Goal: Task Accomplishment & Management: Complete application form

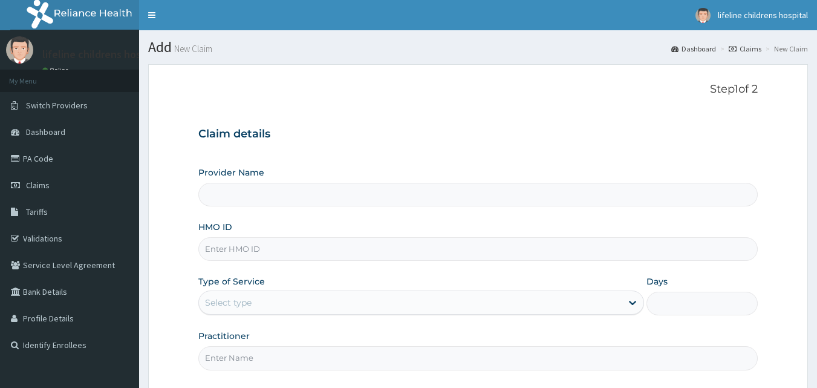
click at [307, 255] on input "HMO ID" at bounding box center [478, 249] width 560 height 24
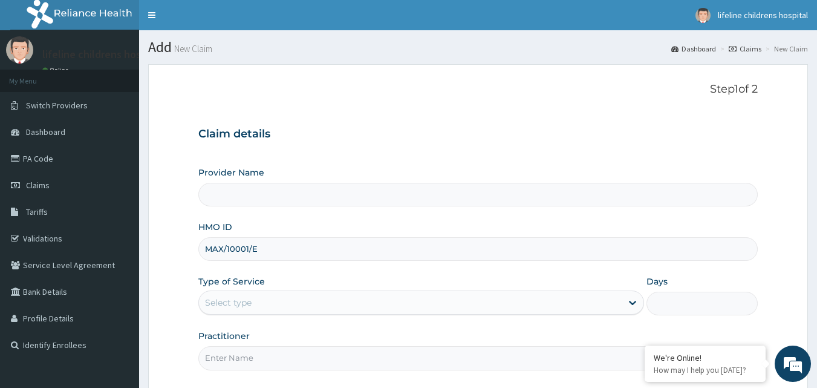
type input "MAX/10001/E"
click at [302, 301] on div "Select type" at bounding box center [410, 302] width 423 height 19
click at [331, 263] on div "Provider Name HMO ID MAX/10001/E Type of Service Select type Days Practitioner" at bounding box center [478, 267] width 560 height 203
click at [311, 294] on div "Select type" at bounding box center [421, 302] width 446 height 24
click at [311, 295] on div "Select type" at bounding box center [410, 302] width 423 height 19
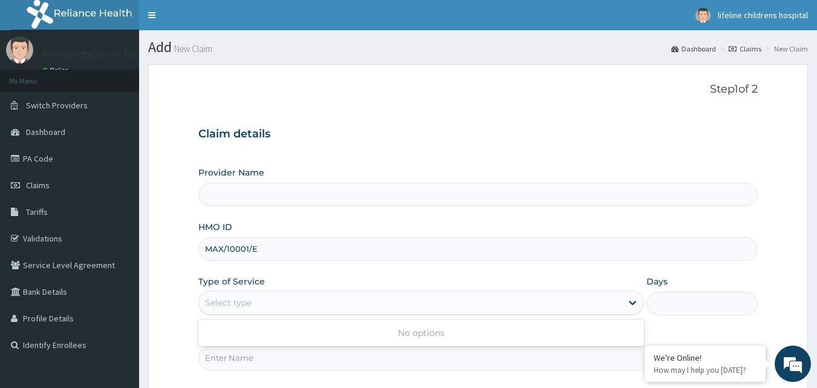
click at [311, 295] on div "Select type" at bounding box center [410, 302] width 423 height 19
click at [439, 326] on div "No options" at bounding box center [421, 333] width 446 height 22
click at [456, 265] on div "Provider Name HMO ID MAX/10001/E Type of Service Use Up and Down to choose opti…" at bounding box center [478, 267] width 560 height 203
click at [391, 313] on div "Select type" at bounding box center [421, 302] width 446 height 24
click at [417, 338] on div "No options" at bounding box center [421, 333] width 446 height 22
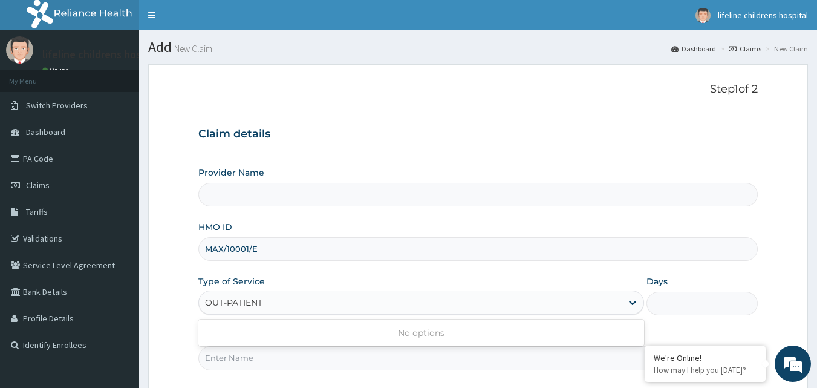
type input "OUT-PATIENT"
drag, startPoint x: 440, startPoint y: 231, endPoint x: 399, endPoint y: 260, distance: 50.7
click at [439, 231] on div "HMO ID MAX/10001/E" at bounding box center [478, 241] width 560 height 40
drag, startPoint x: 348, startPoint y: 317, endPoint x: 351, endPoint y: 309, distance: 9.0
click at [350, 312] on div "Provider Name HMO ID MAX/10001/E Type of Service Select type Days Practitioner" at bounding box center [478, 267] width 560 height 203
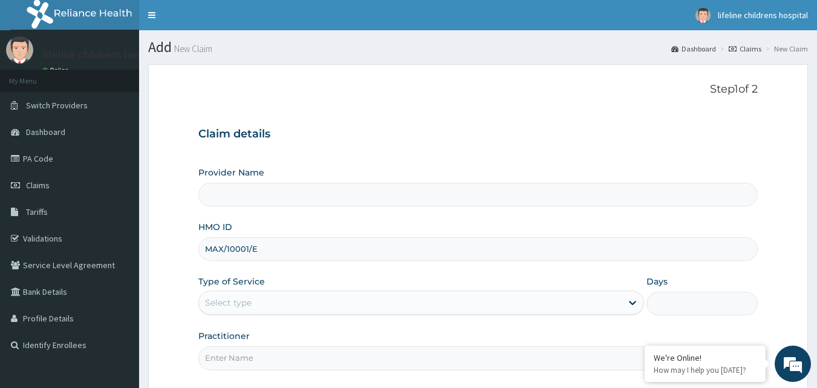
click at [368, 283] on div "Type of Service Select type" at bounding box center [421, 295] width 446 height 40
click at [368, 295] on div "Select type" at bounding box center [410, 302] width 423 height 19
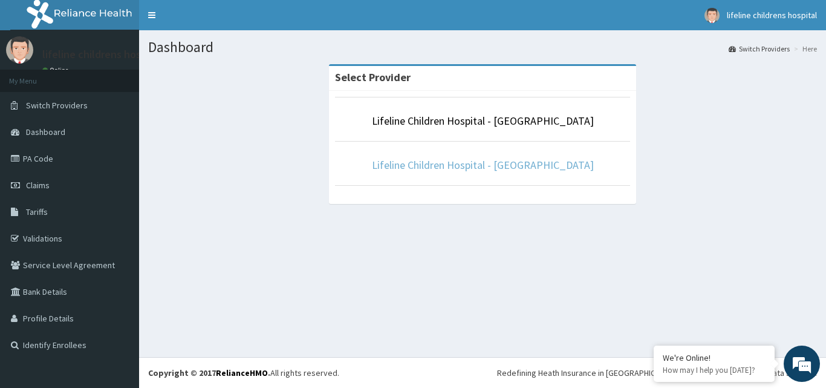
click at [485, 162] on link "Lifeline Children Hospital - Lekki" at bounding box center [483, 165] width 222 height 14
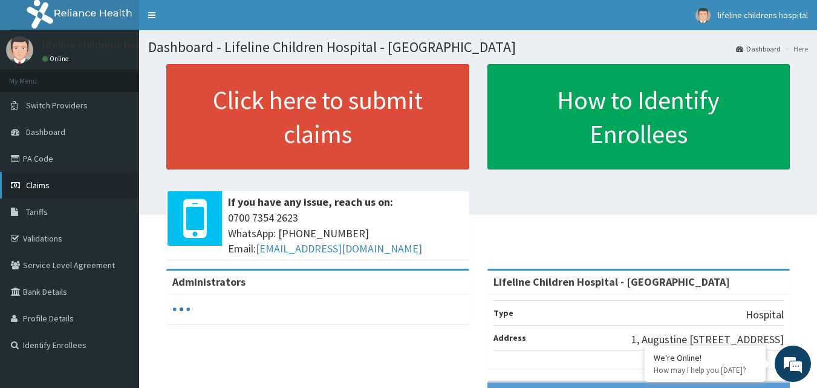
click at [70, 188] on link "Claims" at bounding box center [69, 185] width 139 height 27
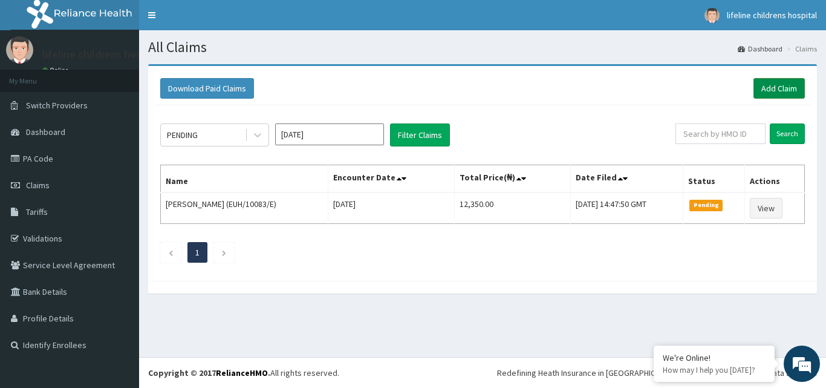
click at [780, 90] on link "Add Claim" at bounding box center [779, 88] width 51 height 21
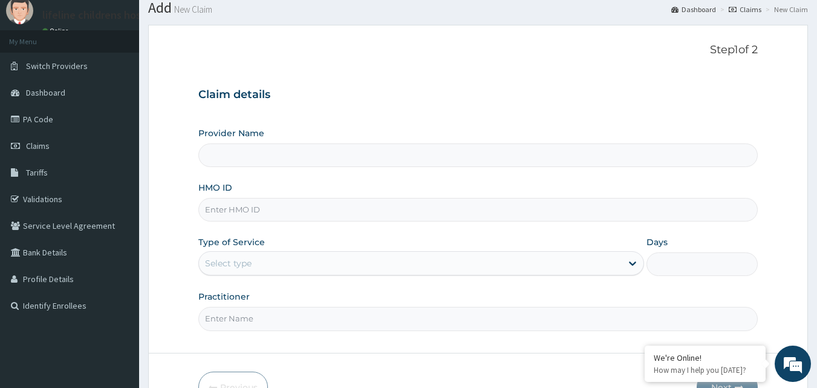
scroll to position [61, 0]
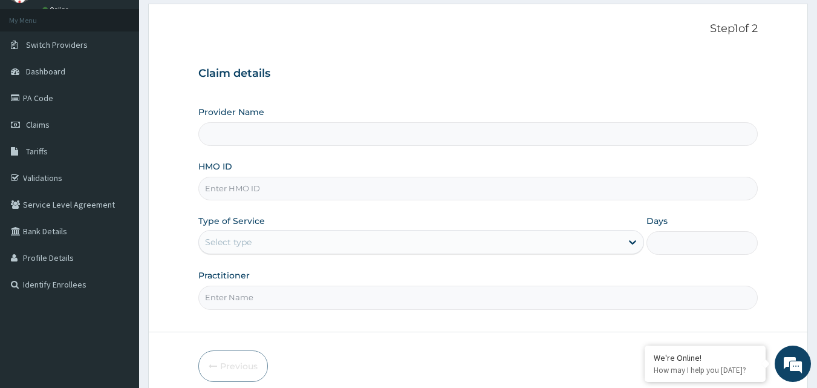
type input "Lifeline Children Hospital - [GEOGRAPHIC_DATA]"
click at [256, 197] on input "HMO ID" at bounding box center [478, 189] width 560 height 24
type input "MAX10001/E"
click at [246, 241] on div "Select type" at bounding box center [228, 242] width 47 height 12
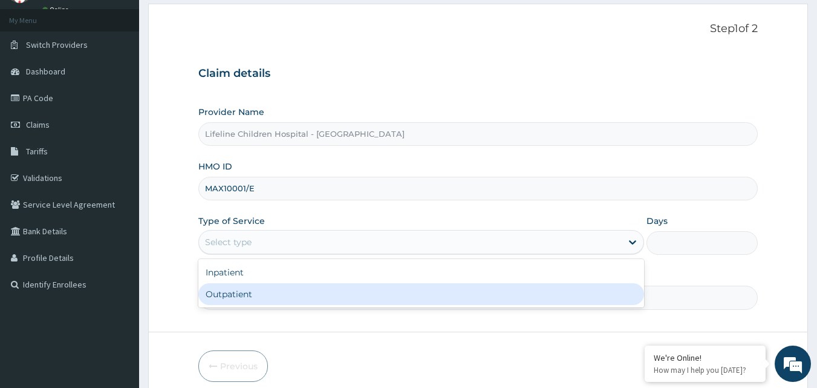
click at [250, 292] on div "Outpatient" at bounding box center [421, 294] width 446 height 22
type input "1"
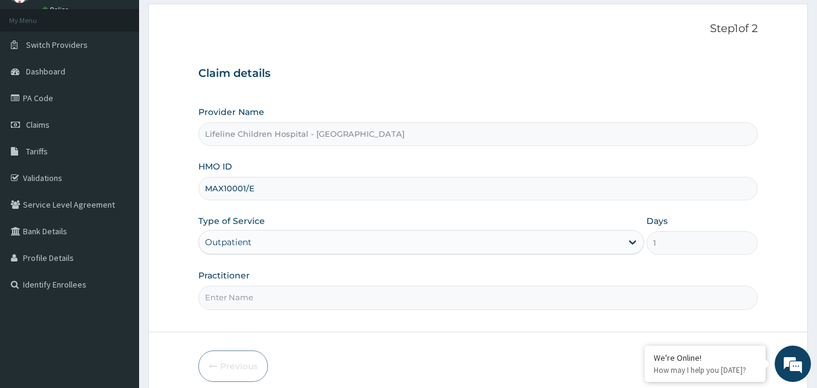
click at [250, 298] on input "Practitioner" at bounding box center [478, 298] width 560 height 24
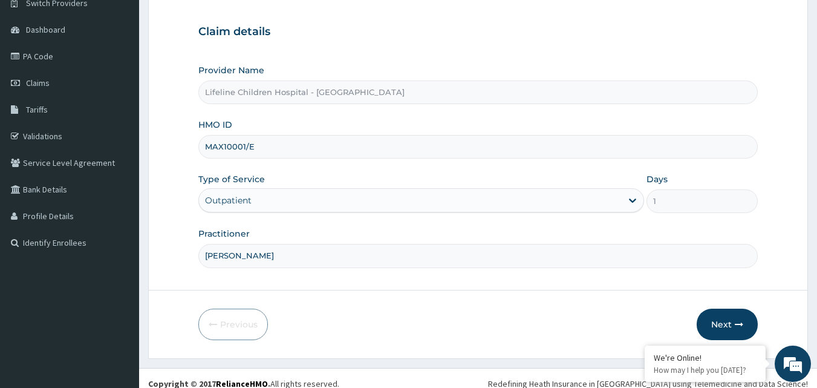
scroll to position [113, 0]
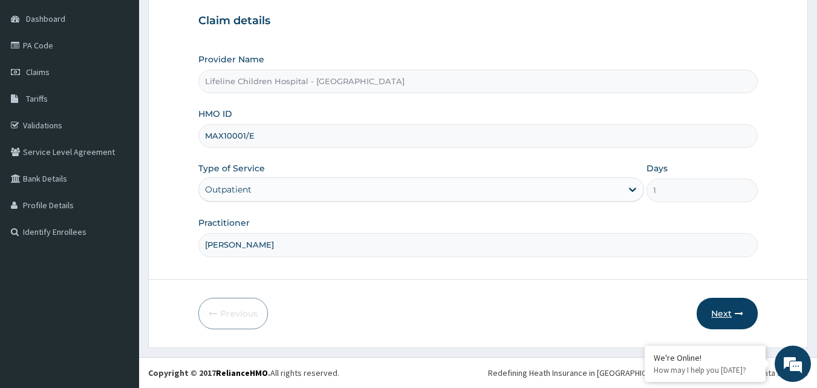
type input "DR OGUNSOLU"
click at [731, 313] on button "Next" at bounding box center [727, 313] width 61 height 31
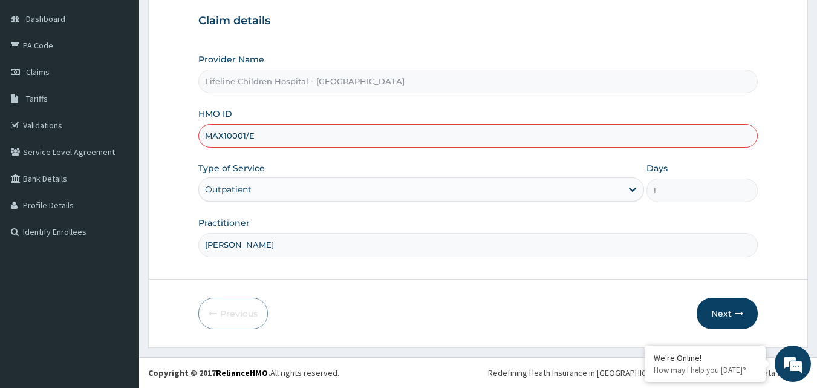
click at [223, 134] on input "MAX10001/E" at bounding box center [478, 136] width 560 height 24
type input "MAX/10001/E"
click at [721, 318] on button "Next" at bounding box center [727, 313] width 61 height 31
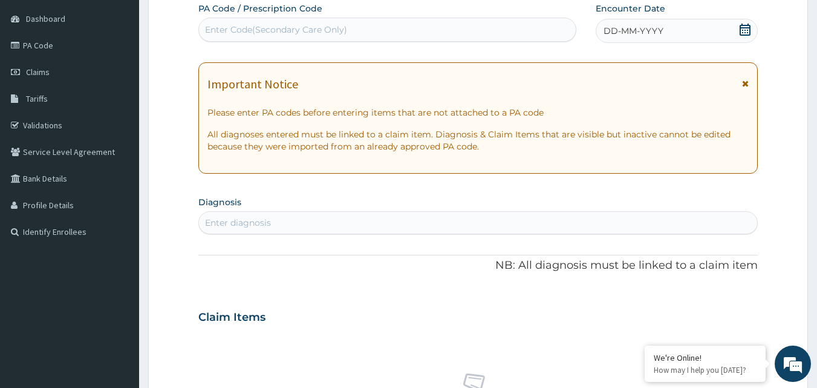
click at [640, 44] on div "PA Code / Prescription Code Enter Code(Secondary Care Only) Encounter Date DD-M…" at bounding box center [478, 315] width 560 height 626
click at [659, 36] on span "DD-MM-YYYY" at bounding box center [634, 31] width 60 height 12
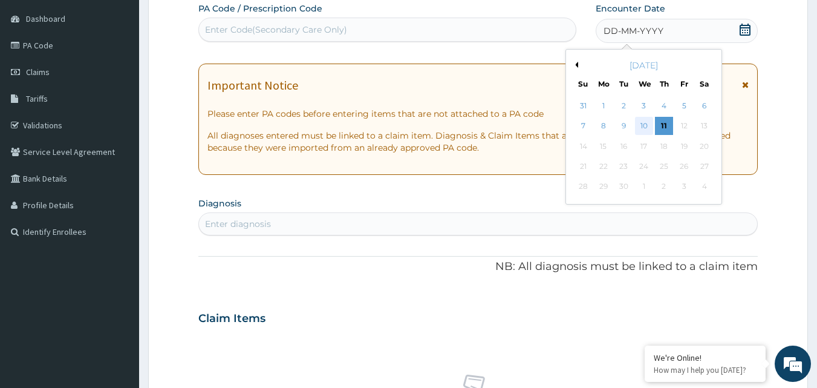
click at [648, 123] on div "10" at bounding box center [644, 126] width 18 height 18
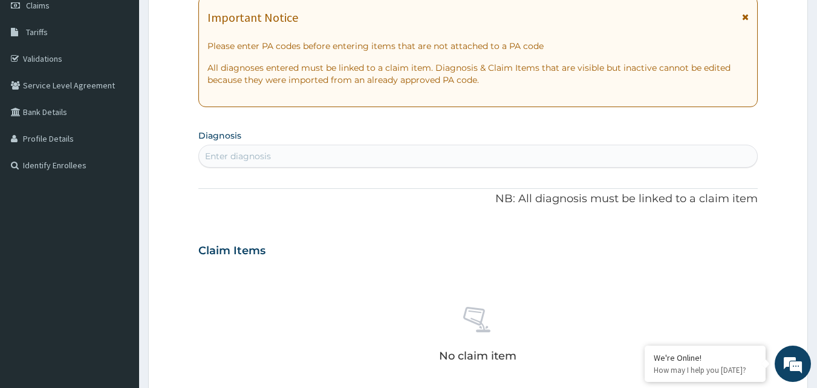
scroll to position [234, 0]
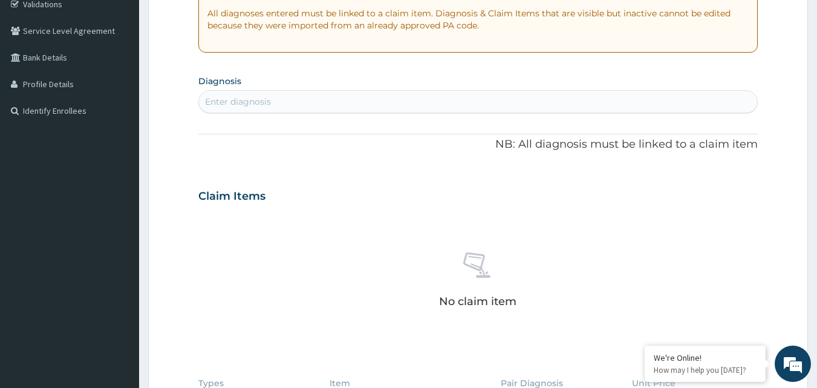
click at [376, 102] on div "Enter diagnosis" at bounding box center [478, 101] width 559 height 19
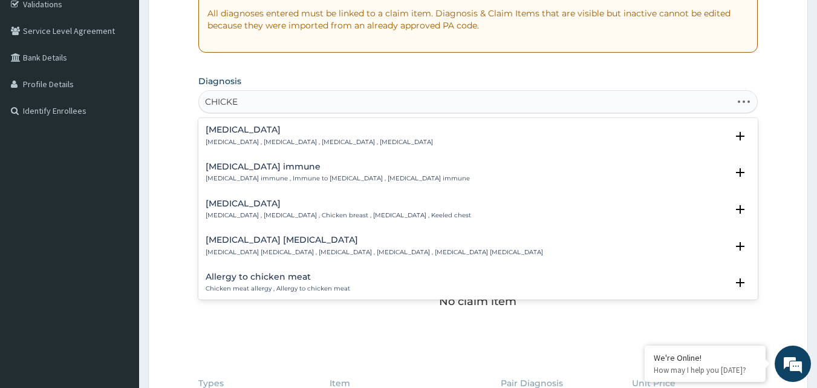
type input "CHICKEN"
click at [362, 136] on div "Varicella Varicella , Chickenpox , Varicella infection , Chicken pox" at bounding box center [319, 135] width 227 height 21
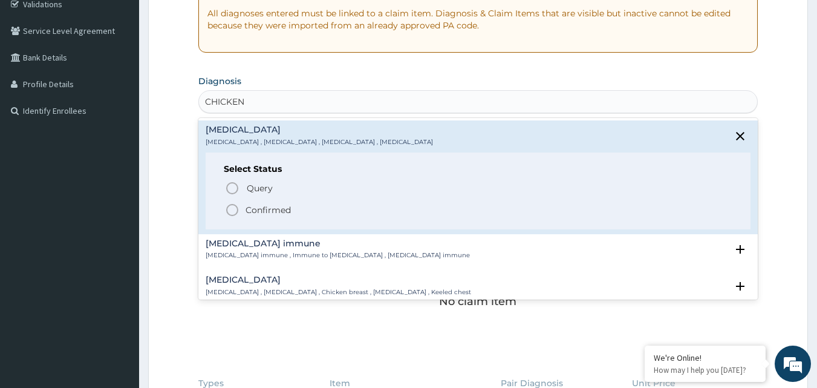
click at [326, 211] on span "Confirmed" at bounding box center [479, 210] width 508 height 15
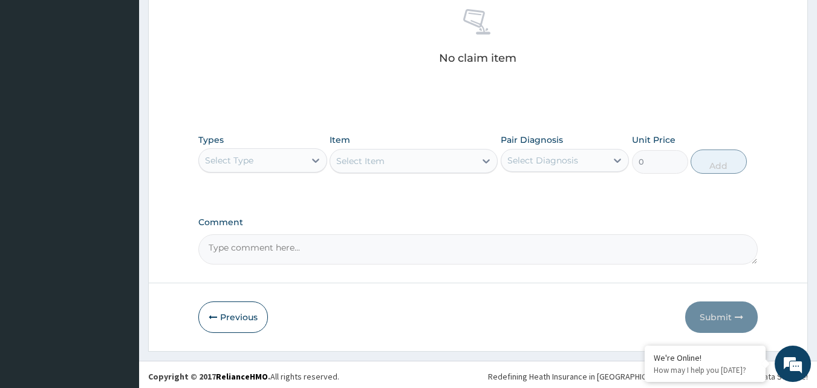
scroll to position [424, 0]
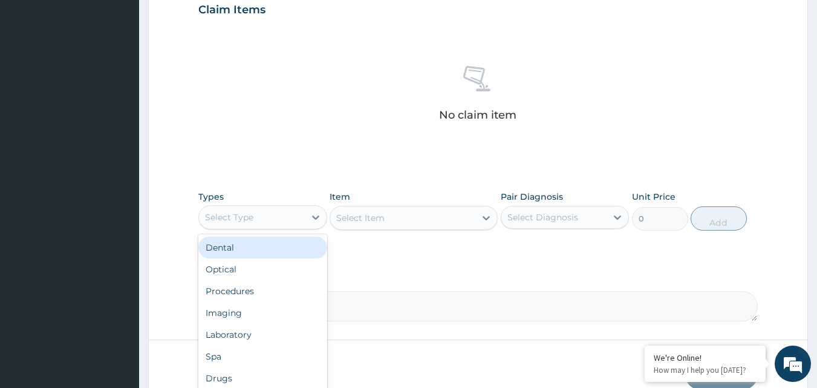
click at [268, 222] on div "Select Type" at bounding box center [252, 217] width 106 height 19
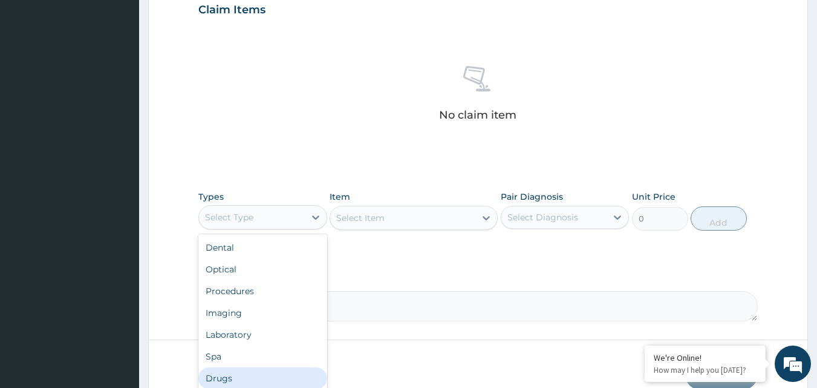
click at [248, 375] on div "Drugs" at bounding box center [262, 378] width 129 height 22
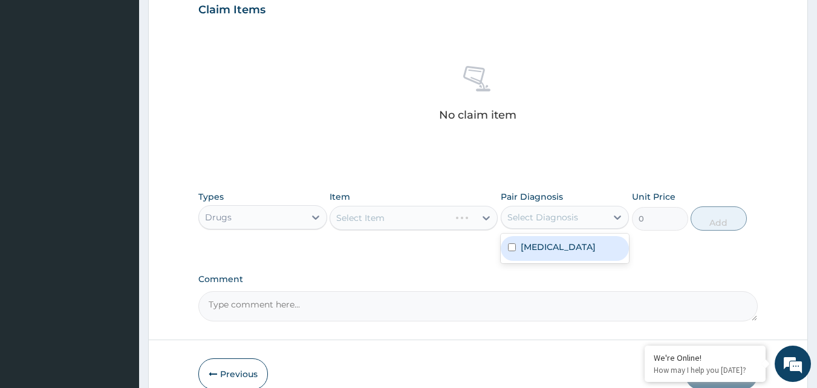
drag, startPoint x: 550, startPoint y: 217, endPoint x: 542, endPoint y: 276, distance: 59.3
click at [550, 221] on div "Select Diagnosis" at bounding box center [543, 217] width 71 height 12
click at [542, 272] on div "PA Code / Prescription Code Enter Code(Secondary Care Only) Encounter Date 10-0…" at bounding box center [478, 6] width 560 height 630
drag, startPoint x: 546, startPoint y: 218, endPoint x: 547, endPoint y: 236, distance: 17.6
click at [547, 223] on div "Select Diagnosis" at bounding box center [543, 217] width 71 height 12
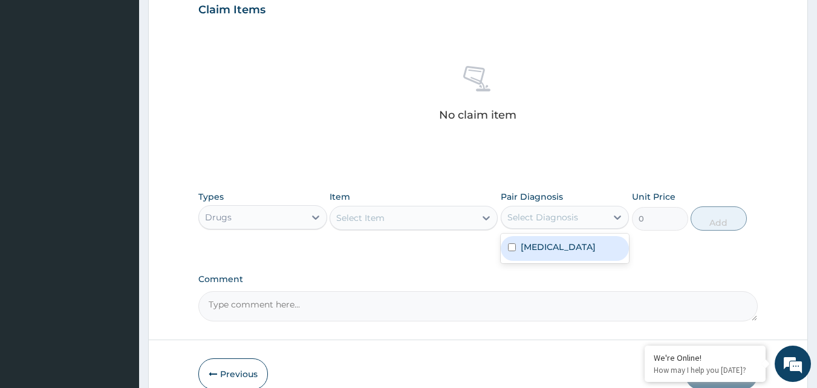
click at [548, 257] on div "Varicella" at bounding box center [565, 248] width 129 height 25
checkbox input "true"
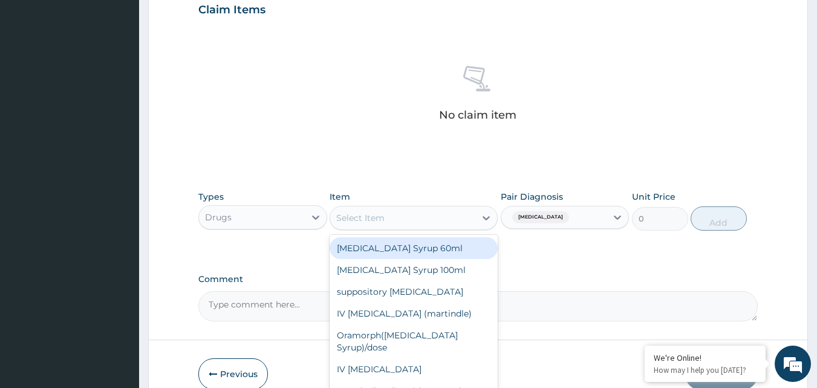
click at [399, 218] on div "Select Item" at bounding box center [402, 217] width 145 height 19
type input "CHLOR"
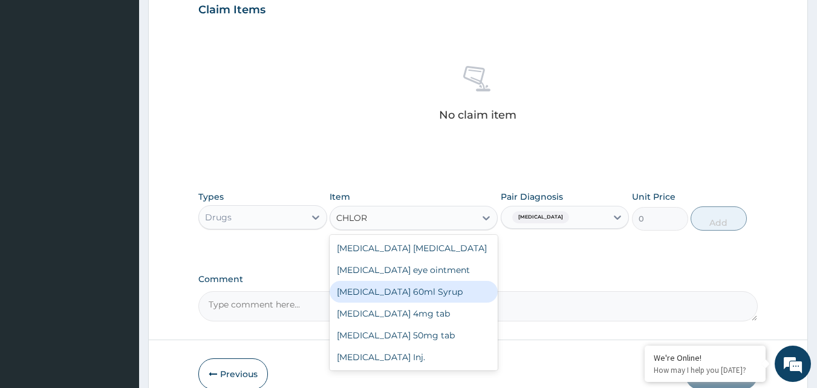
click at [402, 293] on div "Chlorpheniramine 60ml Syrup" at bounding box center [414, 292] width 168 height 22
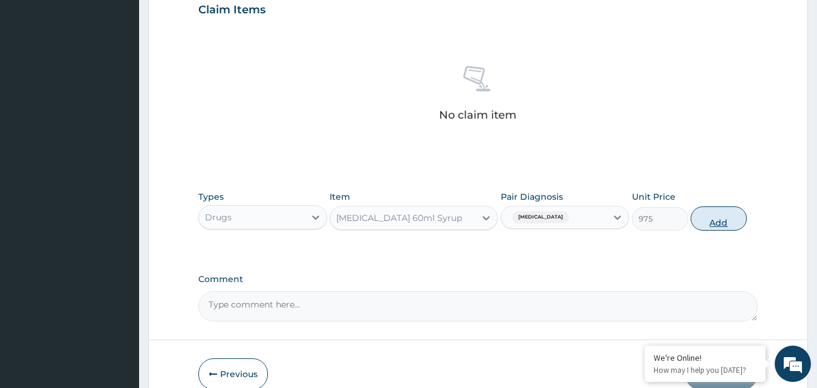
click at [723, 222] on button "Add" at bounding box center [719, 218] width 56 height 24
type input "0"
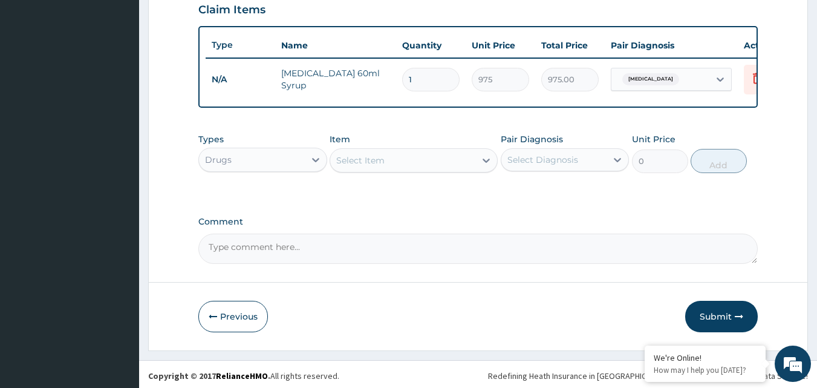
click at [300, 169] on div "Drugs" at bounding box center [252, 159] width 106 height 19
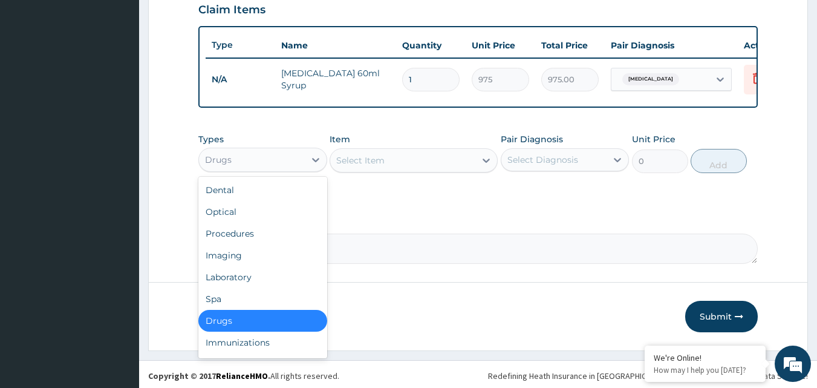
click at [369, 166] on div "Select Item" at bounding box center [360, 160] width 48 height 12
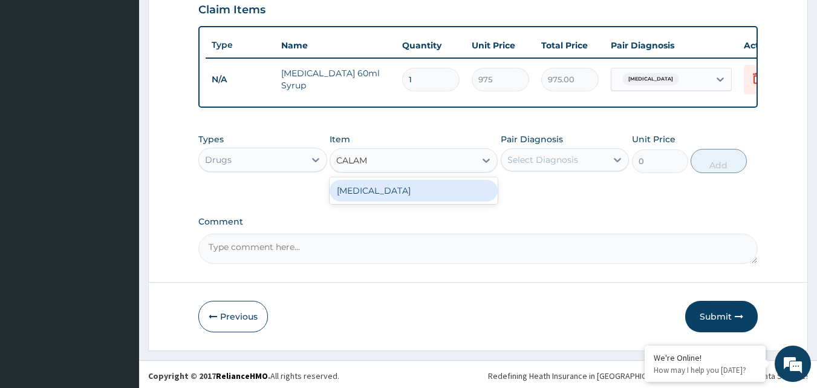
type input "CALAMI"
click at [363, 201] on div "calamine lotion" at bounding box center [414, 191] width 168 height 22
type input "1000"
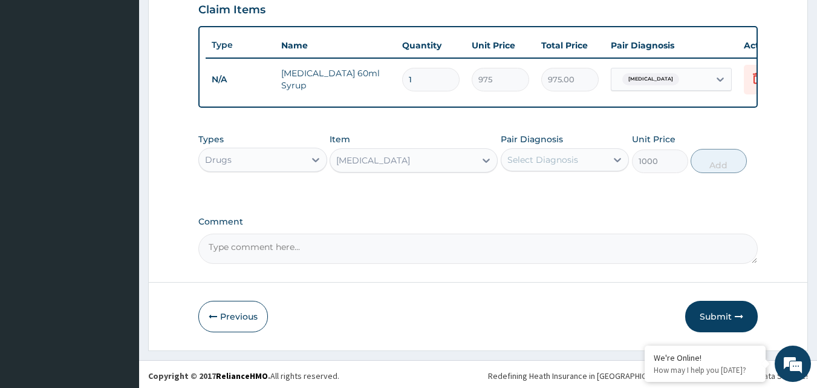
click at [555, 166] on div "Select Diagnosis" at bounding box center [543, 160] width 71 height 12
click at [552, 195] on label "Varicella" at bounding box center [558, 189] width 75 height 12
checkbox input "true"
click at [741, 165] on button "Add" at bounding box center [719, 161] width 56 height 24
type input "0"
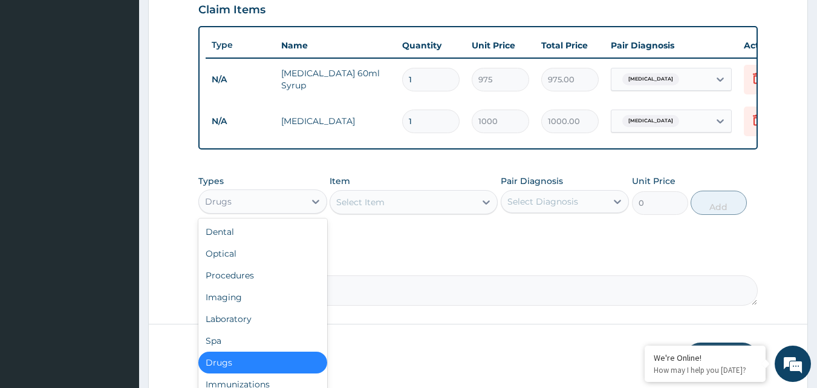
click at [278, 211] on div "Drugs" at bounding box center [252, 201] width 106 height 19
click at [246, 322] on div "Laboratory" at bounding box center [262, 319] width 129 height 22
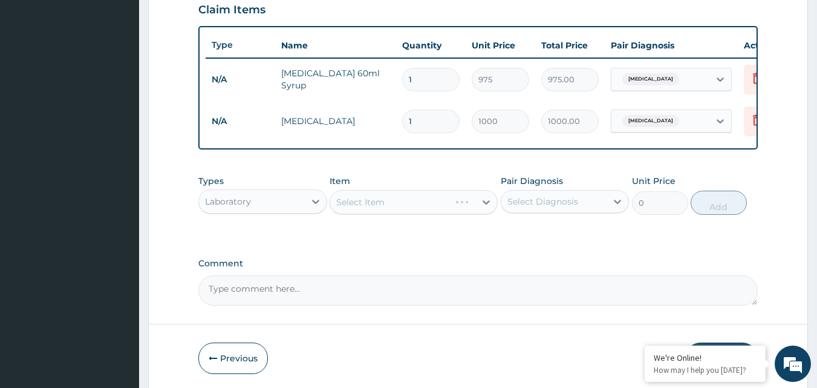
click at [420, 212] on div "Select Item" at bounding box center [414, 202] width 168 height 24
drag, startPoint x: 425, startPoint y: 202, endPoint x: 459, endPoint y: 208, distance: 34.4
click at [431, 203] on div "Select Item" at bounding box center [414, 202] width 168 height 24
click at [544, 215] on div "Pair Diagnosis Select Diagnosis" at bounding box center [565, 195] width 129 height 40
click at [551, 208] on div "Select Diagnosis" at bounding box center [543, 201] width 71 height 12
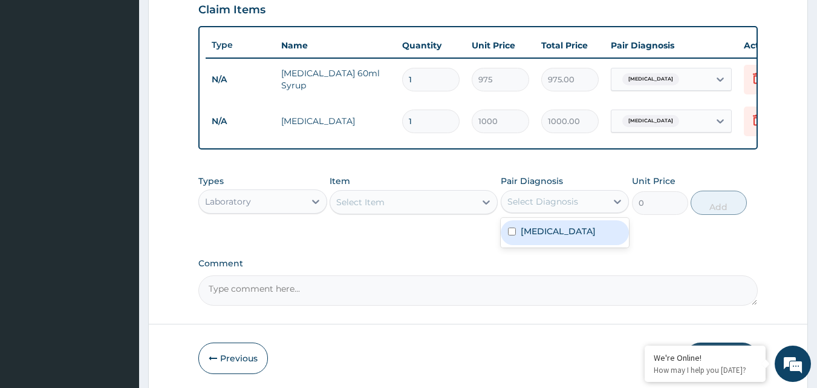
click at [543, 237] on label "Varicella" at bounding box center [558, 231] width 75 height 12
checkbox input "true"
click at [452, 212] on div "Select Item" at bounding box center [402, 201] width 145 height 19
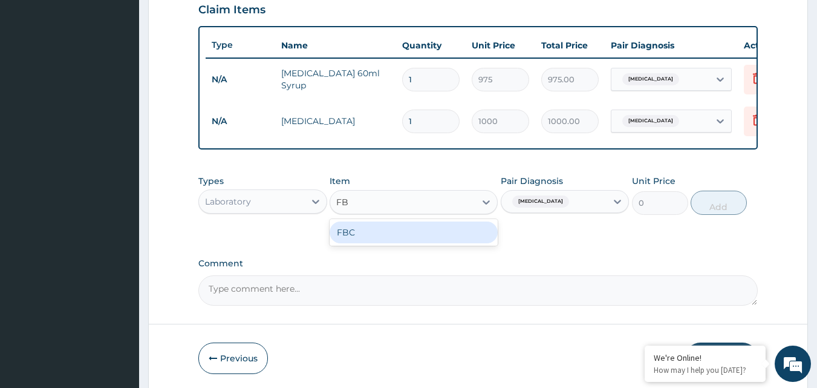
type input "FBC"
click at [415, 243] on div "FBC" at bounding box center [414, 232] width 168 height 22
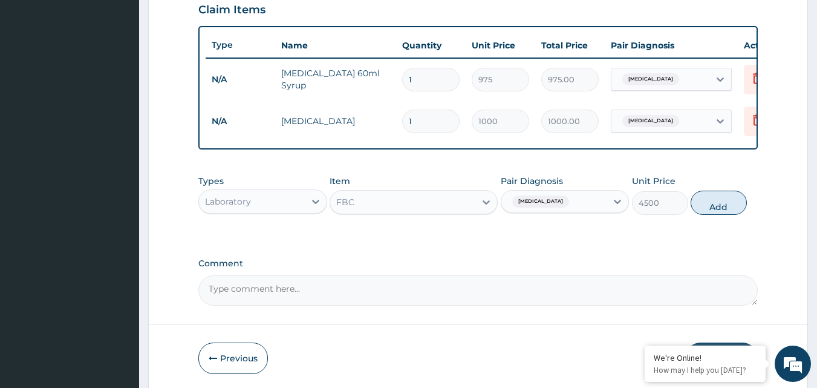
drag, startPoint x: 723, startPoint y: 209, endPoint x: 685, endPoint y: 217, distance: 38.8
click at [720, 209] on button "Add" at bounding box center [719, 203] width 56 height 24
type input "0"
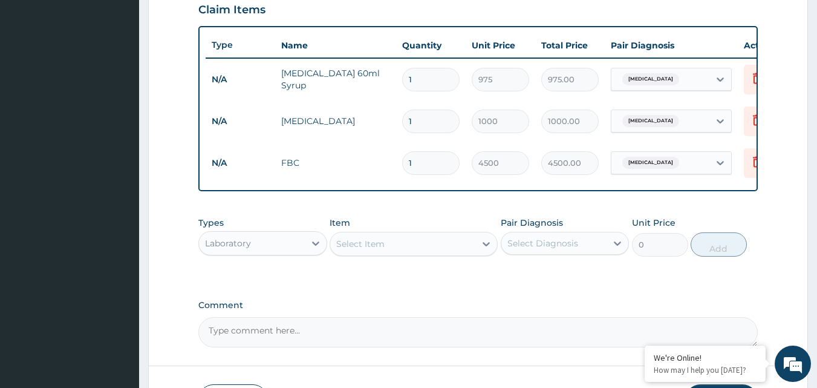
click at [259, 253] on div "Laboratory" at bounding box center [252, 243] width 106 height 19
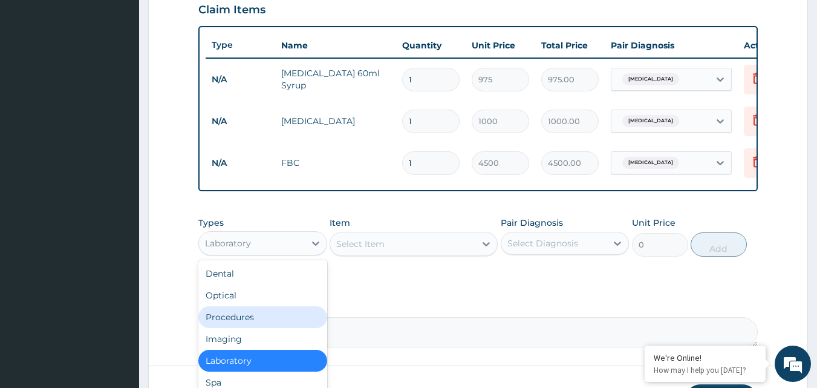
drag, startPoint x: 258, startPoint y: 328, endPoint x: 362, endPoint y: 273, distance: 117.2
click at [259, 327] on div "Procedures" at bounding box center [262, 317] width 129 height 22
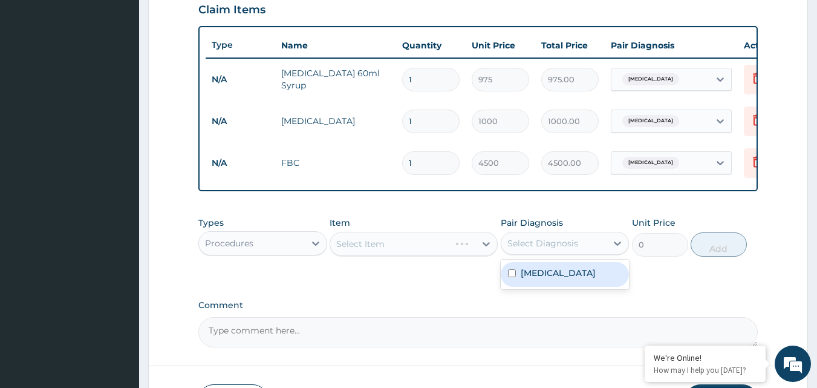
click at [558, 244] on div "Select Diagnosis" at bounding box center [555, 243] width 106 height 19
click at [552, 287] on div "Varicella" at bounding box center [565, 274] width 129 height 25
checkbox input "true"
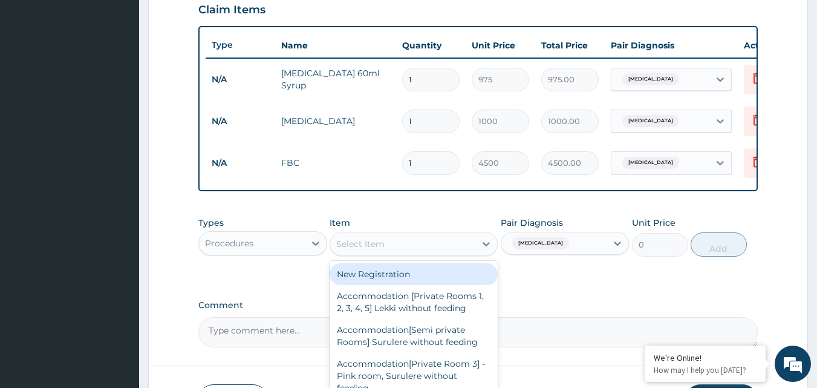
click at [407, 252] on div "Select Item" at bounding box center [402, 243] width 145 height 19
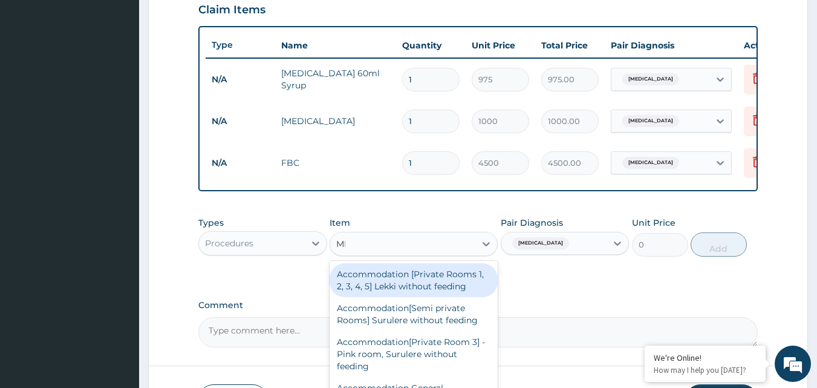
type input "MED"
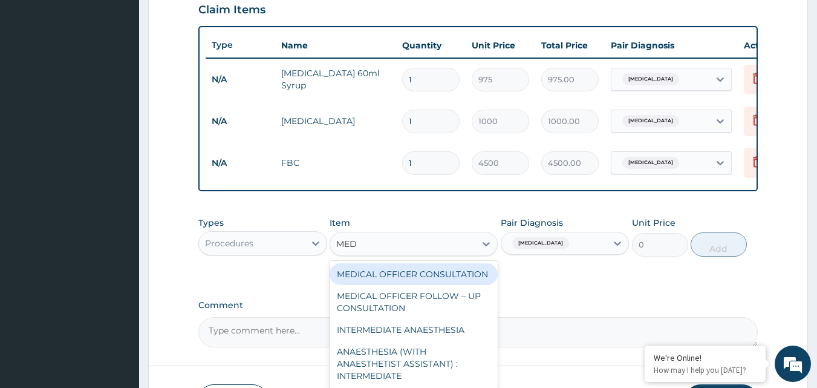
click at [426, 277] on div "MEDICAL OFFICER CONSULTATION" at bounding box center [414, 274] width 168 height 22
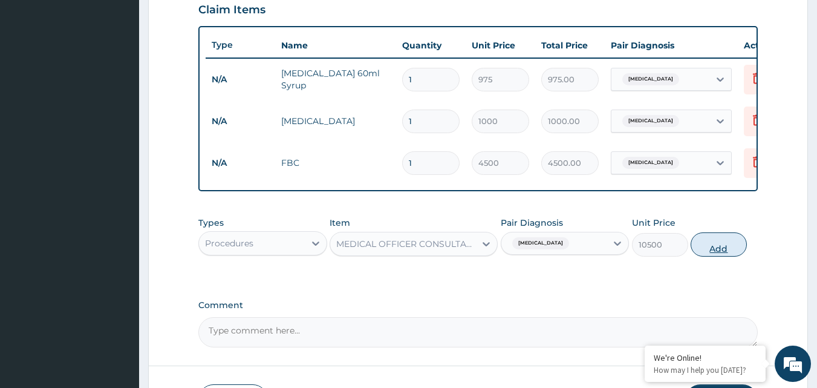
click at [712, 254] on button "Add" at bounding box center [719, 244] width 56 height 24
type input "0"
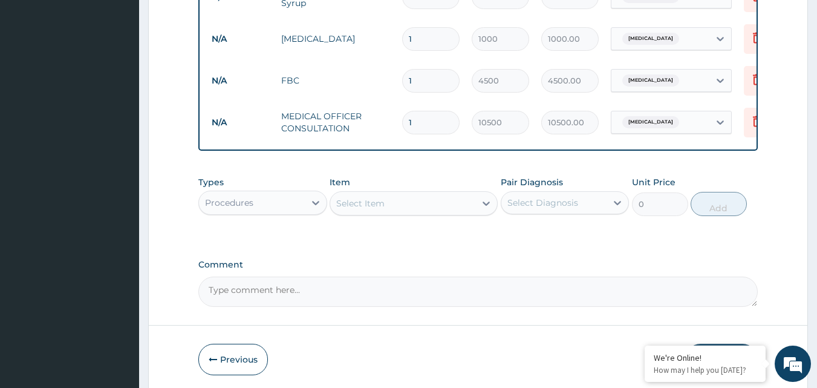
scroll to position [561, 0]
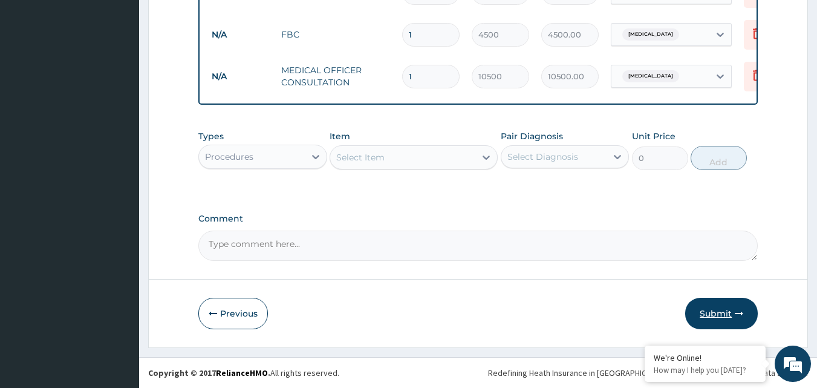
click at [735, 314] on button "Submit" at bounding box center [722, 313] width 73 height 31
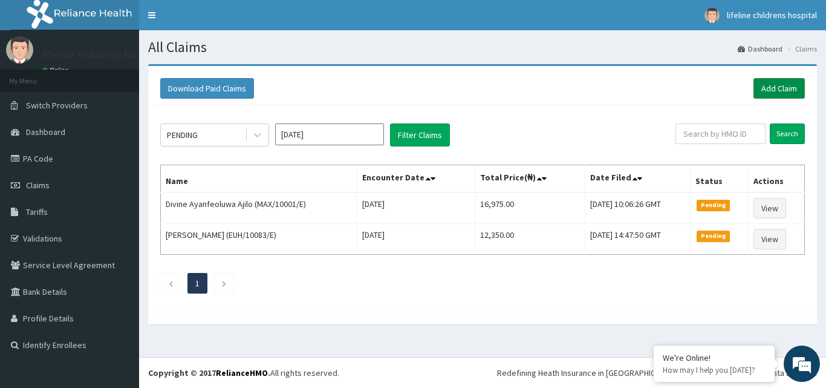
click at [784, 82] on link "Add Claim" at bounding box center [779, 88] width 51 height 21
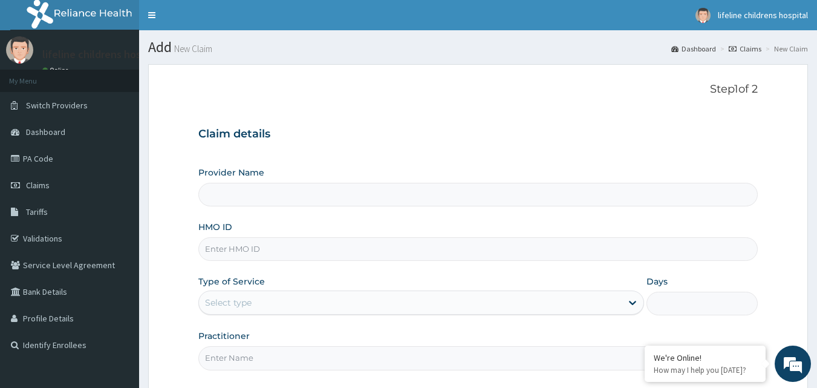
click at [245, 257] on input "HMO ID" at bounding box center [478, 249] width 560 height 24
type input "Lifeline Children Hospital - [GEOGRAPHIC_DATA]"
type input "LTR/10352/D"
click at [228, 301] on div "Select type" at bounding box center [228, 302] width 47 height 12
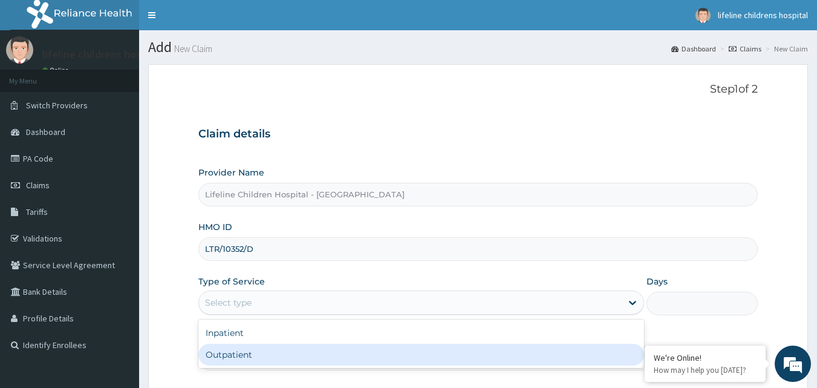
click at [218, 350] on div "Outpatient" at bounding box center [421, 355] width 446 height 22
type input "1"
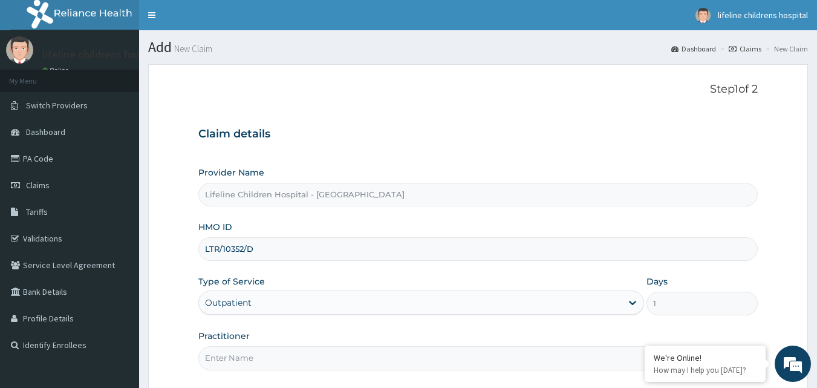
scroll to position [61, 0]
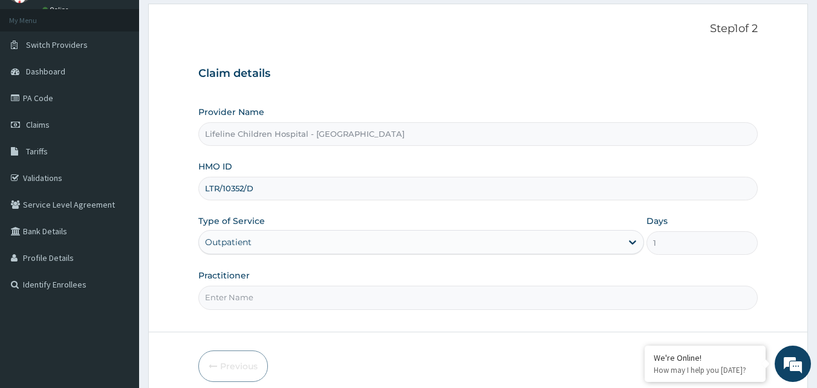
click at [224, 298] on input "Practitioner" at bounding box center [478, 298] width 560 height 24
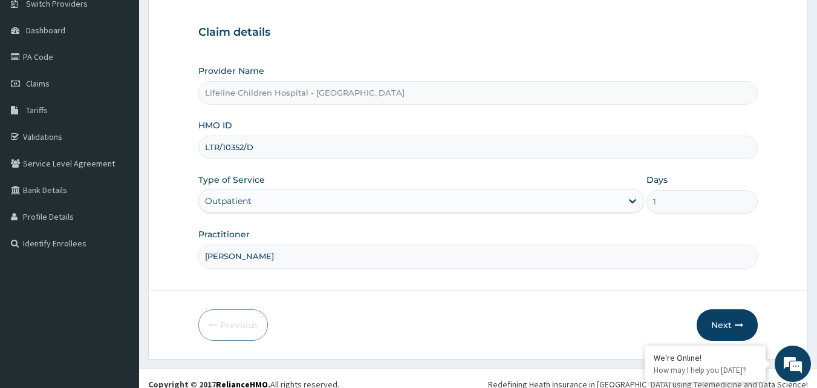
scroll to position [113, 0]
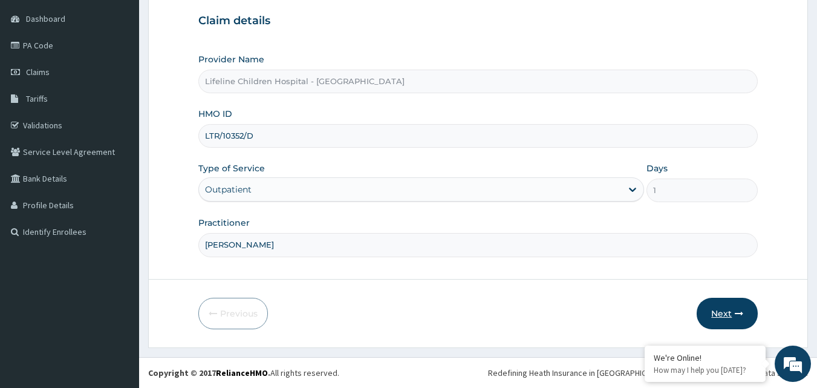
type input "DR OWOLABI"
click at [716, 316] on button "Next" at bounding box center [727, 313] width 61 height 31
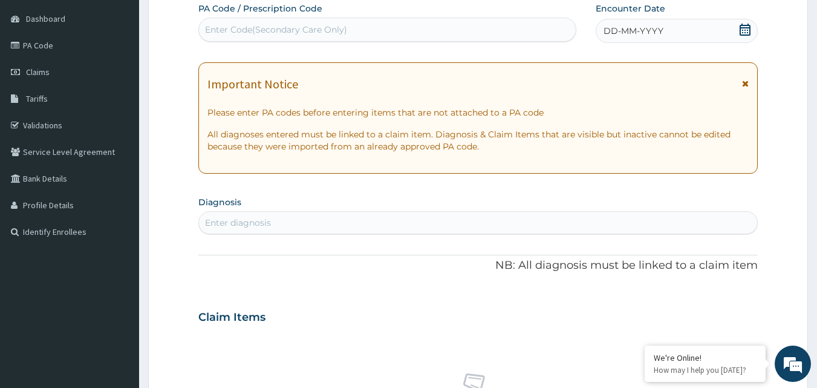
click at [745, 36] on span at bounding box center [745, 31] width 12 height 15
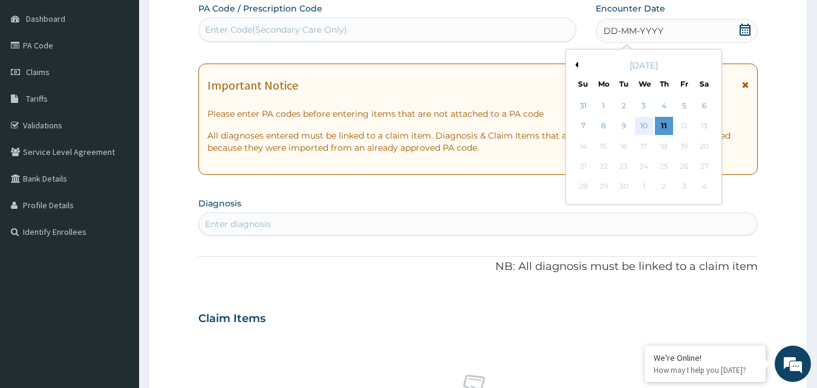
click at [644, 121] on div "10" at bounding box center [644, 126] width 18 height 18
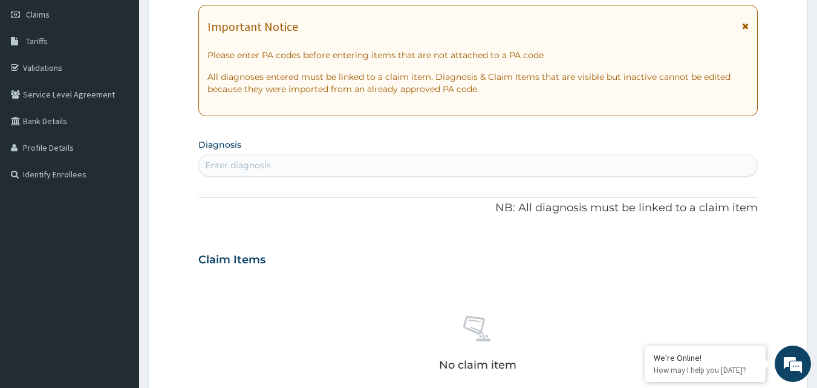
scroll to position [234, 0]
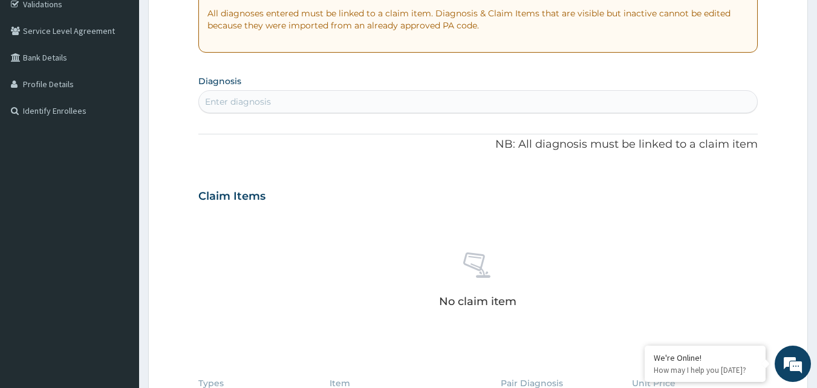
click at [345, 100] on div "Enter diagnosis" at bounding box center [478, 101] width 559 height 19
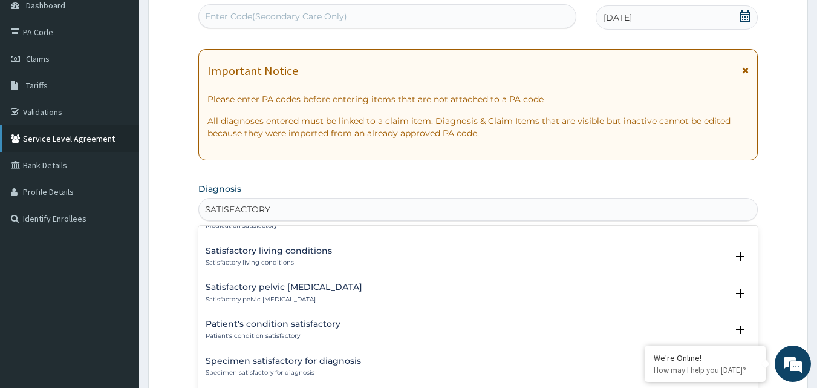
scroll to position [53, 0]
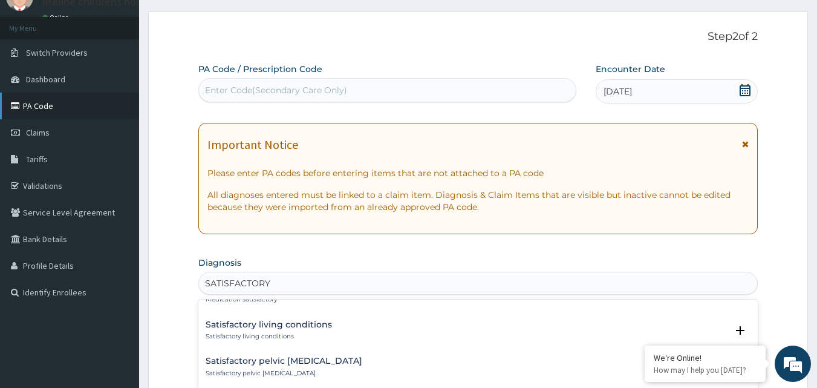
type input "SATISFACTORY"
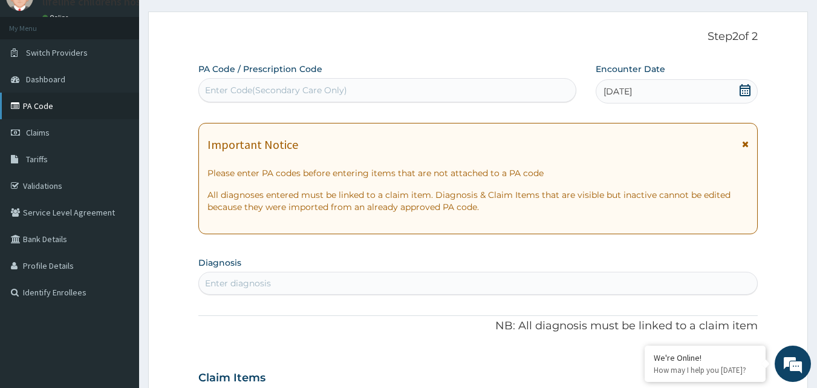
click at [63, 100] on link "PA Code" at bounding box center [69, 106] width 139 height 27
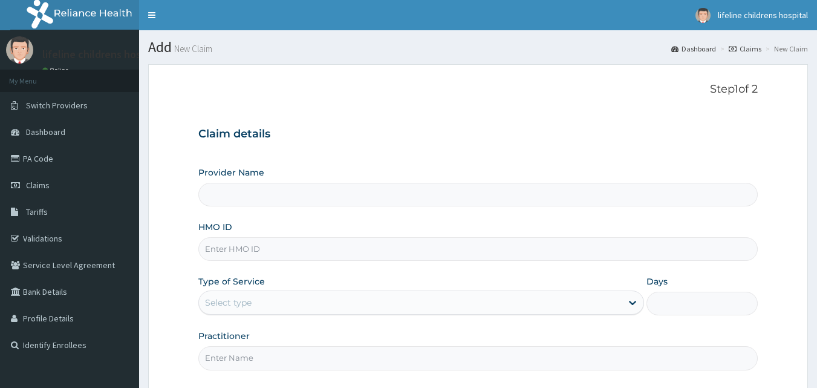
click at [254, 234] on div "HMO ID" at bounding box center [478, 241] width 560 height 40
click at [216, 249] on input "HMO ID" at bounding box center [478, 249] width 560 height 24
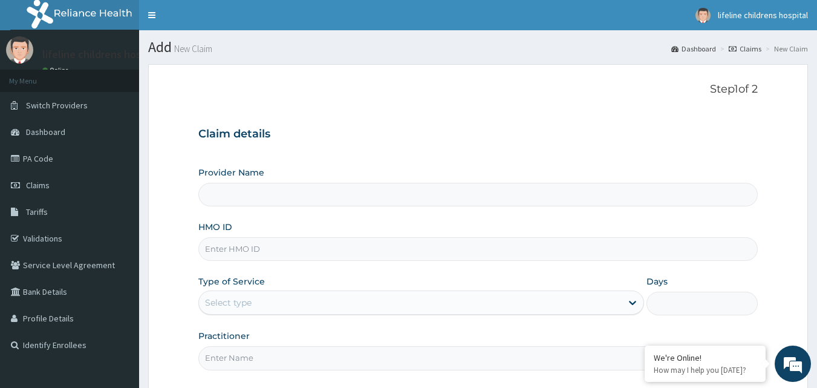
type input "Lifeline Children Hospital - [GEOGRAPHIC_DATA]"
type input "LTR/10352/D"
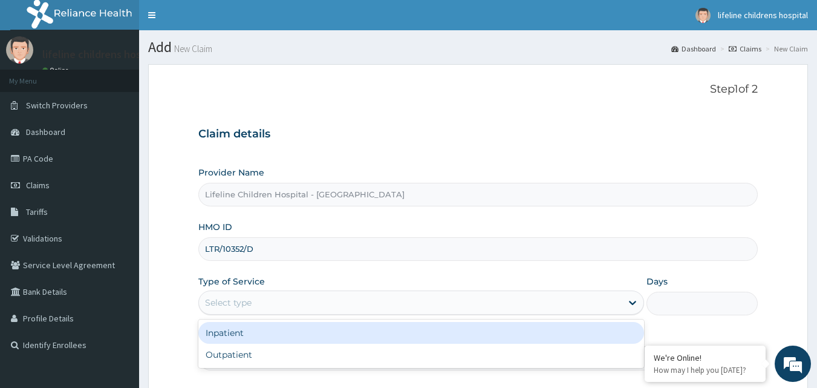
click at [247, 304] on div "Select type" at bounding box center [228, 302] width 47 height 12
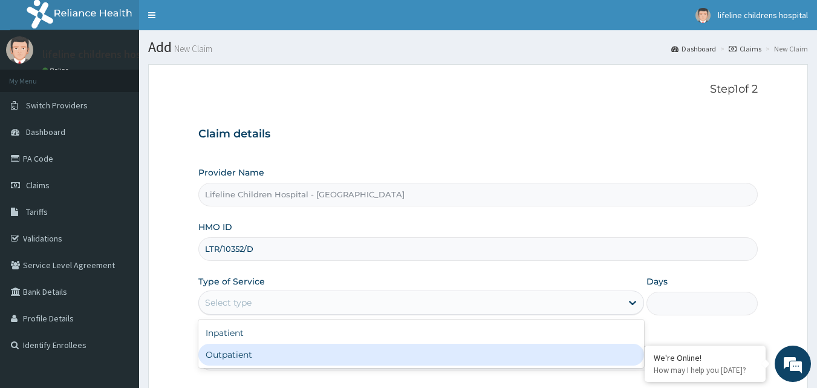
click at [247, 352] on div "Outpatient" at bounding box center [421, 355] width 446 height 22
type input "1"
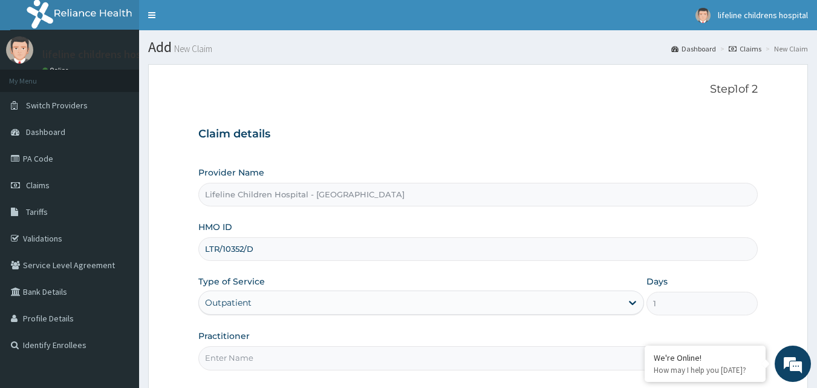
click at [223, 353] on input "Practitioner" at bounding box center [478, 358] width 560 height 24
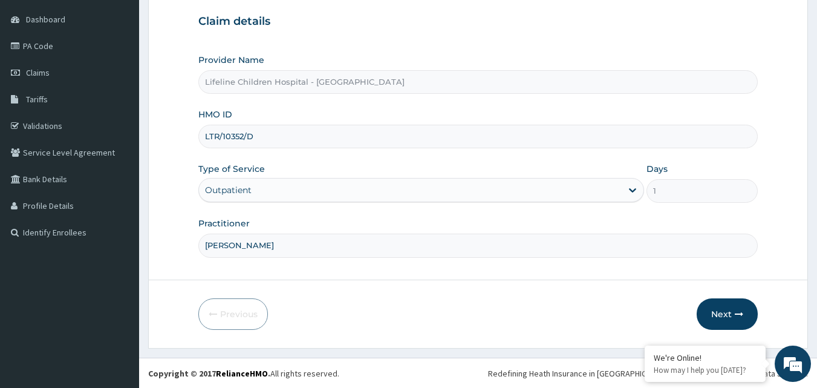
scroll to position [113, 0]
type input "DR OWOLABI"
click at [728, 315] on button "Next" at bounding box center [727, 313] width 61 height 31
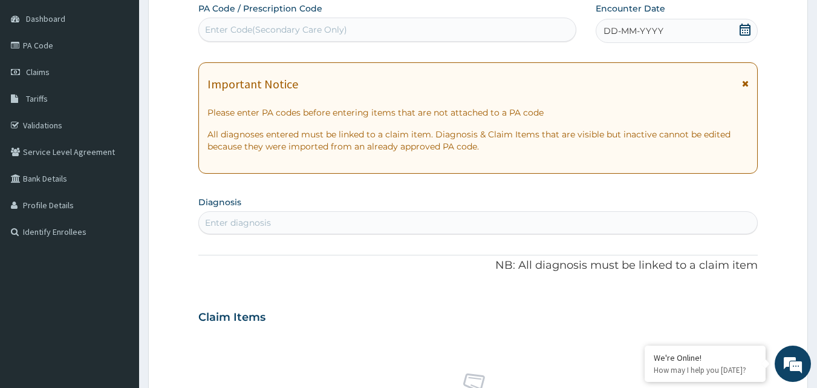
click at [364, 28] on div "Enter Code(Secondary Care Only)" at bounding box center [388, 29] width 378 height 19
paste input "PA/3367D5"
type input "PA/3367D5"
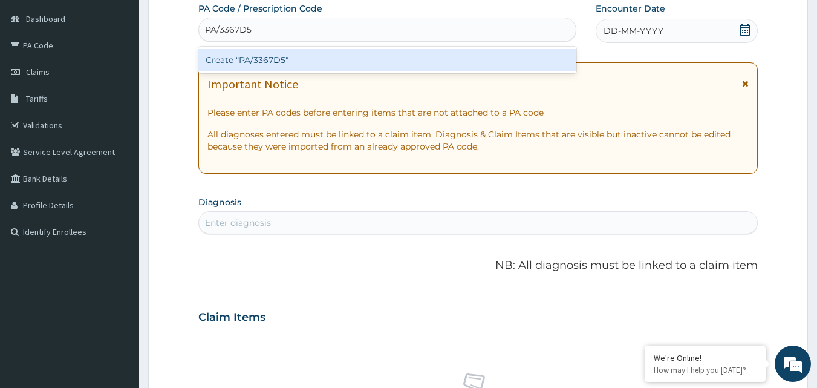
click at [347, 54] on div "Create "PA/3367D5"" at bounding box center [387, 60] width 379 height 22
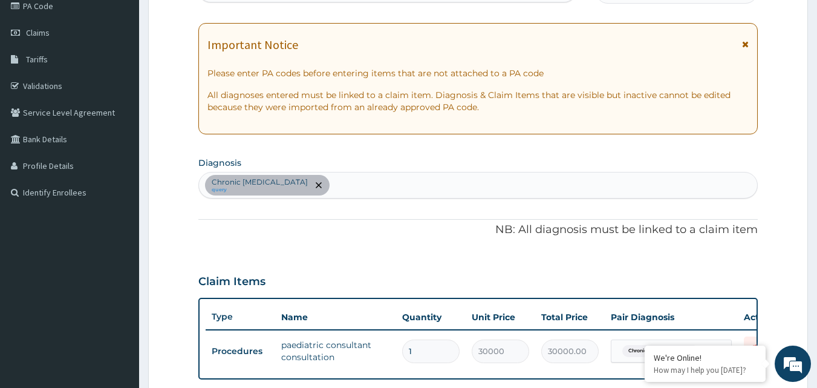
scroll to position [309, 0]
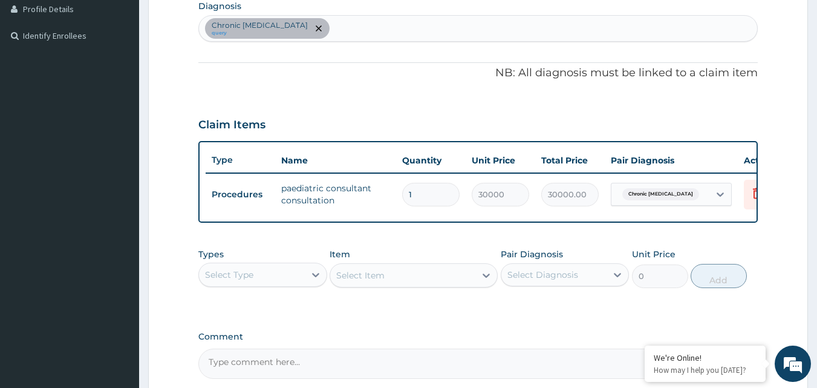
click at [298, 280] on div "Select Type" at bounding box center [252, 274] width 106 height 19
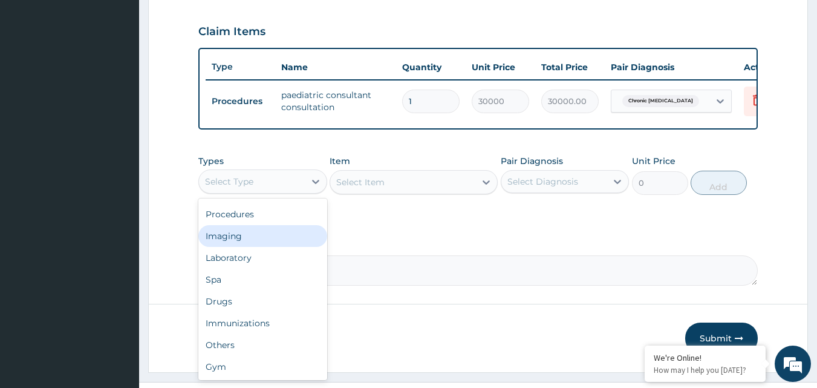
scroll to position [430, 0]
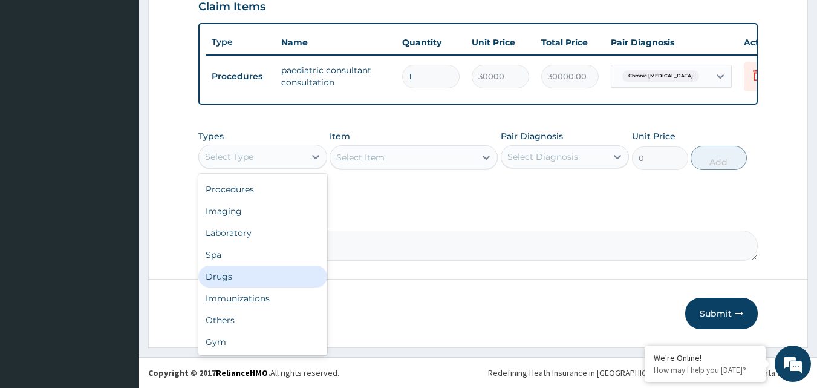
click at [254, 283] on div "Drugs" at bounding box center [262, 277] width 129 height 22
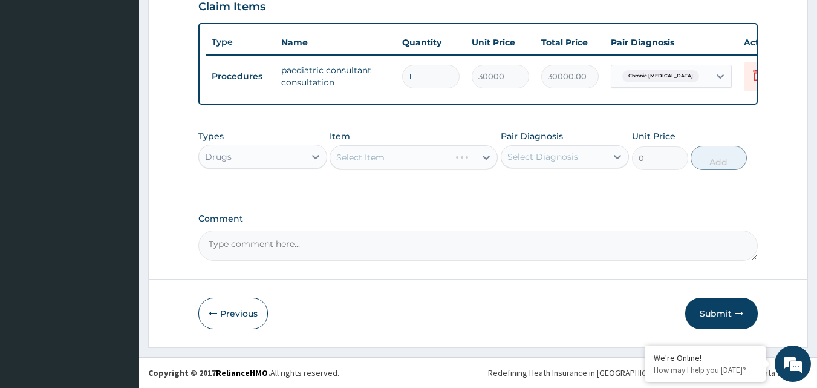
drag, startPoint x: 561, startPoint y: 160, endPoint x: 561, endPoint y: 175, distance: 14.5
click at [561, 163] on div "Select Diagnosis" at bounding box center [543, 157] width 71 height 12
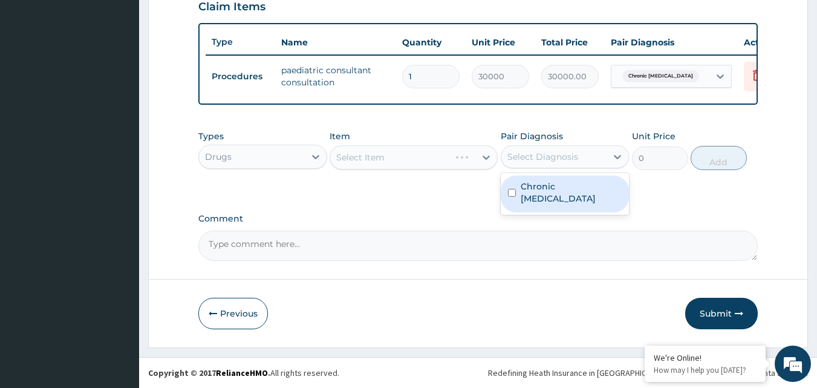
click at [549, 212] on div "Chronic intussusception" at bounding box center [565, 193] width 129 height 37
checkbox input "true"
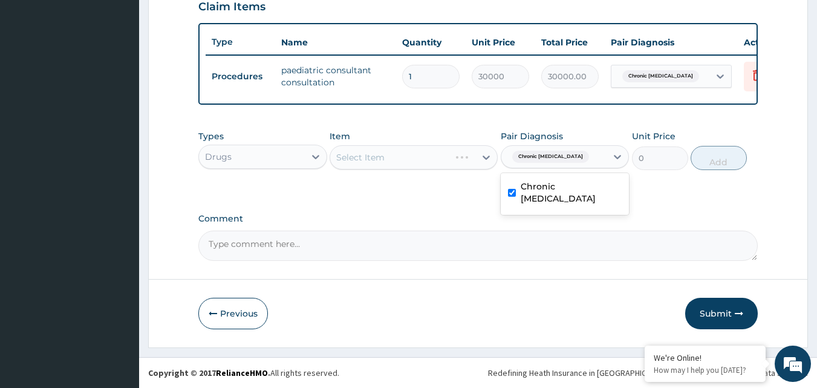
click at [425, 164] on div "Select Item" at bounding box center [414, 157] width 168 height 24
click at [429, 163] on div "Select Item" at bounding box center [414, 157] width 168 height 24
click at [442, 151] on div "Select Item" at bounding box center [414, 157] width 168 height 24
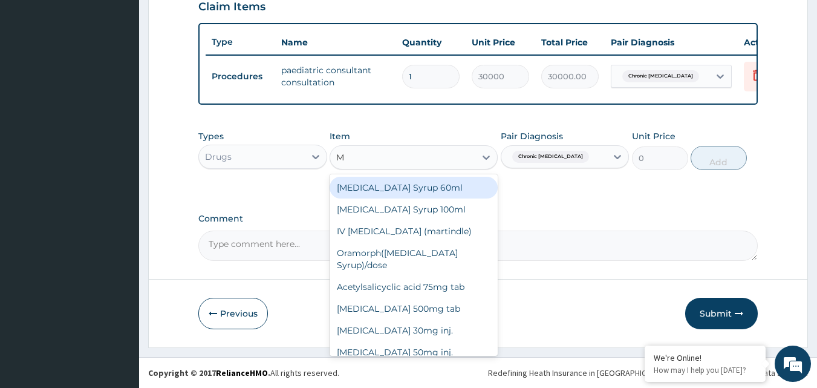
type input "MU"
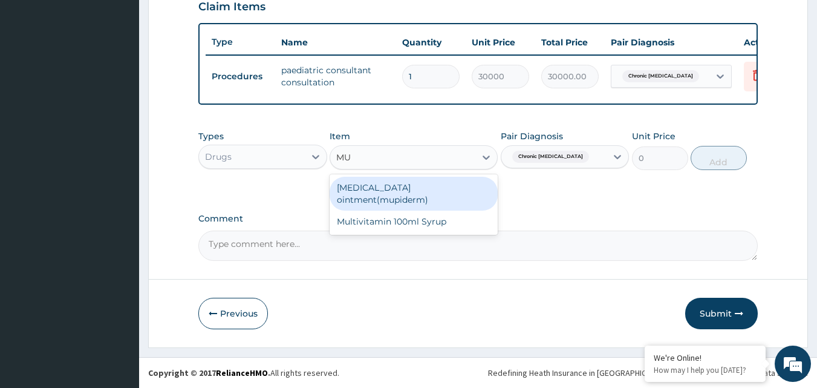
click at [422, 196] on div "Mupirocin ointment(mupiderm)" at bounding box center [414, 194] width 168 height 34
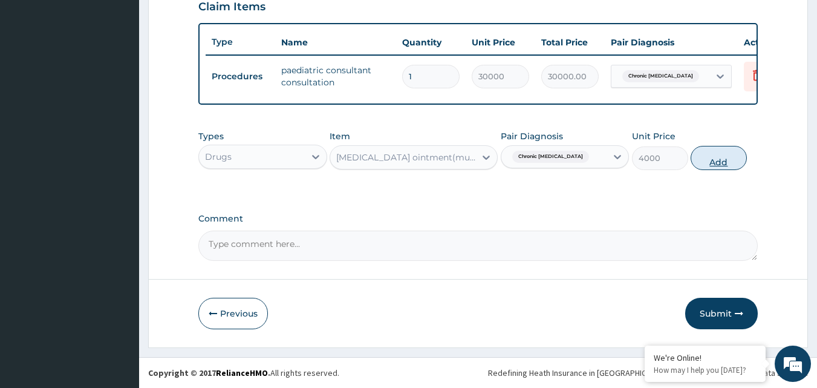
click at [726, 168] on button "Add" at bounding box center [719, 158] width 56 height 24
type input "0"
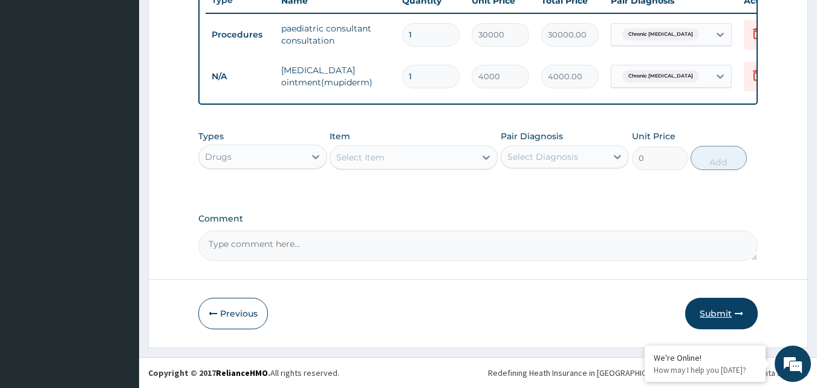
click at [698, 304] on button "Submit" at bounding box center [722, 313] width 73 height 31
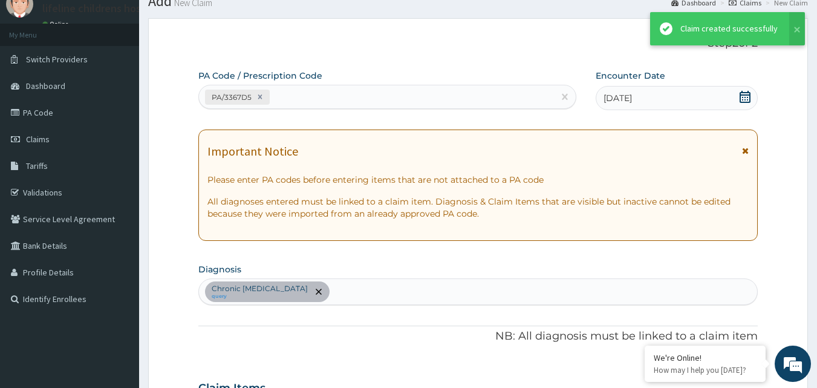
scroll to position [478, 0]
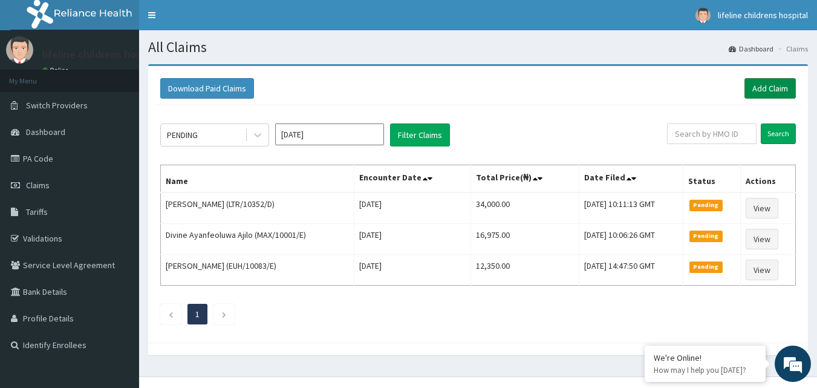
click at [766, 82] on link "Add Claim" at bounding box center [770, 88] width 51 height 21
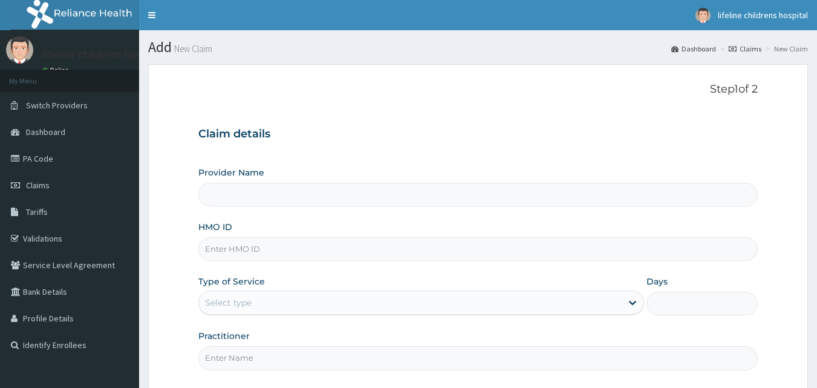
type input "Lifeline Children Hospital - [GEOGRAPHIC_DATA]"
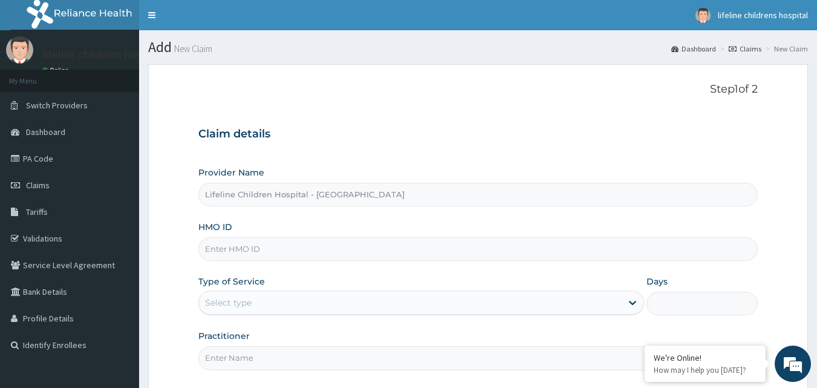
click at [256, 254] on input "HMO ID" at bounding box center [478, 249] width 560 height 24
type input "LRY/10002/A"
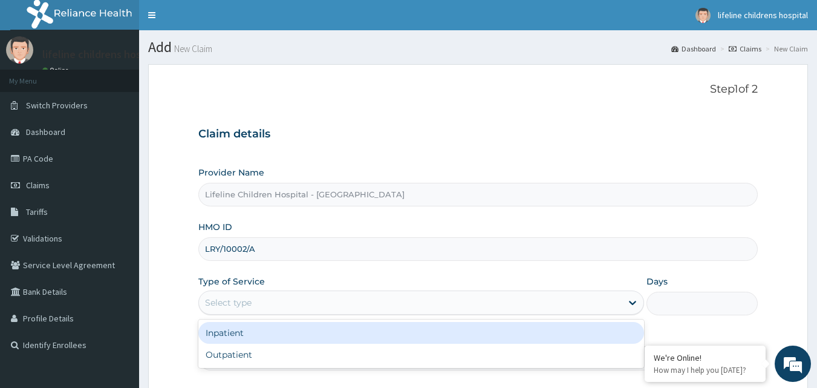
click at [246, 305] on div "Select type" at bounding box center [228, 302] width 47 height 12
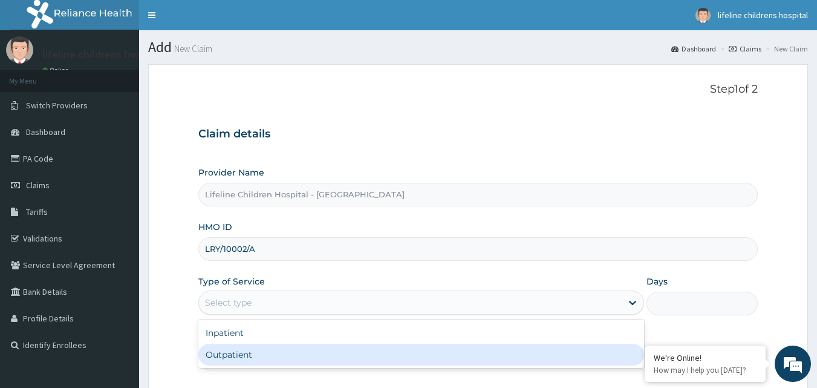
click at [240, 359] on div "Outpatient" at bounding box center [421, 355] width 446 height 22
type input "1"
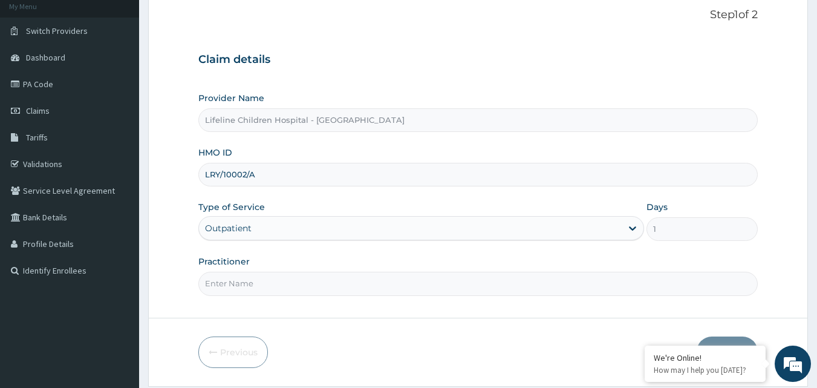
scroll to position [113, 0]
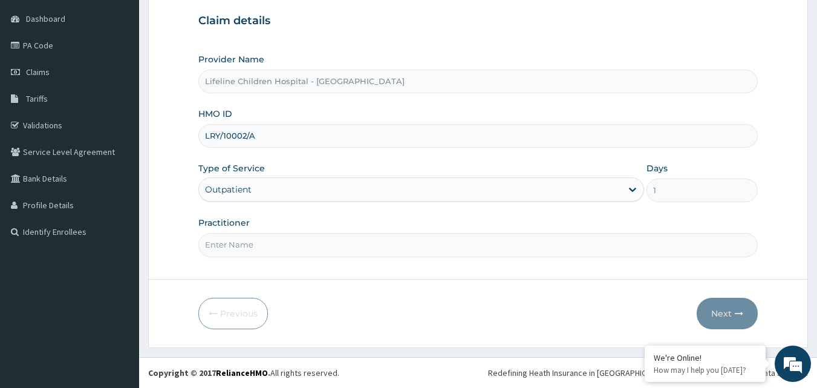
click at [229, 252] on input "Practitioner" at bounding box center [478, 245] width 560 height 24
type input "[PERSON_NAME]"
click at [743, 313] on icon "button" at bounding box center [739, 313] width 8 height 8
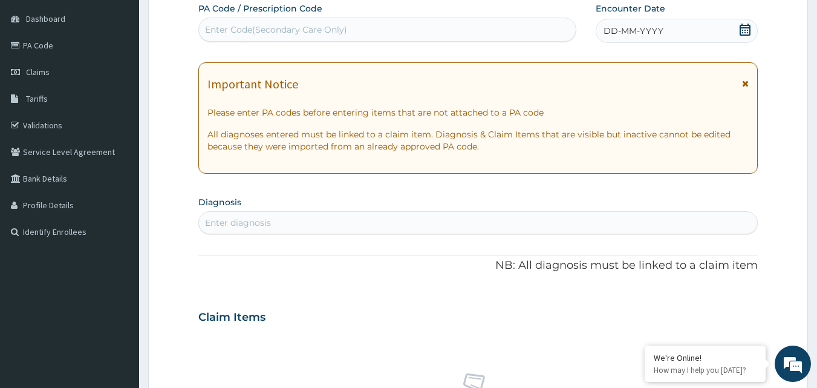
click at [633, 35] on span "DD-MM-YYYY" at bounding box center [634, 31] width 60 height 12
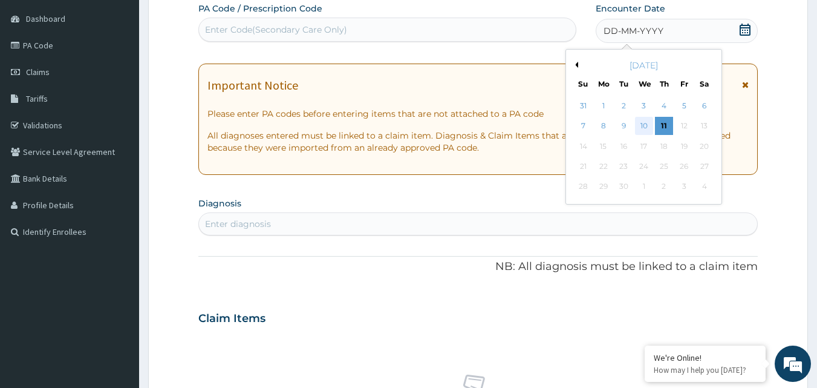
click at [645, 126] on div "10" at bounding box center [644, 126] width 18 height 18
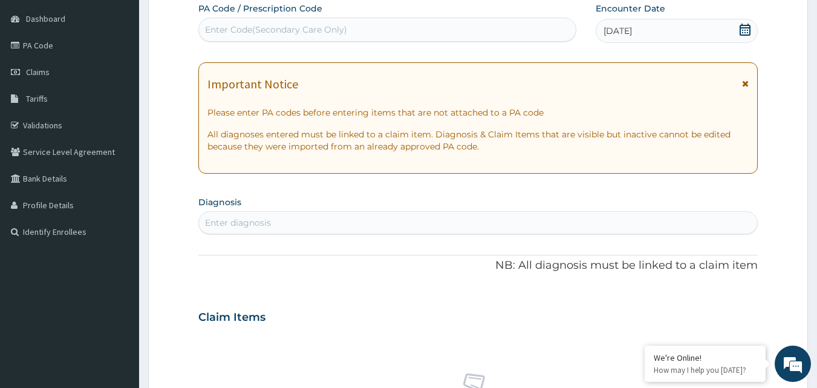
click at [290, 218] on div "Enter diagnosis" at bounding box center [478, 222] width 559 height 19
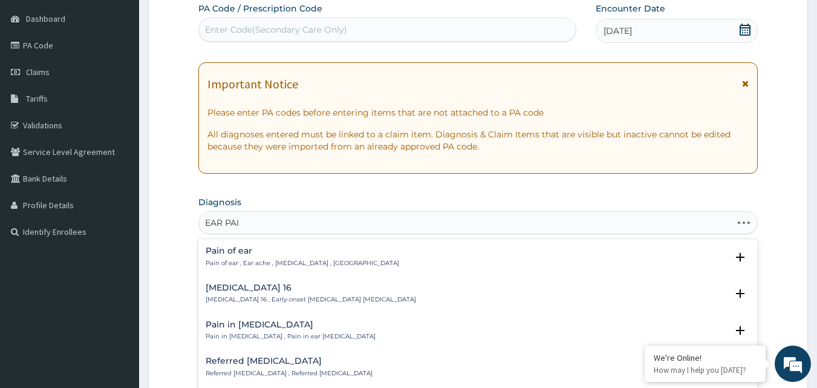
type input "EAR PAIN"
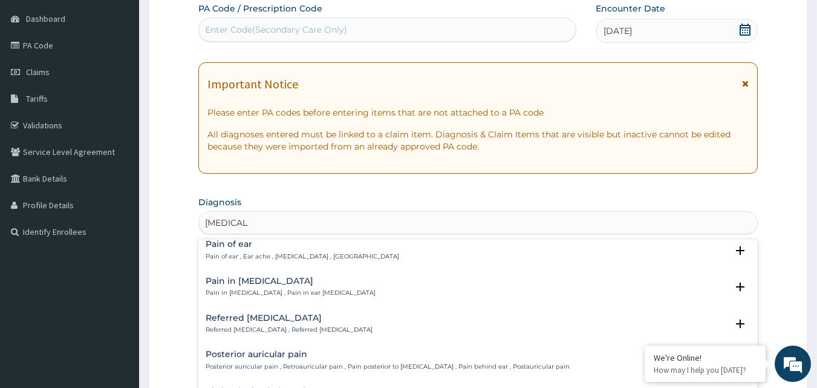
click at [312, 261] on div "Pain of ear Pain of ear , Ear ache , Earache , Otalgia Select Status Query Quer…" at bounding box center [479, 253] width 546 height 27
click at [314, 255] on p "Pain of ear , Ear ache , Earache , Otalgia" at bounding box center [303, 256] width 194 height 8
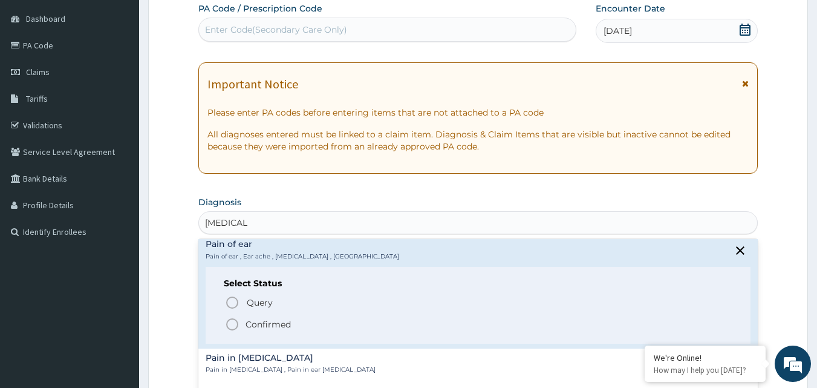
click at [282, 319] on p "Confirmed" at bounding box center [268, 324] width 45 height 12
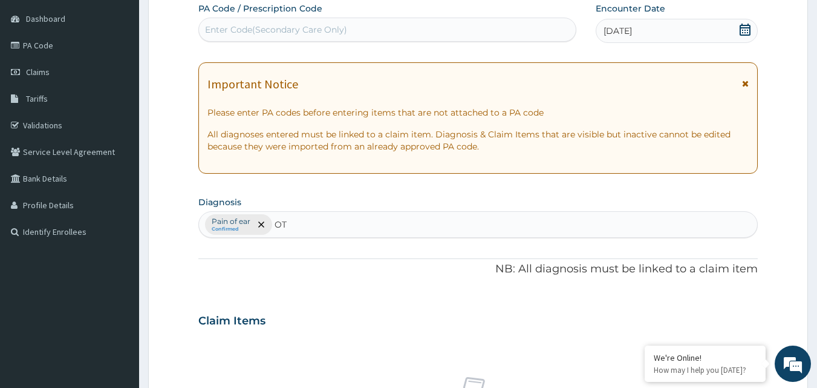
type input "OTI"
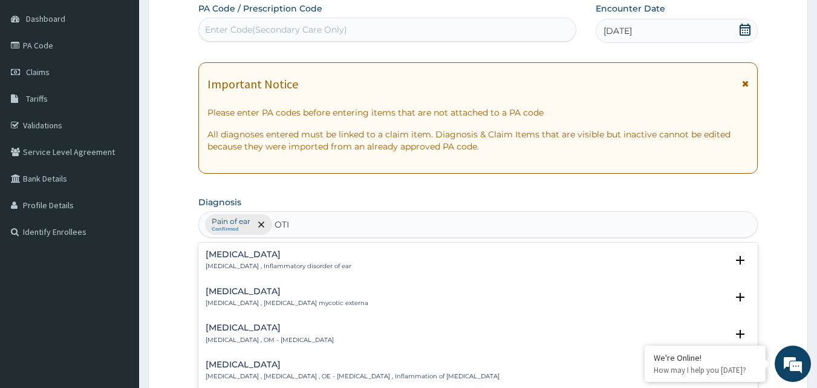
click at [309, 328] on div "Otitis media Otitis media , OM - Otitis media" at bounding box center [479, 333] width 546 height 21
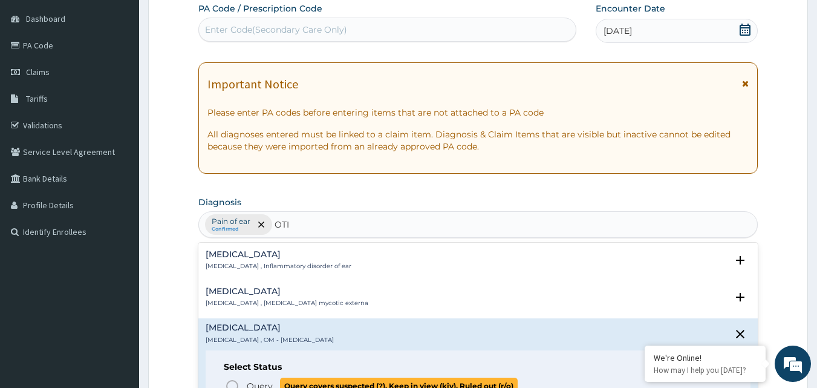
click at [257, 383] on span "Query" at bounding box center [260, 386] width 26 height 12
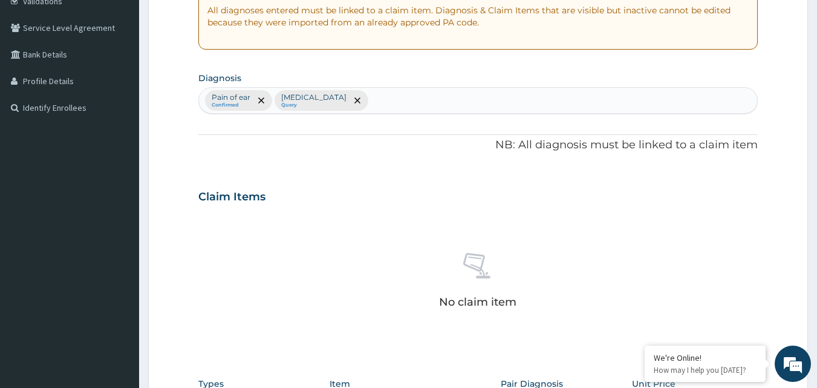
scroll to position [355, 0]
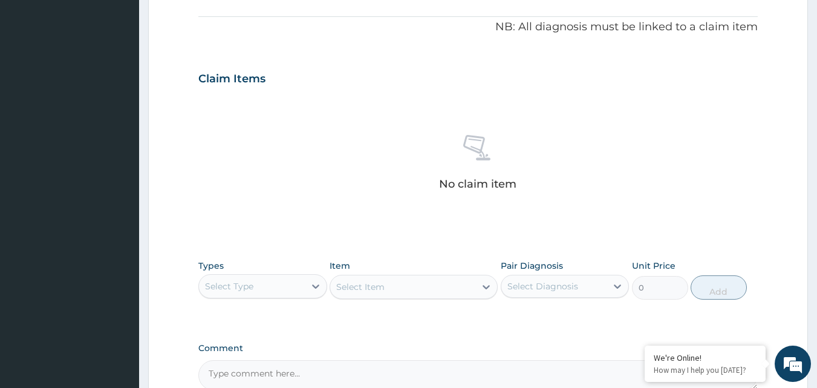
click at [293, 287] on div "Select Type" at bounding box center [252, 285] width 106 height 19
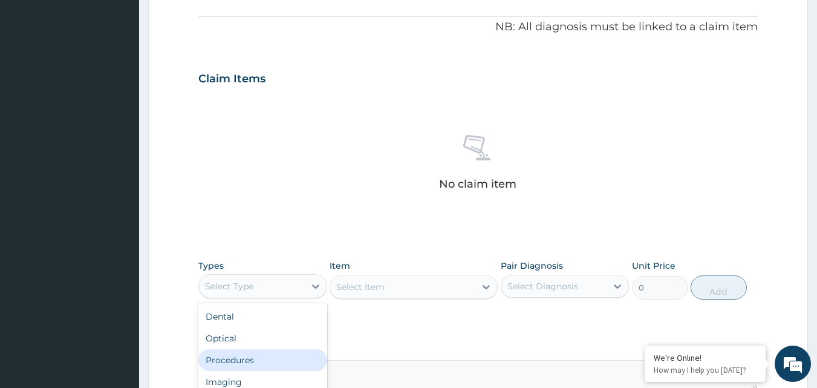
click at [266, 358] on div "Procedures" at bounding box center [262, 360] width 129 height 22
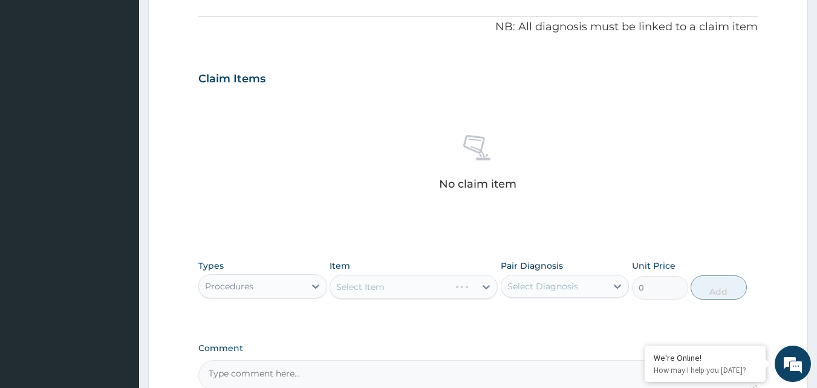
drag, startPoint x: 394, startPoint y: 294, endPoint x: 428, endPoint y: 287, distance: 34.5
click at [404, 289] on div "Select Item" at bounding box center [414, 287] width 168 height 24
click at [543, 285] on div "Select Diagnosis" at bounding box center [543, 286] width 71 height 12
drag, startPoint x: 541, startPoint y: 316, endPoint x: 526, endPoint y: 339, distance: 27.2
click at [541, 317] on label "Pain of ear" at bounding box center [544, 316] width 47 height 12
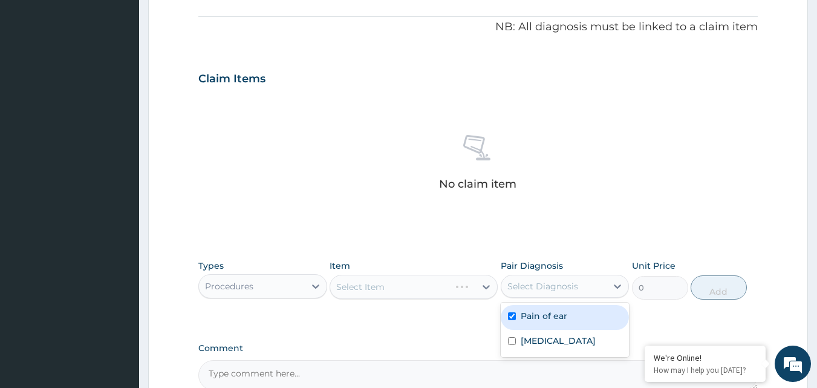
checkbox input "true"
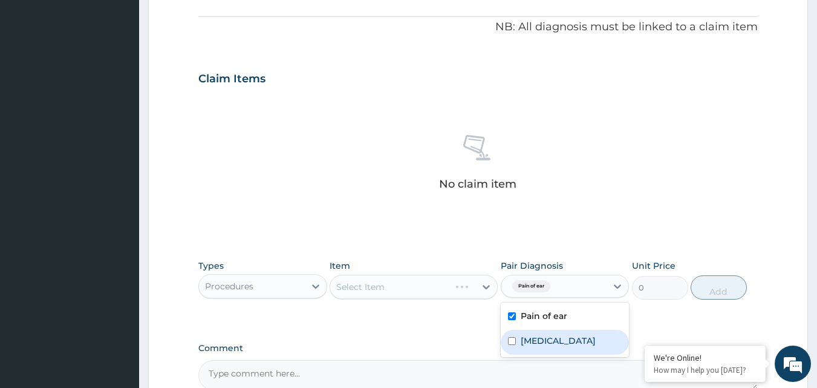
click at [525, 344] on label "Otitis media" at bounding box center [558, 341] width 75 height 12
checkbox input "true"
click at [427, 283] on div "Select Item" at bounding box center [390, 286] width 120 height 19
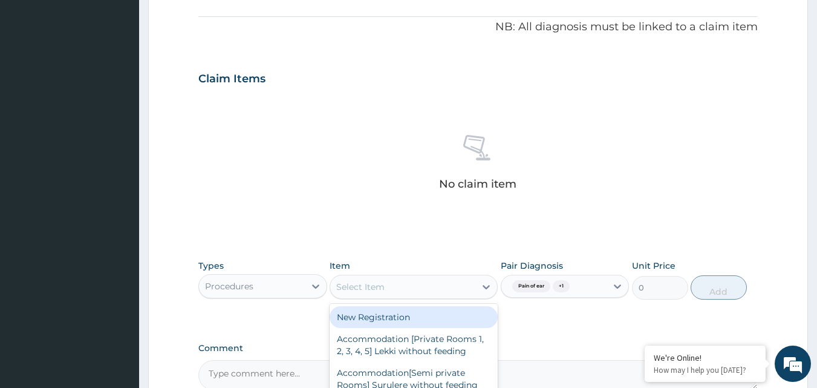
click at [449, 313] on div "New Registration" at bounding box center [414, 317] width 168 height 22
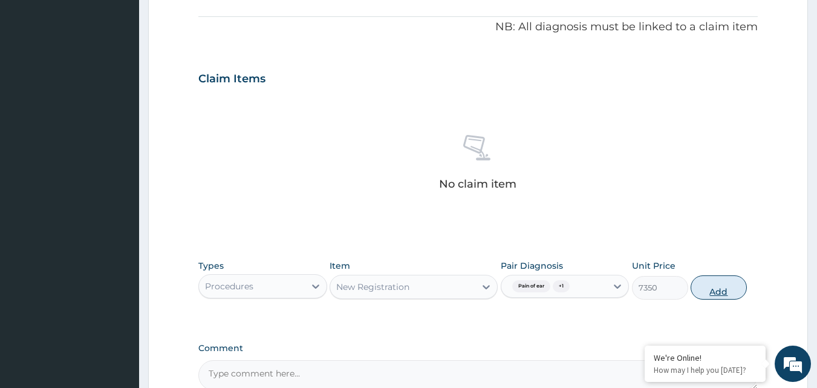
click at [719, 299] on button "Add" at bounding box center [719, 287] width 56 height 24
type input "0"
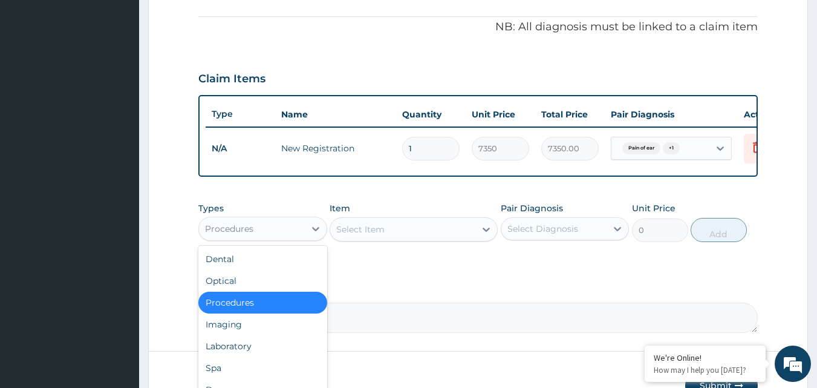
click at [260, 238] on div "Procedures" at bounding box center [252, 228] width 106 height 19
click at [253, 313] on div "Procedures" at bounding box center [262, 303] width 129 height 22
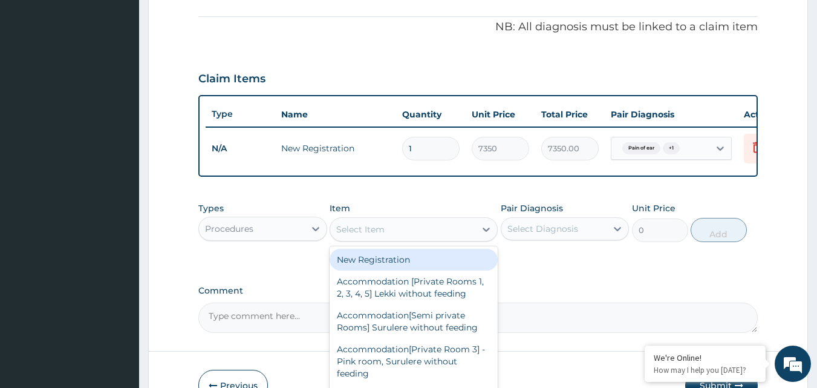
click at [442, 238] on div "Select Item" at bounding box center [402, 229] width 145 height 19
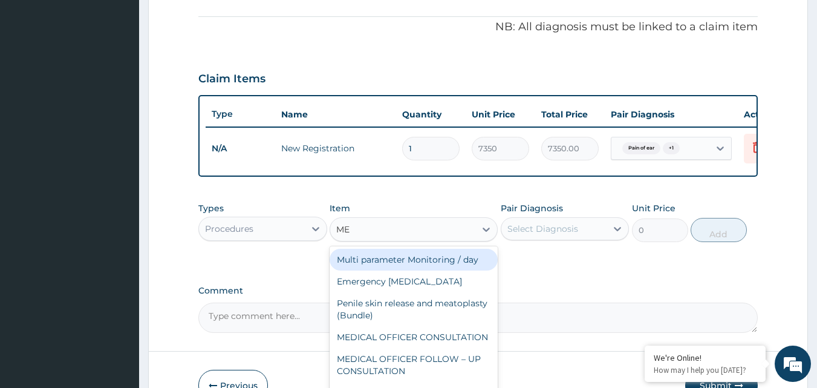
type input "MED"
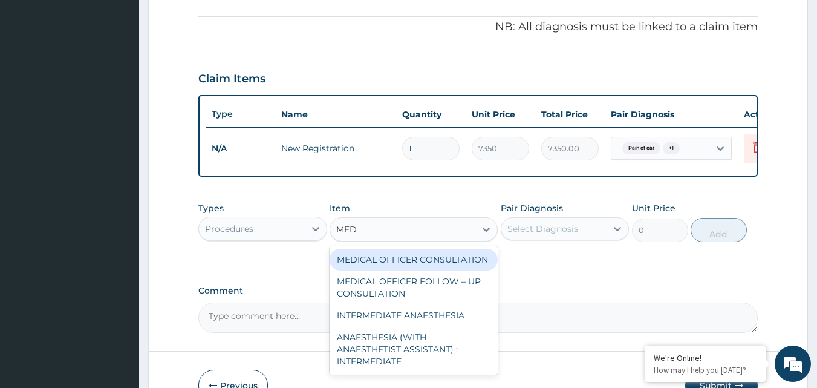
click at [458, 270] on div "MEDICAL OFFICER CONSULTATION" at bounding box center [414, 260] width 168 height 22
type input "10500"
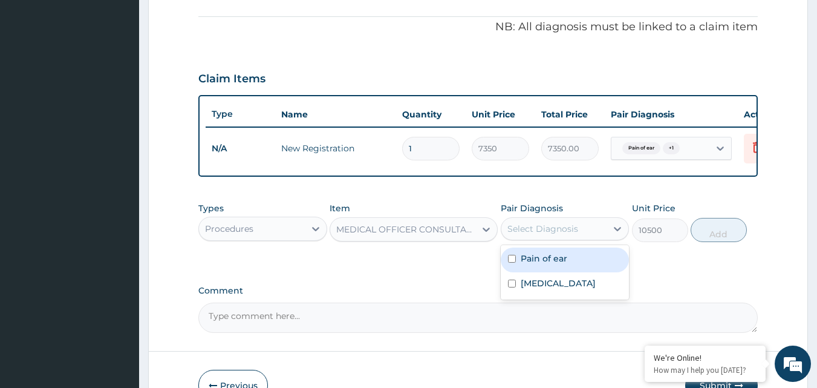
drag, startPoint x: 546, startPoint y: 229, endPoint x: 541, endPoint y: 257, distance: 28.4
click at [545, 232] on div "Select Diagnosis" at bounding box center [555, 228] width 106 height 19
drag, startPoint x: 542, startPoint y: 263, endPoint x: 540, endPoint y: 286, distance: 22.5
click at [542, 264] on label "Pain of ear" at bounding box center [544, 258] width 47 height 12
checkbox input "true"
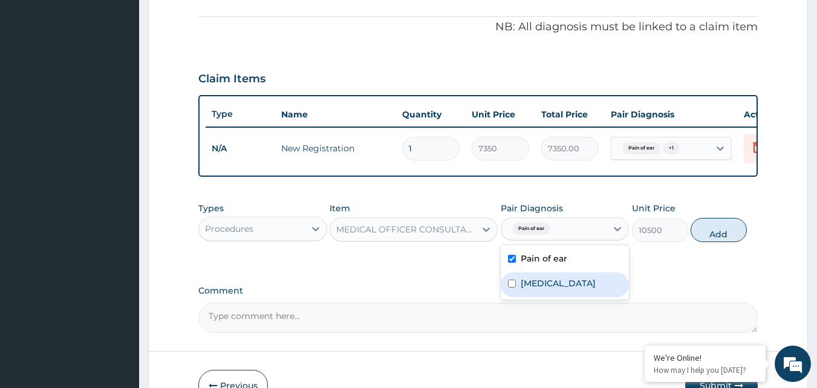
click at [540, 289] on label "Otitis media" at bounding box center [558, 283] width 75 height 12
checkbox input "true"
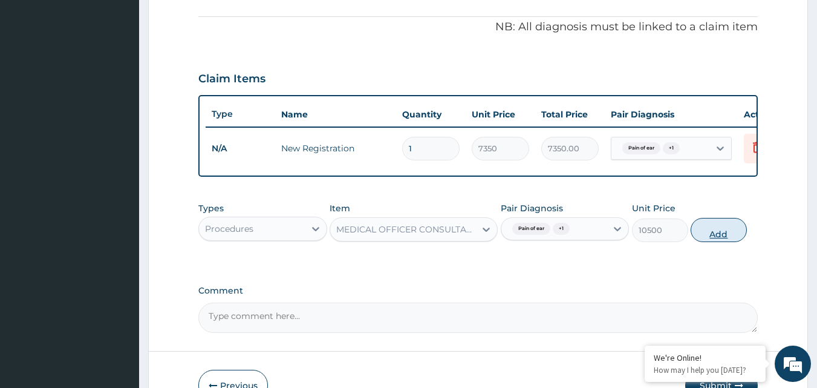
click at [712, 236] on button "Add" at bounding box center [719, 230] width 56 height 24
type input "0"
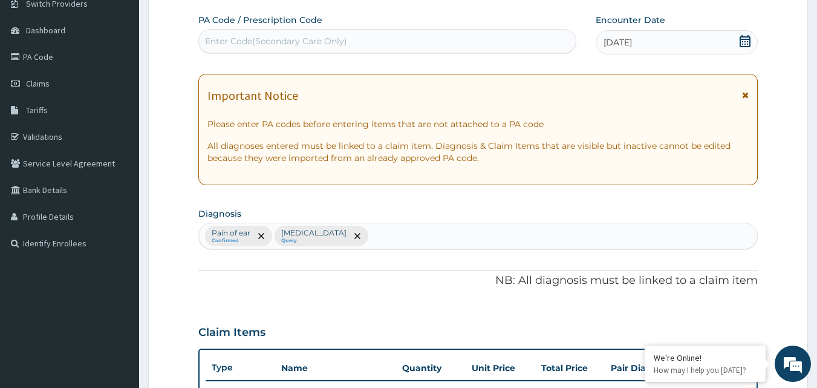
scroll to position [0, 0]
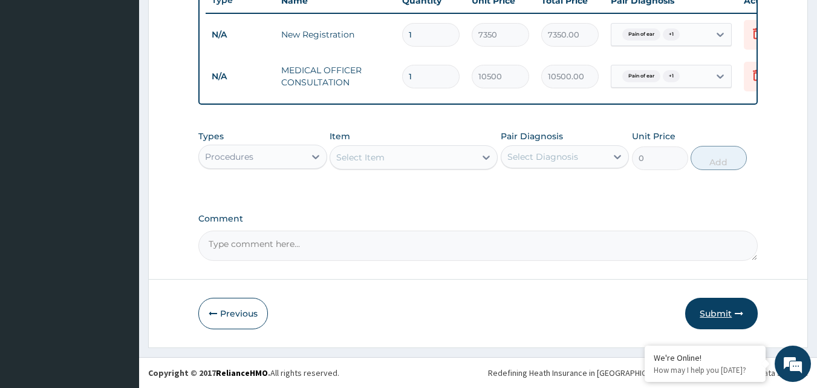
click at [714, 318] on button "Submit" at bounding box center [722, 313] width 73 height 31
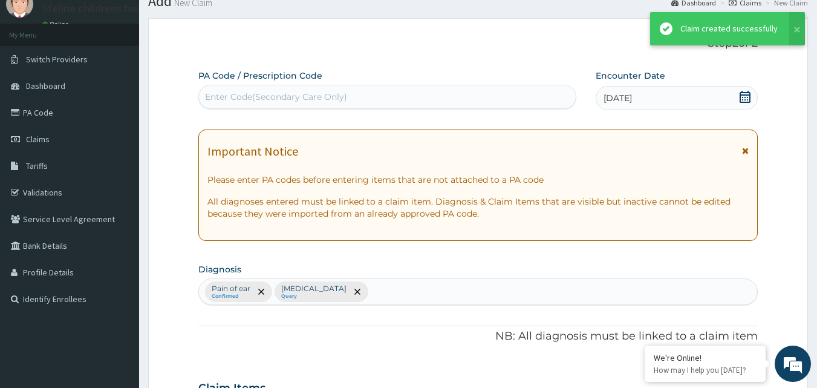
scroll to position [478, 0]
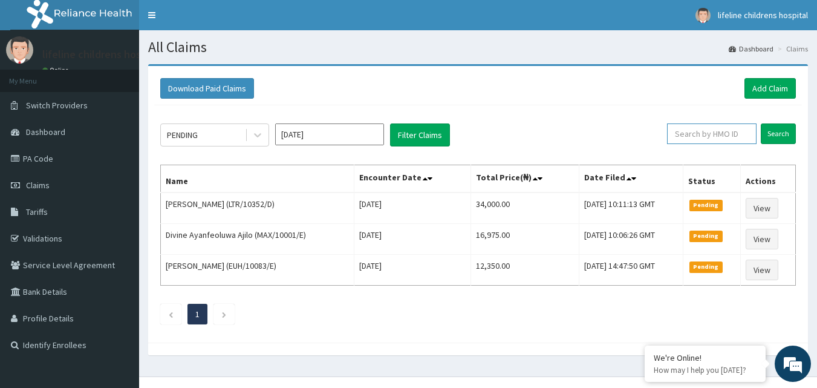
click at [695, 138] on input "text" at bounding box center [712, 133] width 90 height 21
click at [786, 129] on input "Search" at bounding box center [778, 133] width 35 height 21
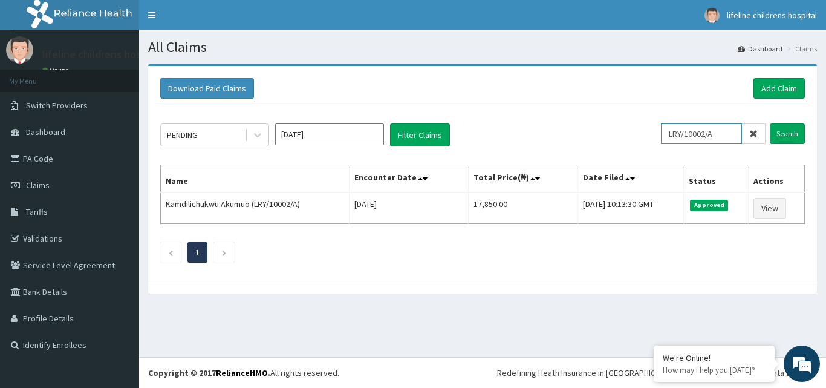
click at [727, 137] on input "LRY/10002/A" at bounding box center [701, 133] width 81 height 21
type input "L"
type input "KSB/10974/C"
click at [779, 128] on input "Search" at bounding box center [787, 133] width 35 height 21
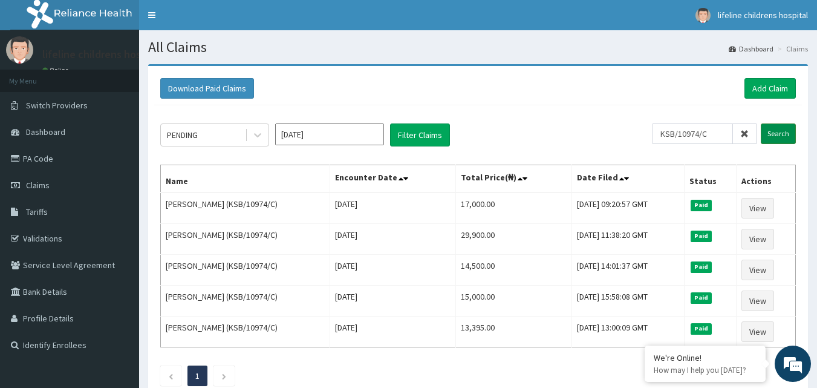
click at [773, 136] on input "Search" at bounding box center [778, 133] width 35 height 21
click at [770, 96] on link "Add Claim" at bounding box center [770, 88] width 51 height 21
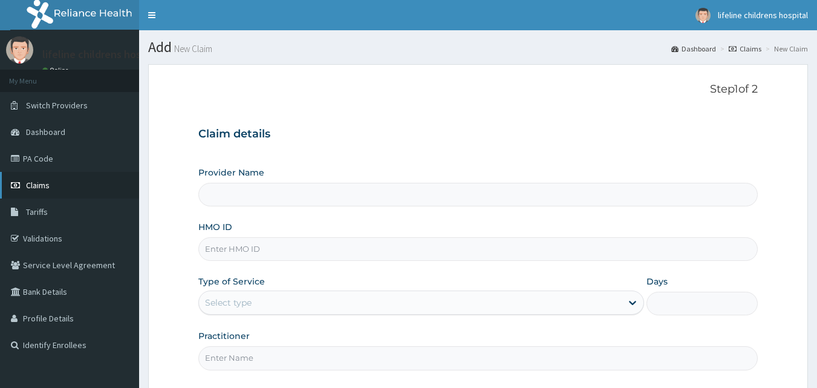
click at [65, 180] on link "Claims" at bounding box center [69, 185] width 139 height 27
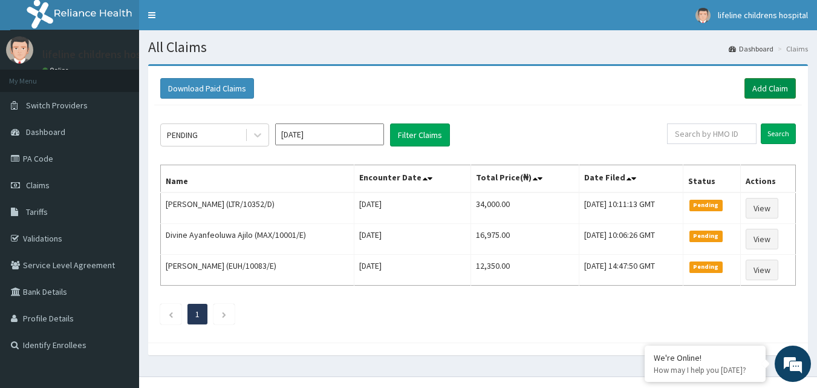
click at [759, 93] on link "Add Claim" at bounding box center [770, 88] width 51 height 21
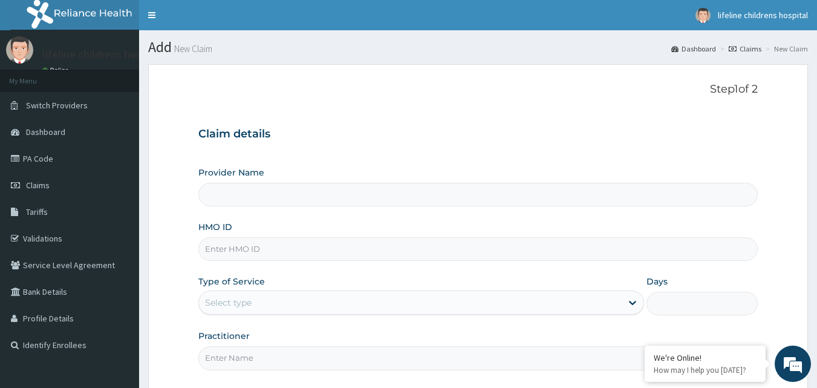
type input "Lifeline Children Hospital - [GEOGRAPHIC_DATA]"
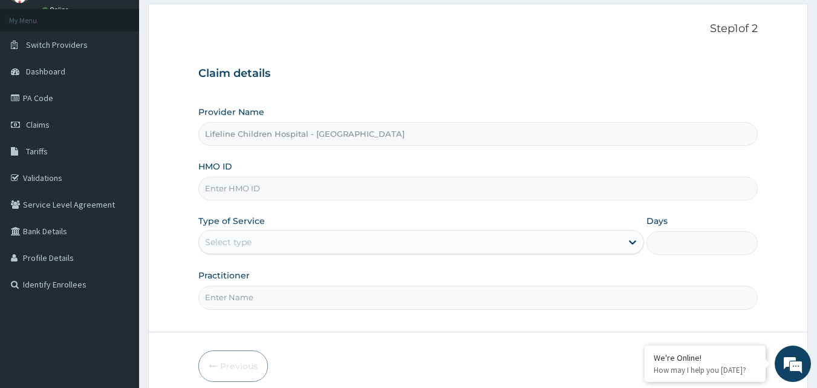
click at [247, 135] on input "Lifeline Children Hospital - [GEOGRAPHIC_DATA]" at bounding box center [478, 134] width 560 height 24
click at [313, 141] on input "Lifeline Children Hospital - [GEOGRAPHIC_DATA]" at bounding box center [478, 134] width 560 height 24
click at [244, 193] on input "HMO ID" at bounding box center [478, 189] width 560 height 24
type input "KSB/10974/C"
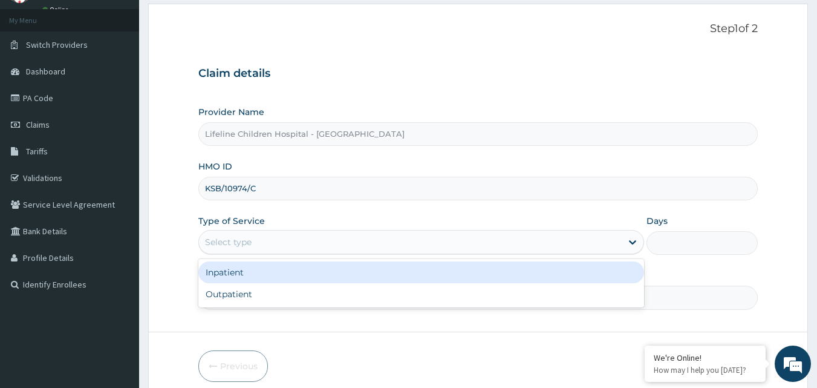
click at [277, 240] on div "Select type" at bounding box center [410, 241] width 423 height 19
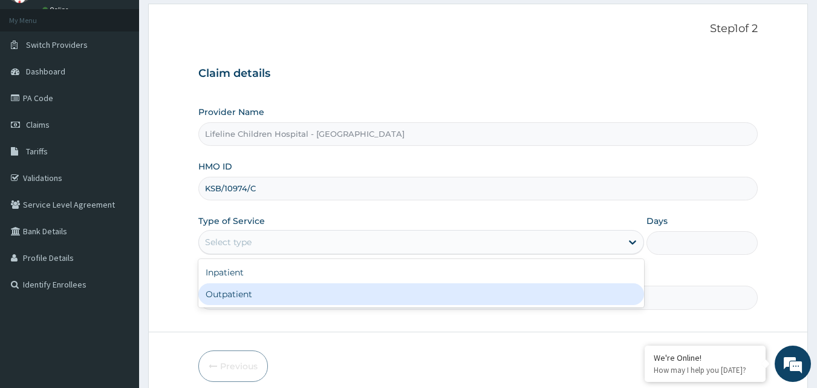
click at [241, 290] on div "Outpatient" at bounding box center [421, 294] width 446 height 22
type input "1"
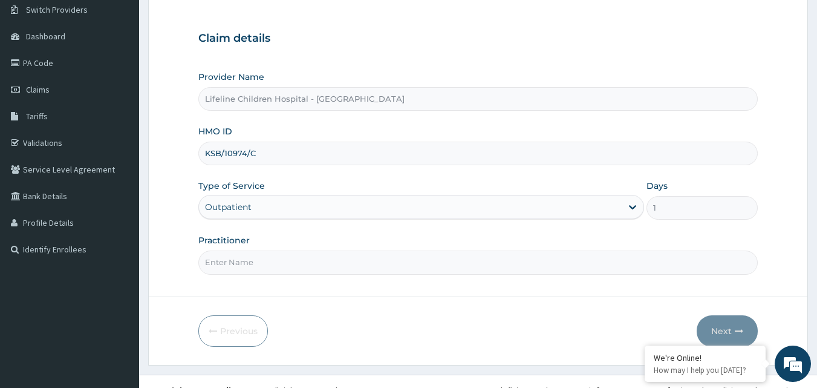
scroll to position [113, 0]
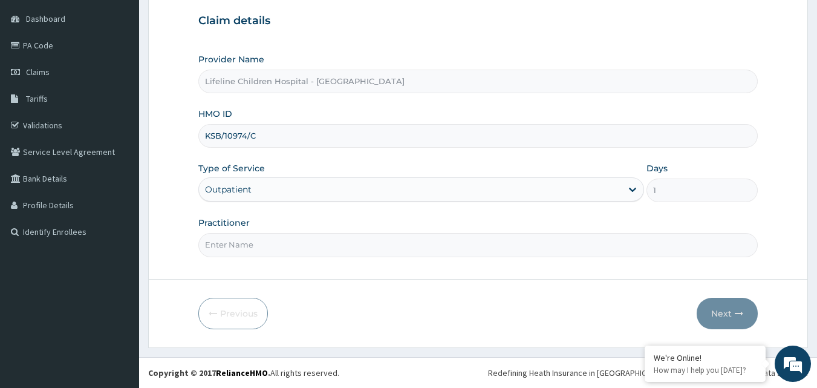
click at [247, 245] on input "Practitioner" at bounding box center [478, 245] width 560 height 24
type input "[PERSON_NAME]"
click at [736, 309] on button "Next" at bounding box center [727, 313] width 61 height 31
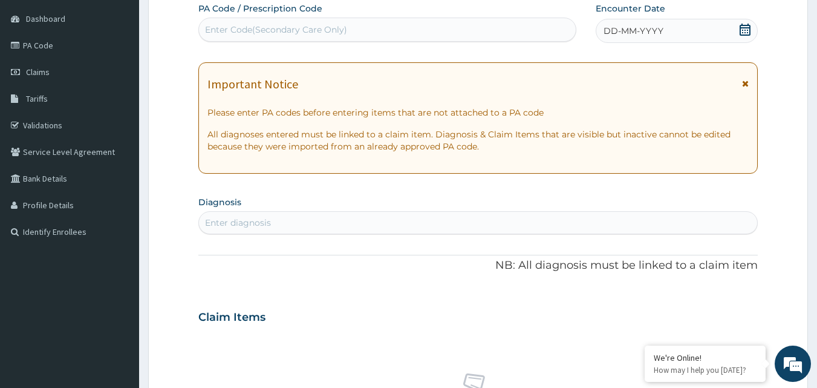
click at [257, 221] on div "Enter diagnosis" at bounding box center [238, 223] width 66 height 12
click at [656, 32] on span "DD-MM-YYYY" at bounding box center [634, 31] width 60 height 12
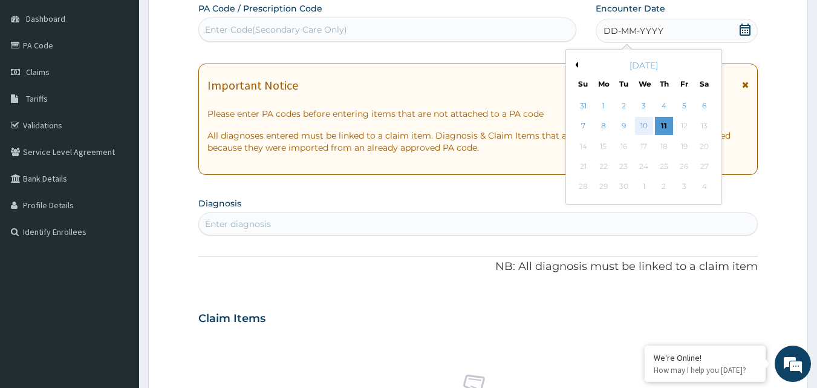
click at [649, 120] on div "10" at bounding box center [644, 126] width 18 height 18
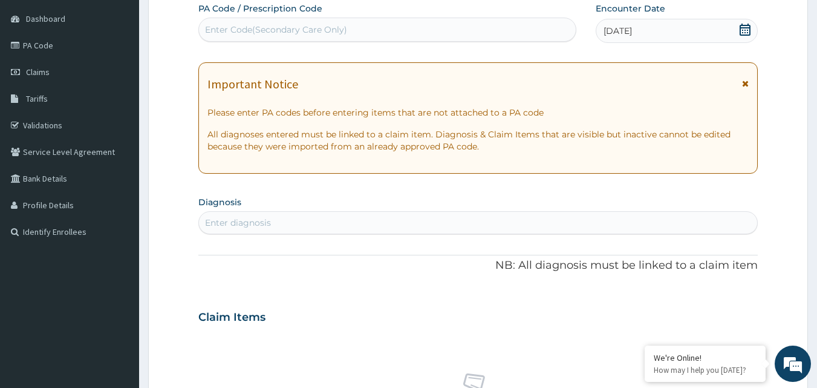
click at [228, 225] on div "Enter diagnosis" at bounding box center [238, 223] width 66 height 12
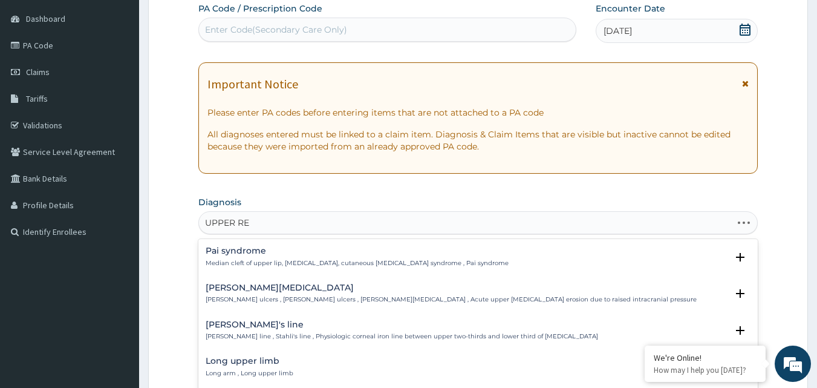
type input "UPPER RES"
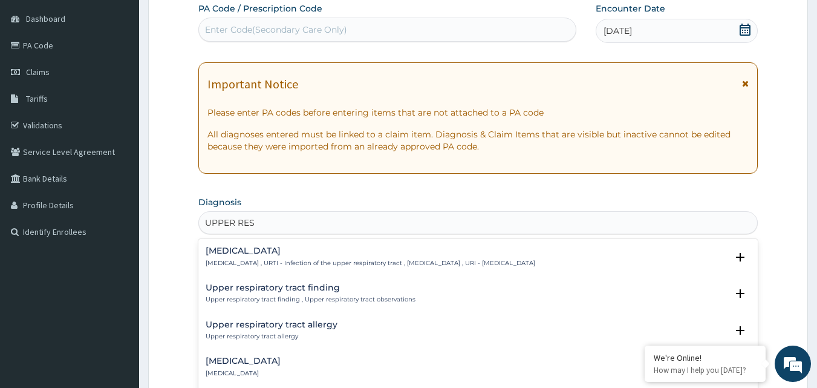
click at [305, 254] on h4 "Upper respiratory infection" at bounding box center [371, 250] width 330 height 9
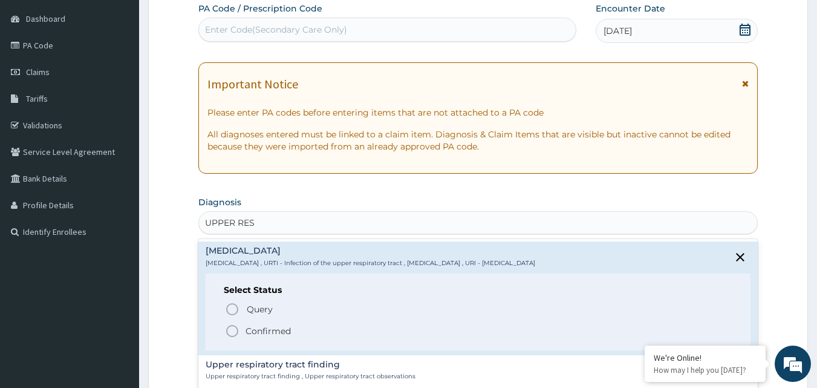
click at [233, 327] on icon "status option filled" at bounding box center [232, 331] width 15 height 15
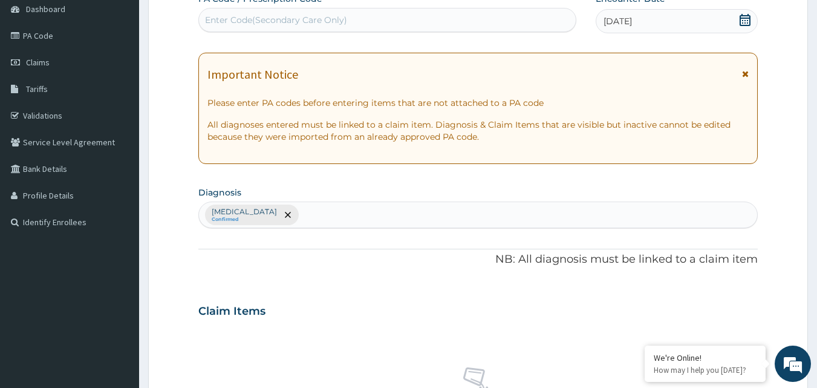
scroll to position [243, 0]
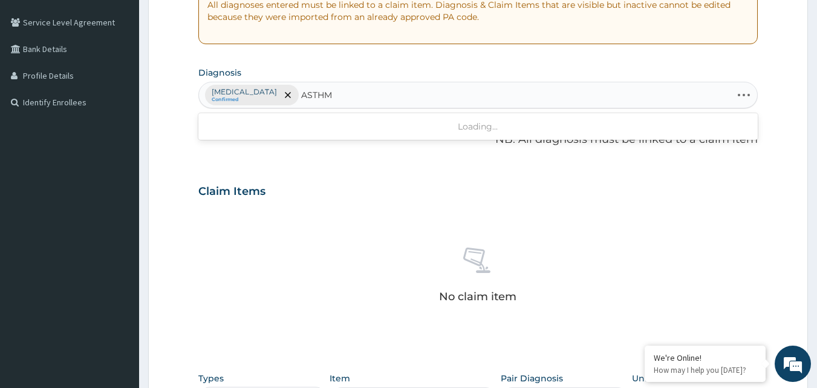
type input "ASTHMA"
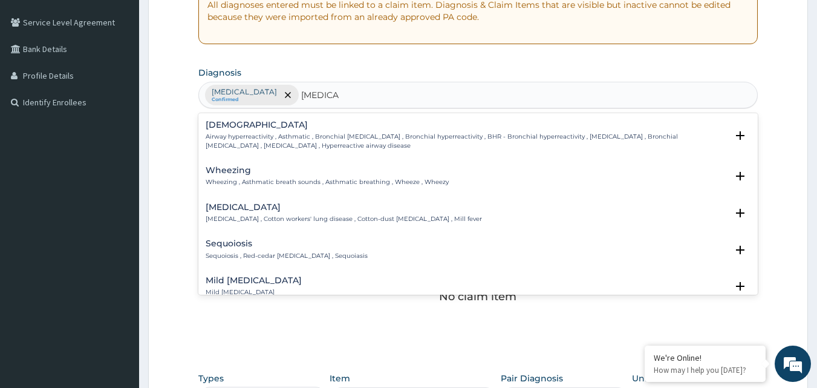
click at [267, 137] on p "Airway hyperreactivity , Asthmatic , Bronchial asthma , Bronchial hyperreactivi…" at bounding box center [467, 142] width 522 height 18
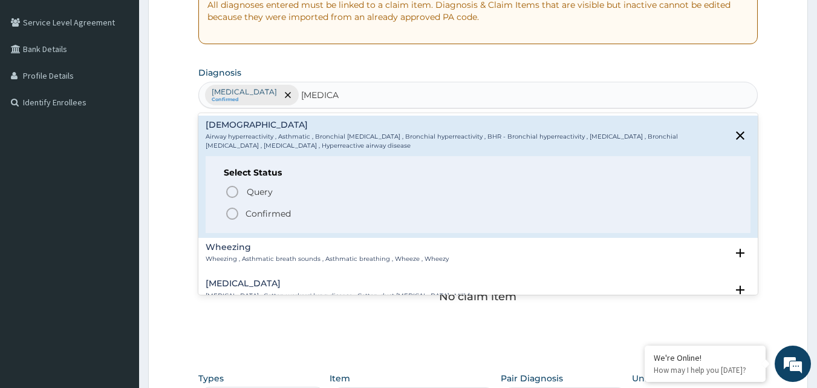
click at [233, 215] on icon "status option filled" at bounding box center [232, 213] width 15 height 15
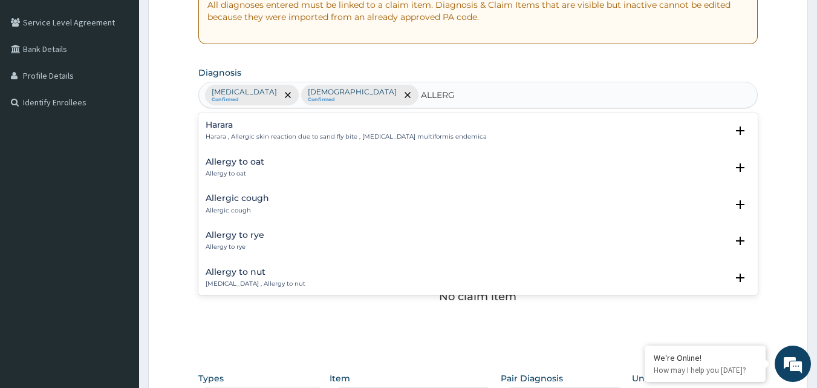
type input "ALLERGY"
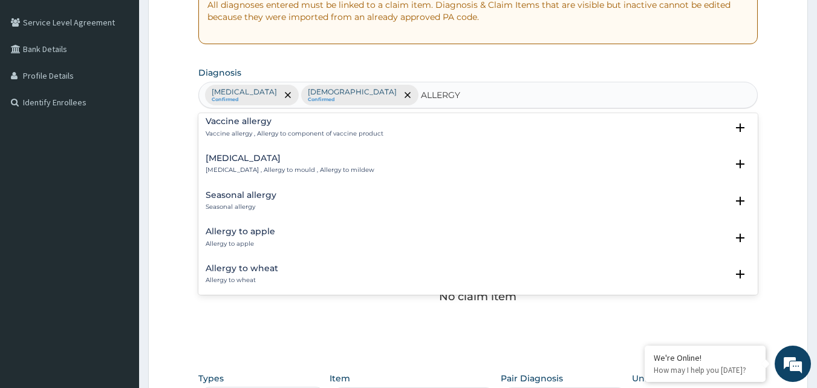
scroll to position [666, 0]
click at [255, 195] on h4 "Seasonal allergy" at bounding box center [241, 193] width 71 height 9
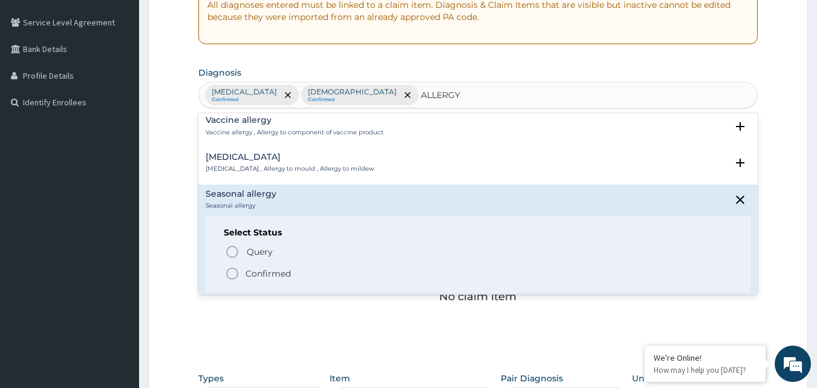
click at [230, 272] on icon "status option filled" at bounding box center [232, 273] width 15 height 15
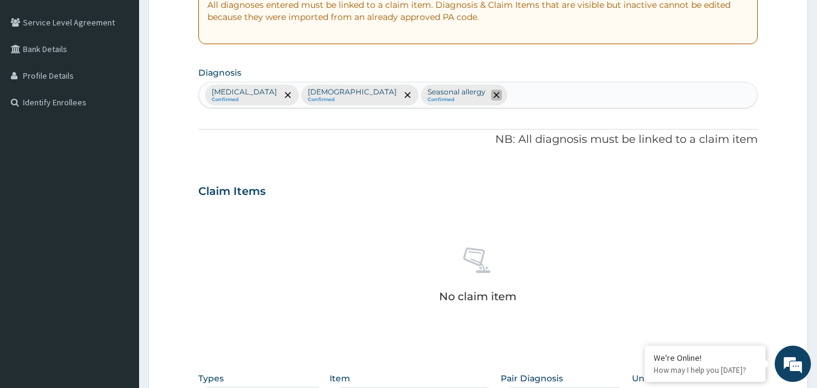
click at [494, 95] on icon "remove selection option" at bounding box center [497, 95] width 6 height 6
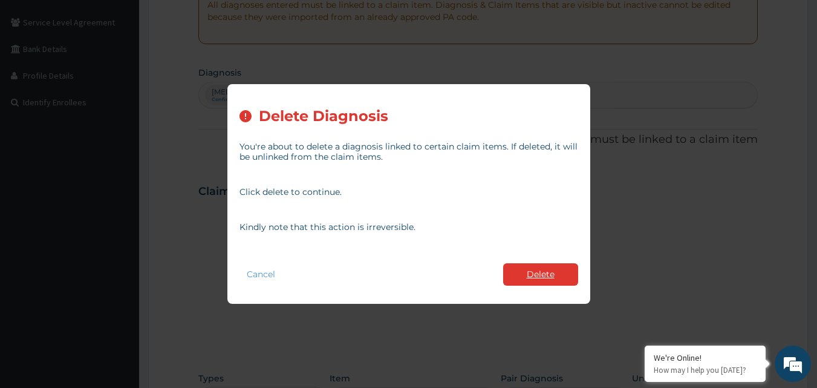
click at [536, 268] on button "Delete" at bounding box center [540, 274] width 75 height 22
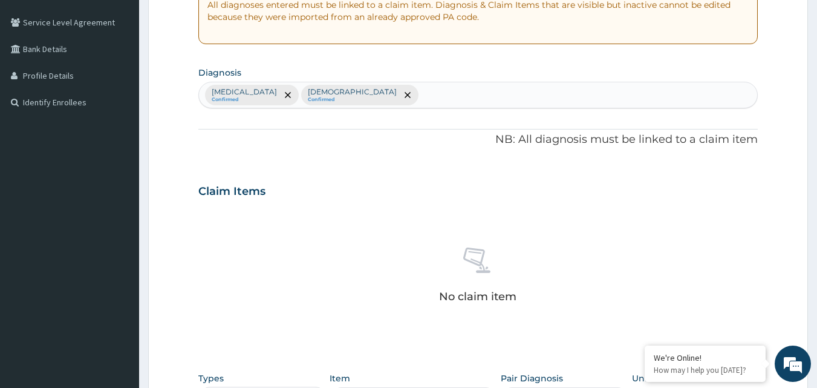
click at [411, 98] on div "Upper respiratory infection Confirmed Asthma Confirmed" at bounding box center [478, 94] width 559 height 25
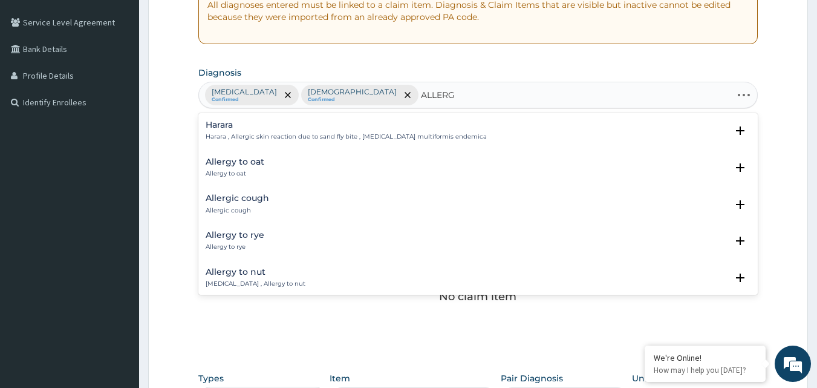
type input "ALLERGY"
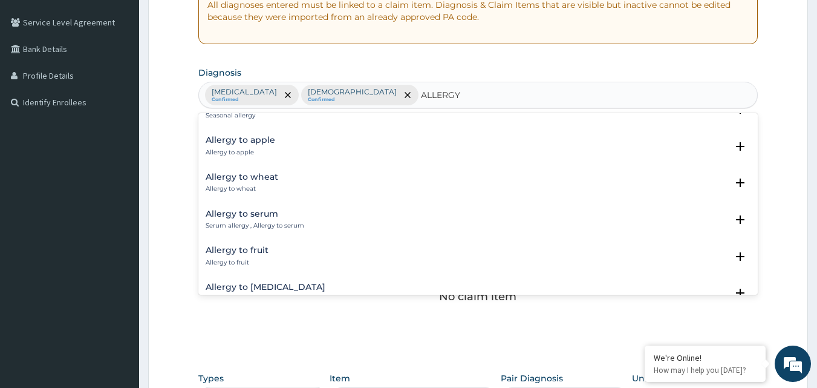
scroll to position [726, 0]
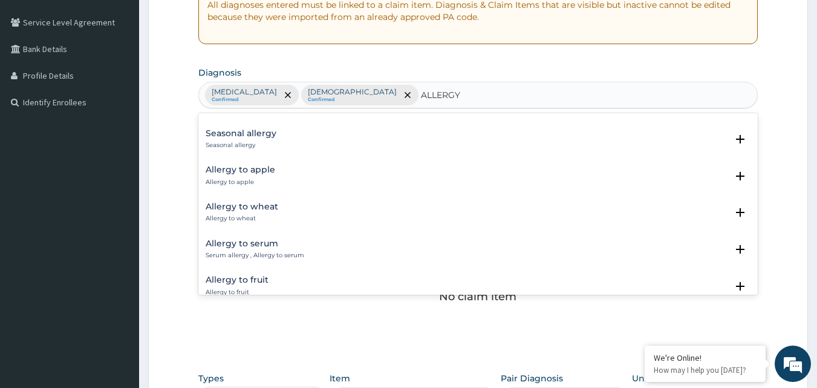
click at [278, 140] on div "Seasonal allergy Seasonal allergy" at bounding box center [479, 139] width 546 height 21
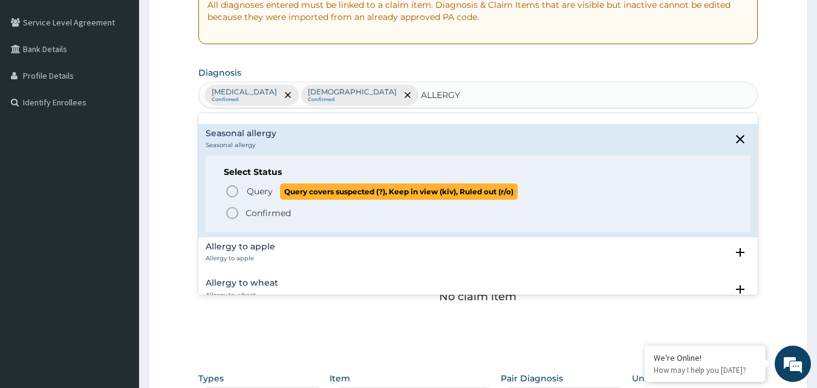
click at [239, 190] on icon "status option query" at bounding box center [232, 191] width 15 height 15
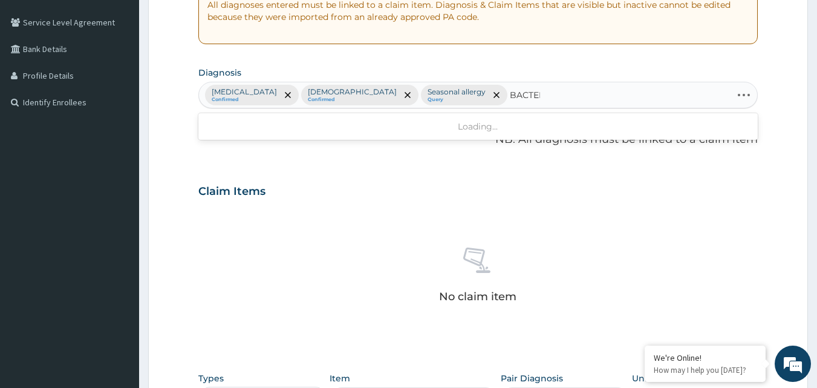
type input "BACTERE"
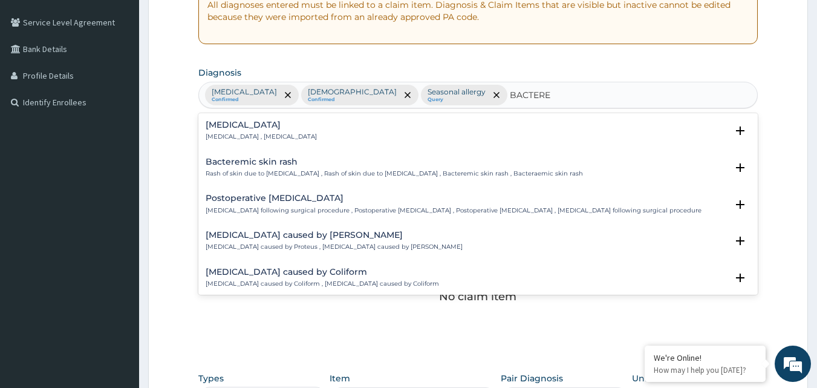
click at [265, 133] on p "Bacteremia , Bacteraemia" at bounding box center [261, 137] width 111 height 8
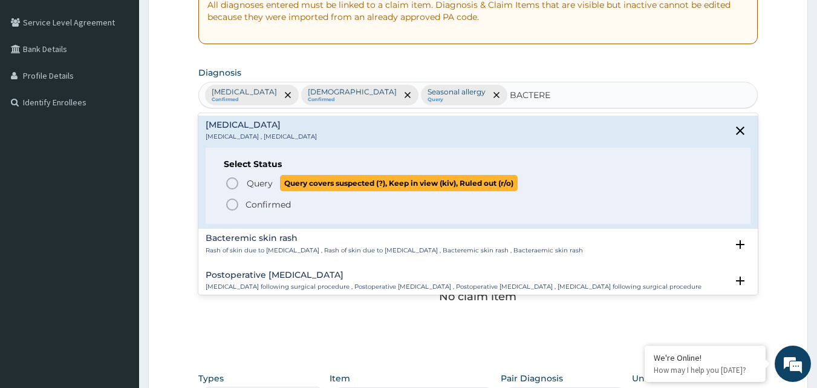
click at [227, 181] on circle "status option query" at bounding box center [232, 183] width 11 height 11
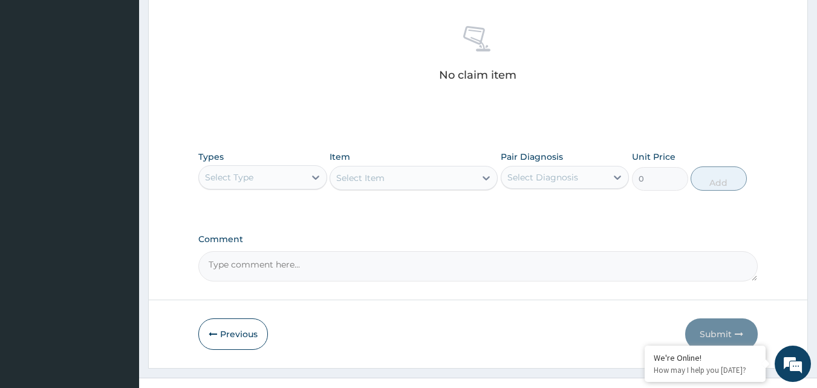
scroll to position [485, 0]
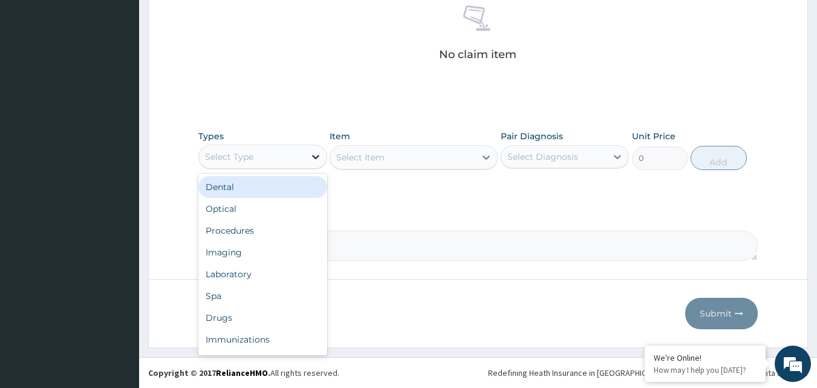
click at [315, 156] on icon at bounding box center [316, 157] width 12 height 12
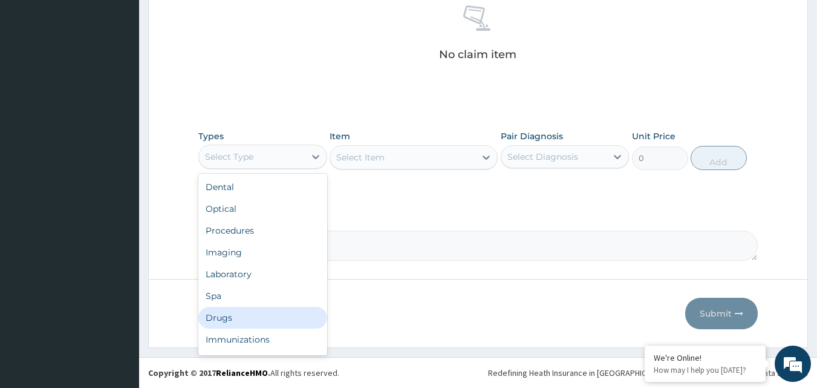
click at [221, 312] on div "Drugs" at bounding box center [262, 318] width 129 height 22
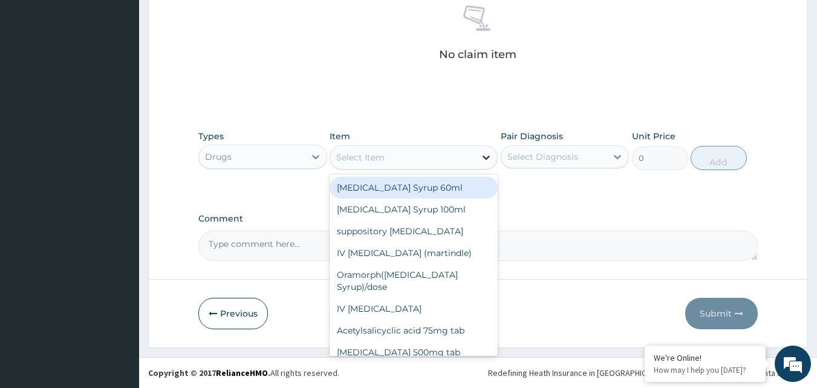
click at [489, 155] on icon at bounding box center [486, 157] width 12 height 12
click at [424, 192] on div "paracetamol Syrup 60ml" at bounding box center [414, 188] width 168 height 22
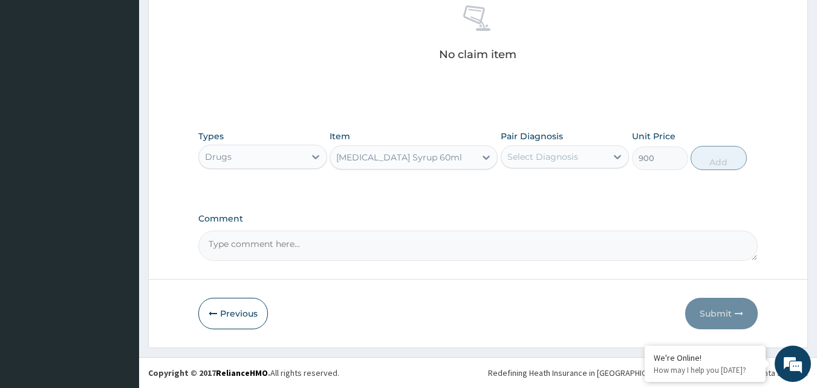
type input "900"
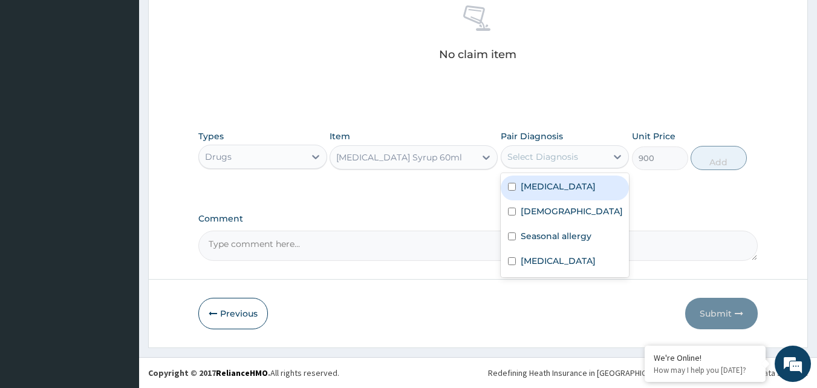
click at [563, 158] on div "Select Diagnosis" at bounding box center [543, 157] width 71 height 12
click at [514, 191] on input "checkbox" at bounding box center [512, 187] width 8 height 8
checkbox input "true"
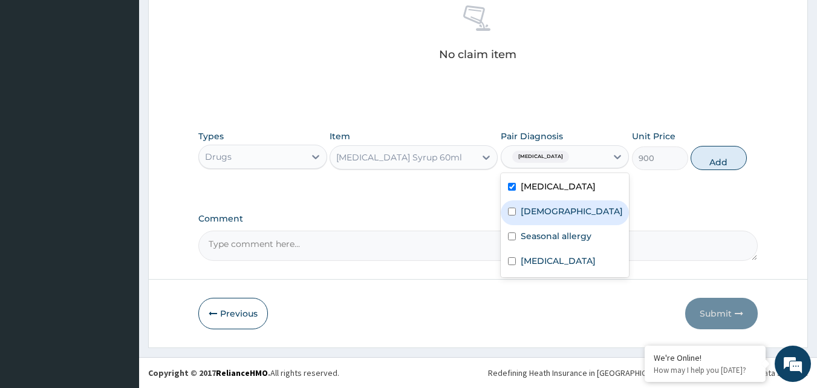
click at [514, 215] on input "checkbox" at bounding box center [512, 212] width 8 height 8
checkbox input "true"
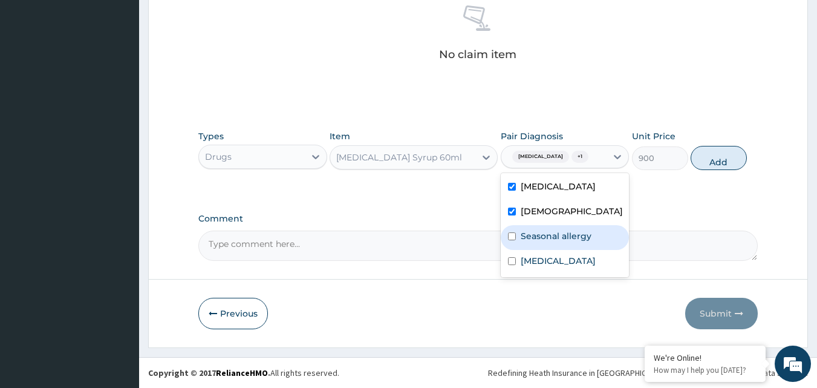
drag, startPoint x: 512, startPoint y: 258, endPoint x: 514, endPoint y: 269, distance: 10.6
click at [512, 240] on input "checkbox" at bounding box center [512, 236] width 8 height 8
checkbox input "true"
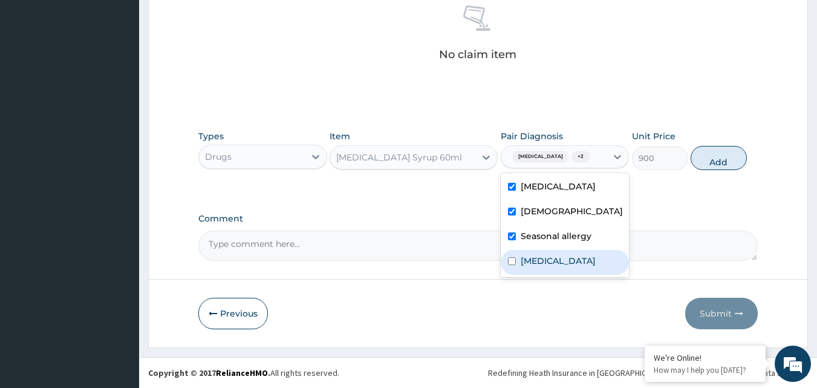
click at [514, 265] on input "checkbox" at bounding box center [512, 261] width 8 height 8
checkbox input "true"
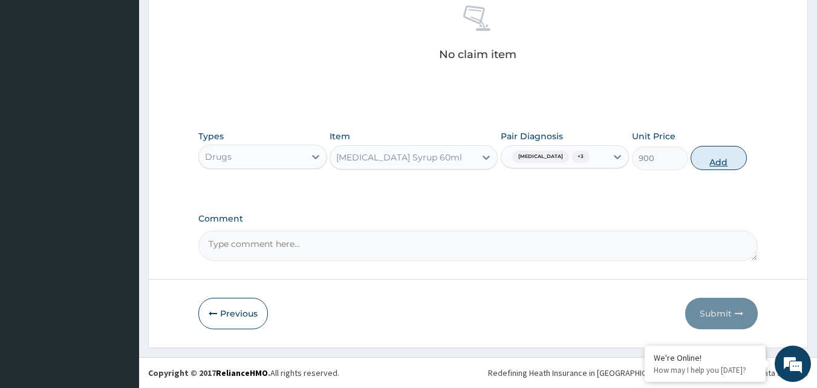
click at [716, 169] on button "Add" at bounding box center [719, 158] width 56 height 24
type input "0"
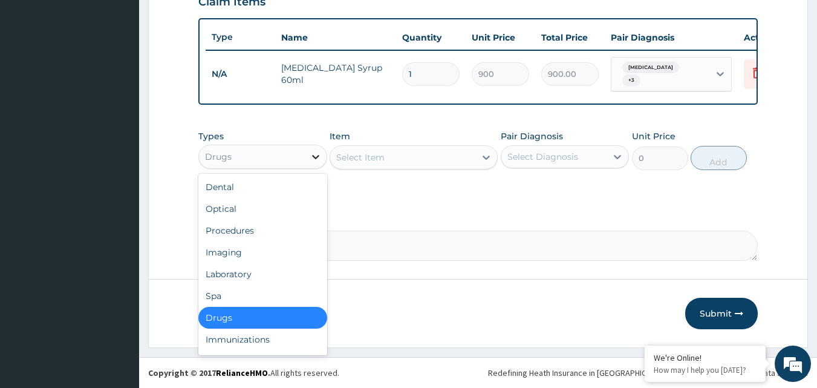
click at [315, 156] on icon at bounding box center [316, 157] width 12 height 12
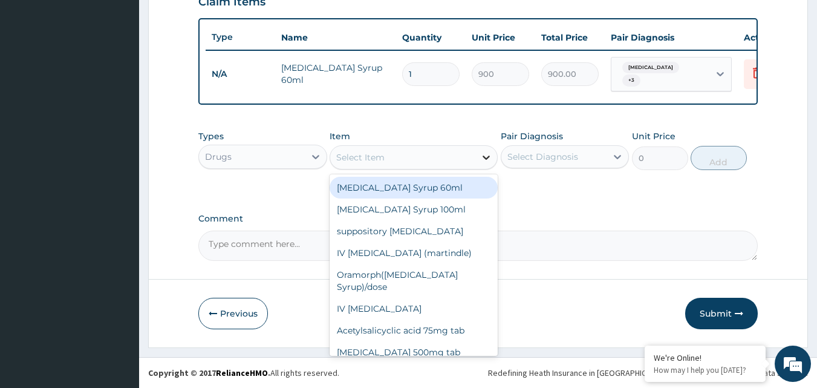
click at [486, 155] on icon at bounding box center [486, 157] width 12 height 12
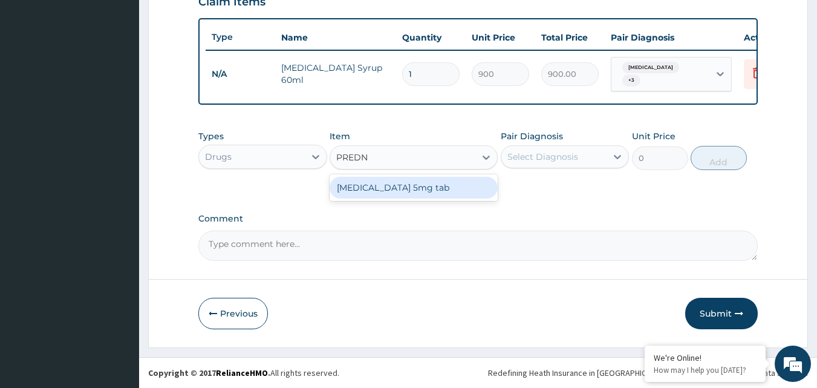
type input "PREDNI"
click at [397, 189] on div "Prednisolone 5mg tab" at bounding box center [414, 188] width 168 height 22
type input "100"
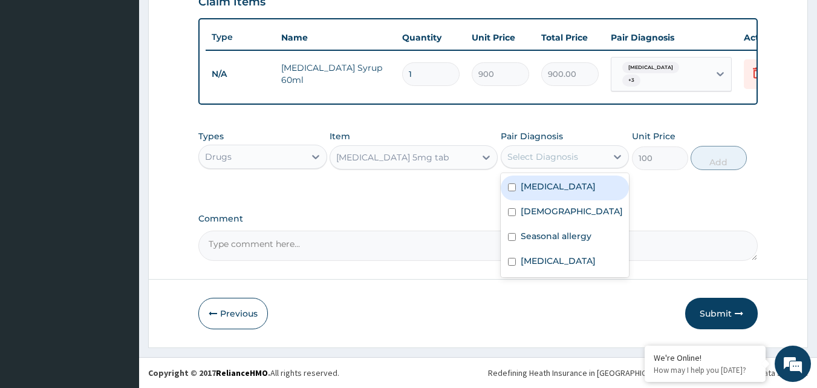
click at [555, 157] on div "Select Diagnosis" at bounding box center [543, 157] width 71 height 12
click at [517, 195] on div "Upper respiratory infection" at bounding box center [565, 187] width 129 height 25
checkbox input "true"
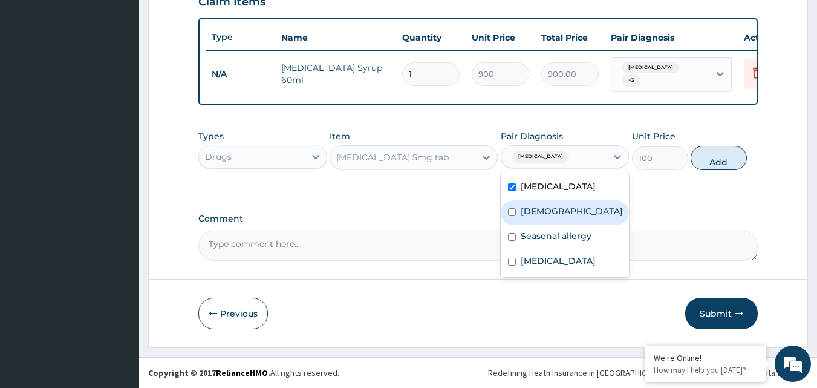
click at [513, 216] on input "checkbox" at bounding box center [512, 212] width 8 height 8
checkbox input "true"
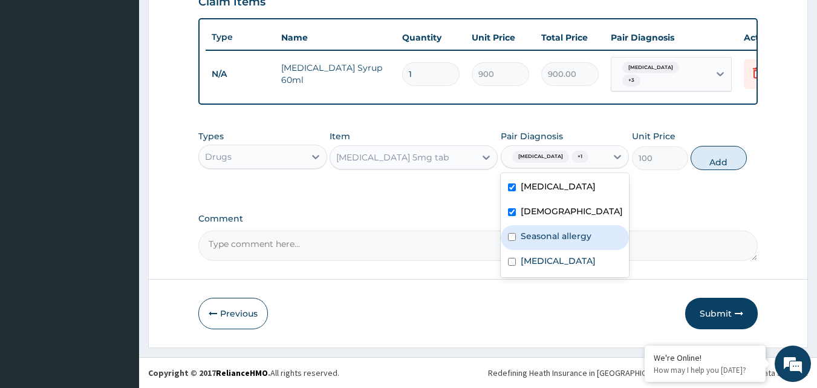
click at [514, 241] on input "checkbox" at bounding box center [512, 237] width 8 height 8
checkbox input "true"
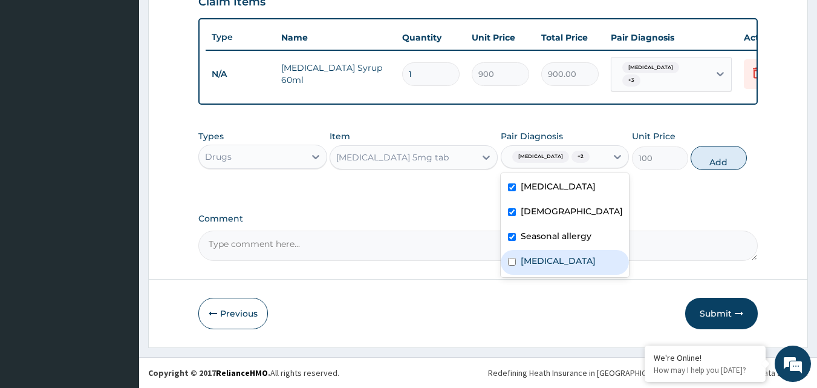
click at [517, 275] on div "Bacteremia" at bounding box center [565, 262] width 129 height 25
checkbox input "true"
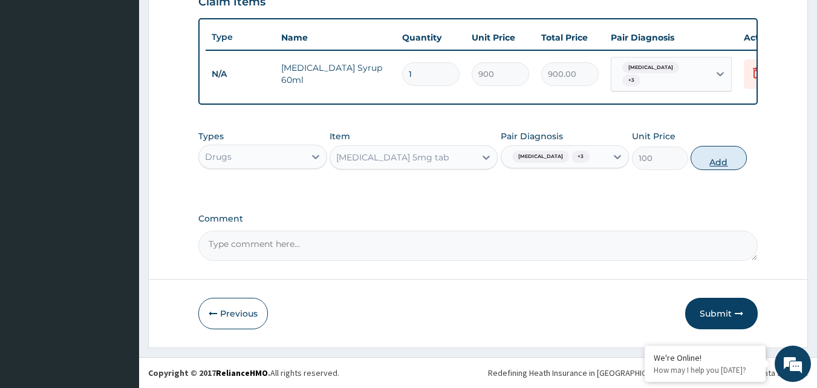
click at [728, 166] on button "Add" at bounding box center [719, 158] width 56 height 24
type input "0"
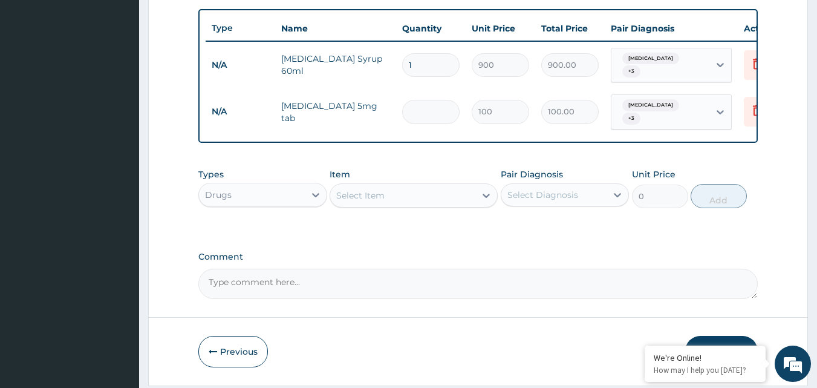
type input "0.00"
type input "3"
type input "300.00"
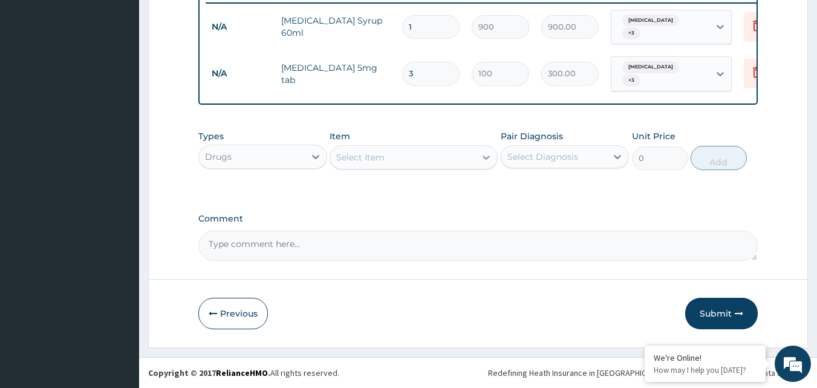
type input "3"
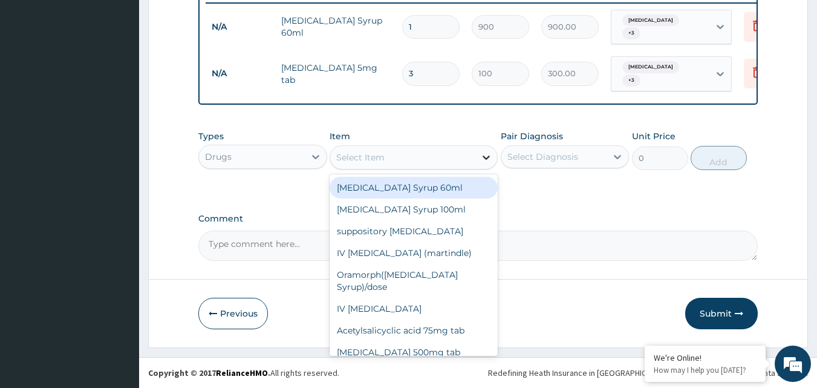
click at [486, 154] on icon at bounding box center [486, 157] width 12 height 12
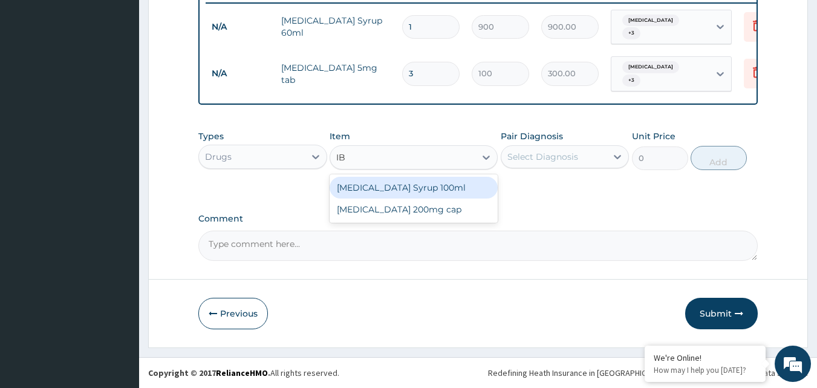
type input "IBU"
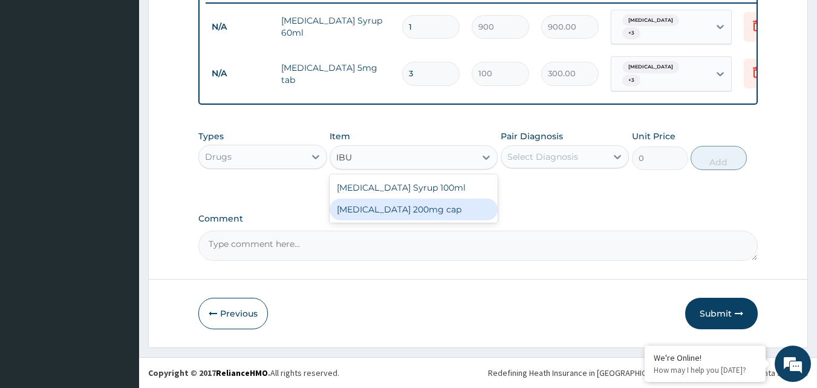
click at [367, 216] on div "Ibuprofen 200mg cap" at bounding box center [414, 209] width 168 height 22
type input "90"
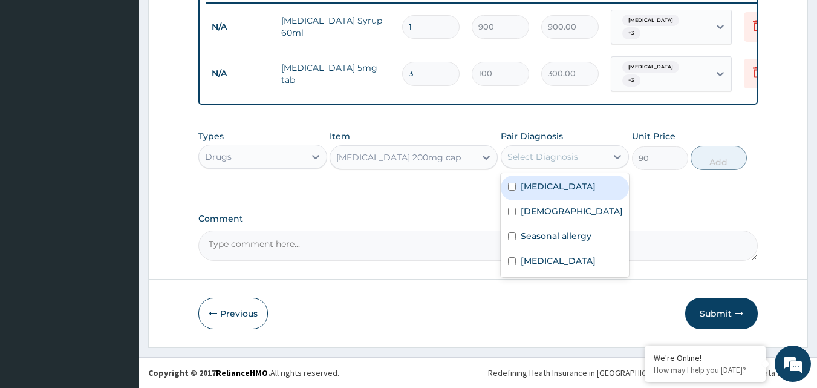
click at [573, 157] on div "Select Diagnosis" at bounding box center [543, 157] width 71 height 12
click at [515, 191] on input "checkbox" at bounding box center [512, 187] width 8 height 8
checkbox input "true"
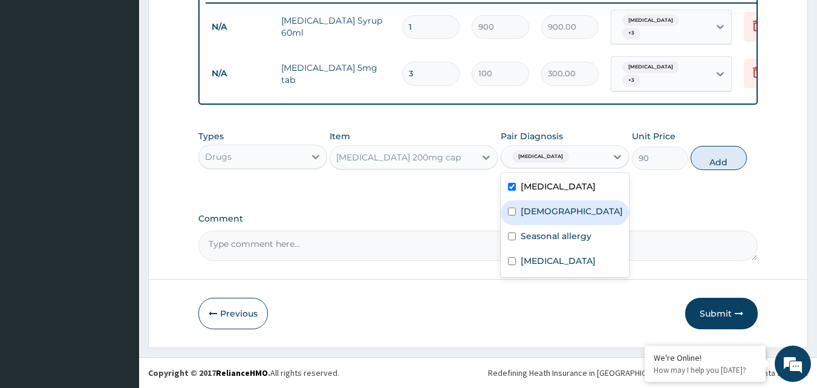
click at [512, 215] on input "checkbox" at bounding box center [512, 212] width 8 height 8
checkbox input "true"
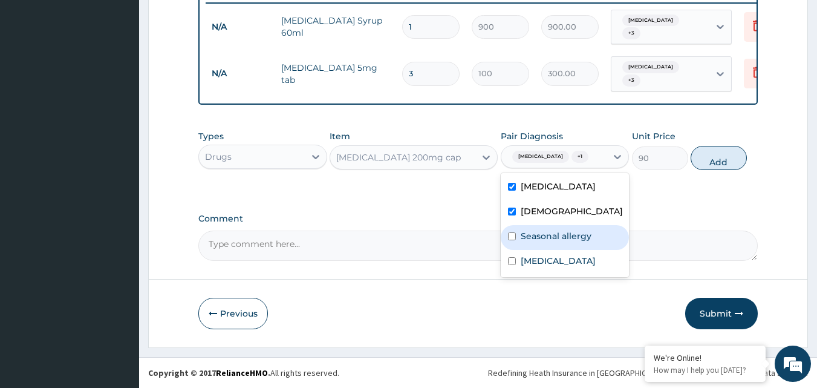
click at [512, 240] on input "checkbox" at bounding box center [512, 236] width 8 height 8
checkbox input "true"
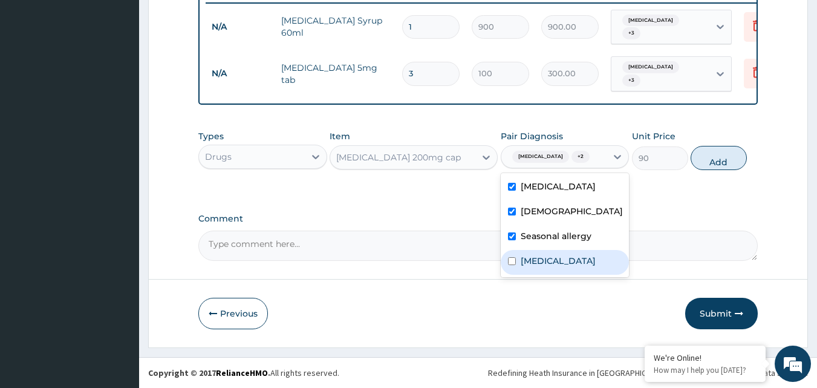
click at [511, 265] on input "checkbox" at bounding box center [512, 261] width 8 height 8
checkbox input "true"
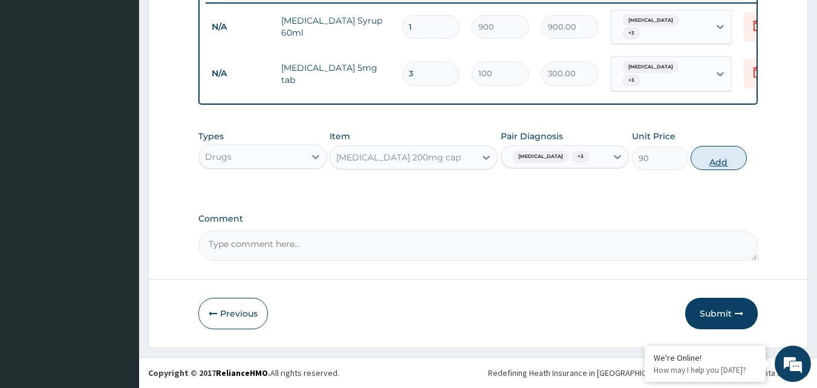
click at [708, 166] on button "Add" at bounding box center [719, 158] width 56 height 24
type input "0"
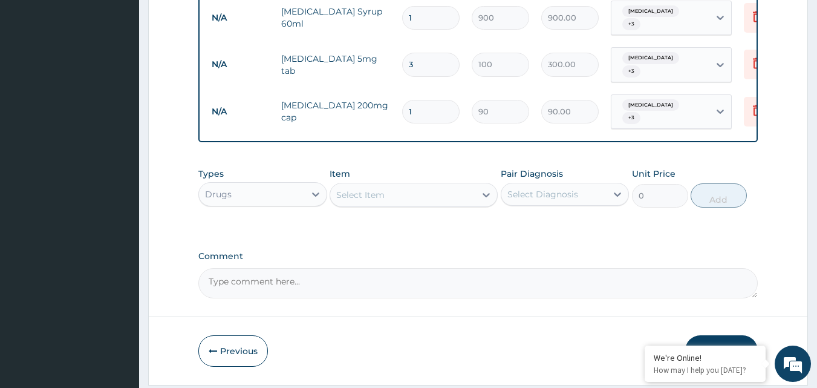
type input "0.00"
type input "9"
type input "810.00"
type input "9"
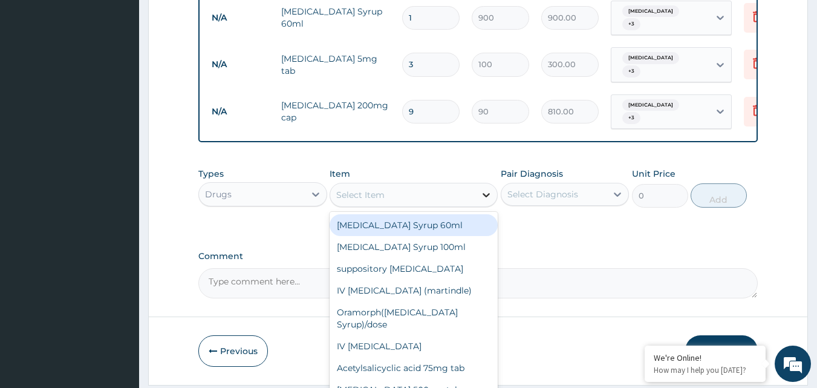
click at [486, 201] on icon at bounding box center [486, 195] width 12 height 12
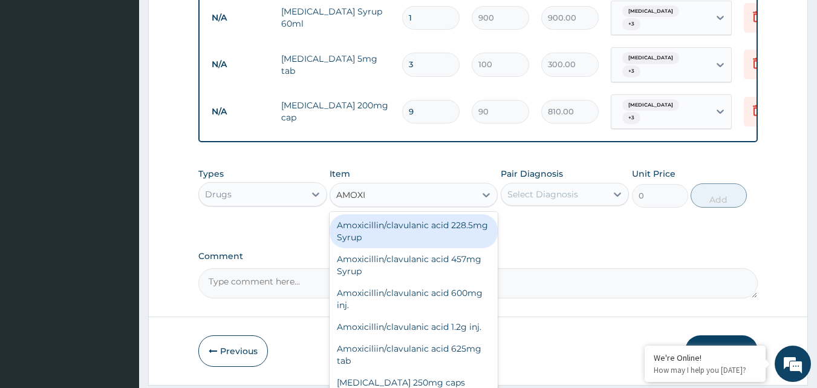
type input "AMOXIC"
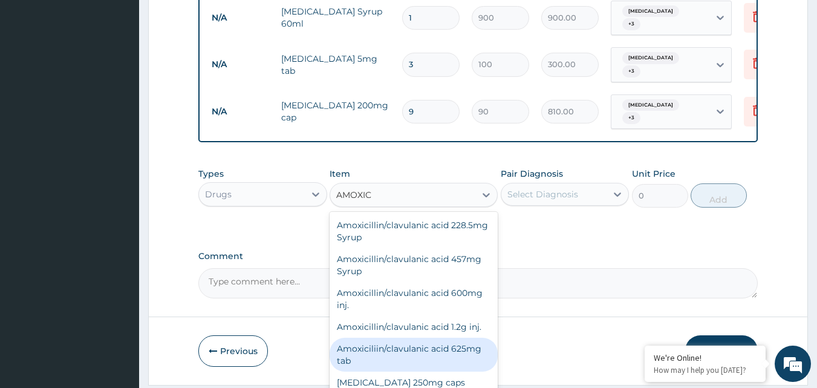
click at [414, 363] on div "Amoxiciliin/clavulanic acid 625mg tab" at bounding box center [414, 355] width 168 height 34
type input "400"
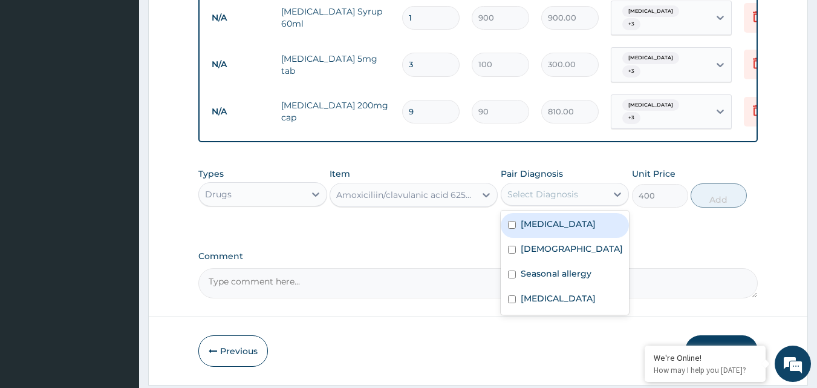
click at [586, 202] on div "Select Diagnosis" at bounding box center [555, 194] width 106 height 19
click at [514, 229] on input "checkbox" at bounding box center [512, 225] width 8 height 8
checkbox input "true"
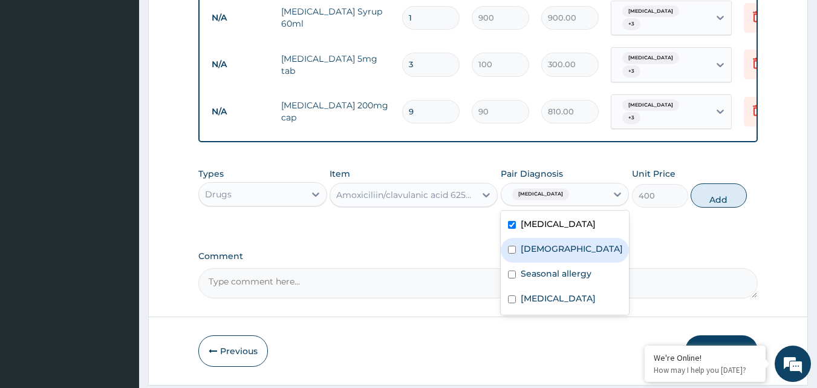
click at [514, 254] on input "checkbox" at bounding box center [512, 250] width 8 height 8
checkbox input "true"
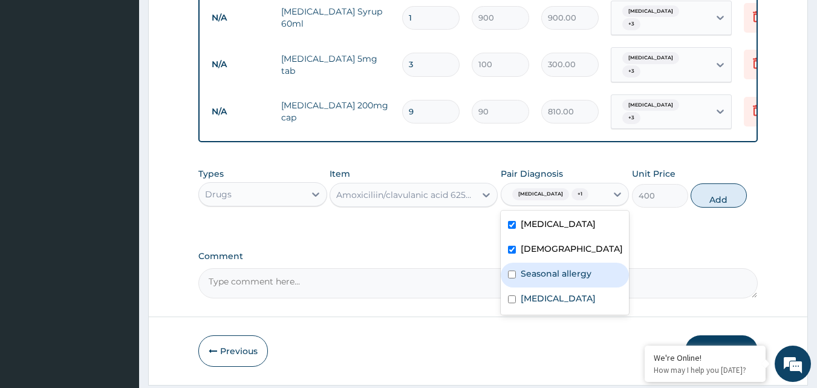
drag, startPoint x: 512, startPoint y: 305, endPoint x: 513, endPoint y: 317, distance: 12.2
click at [512, 278] on input "checkbox" at bounding box center [512, 274] width 8 height 8
checkbox input "true"
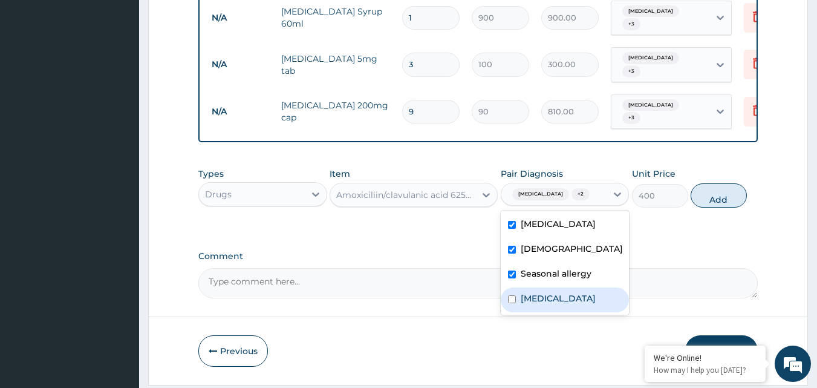
drag, startPoint x: 512, startPoint y: 329, endPoint x: 531, endPoint y: 318, distance: 21.7
click at [517, 312] on div "Bacteremia" at bounding box center [565, 299] width 129 height 25
checkbox input "true"
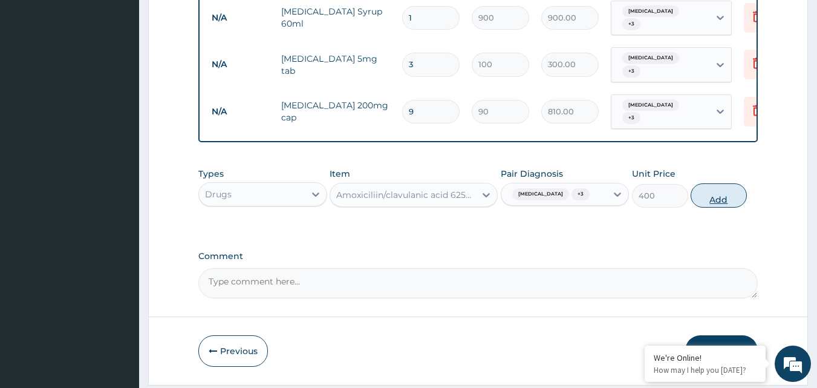
click at [717, 208] on button "Add" at bounding box center [719, 195] width 56 height 24
type input "0"
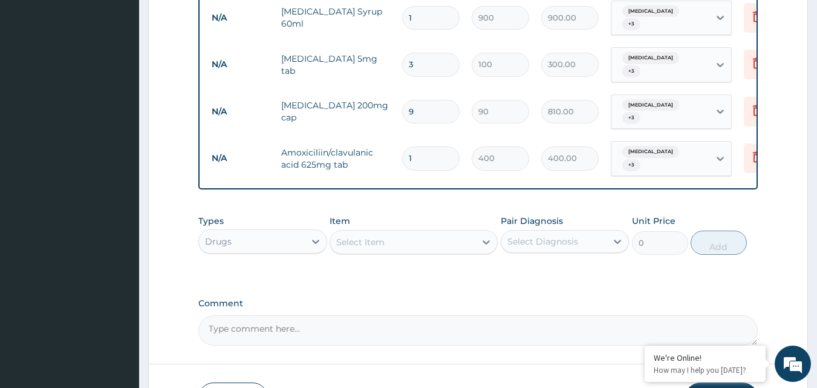
type input "10"
type input "4000.00"
type input "10"
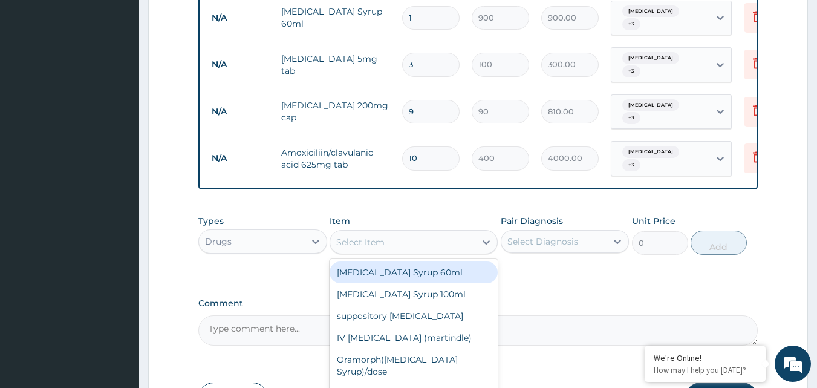
click at [407, 248] on div "Select Item" at bounding box center [402, 241] width 145 height 19
type input "PARACETA"
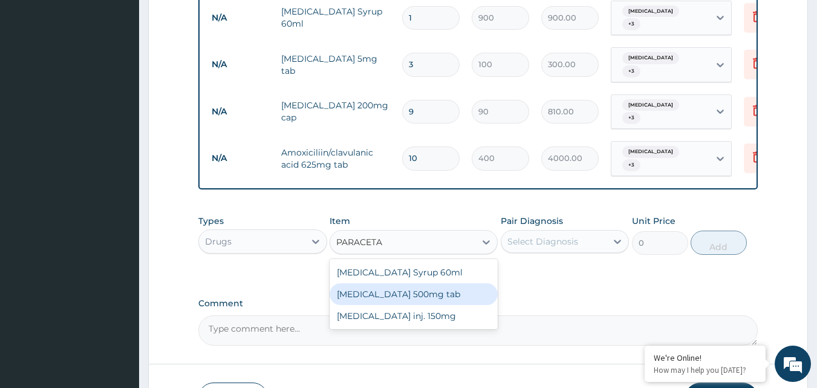
click at [407, 305] on div "[MEDICAL_DATA] 500mg tab" at bounding box center [414, 294] width 168 height 22
type input "50"
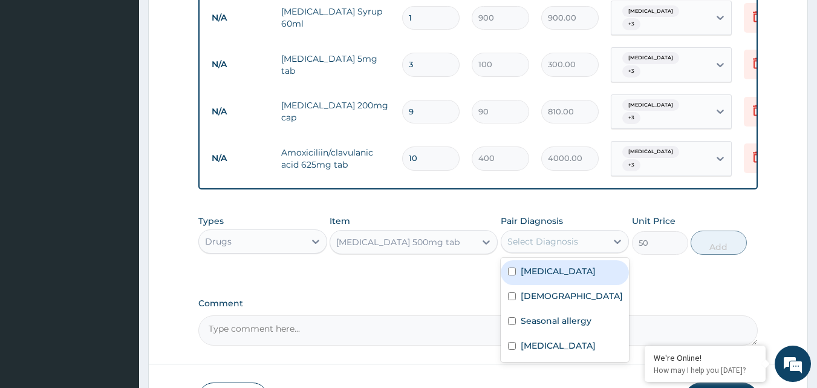
click at [584, 250] on div "Select Diagnosis" at bounding box center [555, 241] width 106 height 19
drag, startPoint x: 513, startPoint y: 287, endPoint x: 513, endPoint y: 308, distance: 21.2
click at [513, 275] on input "checkbox" at bounding box center [512, 271] width 8 height 8
checkbox input "true"
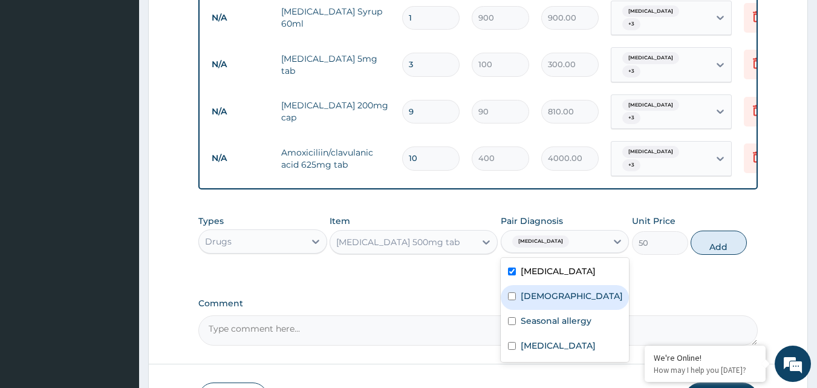
click at [512, 300] on input "checkbox" at bounding box center [512, 296] width 8 height 8
checkbox input "true"
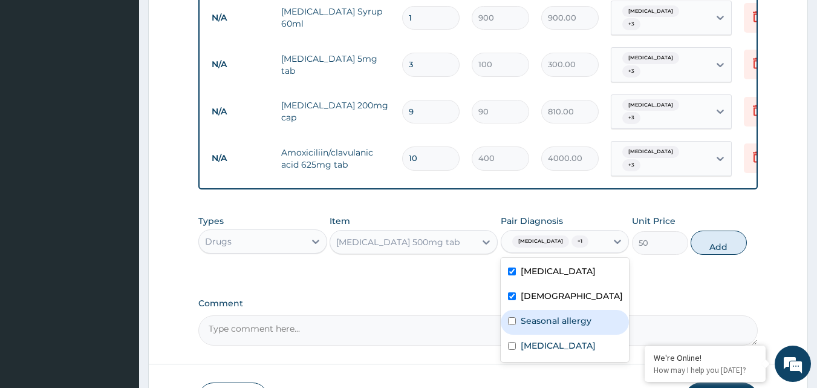
drag, startPoint x: 512, startPoint y: 354, endPoint x: 514, endPoint y: 369, distance: 15.2
click at [513, 325] on input "checkbox" at bounding box center [512, 321] width 8 height 8
checkbox input "true"
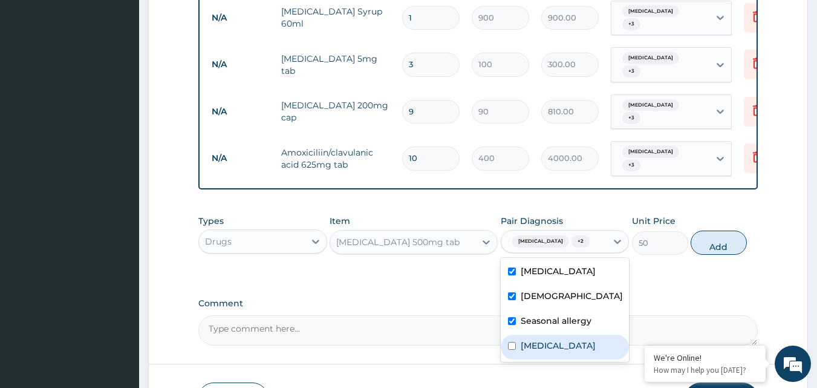
click at [511, 350] on input "checkbox" at bounding box center [512, 346] width 8 height 8
checkbox input "true"
click at [715, 255] on button "Add" at bounding box center [719, 243] width 56 height 24
type input "0"
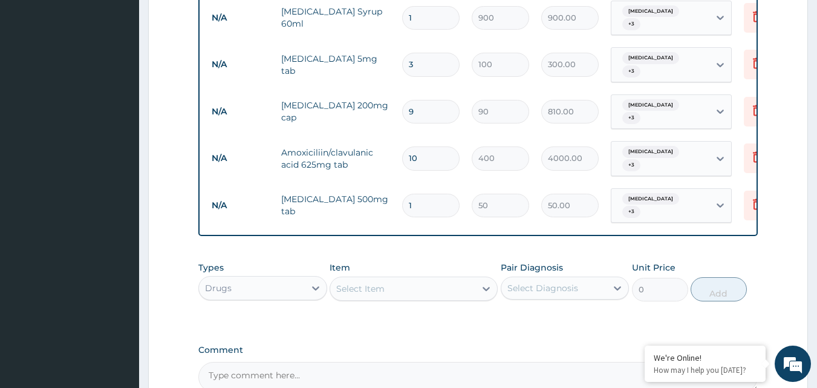
type input "15"
type input "750.00"
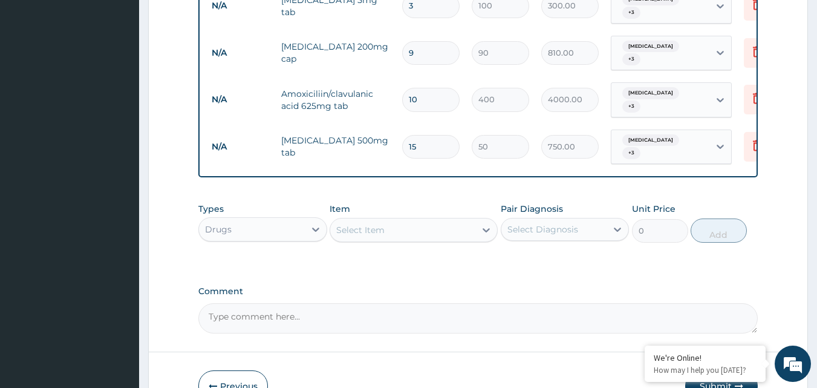
scroll to position [549, 0]
type input "15"
click at [315, 234] on icon at bounding box center [316, 227] width 12 height 12
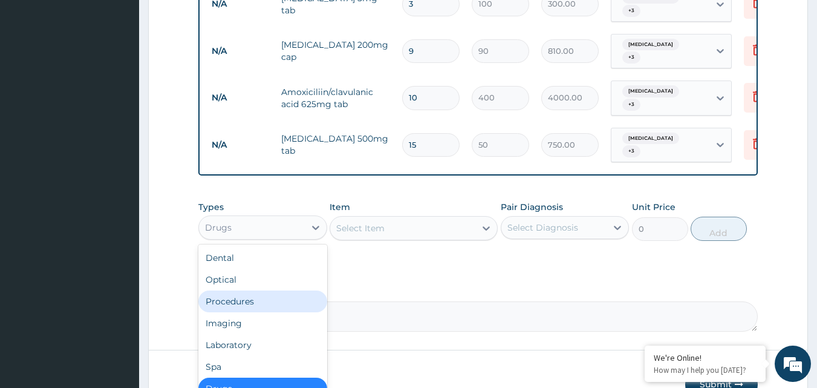
click at [244, 305] on div "Procedures" at bounding box center [262, 301] width 129 height 22
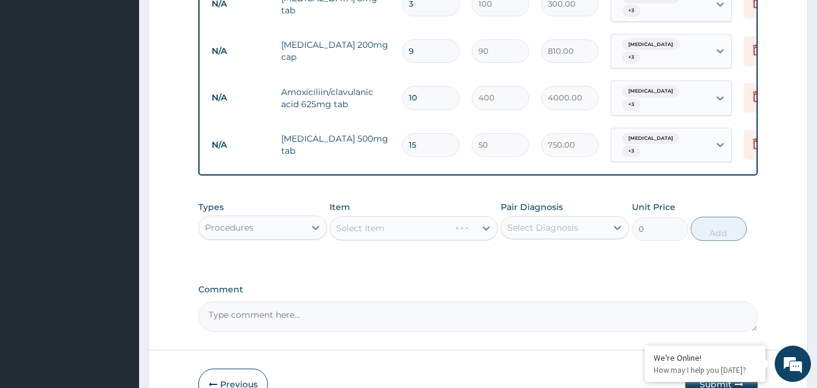
click at [427, 239] on div "Select Item" at bounding box center [414, 228] width 168 height 24
click at [486, 236] on div "Select Item" at bounding box center [414, 228] width 168 height 24
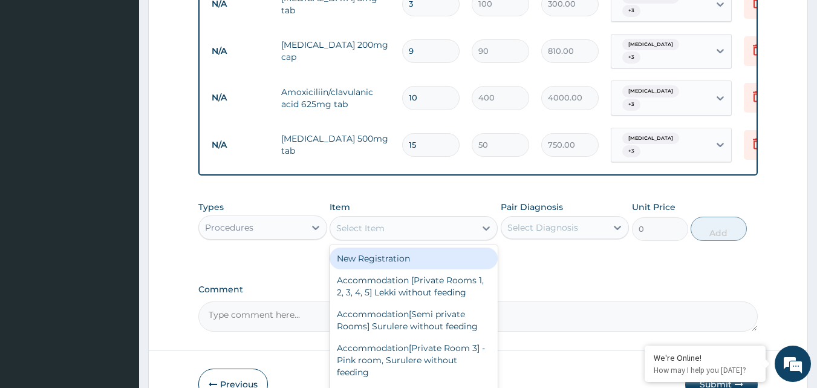
click at [486, 234] on icon at bounding box center [486, 228] width 12 height 12
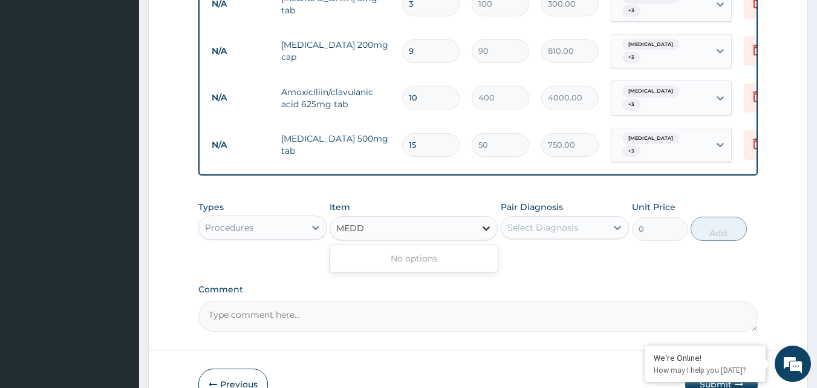
type input "MED"
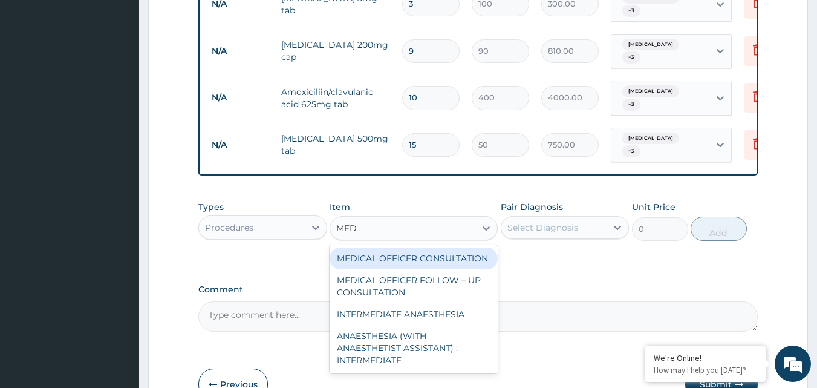
click at [439, 269] on div "MEDICAL OFFICER CONSULTATION" at bounding box center [414, 258] width 168 height 22
type input "10500"
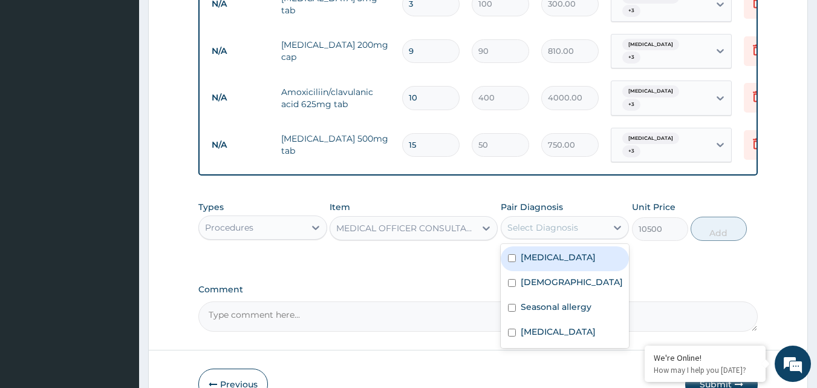
click at [579, 237] on div "Select Diagnosis" at bounding box center [555, 227] width 106 height 19
click at [514, 262] on input "checkbox" at bounding box center [512, 258] width 8 height 8
checkbox input "true"
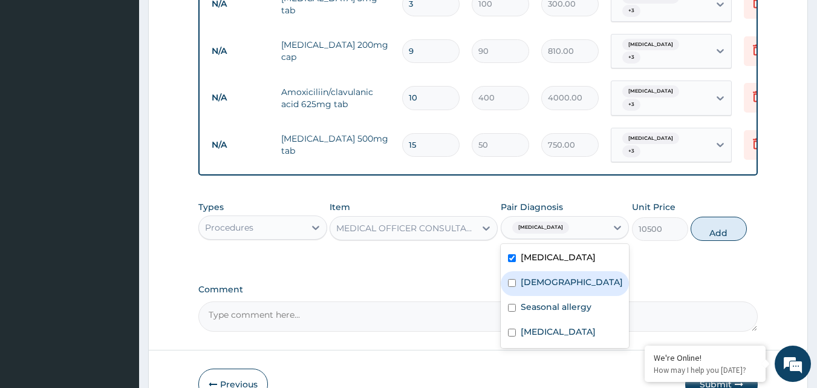
drag, startPoint x: 508, startPoint y: 301, endPoint x: 511, endPoint y: 315, distance: 13.8
click at [508, 296] on div "Asthma" at bounding box center [565, 283] width 129 height 25
checkbox input "true"
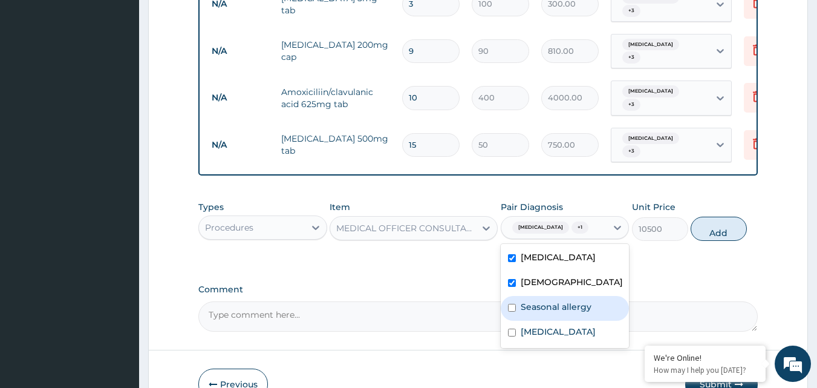
drag, startPoint x: 510, startPoint y: 338, endPoint x: 510, endPoint y: 345, distance: 7.3
click at [510, 312] on input "checkbox" at bounding box center [512, 308] width 8 height 8
checkbox input "true"
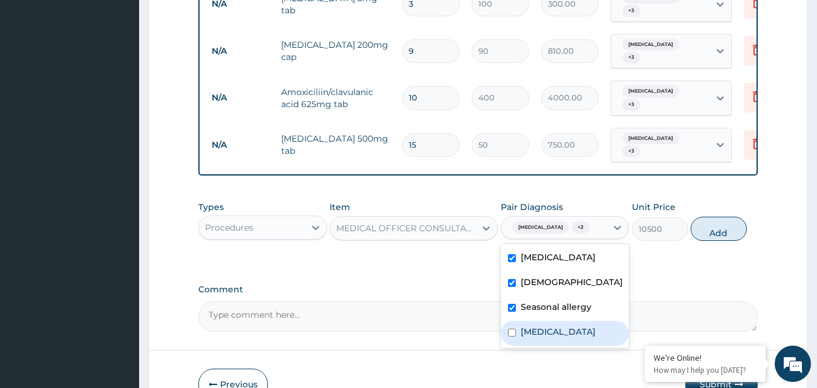
click at [511, 345] on div "Bacteremia" at bounding box center [565, 333] width 129 height 25
checkbox input "true"
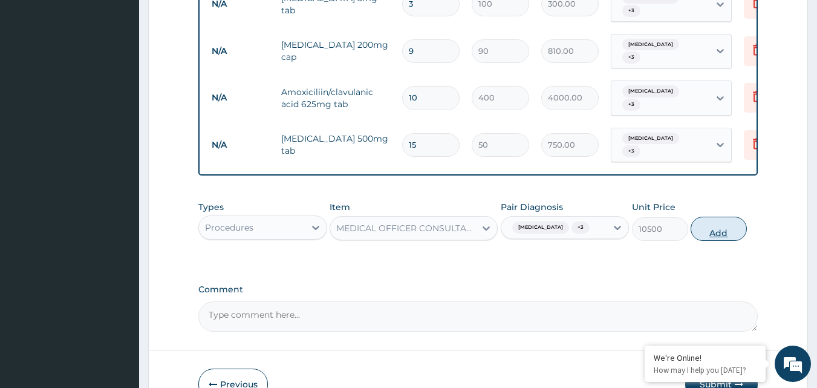
click at [709, 241] on button "Add" at bounding box center [719, 229] width 56 height 24
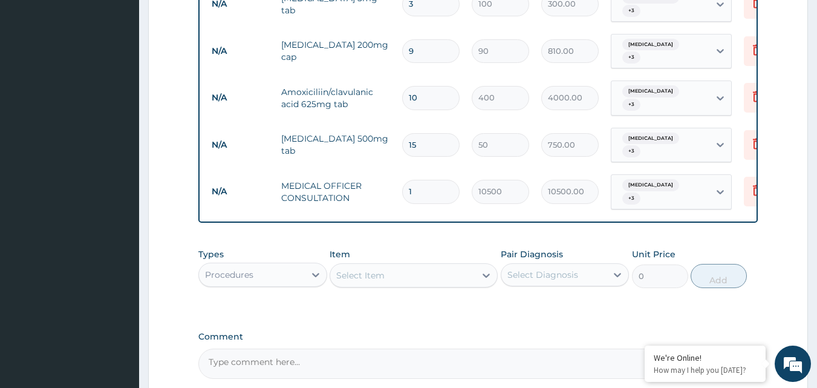
scroll to position [609, 0]
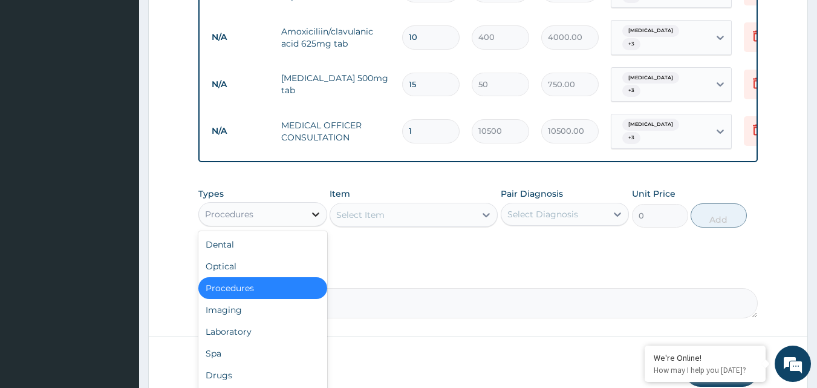
click at [316, 220] on icon at bounding box center [316, 214] width 12 height 12
click at [250, 333] on div "Laboratory" at bounding box center [262, 332] width 129 height 22
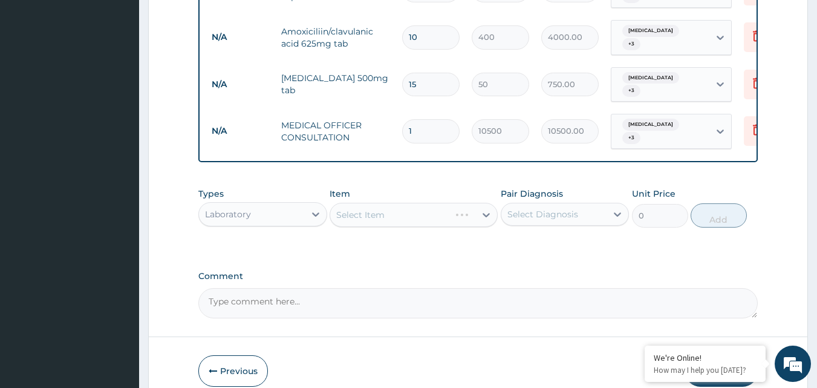
click at [416, 221] on div "Select Item" at bounding box center [414, 215] width 168 height 24
click at [491, 224] on div "Select Item" at bounding box center [414, 215] width 168 height 24
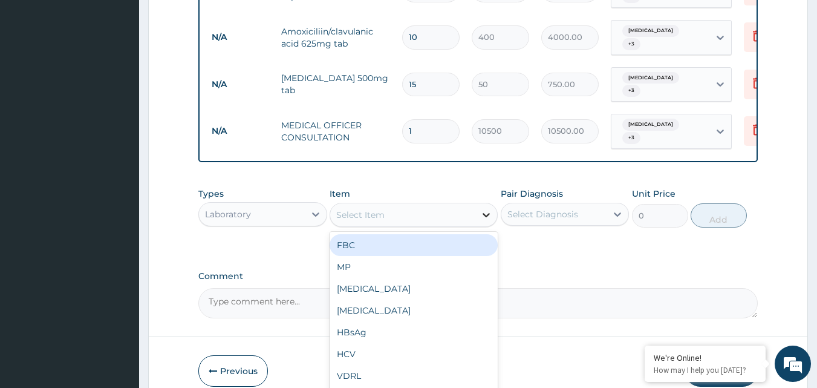
click at [487, 217] on icon at bounding box center [486, 215] width 7 height 4
click at [448, 256] on div "FBC" at bounding box center [414, 245] width 168 height 22
type input "4500"
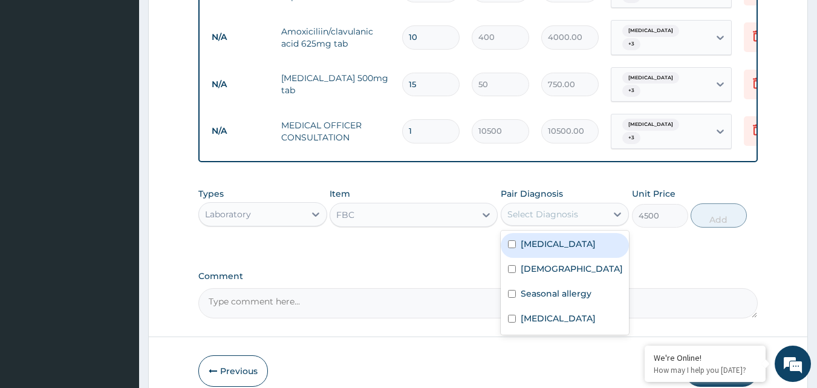
click at [555, 220] on div "Select Diagnosis" at bounding box center [543, 214] width 71 height 12
click at [512, 248] on input "checkbox" at bounding box center [512, 244] width 8 height 8
checkbox input "true"
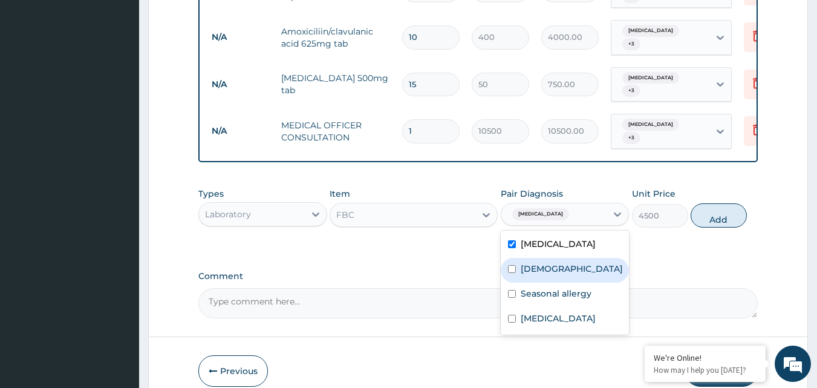
drag, startPoint x: 506, startPoint y: 289, endPoint x: 507, endPoint y: 302, distance: 13.3
click at [508, 283] on div "Asthma" at bounding box center [565, 270] width 129 height 25
checkbox input "true"
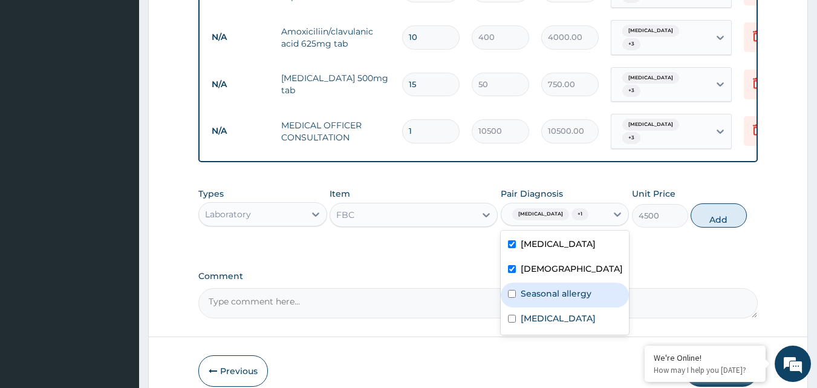
drag, startPoint x: 507, startPoint y: 326, endPoint x: 508, endPoint y: 353, distance: 27.3
click at [509, 335] on div "Upper respiratory infection Asthma Seasonal allergy Bacteremia" at bounding box center [565, 283] width 129 height 104
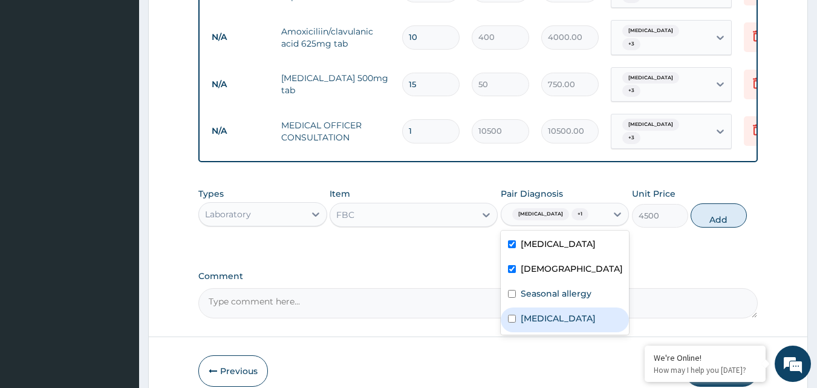
drag, startPoint x: 508, startPoint y: 353, endPoint x: 515, endPoint y: 341, distance: 13.6
click at [511, 322] on input "checkbox" at bounding box center [512, 319] width 8 height 8
checkbox input "true"
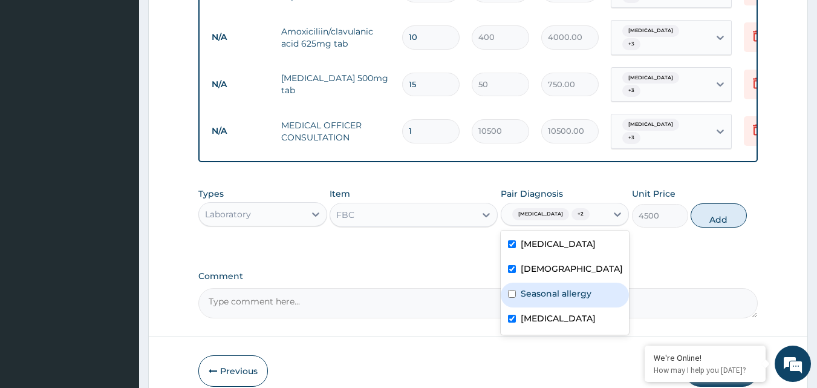
click at [517, 307] on div "Seasonal allergy" at bounding box center [565, 295] width 129 height 25
checkbox input "true"
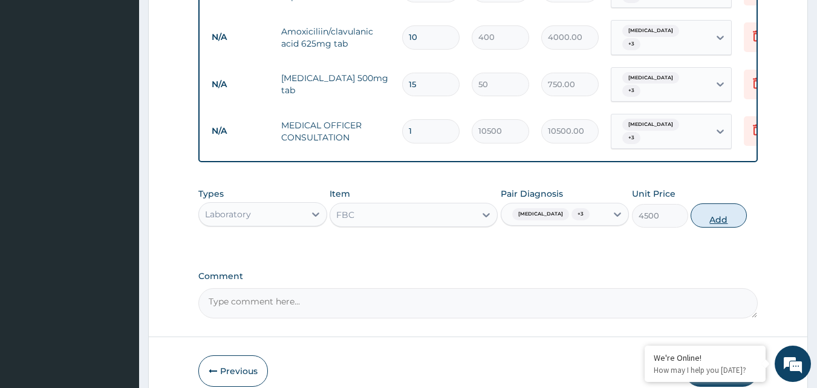
click at [718, 227] on button "Add" at bounding box center [719, 215] width 56 height 24
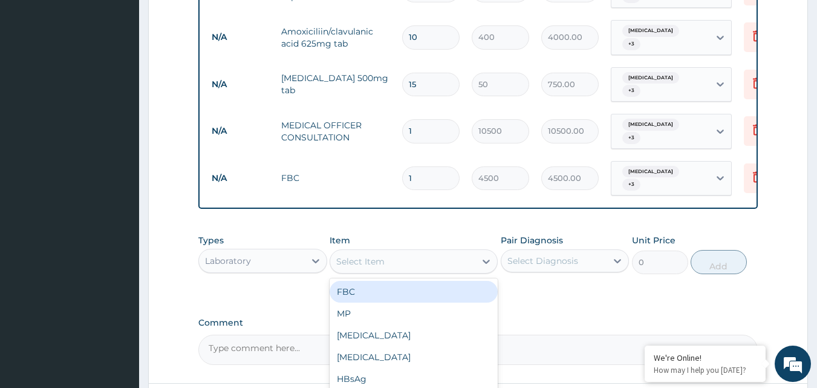
click at [432, 266] on div "Select Item" at bounding box center [402, 261] width 145 height 19
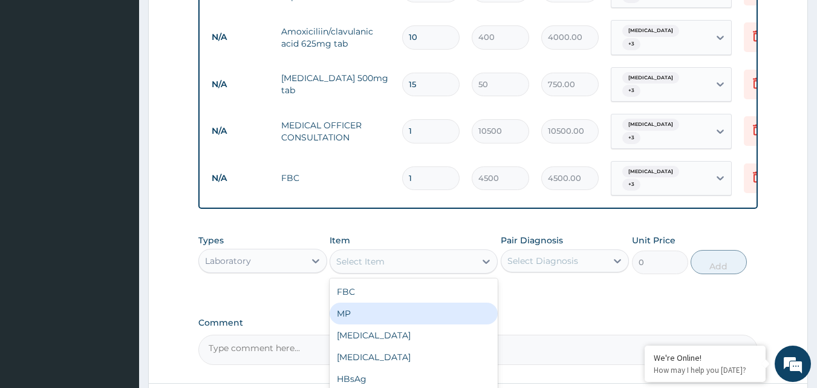
click at [371, 322] on div "MP" at bounding box center [414, 314] width 168 height 22
type input "4000"
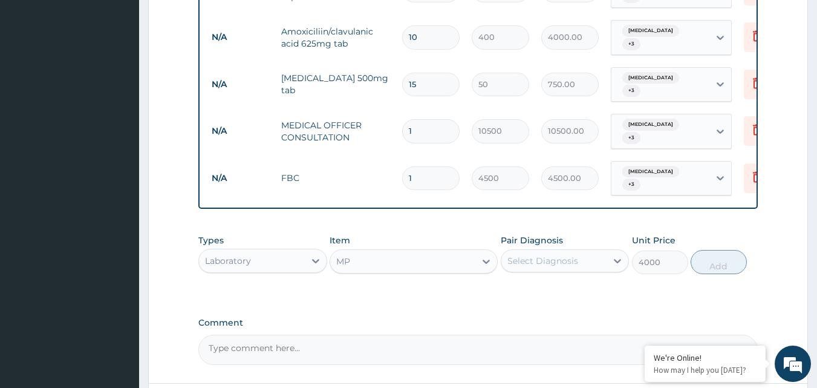
click at [546, 267] on div "Select Diagnosis" at bounding box center [543, 261] width 71 height 12
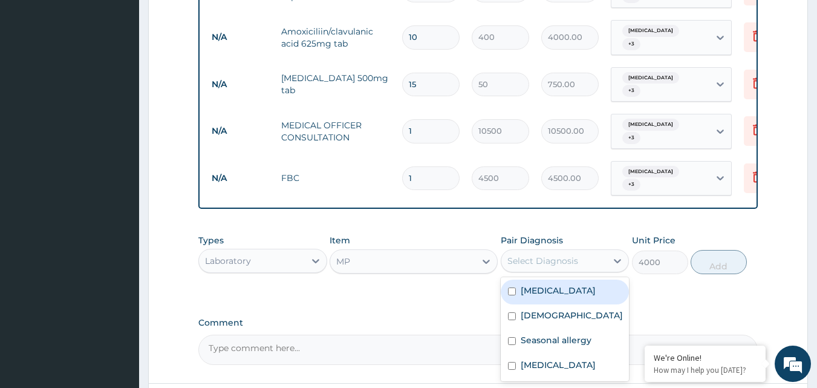
click at [514, 295] on input "checkbox" at bounding box center [512, 291] width 8 height 8
checkbox input "true"
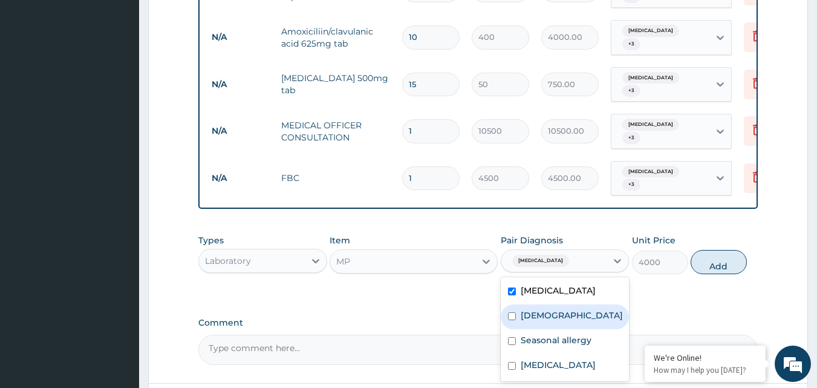
click at [515, 320] on input "checkbox" at bounding box center [512, 316] width 8 height 8
checkbox input "true"
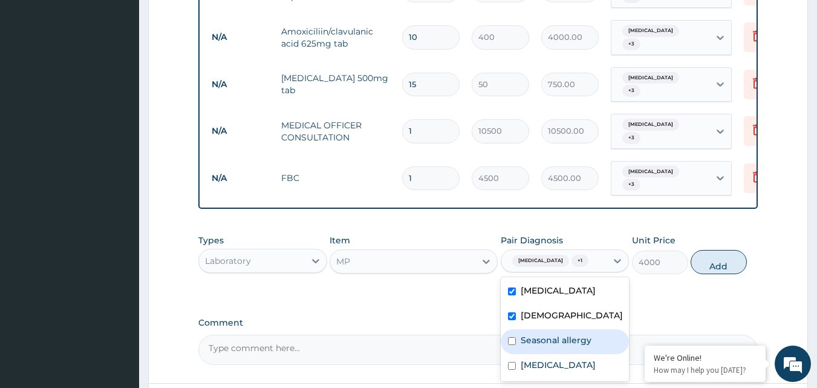
click at [512, 345] on input "checkbox" at bounding box center [512, 341] width 8 height 8
checkbox input "true"
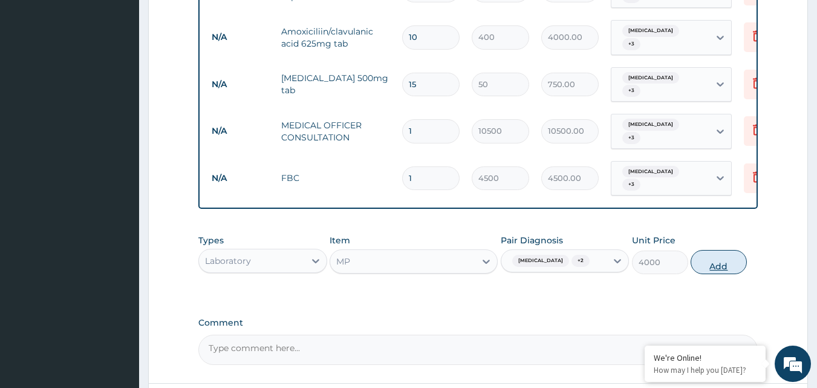
click at [712, 274] on button "Add" at bounding box center [719, 262] width 56 height 24
type input "0"
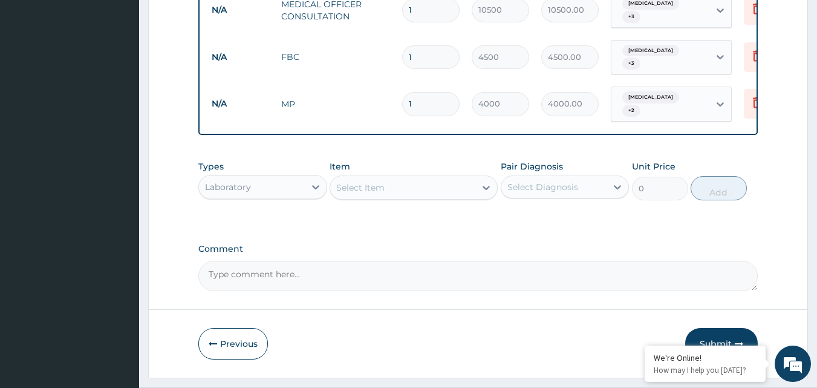
scroll to position [770, 0]
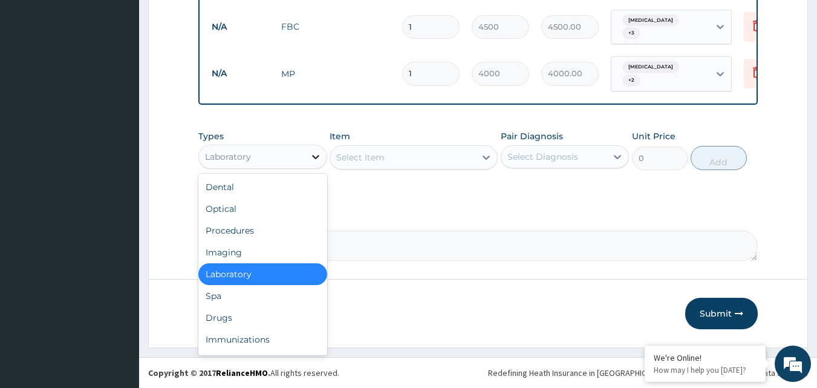
click at [316, 155] on icon at bounding box center [316, 157] width 12 height 12
drag, startPoint x: 224, startPoint y: 317, endPoint x: 284, endPoint y: 268, distance: 76.9
click at [224, 316] on div "Drugs" at bounding box center [262, 318] width 129 height 22
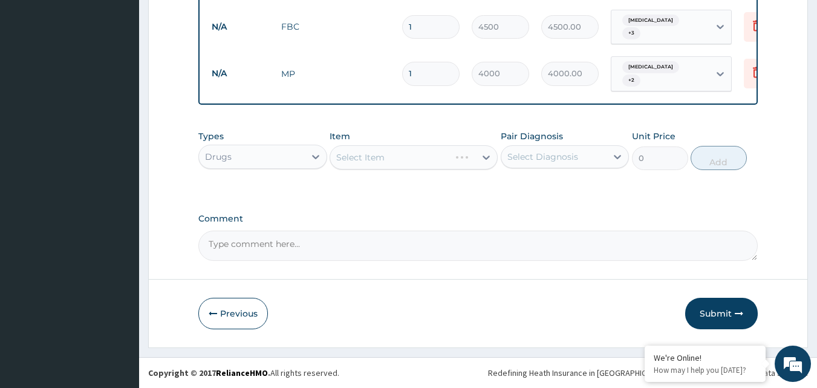
click at [400, 156] on div "Select Item" at bounding box center [414, 157] width 168 height 24
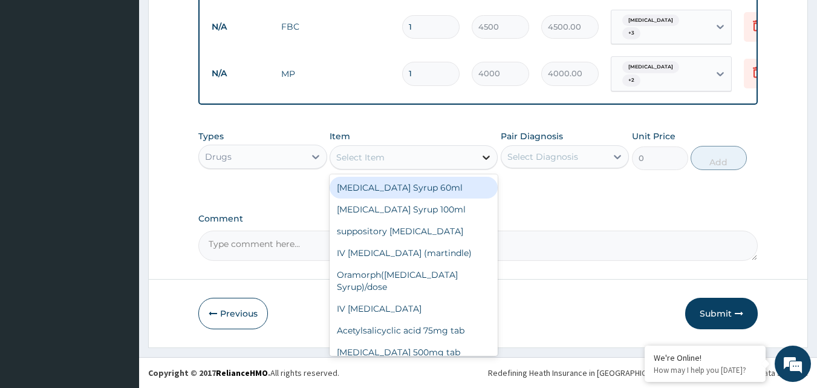
click at [487, 160] on icon at bounding box center [486, 157] width 12 height 12
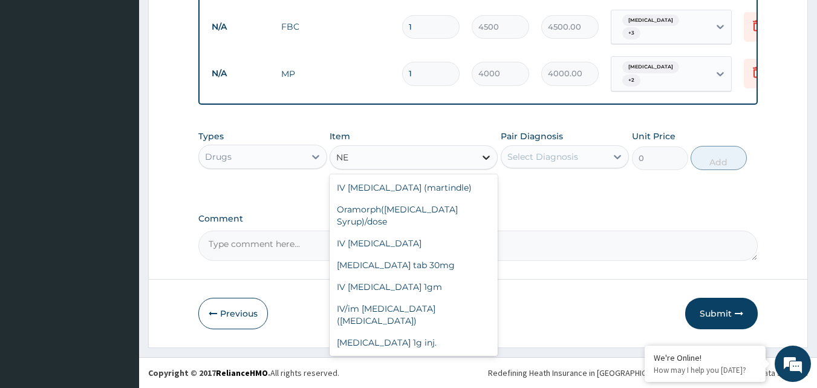
type input "N"
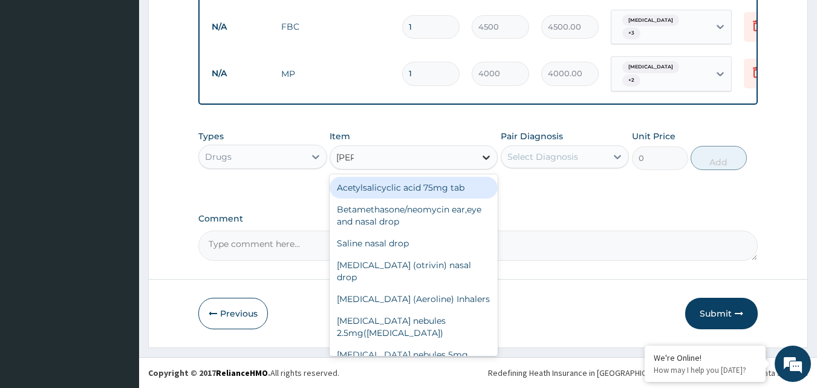
type input "SALB"
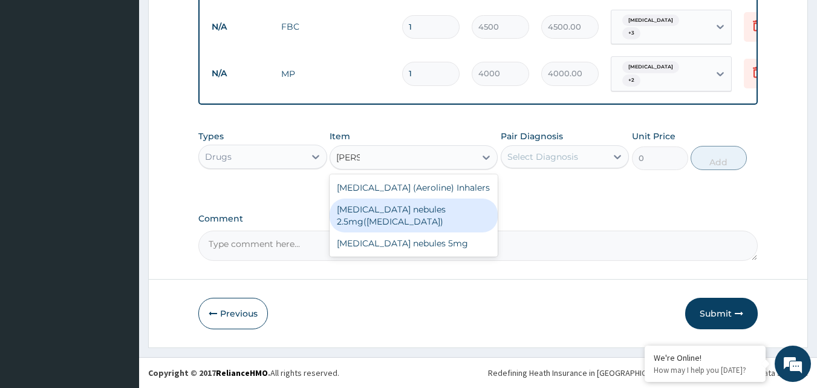
click at [448, 212] on div "salbutamol nebules 2.5mg(ventolin)" at bounding box center [414, 215] width 168 height 34
type input "2000"
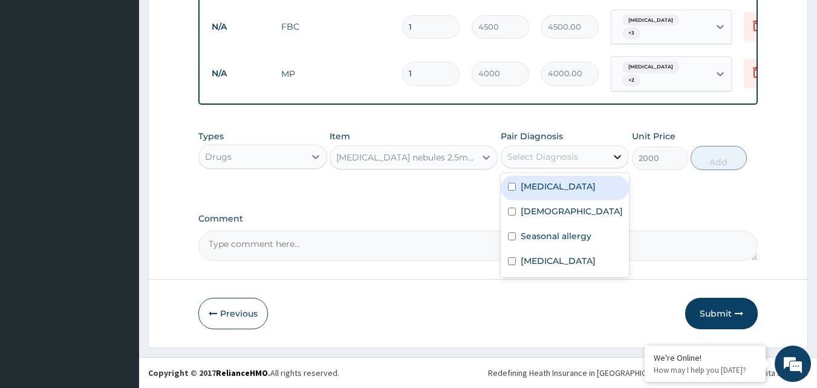
click at [617, 155] on icon at bounding box center [618, 157] width 12 height 12
drag, startPoint x: 515, startPoint y: 188, endPoint x: 508, endPoint y: 200, distance: 13.6
click at [514, 188] on div "Upper respiratory infection" at bounding box center [565, 187] width 129 height 25
checkbox input "true"
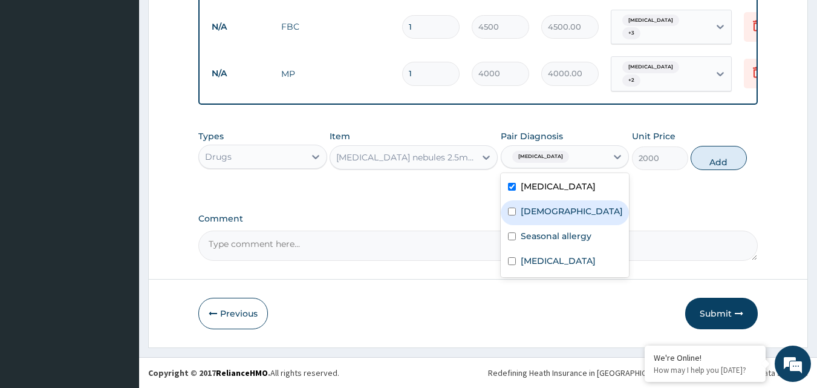
drag, startPoint x: 513, startPoint y: 222, endPoint x: 514, endPoint y: 235, distance: 12.7
click at [513, 215] on input "checkbox" at bounding box center [512, 212] width 8 height 8
checkbox input "true"
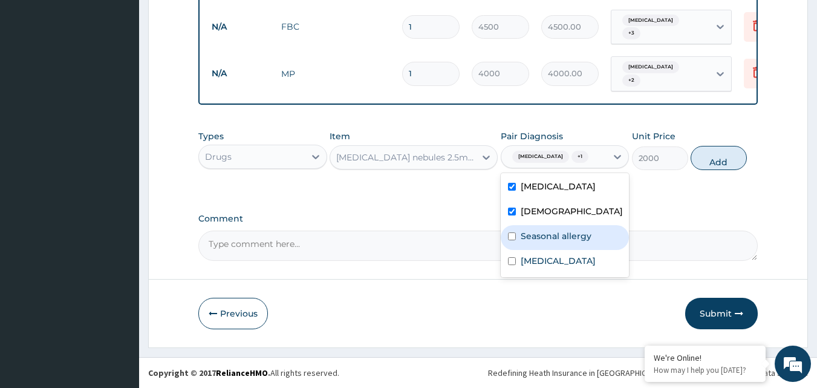
drag, startPoint x: 513, startPoint y: 263, endPoint x: 509, endPoint y: 276, distance: 14.5
click at [512, 250] on div "Seasonal allergy" at bounding box center [565, 237] width 129 height 25
checkbox input "true"
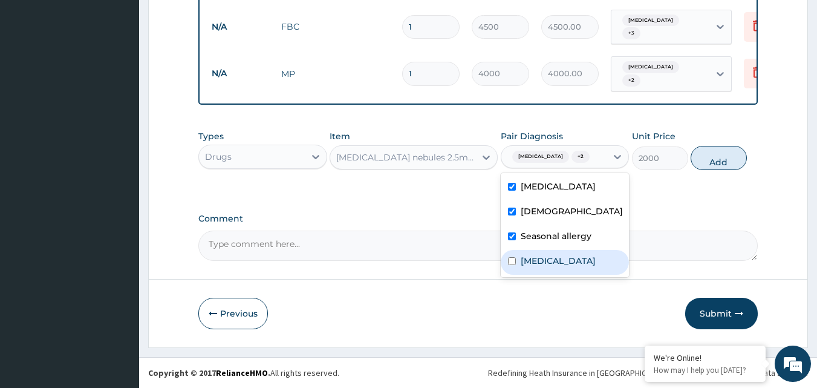
click at [509, 265] on input "checkbox" at bounding box center [512, 261] width 8 height 8
checkbox input "true"
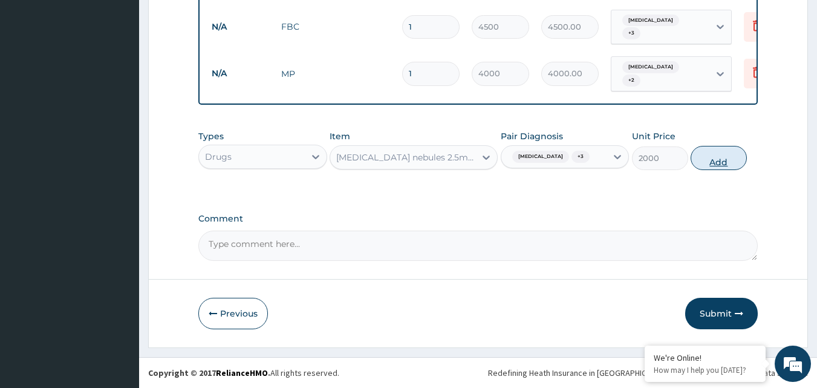
click at [723, 169] on button "Add" at bounding box center [719, 158] width 56 height 24
type input "0"
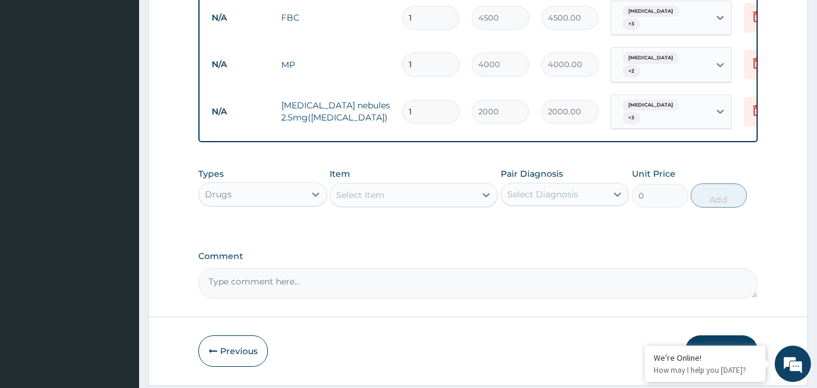
type input "0.00"
type input "2"
type input "4000.00"
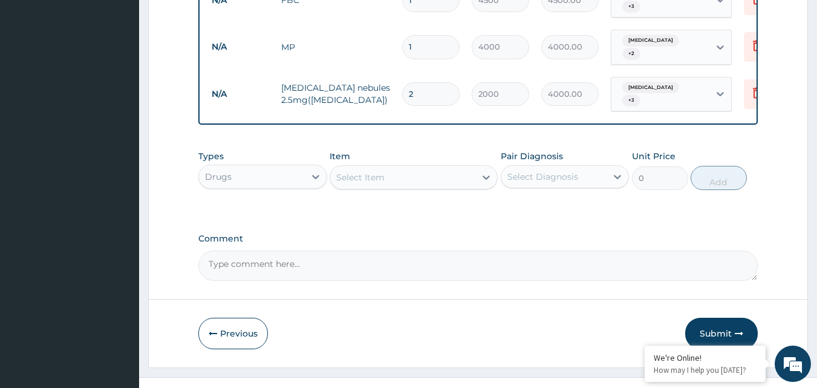
scroll to position [816, 0]
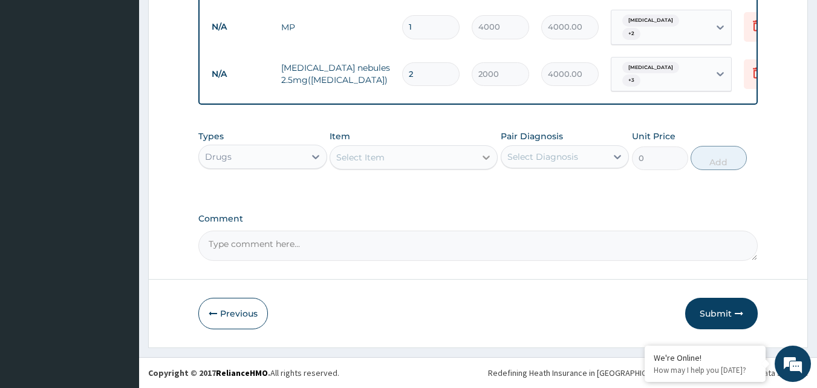
type input "2"
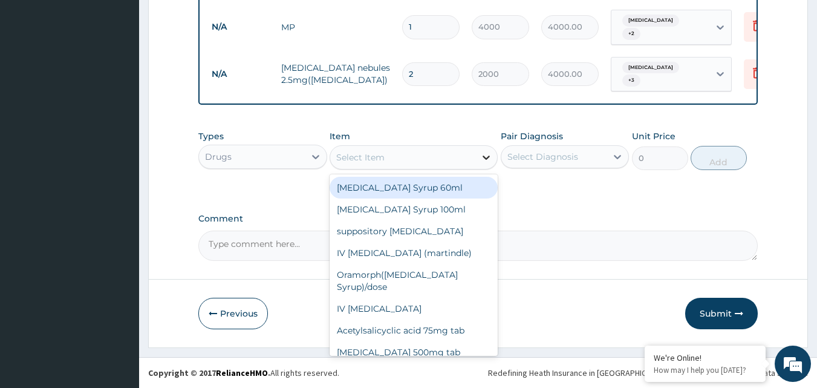
click at [477, 156] on div at bounding box center [487, 157] width 22 height 22
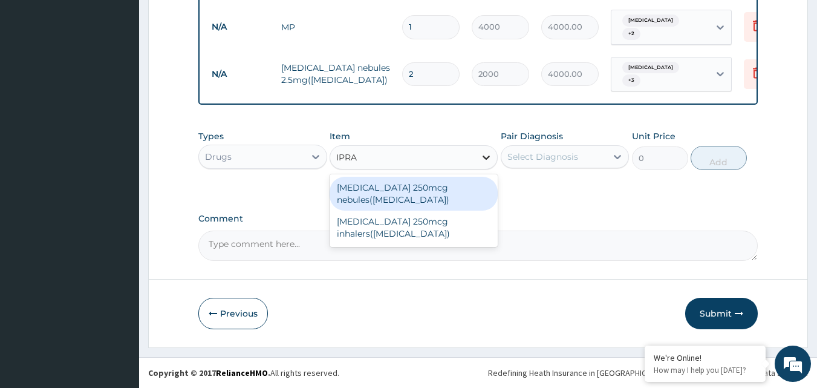
type input "IPRAT"
click at [426, 195] on div "ipratropium bromide 250mcg nebules(atrovent)" at bounding box center [414, 194] width 168 height 34
type input "2500"
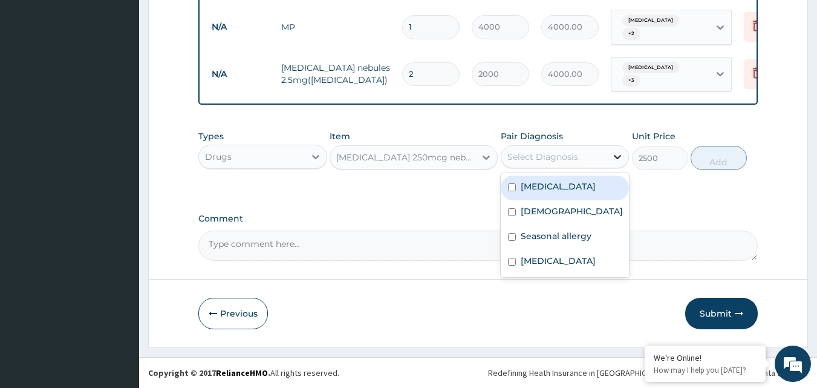
click at [617, 156] on icon at bounding box center [618, 157] width 12 height 12
drag, startPoint x: 514, startPoint y: 195, endPoint x: 505, endPoint y: 203, distance: 11.6
click at [511, 191] on input "checkbox" at bounding box center [512, 187] width 8 height 8
checkbox input "true"
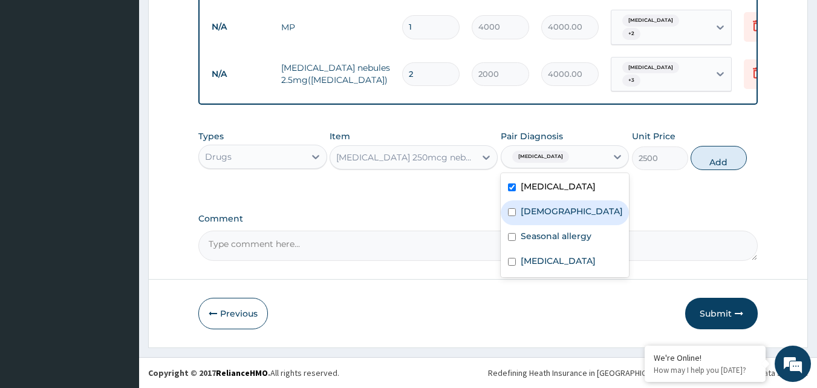
drag, startPoint x: 518, startPoint y: 226, endPoint x: 513, endPoint y: 238, distance: 13.6
click at [513, 225] on div "Asthma" at bounding box center [565, 212] width 129 height 25
checkbox input "true"
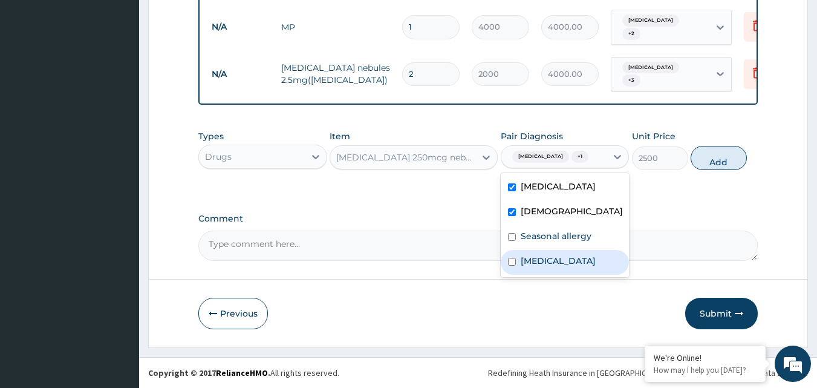
drag, startPoint x: 513, startPoint y: 249, endPoint x: 512, endPoint y: 286, distance: 36.9
click at [512, 277] on div "Upper respiratory infection Asthma Seasonal allergy Bacteremia" at bounding box center [565, 225] width 129 height 104
click at [511, 266] on input "checkbox" at bounding box center [512, 262] width 8 height 8
checkbox input "true"
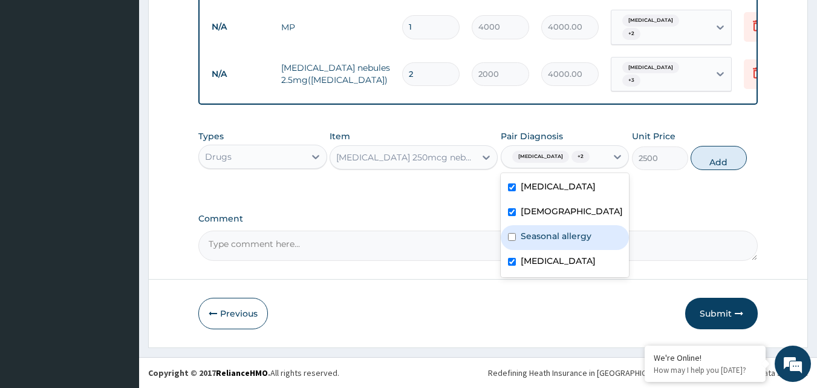
click at [512, 250] on div "Seasonal allergy" at bounding box center [565, 237] width 129 height 25
checkbox input "true"
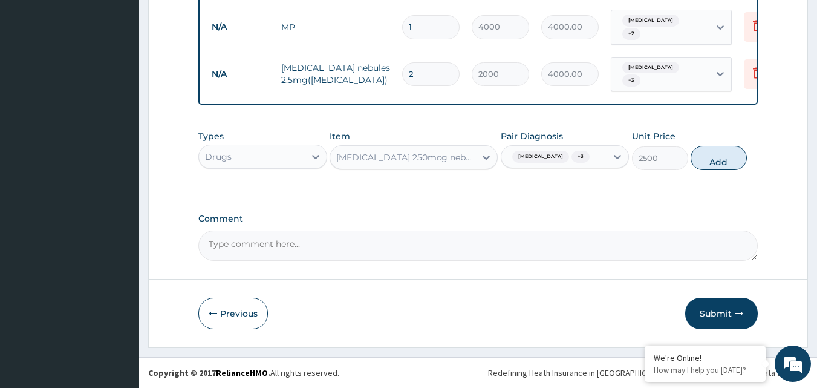
click at [718, 168] on button "Add" at bounding box center [719, 158] width 56 height 24
type input "0"
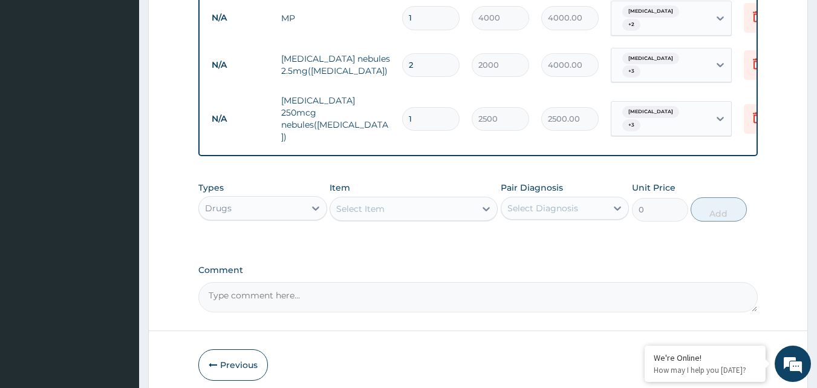
type input "0.00"
type input "2"
type input "5000.00"
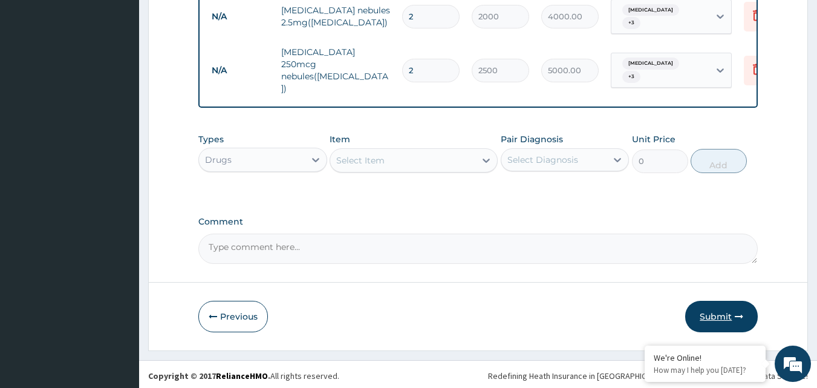
type input "2"
click at [715, 310] on button "Submit" at bounding box center [722, 316] width 73 height 31
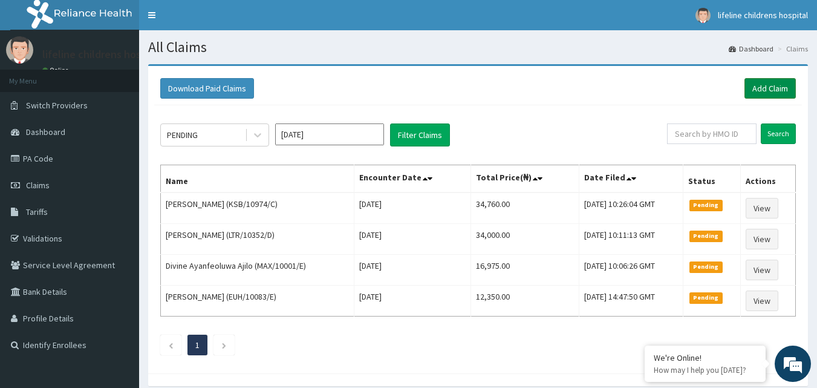
click at [765, 90] on link "Add Claim" at bounding box center [770, 88] width 51 height 21
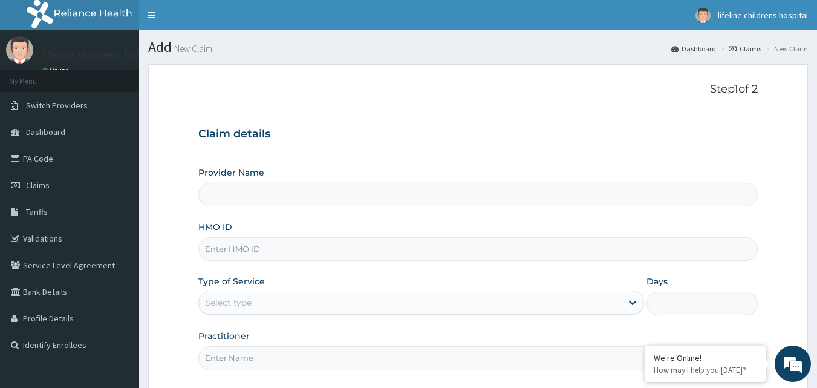
type input "Lifeline Children Hospital - [GEOGRAPHIC_DATA]"
click at [263, 247] on input "HMO ID" at bounding box center [478, 249] width 560 height 24
type input "GLE/10015/E"
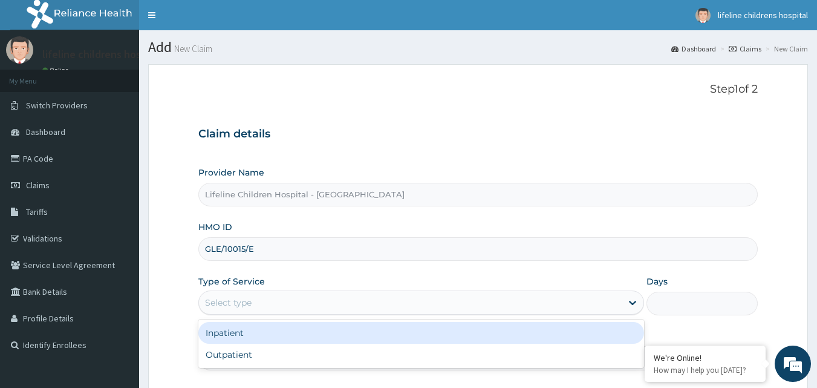
drag, startPoint x: 276, startPoint y: 297, endPoint x: 275, endPoint y: 318, distance: 20.6
click at [276, 298] on div "Select type" at bounding box center [410, 302] width 423 height 19
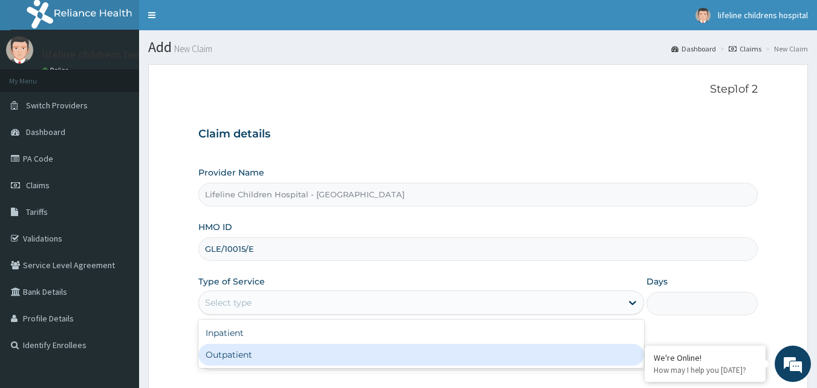
click at [281, 359] on div "Outpatient" at bounding box center [421, 355] width 446 height 22
type input "1"
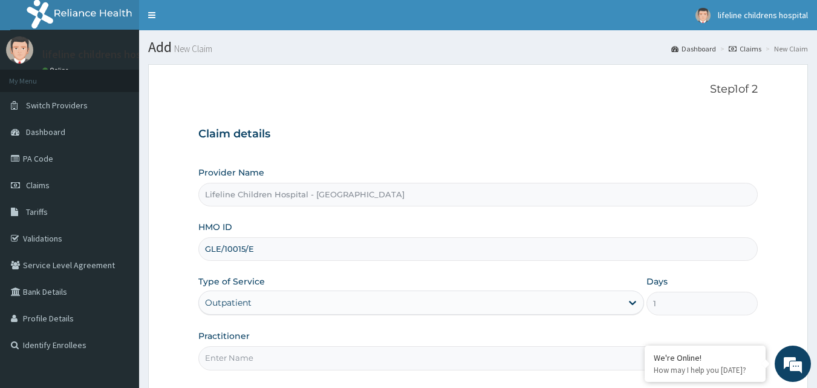
click at [282, 359] on input "Practitioner" at bounding box center [478, 358] width 560 height 24
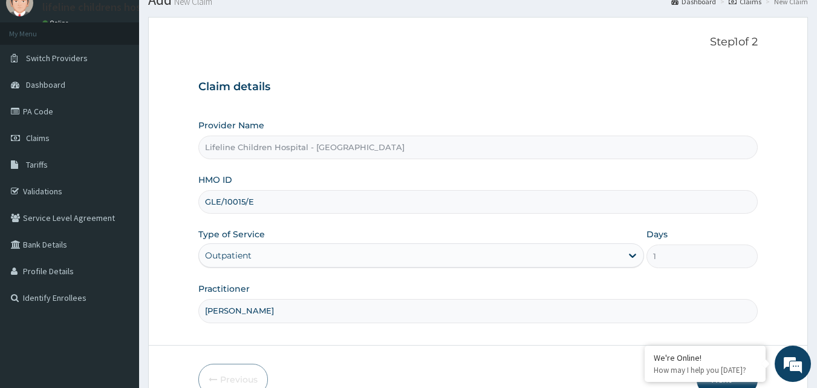
scroll to position [113, 0]
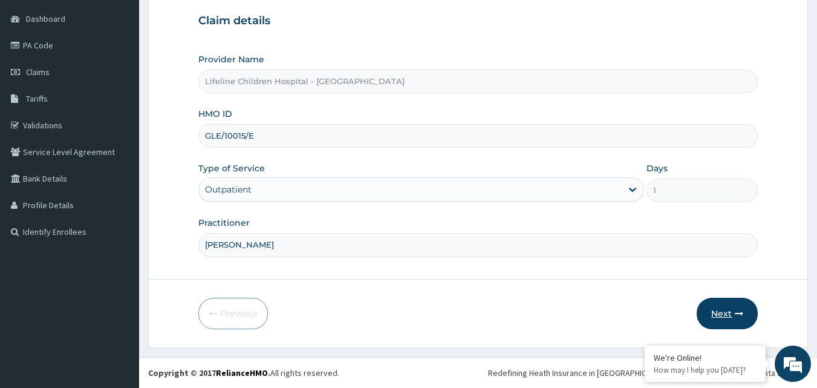
type input "DR WILLIAMS"
click at [730, 312] on button "Next" at bounding box center [727, 313] width 61 height 31
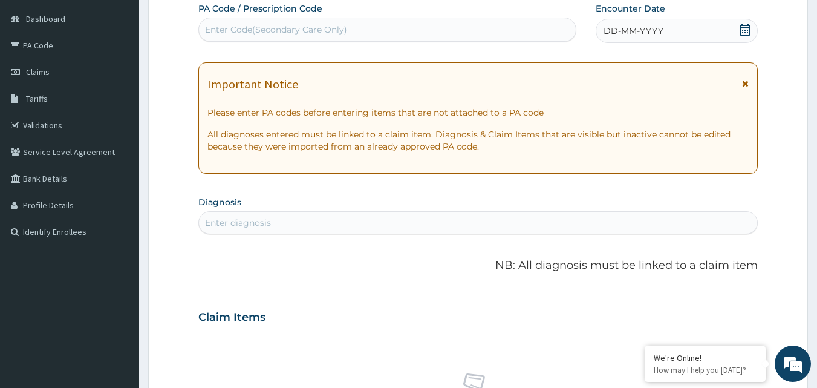
click at [676, 28] on div "DD-MM-YYYY" at bounding box center [677, 31] width 162 height 24
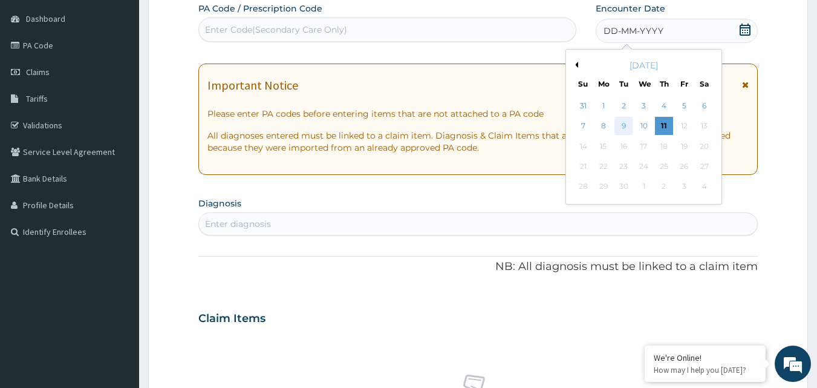
click at [626, 124] on div "9" at bounding box center [624, 126] width 18 height 18
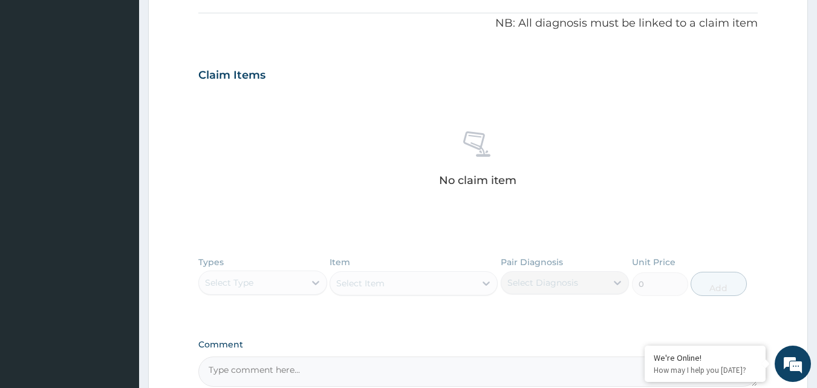
scroll to position [234, 0]
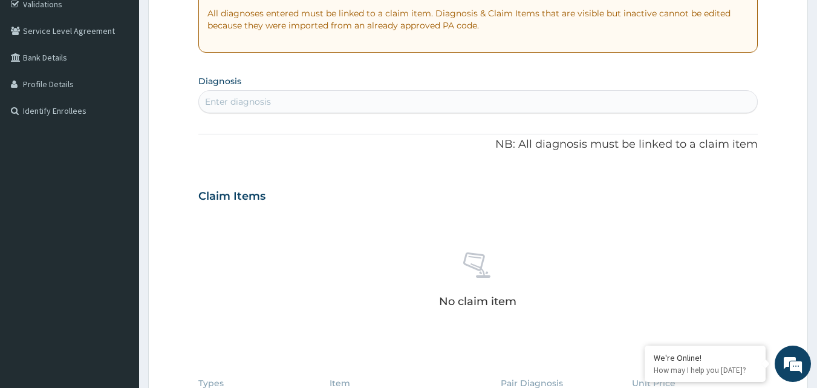
click at [385, 108] on div "Enter diagnosis" at bounding box center [478, 101] width 559 height 19
type input "OTA"
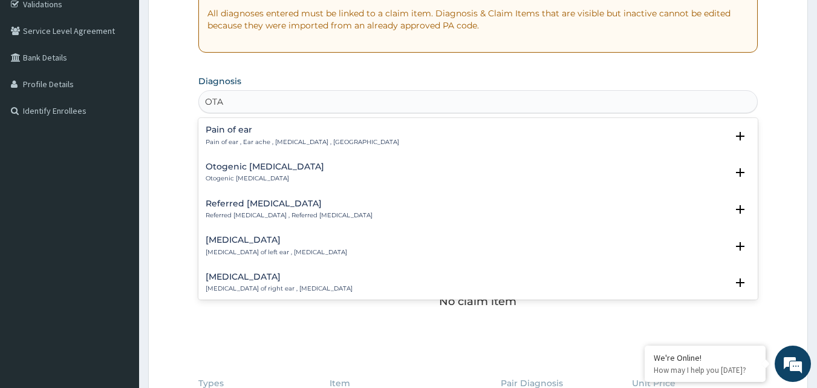
click at [310, 170] on div "Otogenic otalgia Otogenic otalgia" at bounding box center [479, 172] width 546 height 21
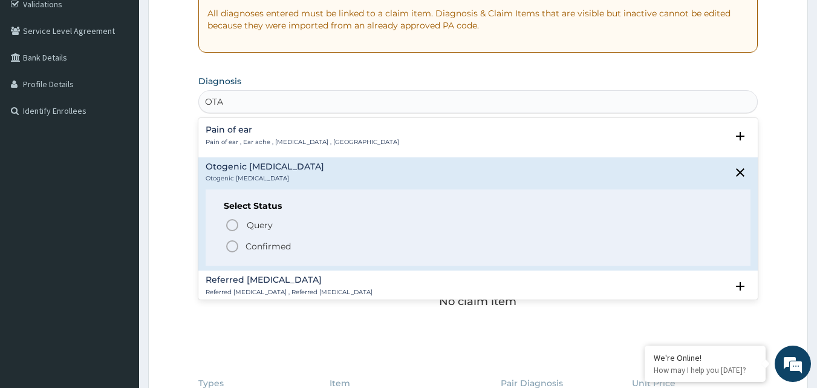
click at [303, 252] on span "Confirmed" at bounding box center [479, 246] width 508 height 15
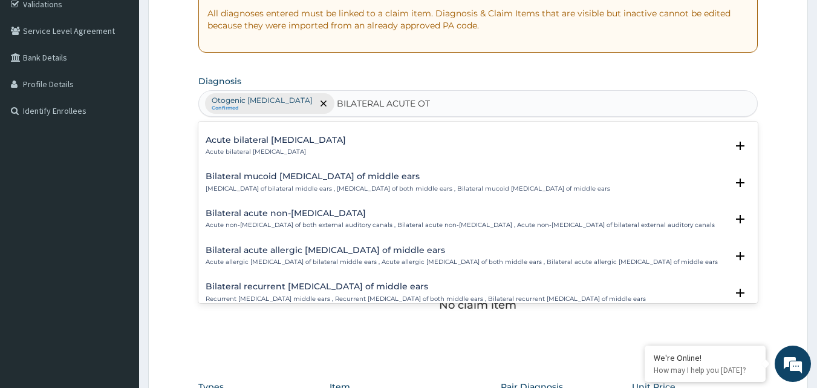
scroll to position [61, 0]
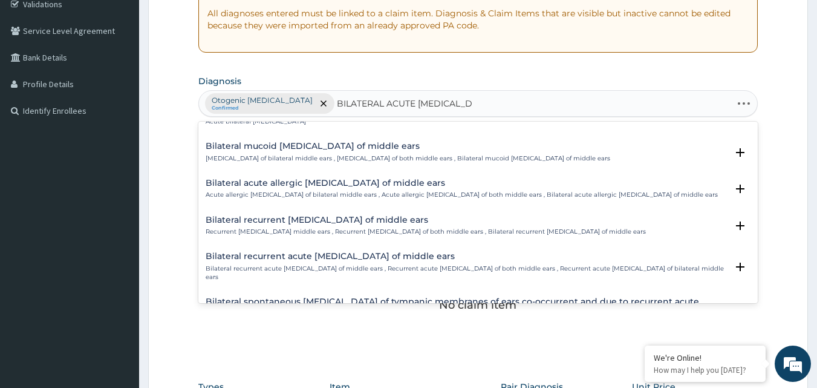
type input "BILATERAL ACUTE OTITIS MEDIA"
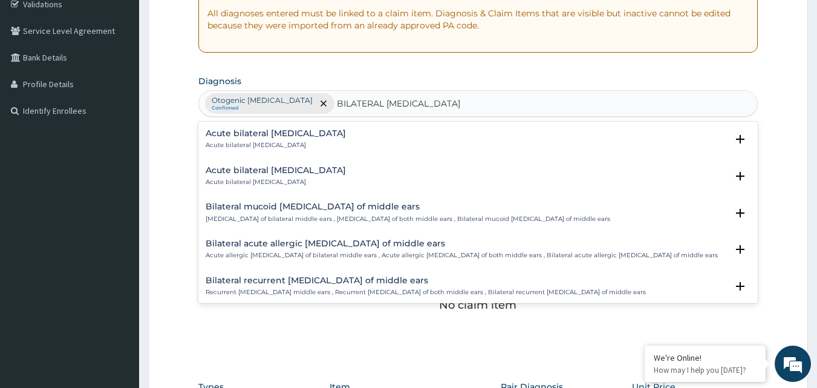
click at [349, 136] on div "Acute bilateral otitis media Acute bilateral otitis media" at bounding box center [479, 139] width 546 height 21
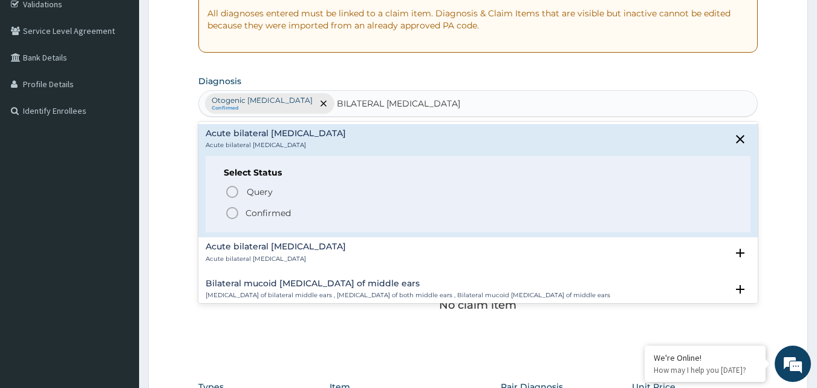
click at [257, 212] on p "Confirmed" at bounding box center [268, 213] width 45 height 12
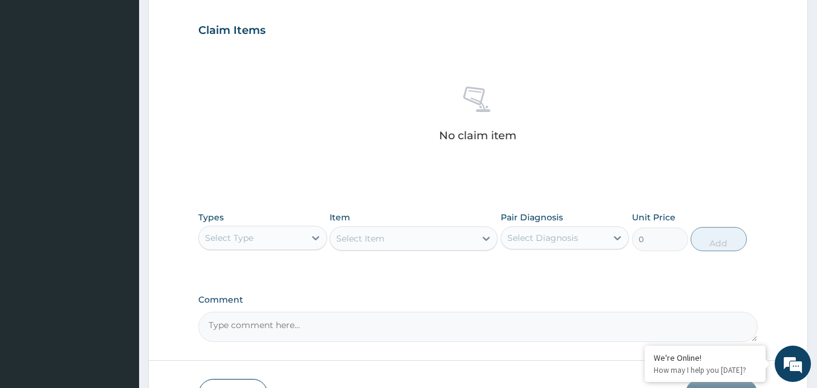
scroll to position [476, 0]
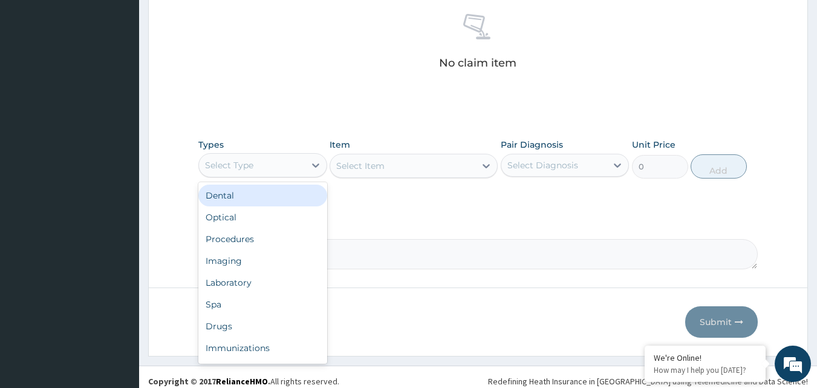
click at [290, 171] on div "Select Type" at bounding box center [252, 164] width 106 height 19
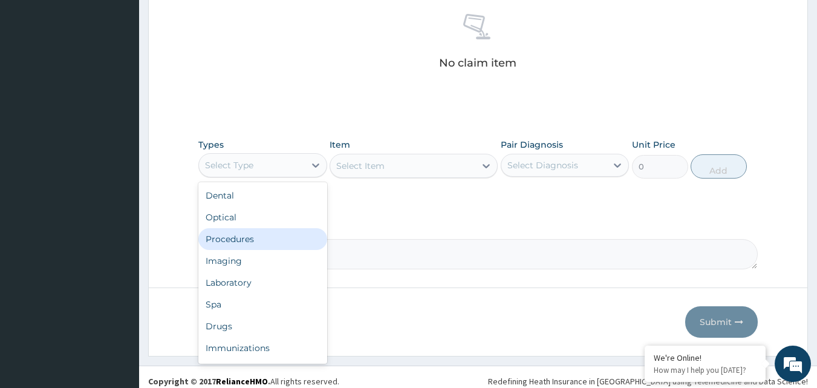
click at [299, 241] on div "Procedures" at bounding box center [262, 239] width 129 height 22
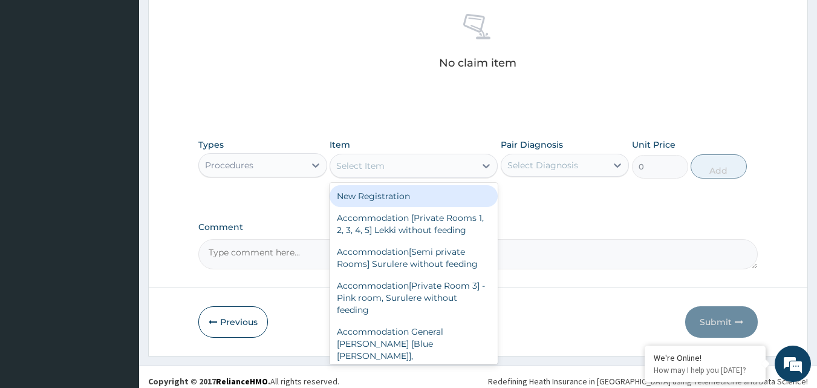
click at [428, 169] on div "Select Item" at bounding box center [402, 165] width 145 height 19
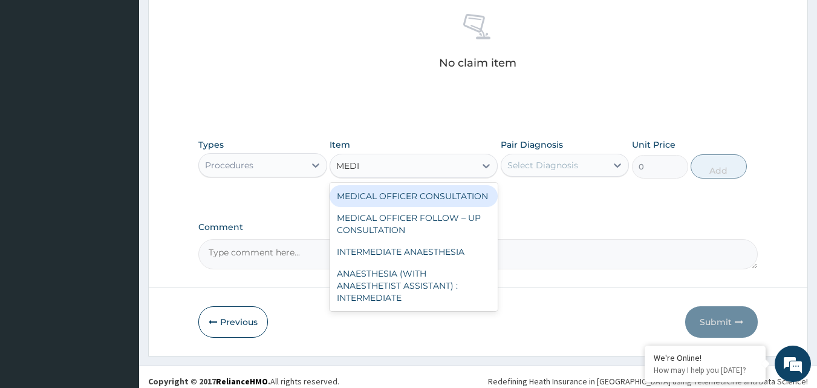
type input "MEDIC"
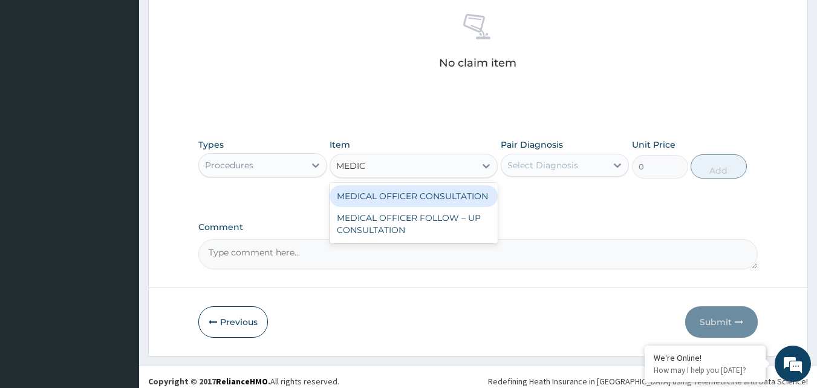
click at [470, 201] on div "MEDICAL OFFICER CONSULTATION" at bounding box center [414, 196] width 168 height 22
type input "10500"
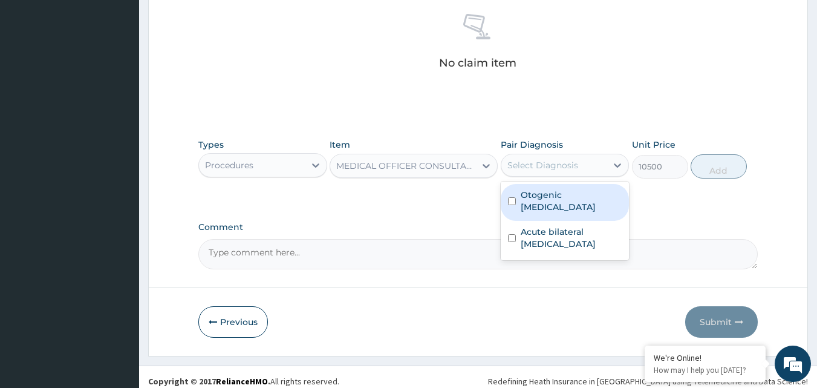
click at [561, 172] on div "Select Diagnosis" at bounding box center [555, 164] width 106 height 19
drag, startPoint x: 551, startPoint y: 191, endPoint x: 551, endPoint y: 211, distance: 20.0
click at [551, 192] on label "Otogenic otalgia" at bounding box center [572, 201] width 102 height 24
checkbox input "true"
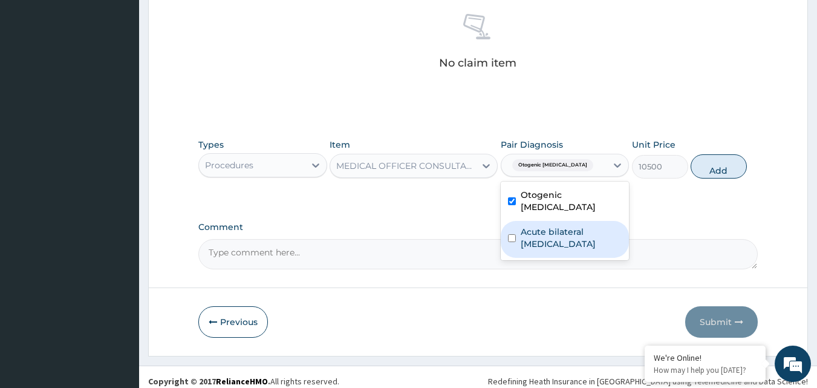
click at [548, 226] on label "Acute bilateral otitis media" at bounding box center [572, 238] width 102 height 24
checkbox input "true"
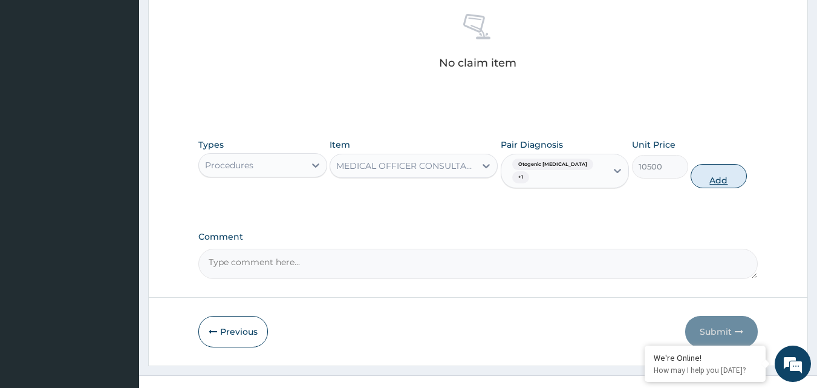
click at [712, 175] on button "Add" at bounding box center [719, 176] width 56 height 24
type input "0"
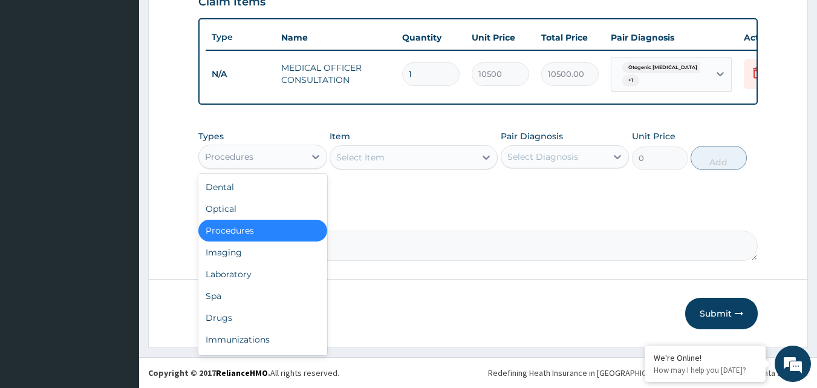
click at [283, 165] on div "Procedures" at bounding box center [252, 156] width 106 height 19
click at [231, 314] on div "Drugs" at bounding box center [262, 318] width 129 height 22
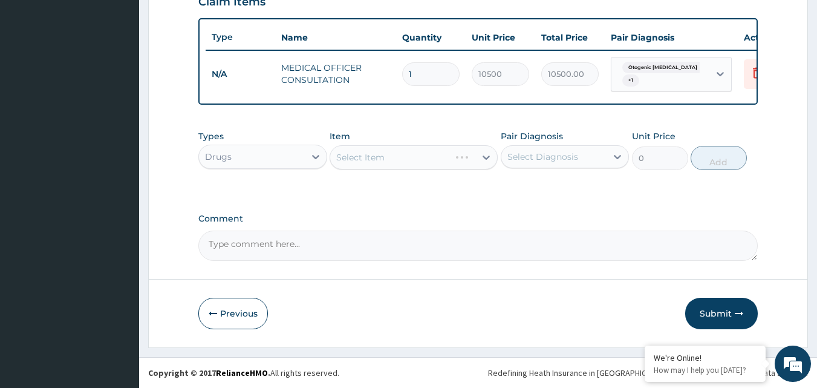
click at [560, 159] on div "Select Diagnosis" at bounding box center [543, 157] width 71 height 12
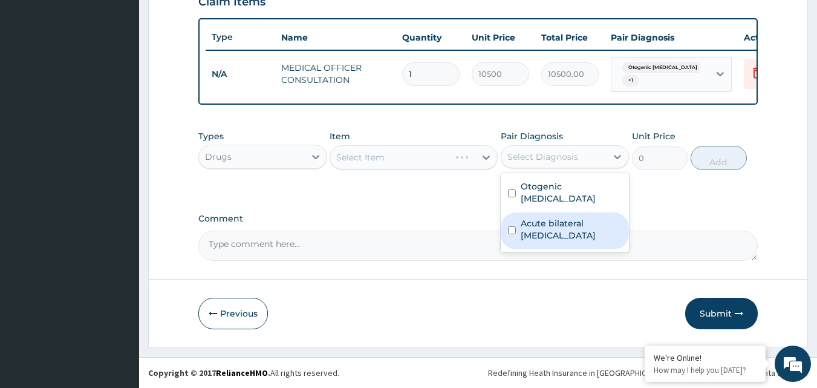
click at [535, 217] on label "Acute bilateral otitis media" at bounding box center [572, 229] width 102 height 24
checkbox input "true"
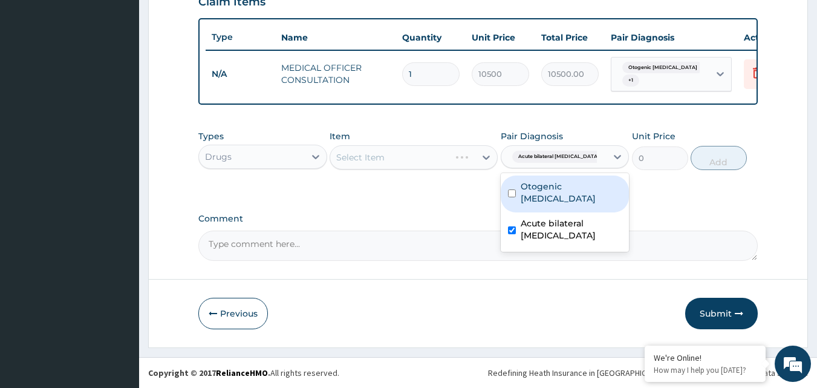
click at [553, 188] on label "Otogenic otalgia" at bounding box center [572, 192] width 102 height 24
checkbox input "true"
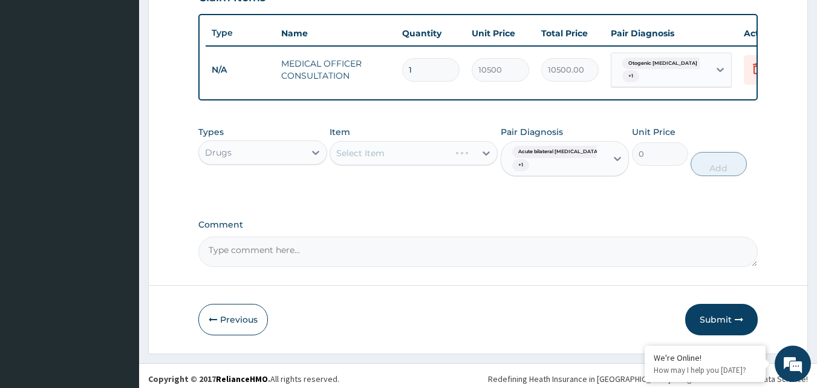
click at [440, 155] on div "Select Item" at bounding box center [414, 153] width 168 height 24
click at [401, 153] on div "Select Item" at bounding box center [402, 152] width 145 height 19
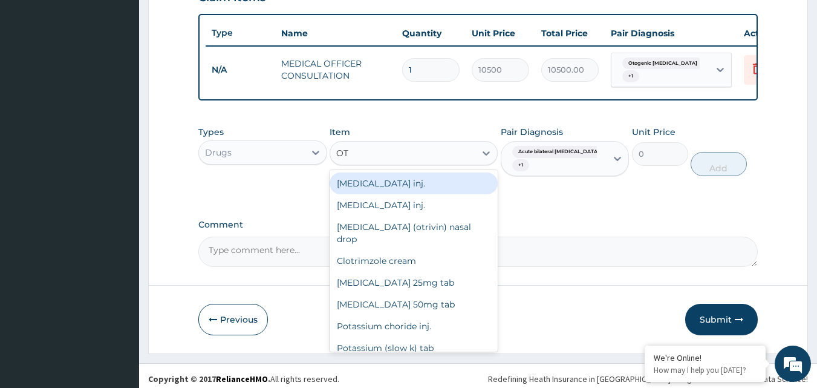
type input "O"
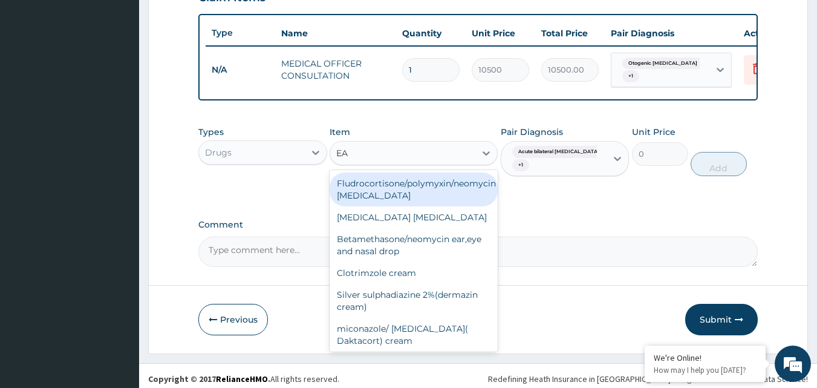
type input "EAR"
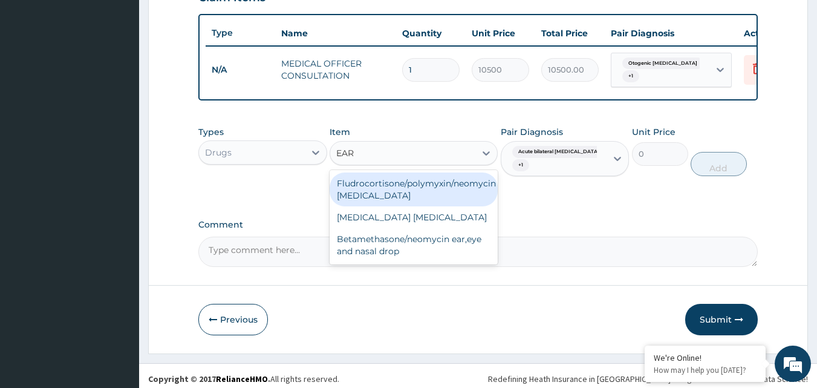
scroll to position [446, 0]
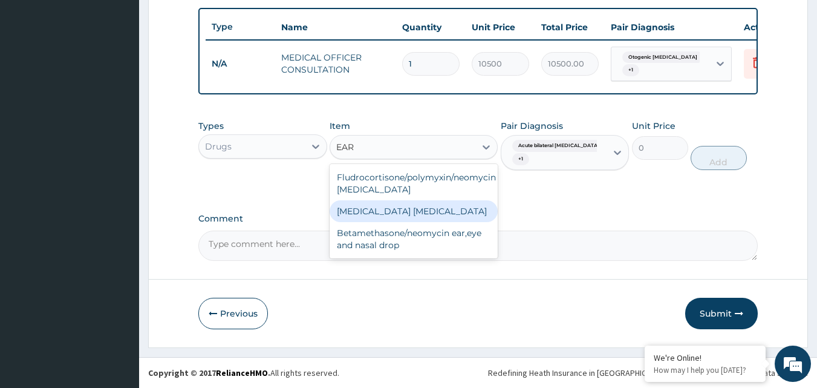
click at [414, 211] on div "Fluconazole ear drop" at bounding box center [414, 211] width 168 height 22
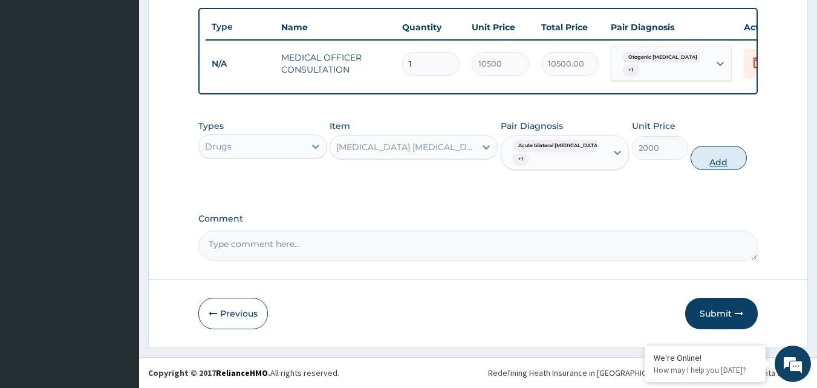
click at [717, 160] on button "Add" at bounding box center [719, 158] width 56 height 24
type input "0"
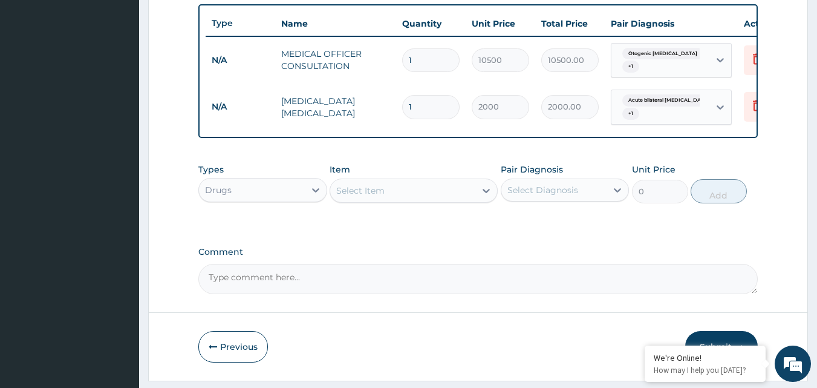
click at [292, 186] on div "Drugs" at bounding box center [252, 189] width 106 height 19
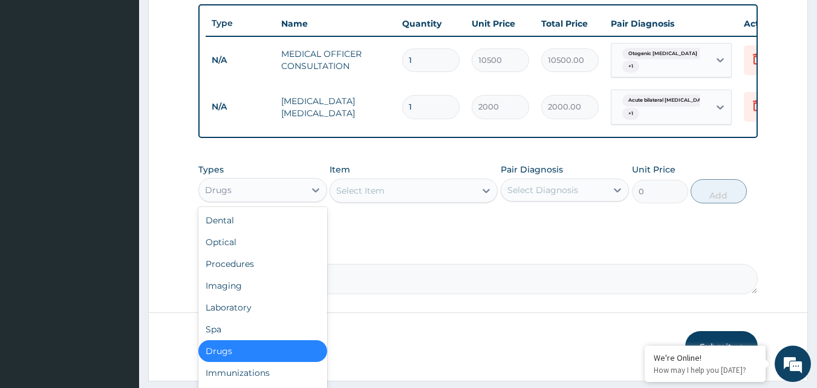
click at [212, 358] on div "Drugs" at bounding box center [262, 351] width 129 height 22
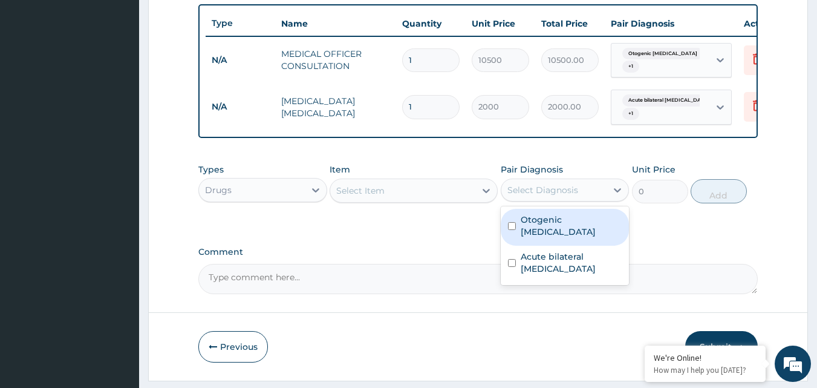
click at [578, 200] on div "Select Diagnosis" at bounding box center [555, 189] width 106 height 19
click at [559, 215] on div "Otogenic otalgia" at bounding box center [565, 227] width 129 height 37
checkbox input "true"
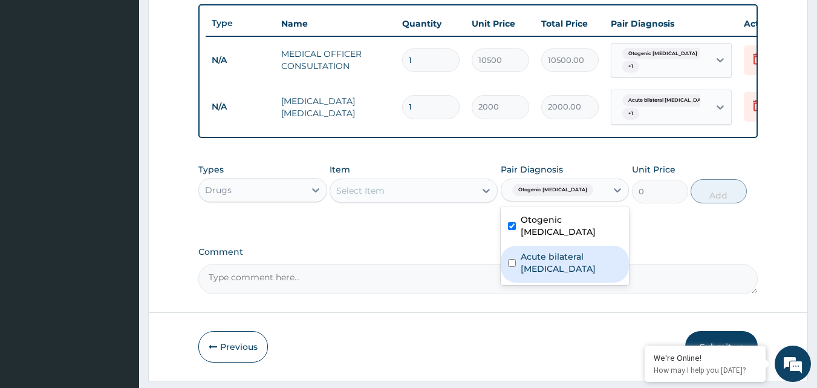
click at [547, 252] on label "Acute bilateral otitis media" at bounding box center [572, 262] width 102 height 24
checkbox input "true"
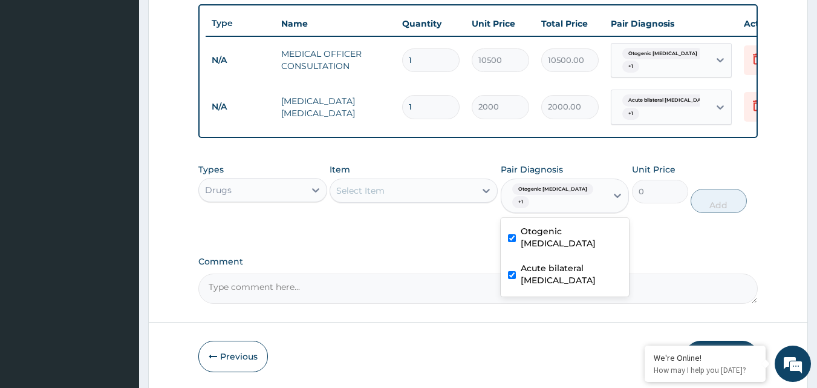
click at [430, 187] on div "Select Item" at bounding box center [402, 190] width 145 height 19
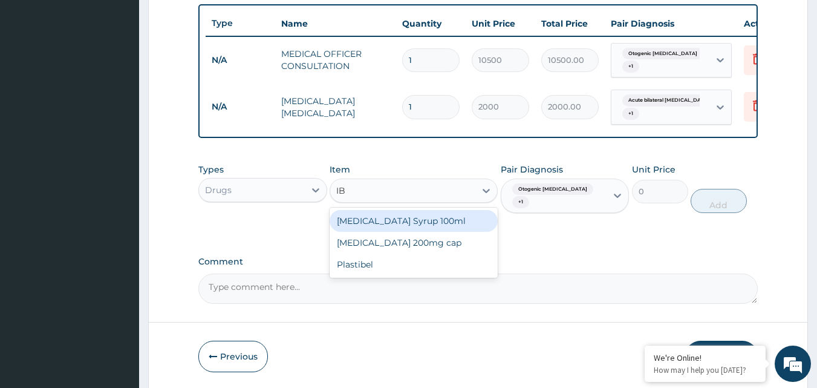
type input "IBU"
click at [427, 227] on div "Ibuprofen Syrup 100ml" at bounding box center [414, 221] width 168 height 22
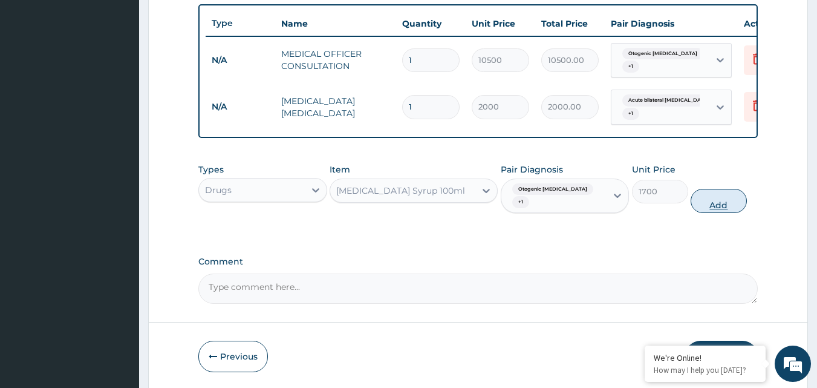
click at [713, 191] on button "Add" at bounding box center [719, 201] width 56 height 24
type input "0"
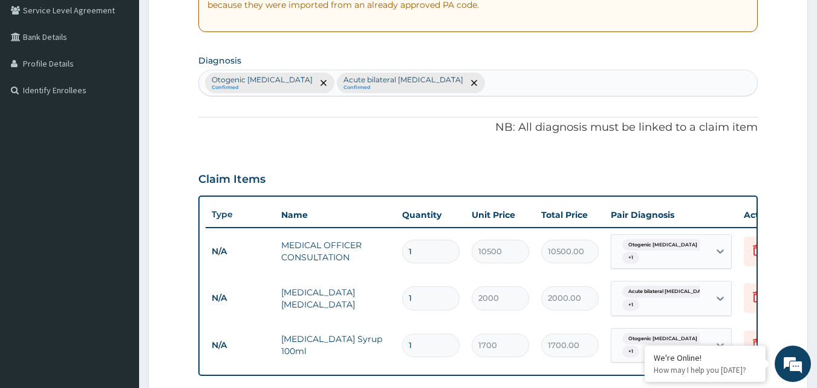
scroll to position [525, 0]
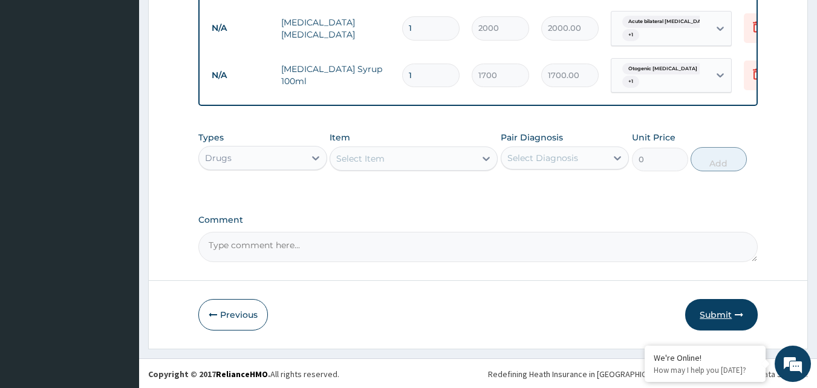
click at [700, 309] on button "Submit" at bounding box center [722, 314] width 73 height 31
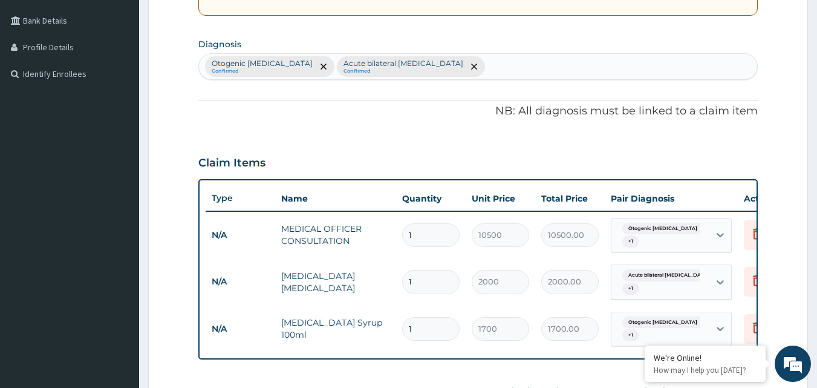
scroll to position [404, 0]
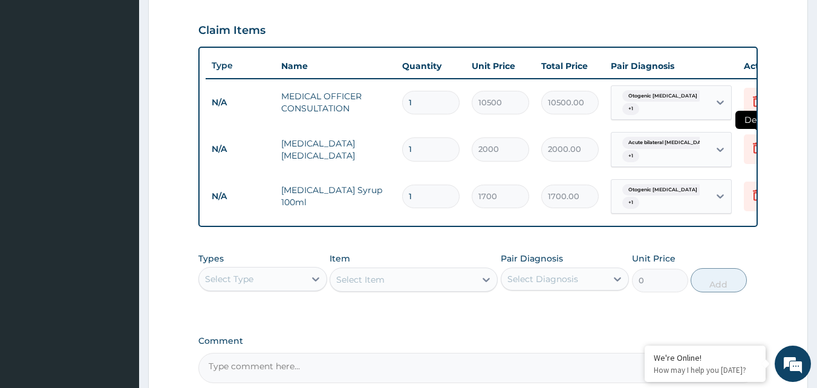
click at [752, 146] on icon at bounding box center [757, 147] width 15 height 15
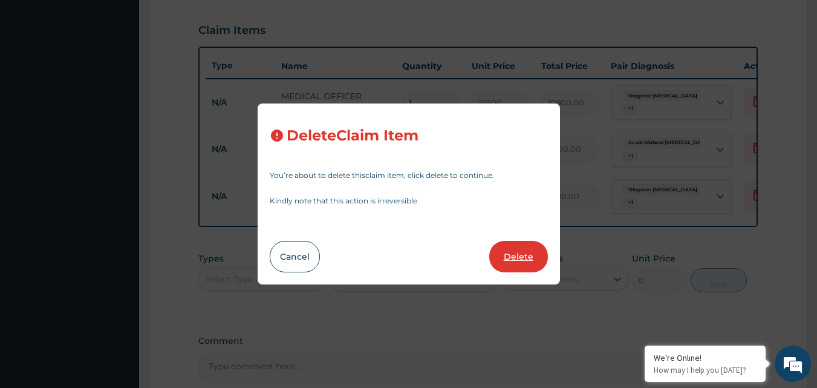
click at [525, 260] on button "Delete" at bounding box center [518, 256] width 59 height 31
type input "1700"
type input "1700.00"
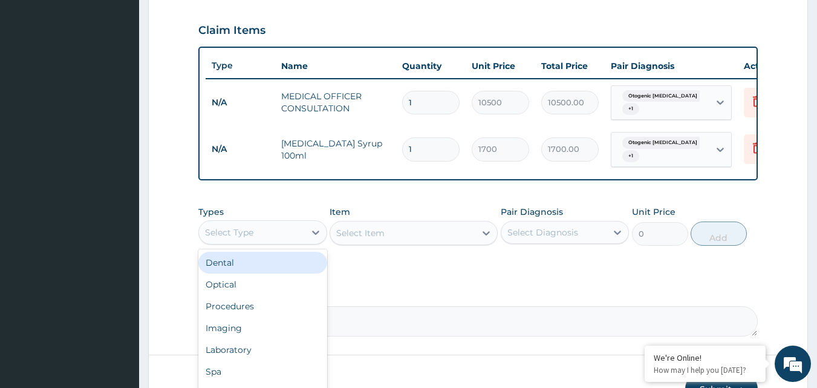
click at [267, 227] on div "Select Type" at bounding box center [252, 232] width 106 height 19
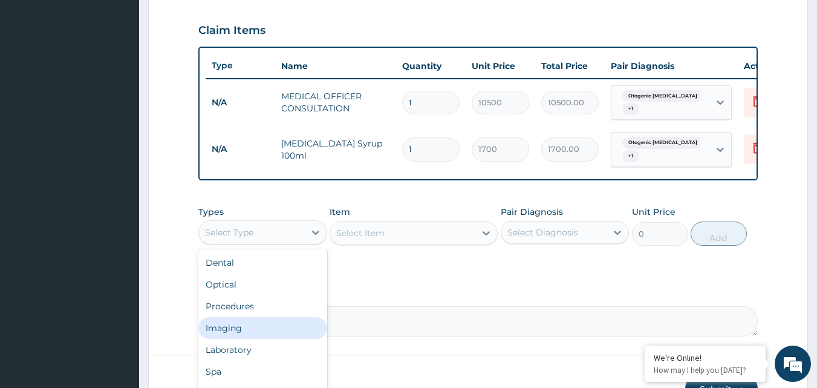
scroll to position [464, 0]
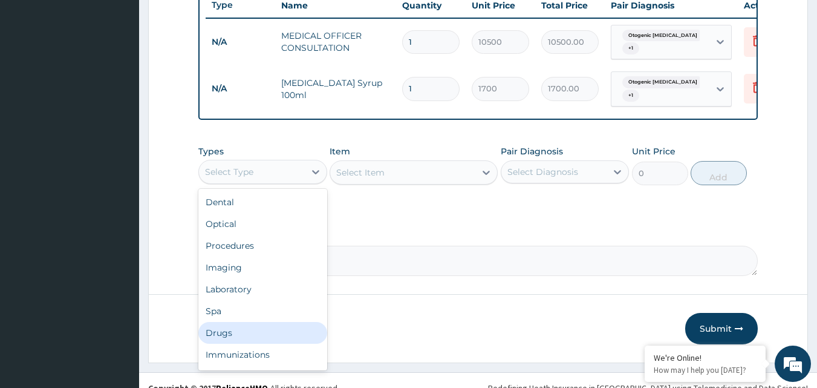
drag, startPoint x: 260, startPoint y: 338, endPoint x: 264, endPoint y: 332, distance: 7.1
click at [260, 336] on div "Drugs" at bounding box center [262, 333] width 129 height 22
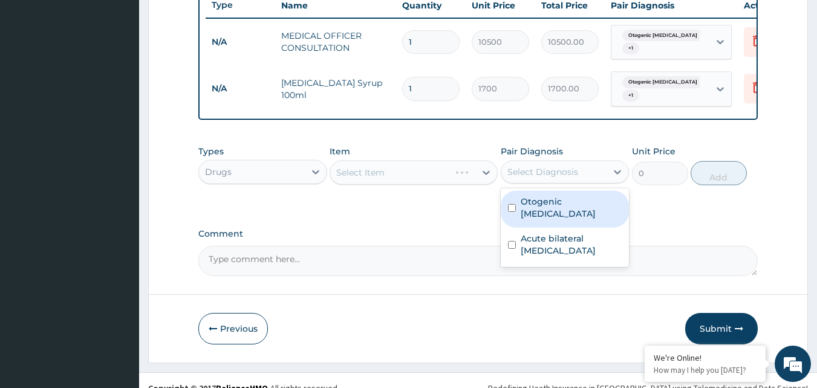
click at [584, 168] on div "Select Diagnosis" at bounding box center [555, 171] width 106 height 19
click at [575, 208] on div "Otogenic otalgia" at bounding box center [565, 209] width 129 height 37
checkbox input "true"
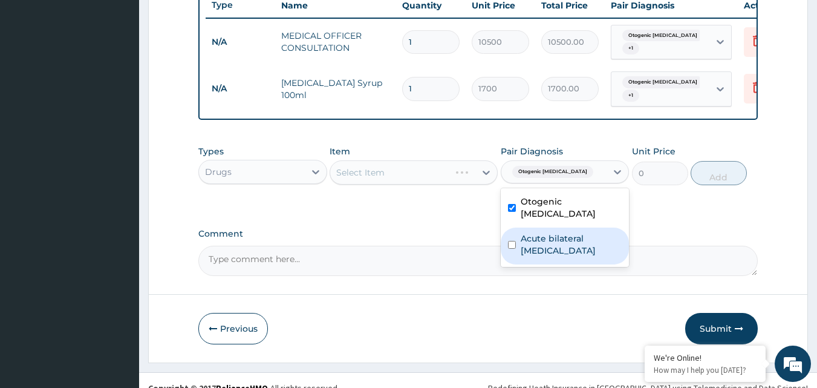
click at [565, 240] on label "Acute bilateral otitis media" at bounding box center [572, 244] width 102 height 24
checkbox input "true"
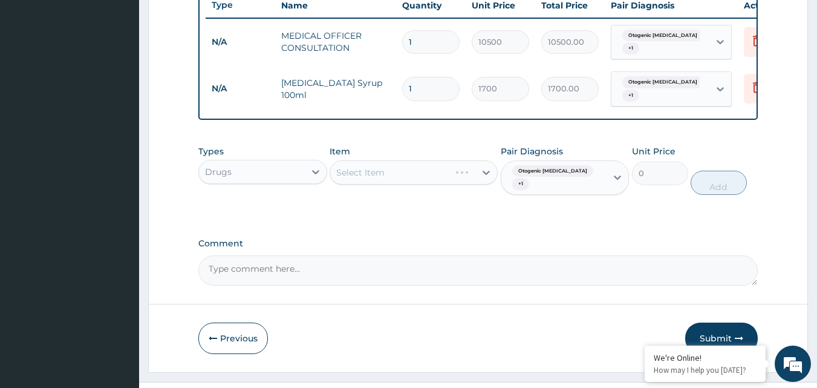
click at [407, 170] on div "Select Item" at bounding box center [414, 172] width 168 height 24
click at [407, 162] on div "Select Item" at bounding box center [414, 172] width 168 height 24
click at [395, 169] on div "Select Item" at bounding box center [402, 172] width 145 height 19
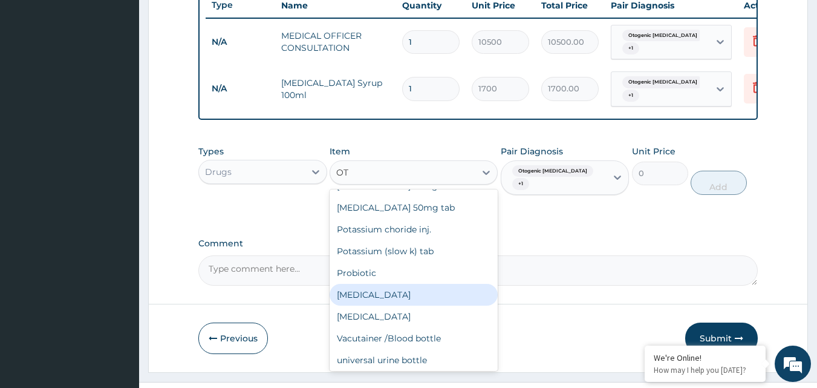
scroll to position [119, 0]
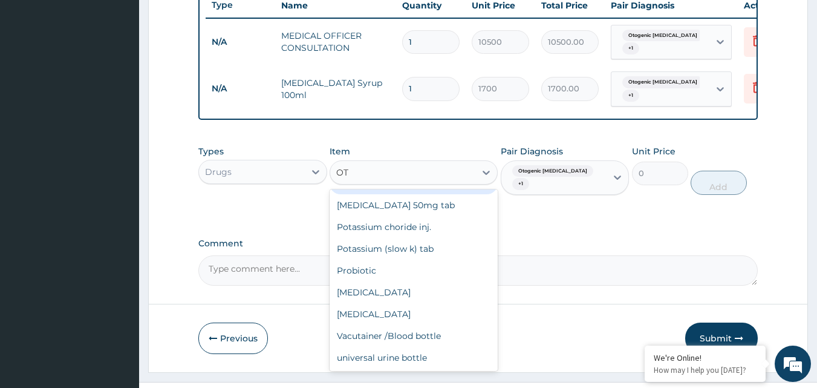
type input "O"
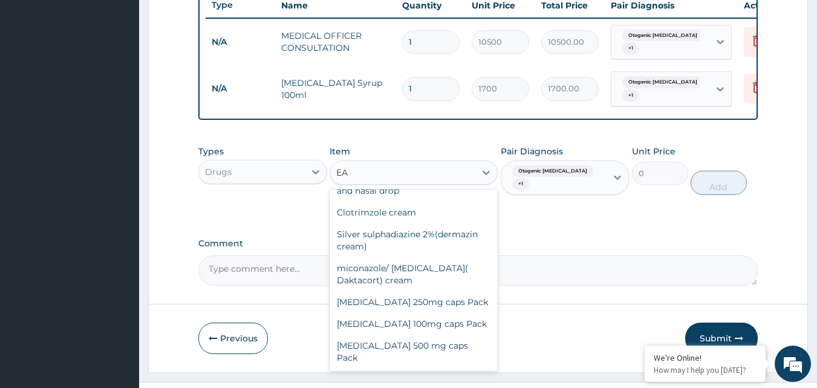
scroll to position [77, 0]
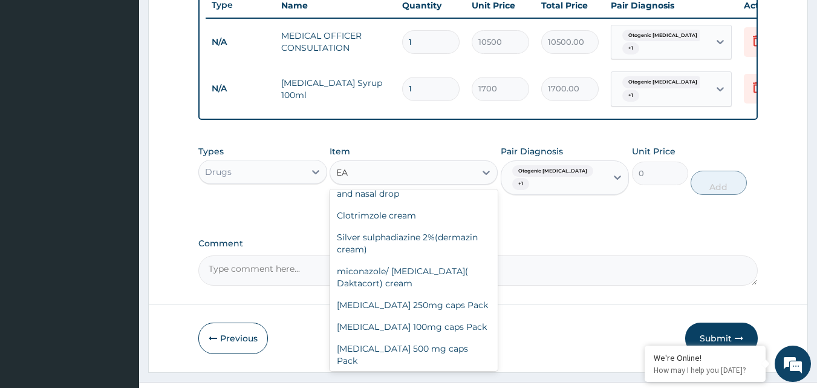
type input "EAR"
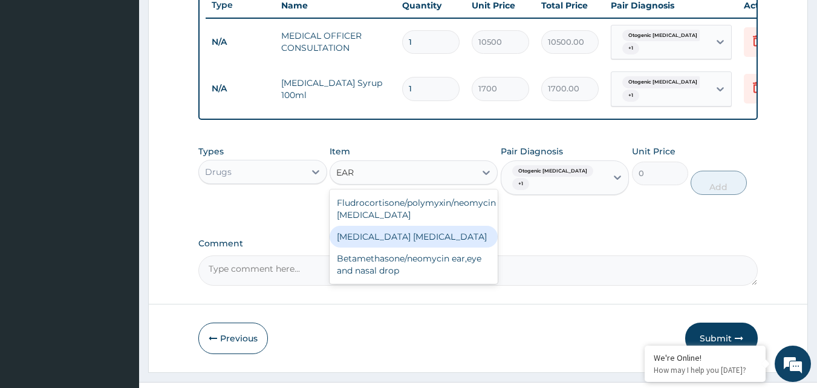
click at [387, 242] on div "Fluconazole ear drop" at bounding box center [414, 237] width 168 height 22
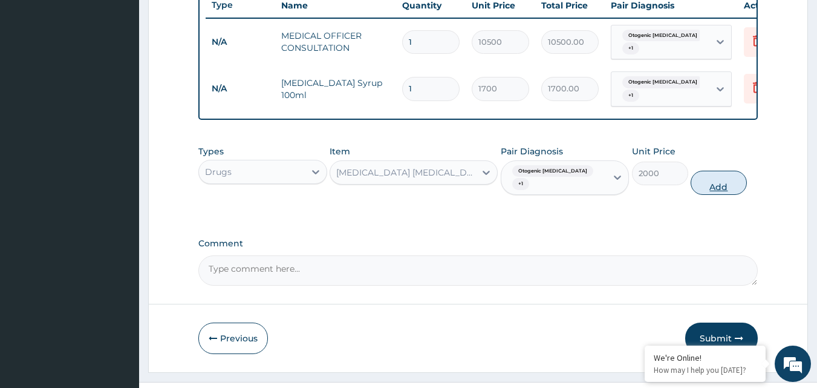
click at [712, 172] on button "Add" at bounding box center [719, 183] width 56 height 24
type input "0"
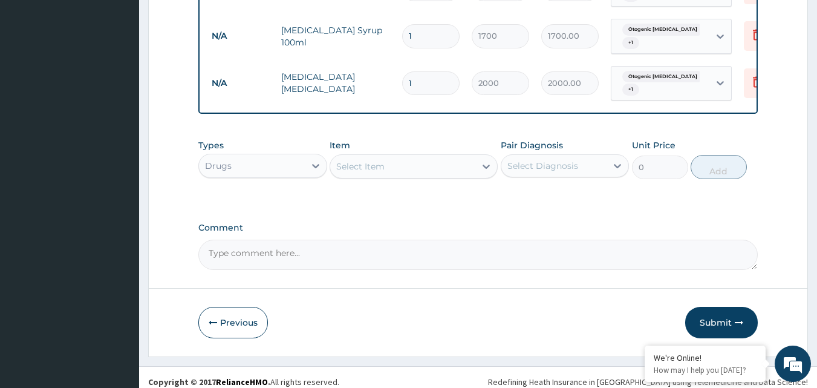
scroll to position [520, 0]
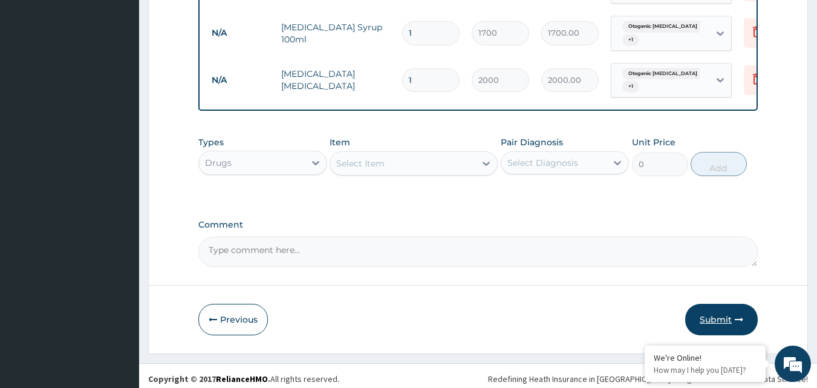
click at [723, 312] on button "Submit" at bounding box center [722, 319] width 73 height 31
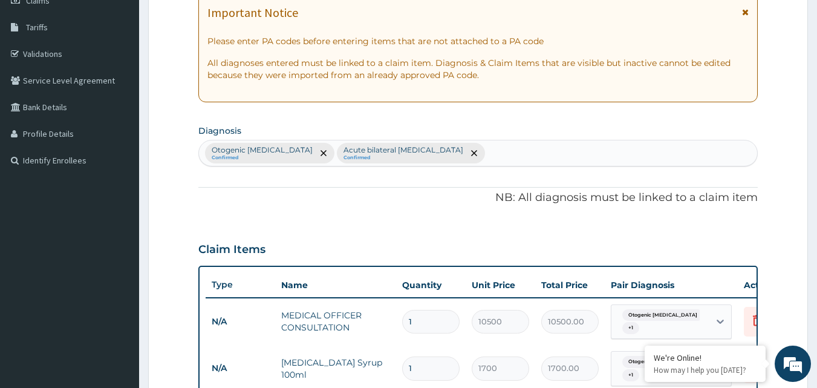
scroll to position [217, 0]
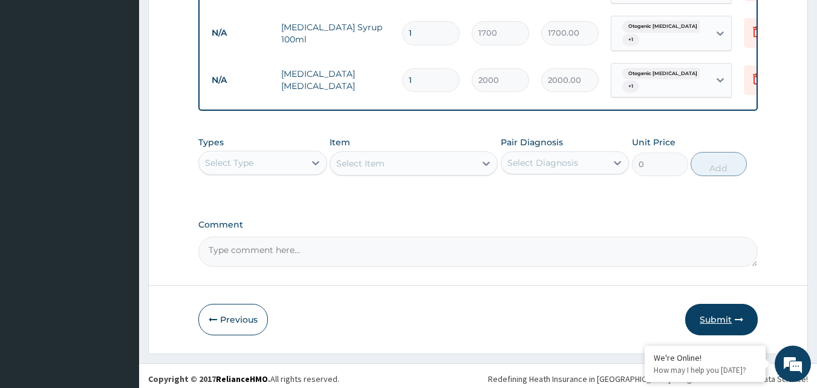
click at [755, 310] on button "Submit" at bounding box center [722, 319] width 73 height 31
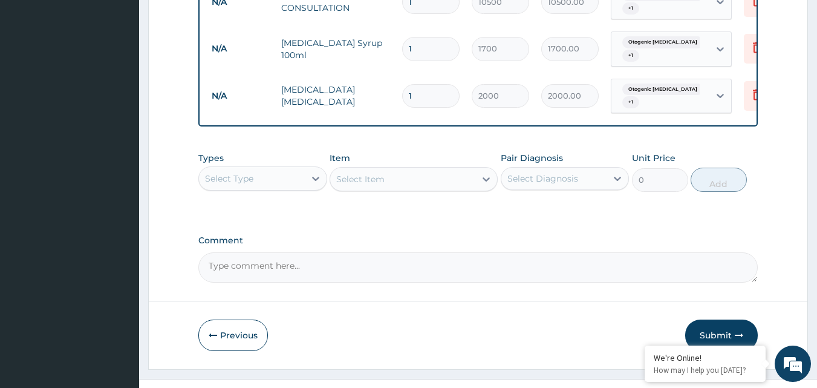
scroll to position [520, 0]
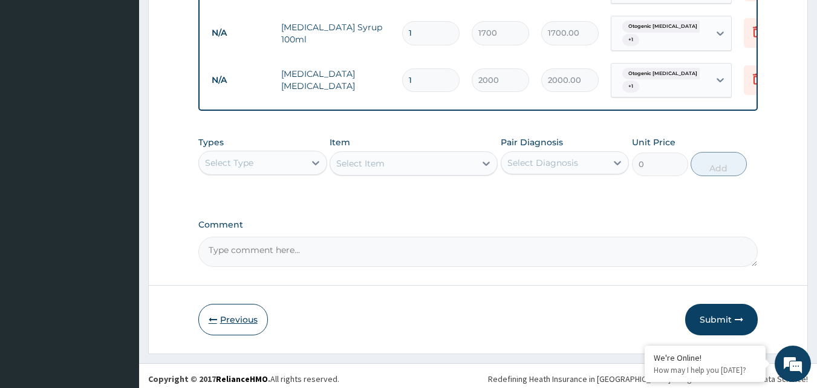
click at [241, 319] on button "Previous" at bounding box center [233, 319] width 70 height 31
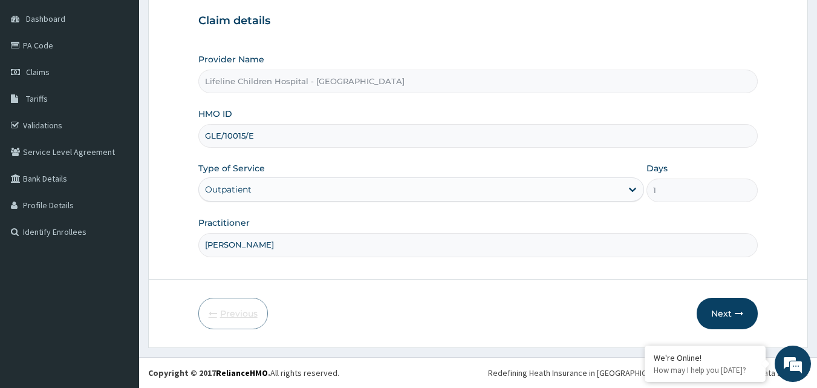
scroll to position [113, 0]
click at [725, 307] on button "Next" at bounding box center [727, 313] width 61 height 31
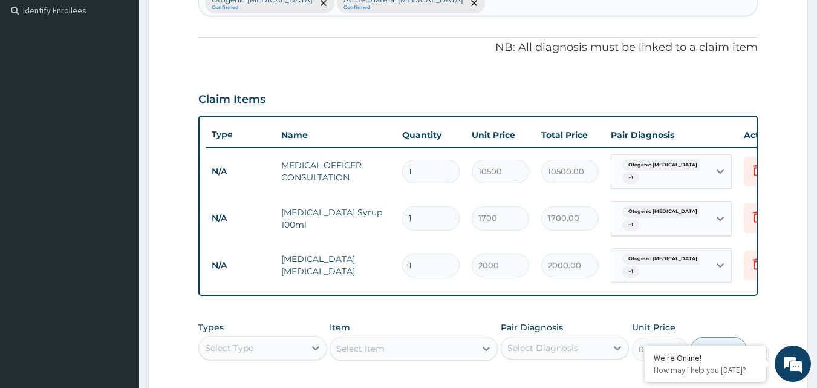
scroll to position [520, 0]
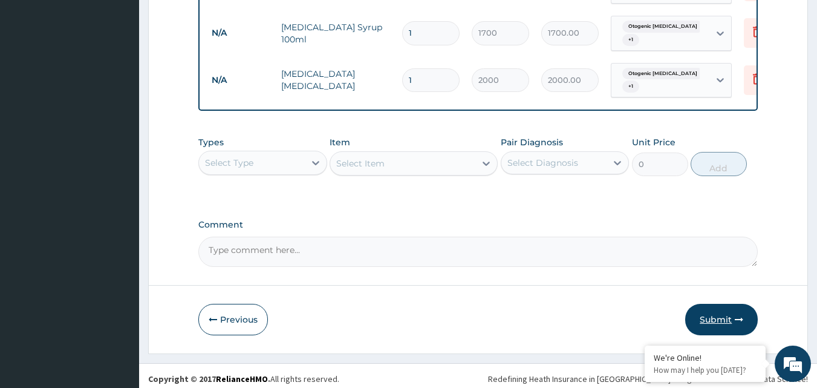
click at [717, 312] on button "Submit" at bounding box center [722, 319] width 73 height 31
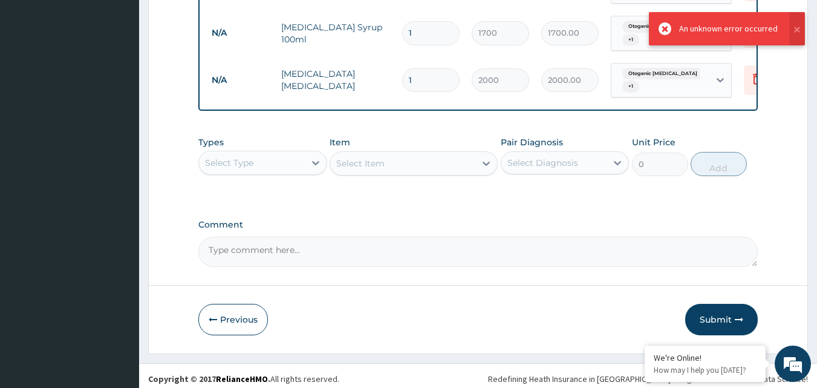
click at [730, 30] on div "An unknown error occurred" at bounding box center [728, 28] width 99 height 13
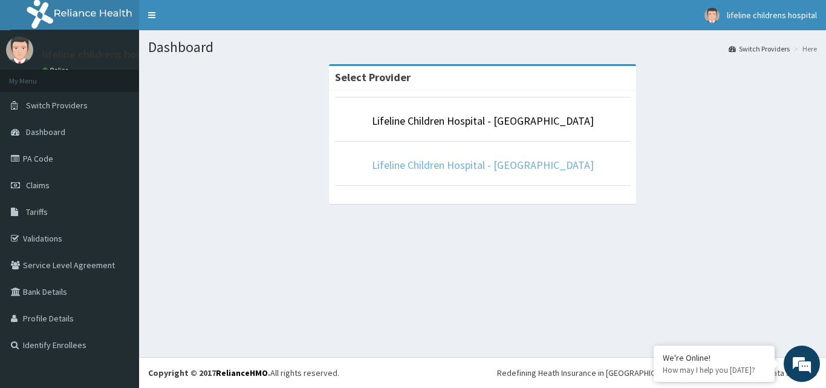
click at [513, 166] on link "Lifeline Children Hospital - [GEOGRAPHIC_DATA]" at bounding box center [483, 165] width 222 height 14
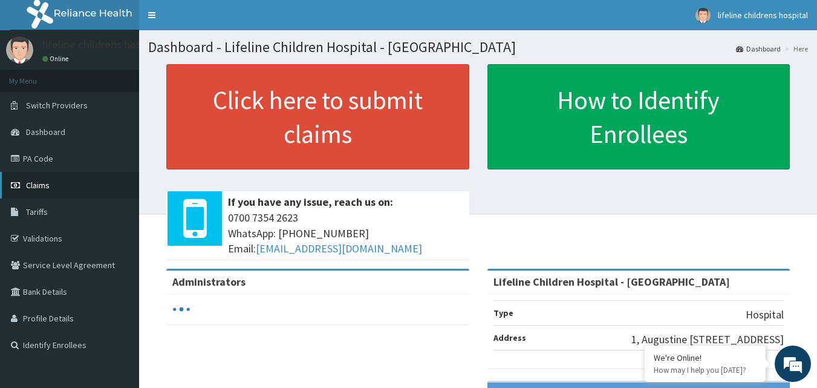
click at [88, 185] on link "Claims" at bounding box center [69, 185] width 139 height 27
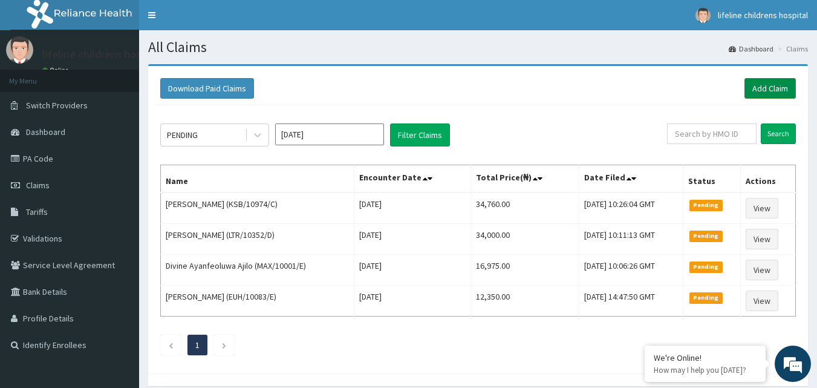
click at [773, 82] on link "Add Claim" at bounding box center [770, 88] width 51 height 21
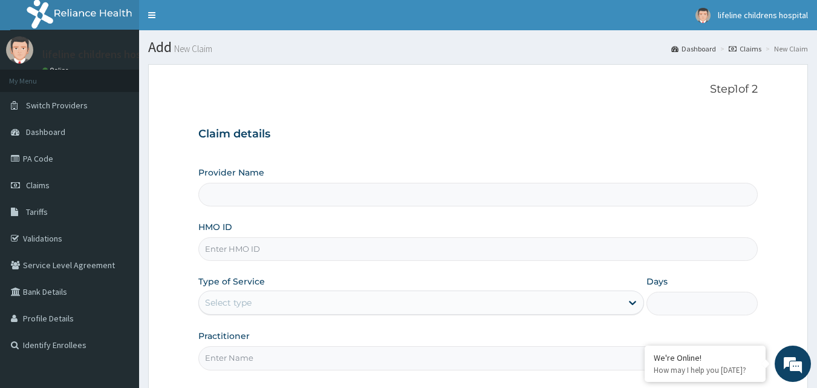
click at [261, 235] on div "HMO ID" at bounding box center [478, 241] width 560 height 40
click at [257, 244] on input "HMO ID" at bounding box center [478, 249] width 560 height 24
type input "Lifeline Children Hospital - [GEOGRAPHIC_DATA]"
type input "GEL/10015/E"
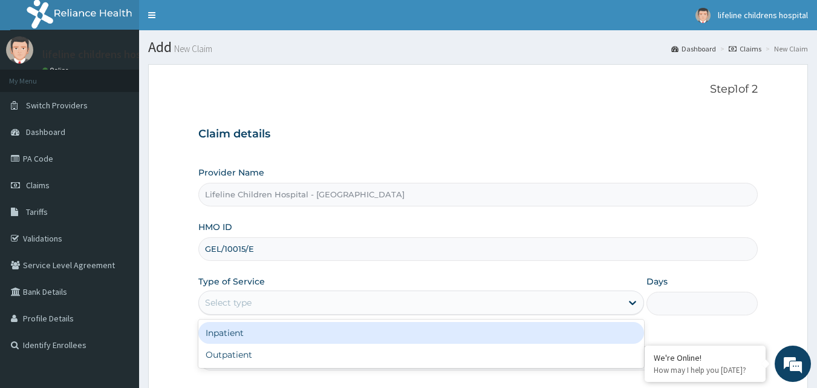
click at [234, 301] on div "Select type" at bounding box center [228, 302] width 47 height 12
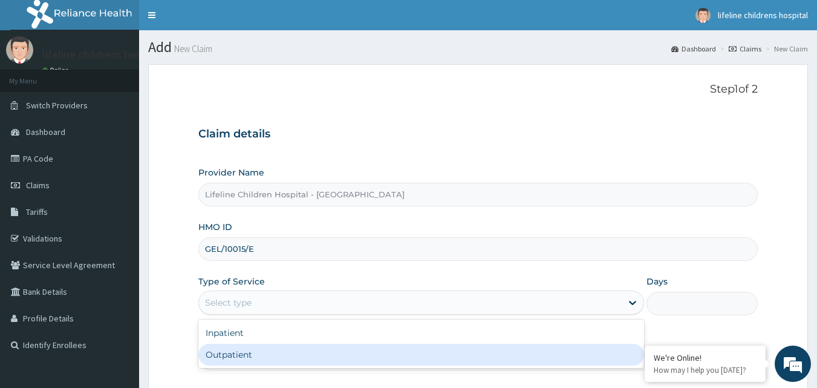
click at [234, 353] on div "Outpatient" at bounding box center [421, 355] width 446 height 22
type input "1"
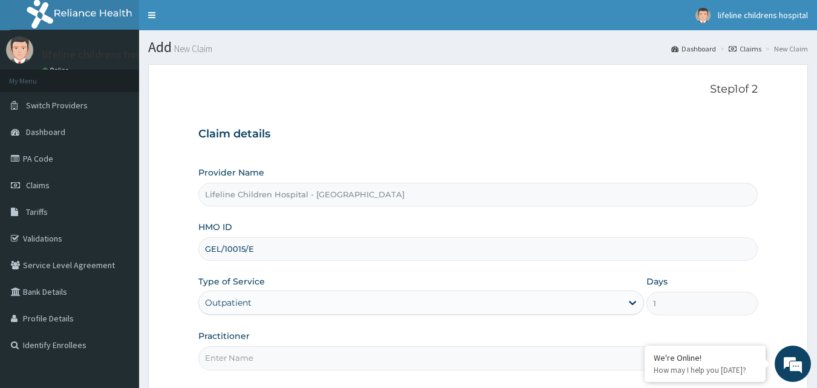
click at [252, 353] on input "Practitioner" at bounding box center [478, 358] width 560 height 24
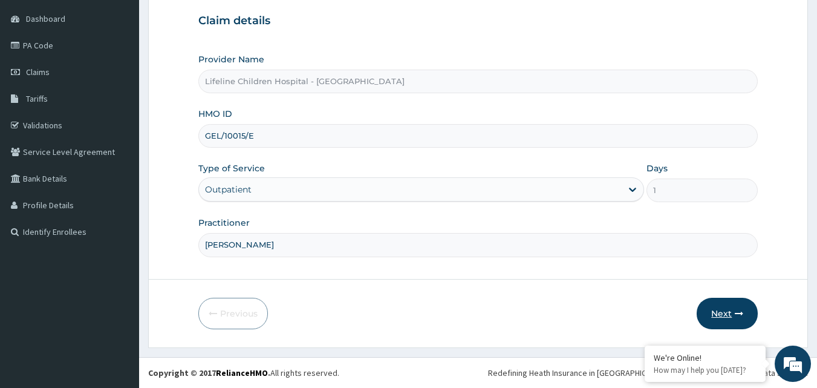
type input "[PERSON_NAME]"
click at [738, 307] on button "Next" at bounding box center [727, 313] width 61 height 31
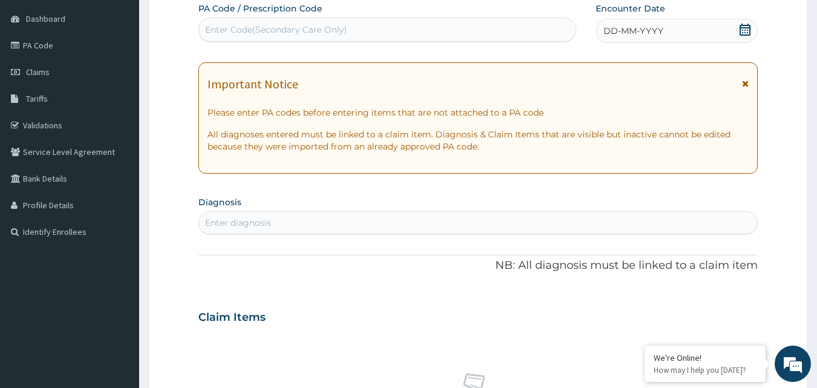
click at [724, 28] on div "DD-MM-YYYY" at bounding box center [677, 31] width 162 height 24
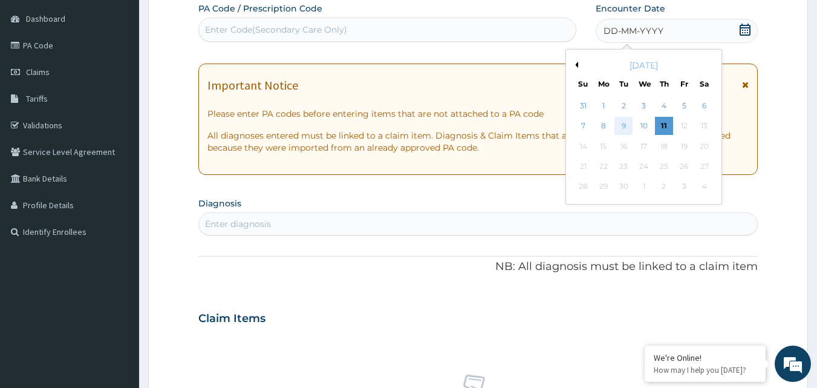
click at [627, 125] on div "9" at bounding box center [624, 126] width 18 height 18
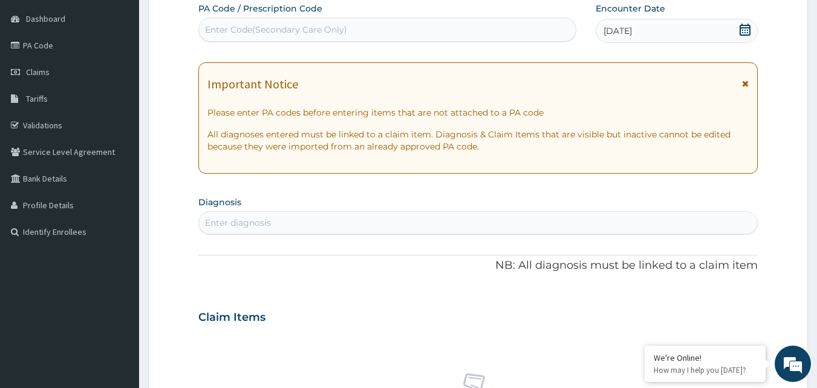
click at [268, 219] on div "Enter diagnosis" at bounding box center [238, 223] width 66 height 12
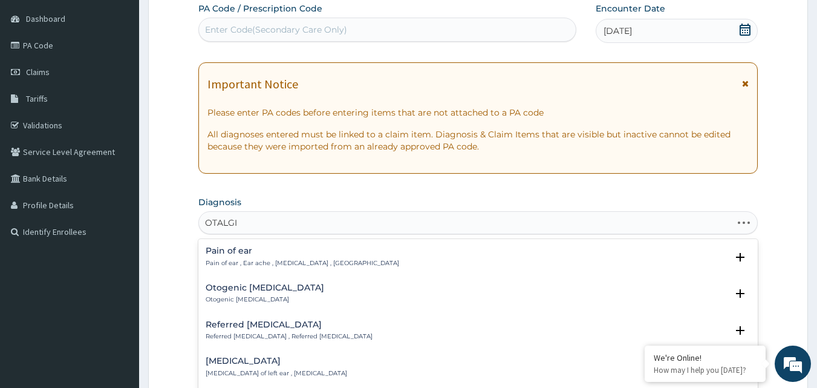
type input "[MEDICAL_DATA]"
click at [277, 289] on div "Otogenic [MEDICAL_DATA] Otogenic [MEDICAL_DATA]" at bounding box center [479, 293] width 546 height 21
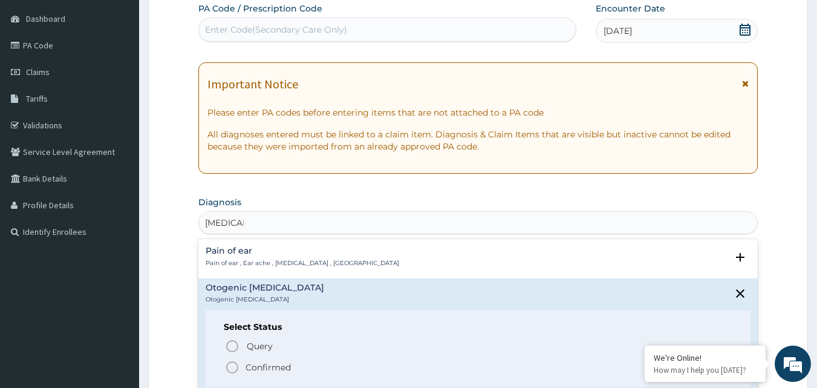
click at [255, 369] on p "Confirmed" at bounding box center [268, 367] width 45 height 12
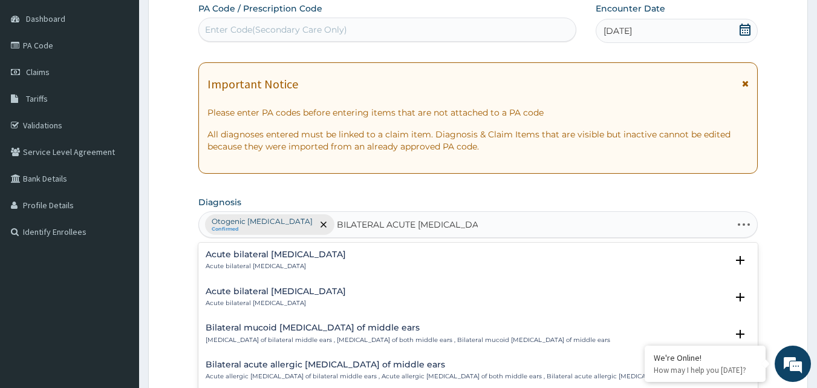
type input "BILATERAL [MEDICAL_DATA]"
click at [288, 257] on h4 "Acute bilateral [MEDICAL_DATA]" at bounding box center [276, 254] width 140 height 9
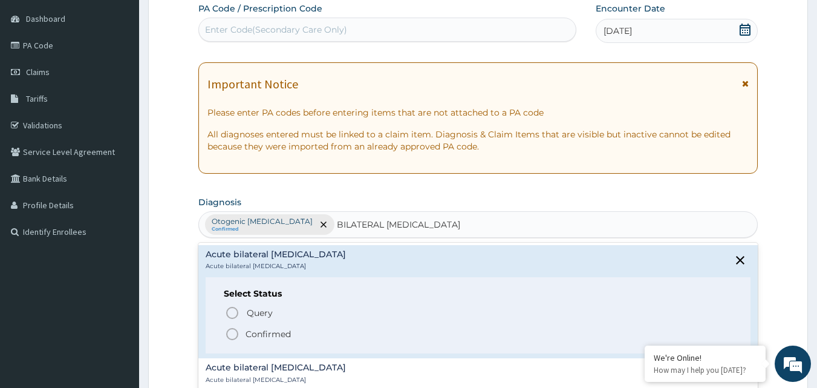
click at [256, 332] on p "Confirmed" at bounding box center [268, 334] width 45 height 12
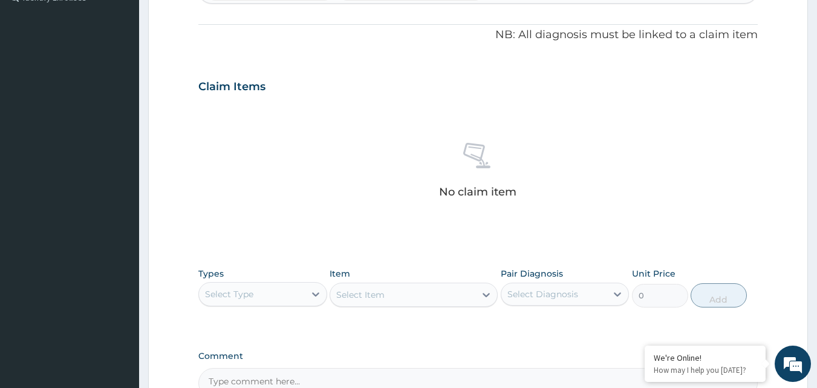
scroll to position [355, 0]
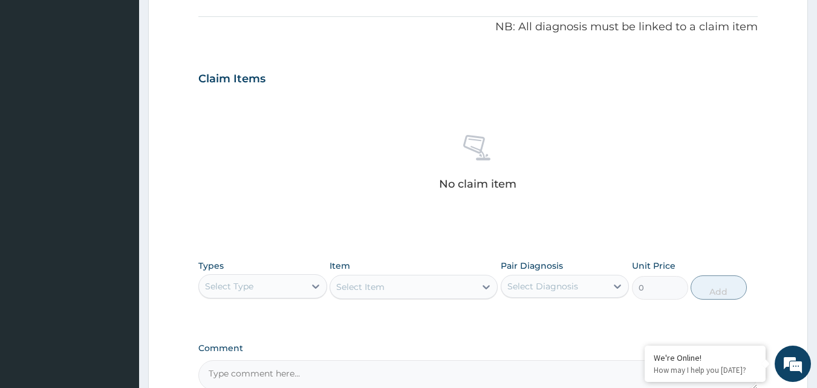
click at [272, 286] on div "Select Type" at bounding box center [252, 285] width 106 height 19
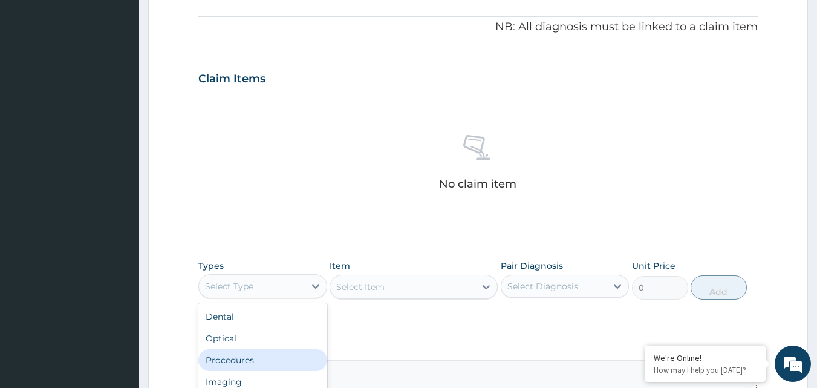
click at [247, 349] on div "Procedures" at bounding box center [262, 360] width 129 height 22
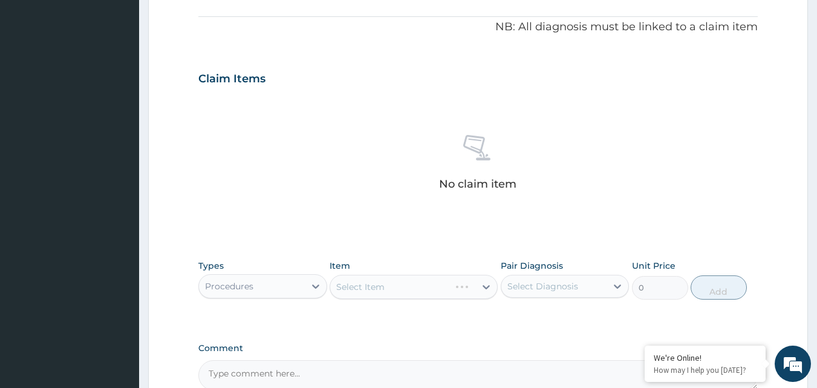
click at [402, 280] on div "Select Item" at bounding box center [414, 287] width 168 height 24
click at [563, 290] on div "Select Diagnosis" at bounding box center [543, 286] width 71 height 12
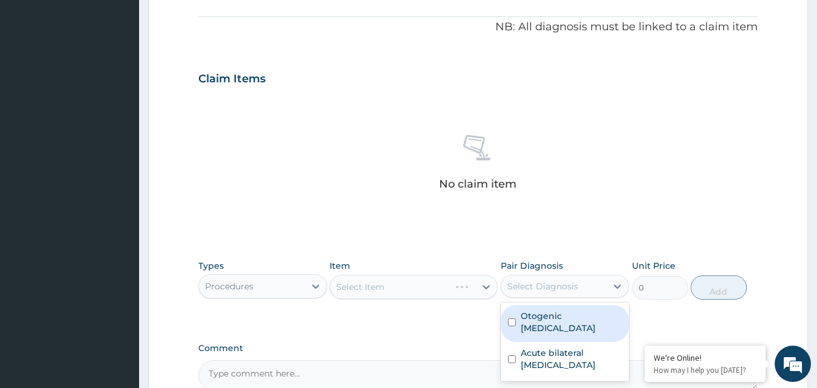
click at [550, 325] on div "Otogenic otalgia" at bounding box center [565, 323] width 129 height 37
checkbox input "true"
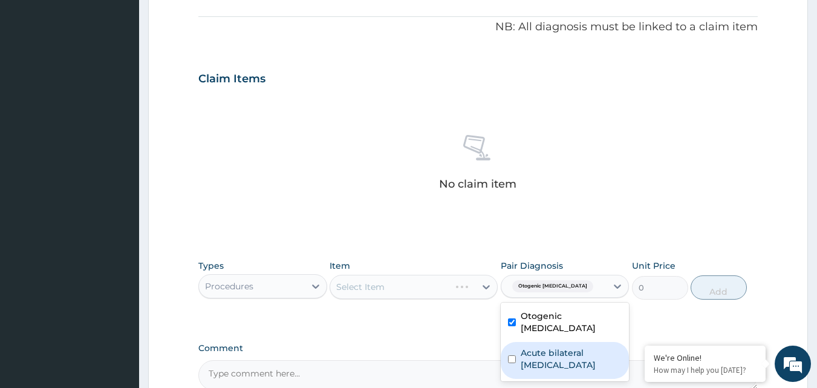
click at [546, 347] on label "Acute bilateral otitis media" at bounding box center [572, 359] width 102 height 24
checkbox input "true"
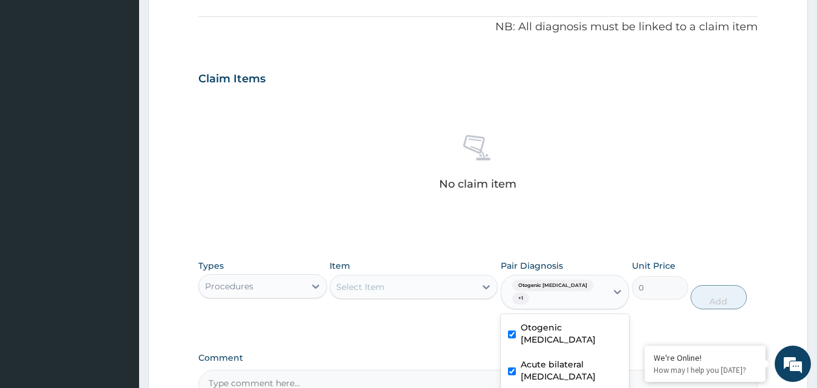
click at [420, 289] on div "Select Item" at bounding box center [402, 286] width 145 height 19
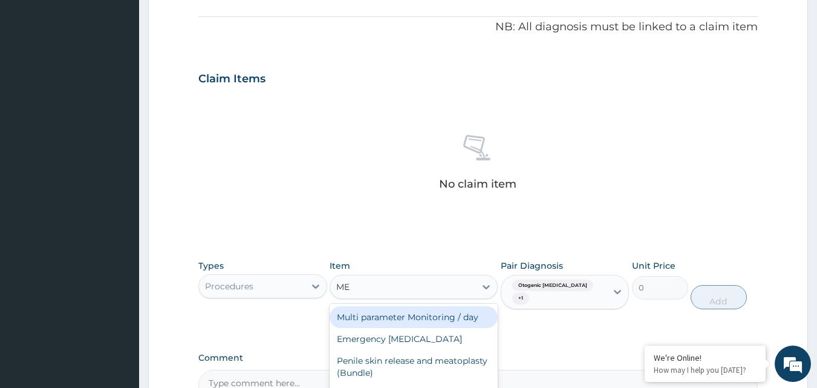
type input "MED"
click at [428, 316] on div "MEDICAL OFFICER CONSULTATION" at bounding box center [414, 317] width 168 height 22
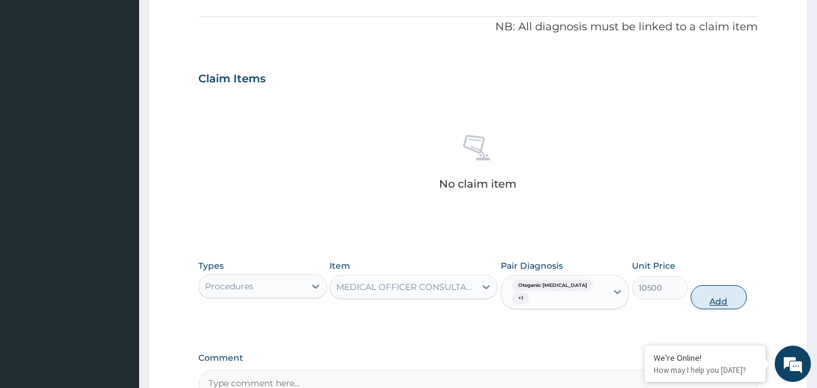
click at [730, 292] on button "Add" at bounding box center [719, 297] width 56 height 24
type input "0"
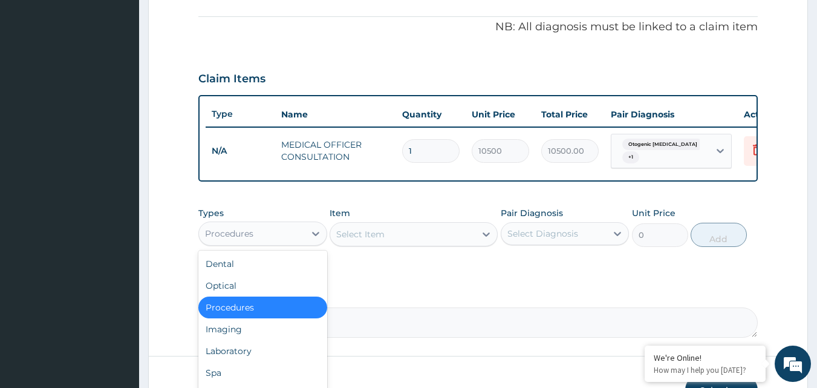
click at [283, 239] on div "Procedures" at bounding box center [252, 233] width 106 height 19
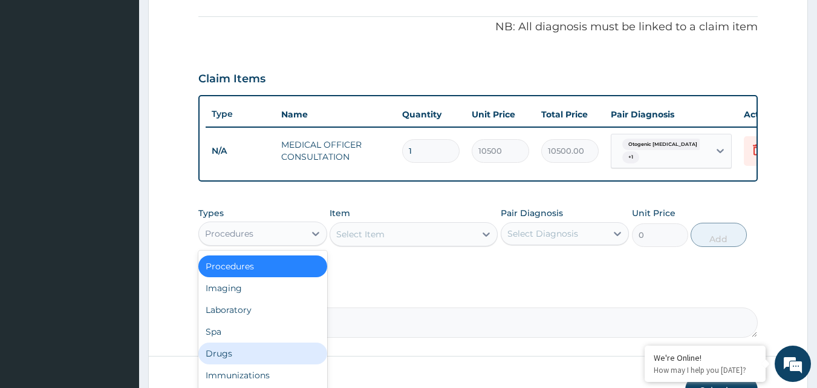
click at [251, 352] on div "Drugs" at bounding box center [262, 353] width 129 height 22
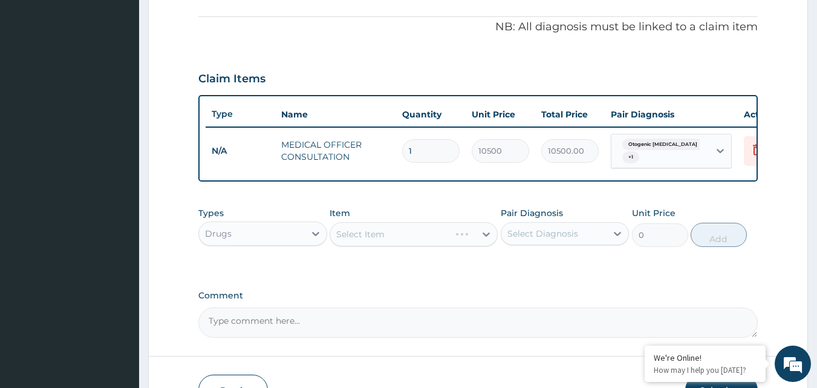
click at [526, 231] on div "Select Diagnosis" at bounding box center [555, 233] width 106 height 19
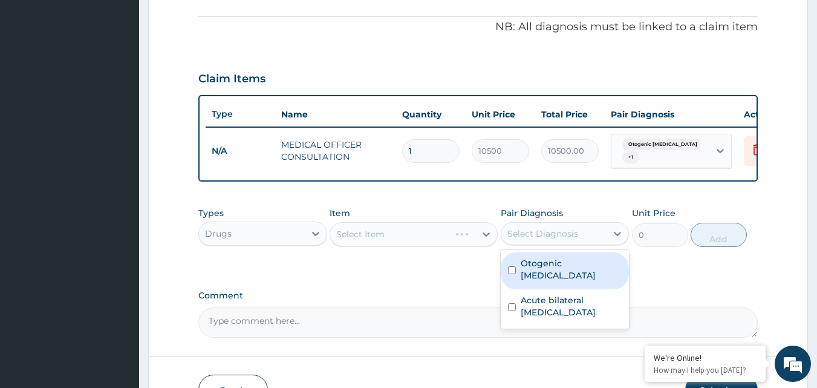
click at [523, 272] on label "Otogenic otalgia" at bounding box center [572, 269] width 102 height 24
checkbox input "true"
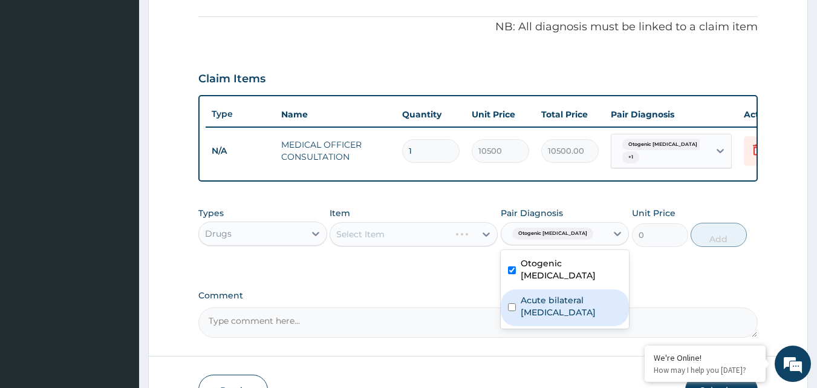
click at [521, 295] on label "Acute bilateral otitis media" at bounding box center [572, 306] width 102 height 24
checkbox input "true"
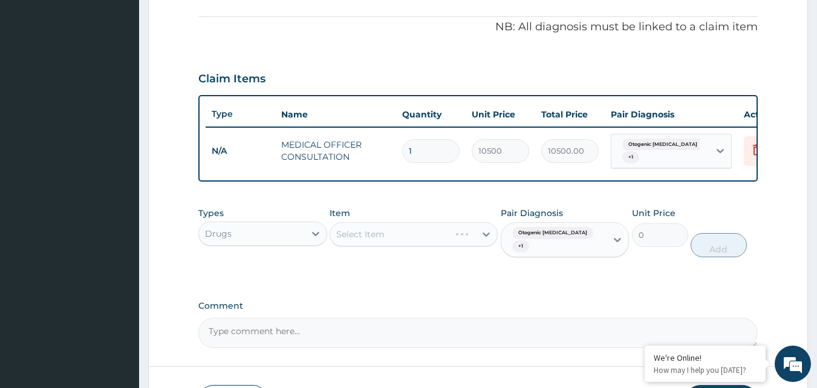
click at [446, 238] on div "Select Item" at bounding box center [414, 234] width 168 height 24
click at [426, 235] on div "Select Item" at bounding box center [402, 233] width 145 height 19
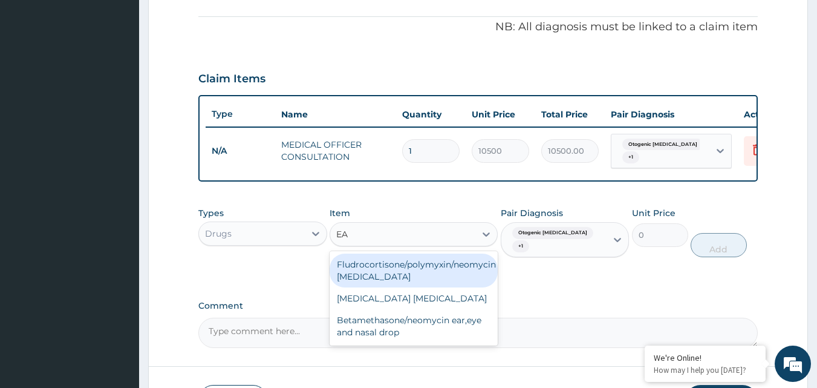
type input "EAR"
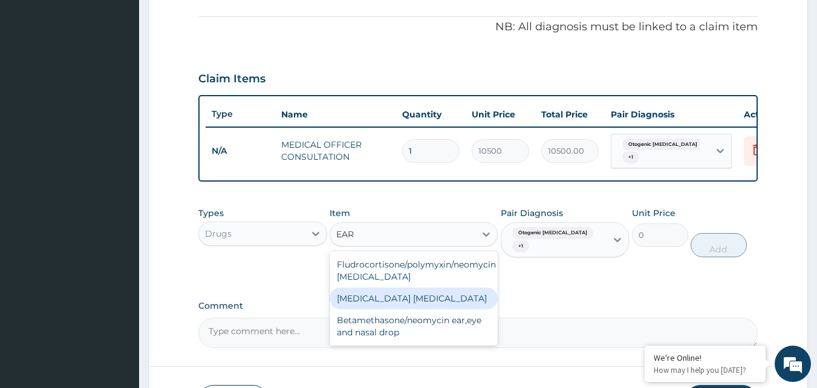
click at [367, 306] on div "Fluconazole ear drop" at bounding box center [414, 298] width 168 height 22
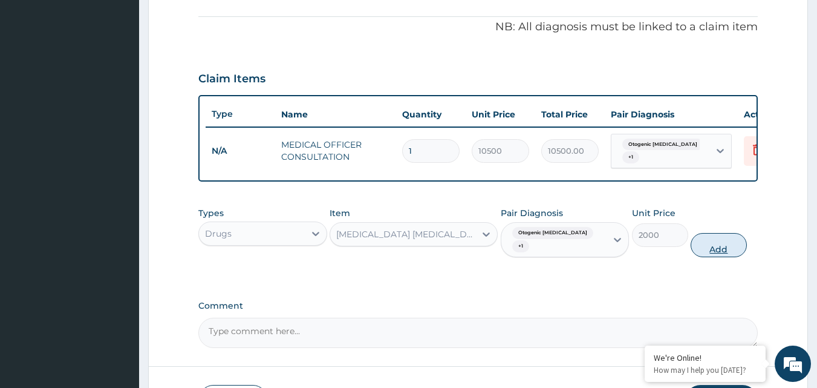
click at [715, 241] on button "Add" at bounding box center [719, 245] width 56 height 24
type input "0"
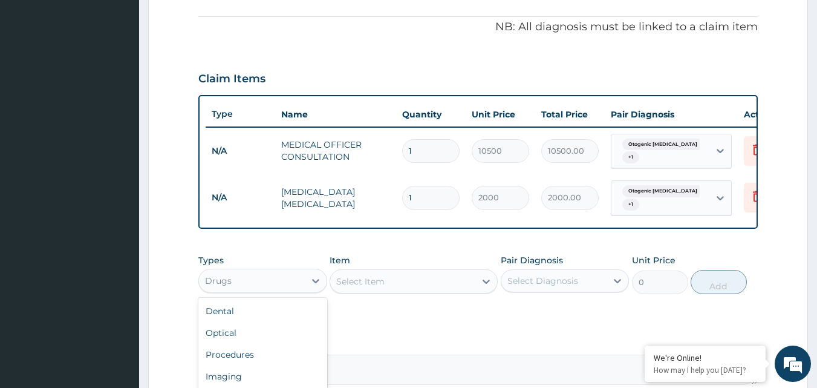
click at [280, 281] on div "Drugs" at bounding box center [252, 280] width 106 height 19
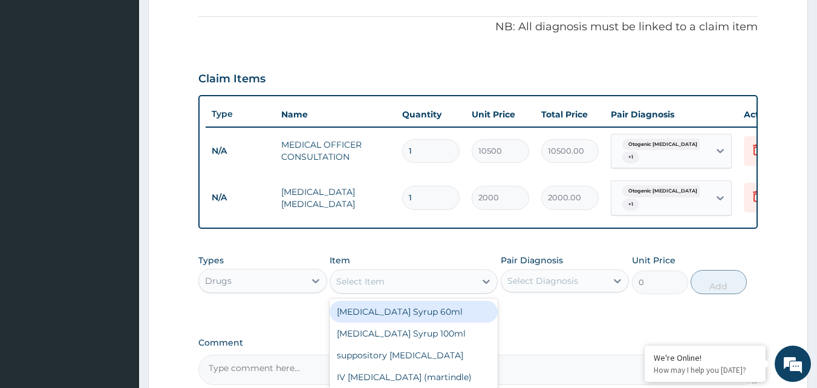
click at [436, 278] on div "Select Item" at bounding box center [402, 281] width 145 height 19
type input "IB"
click at [416, 311] on div "Ibuprofen Syrup 100ml" at bounding box center [414, 312] width 168 height 22
type input "1700"
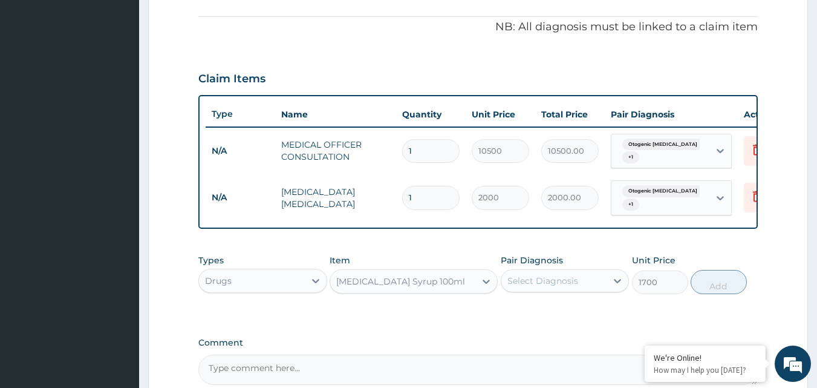
click at [579, 275] on div "Select Diagnosis" at bounding box center [555, 280] width 106 height 19
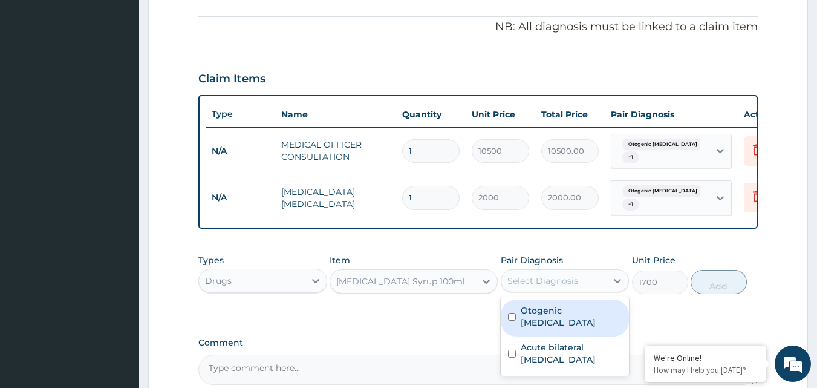
click at [569, 317] on div "Otogenic otalgia" at bounding box center [565, 317] width 129 height 37
checkbox input "true"
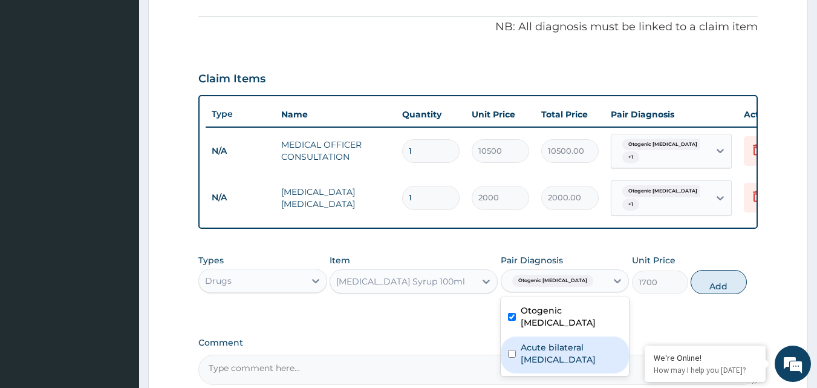
click at [559, 341] on label "Acute bilateral otitis media" at bounding box center [572, 353] width 102 height 24
checkbox input "true"
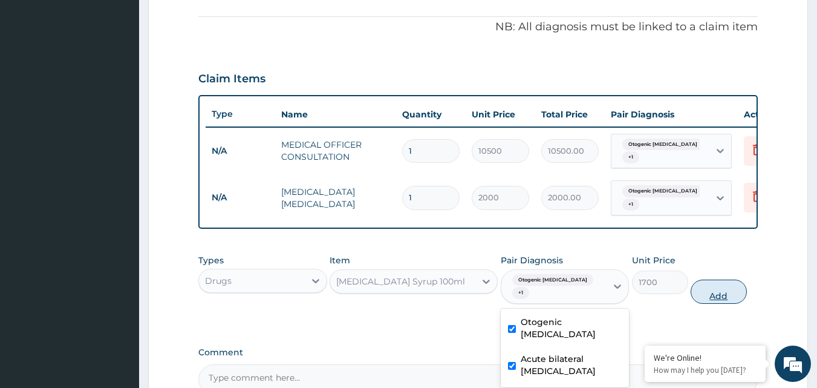
click at [731, 284] on button "Add" at bounding box center [719, 292] width 56 height 24
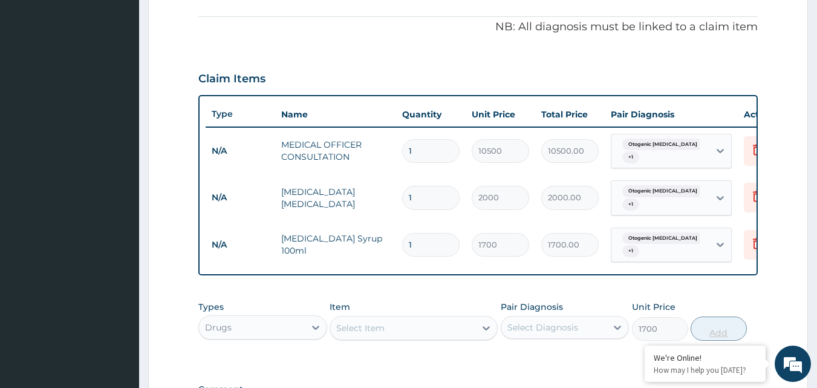
type input "0"
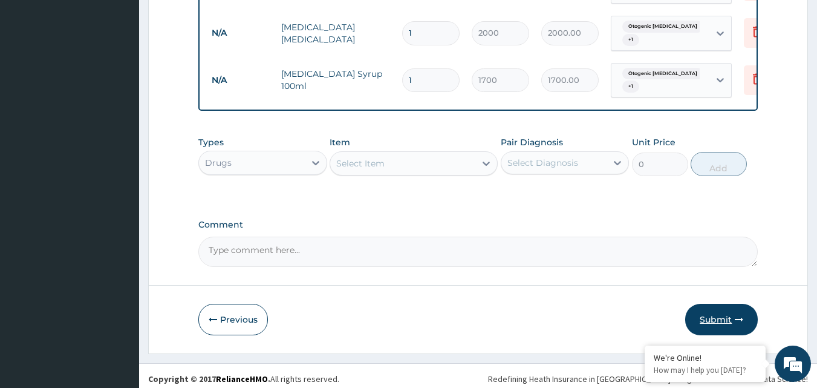
click at [727, 312] on button "Submit" at bounding box center [722, 319] width 73 height 31
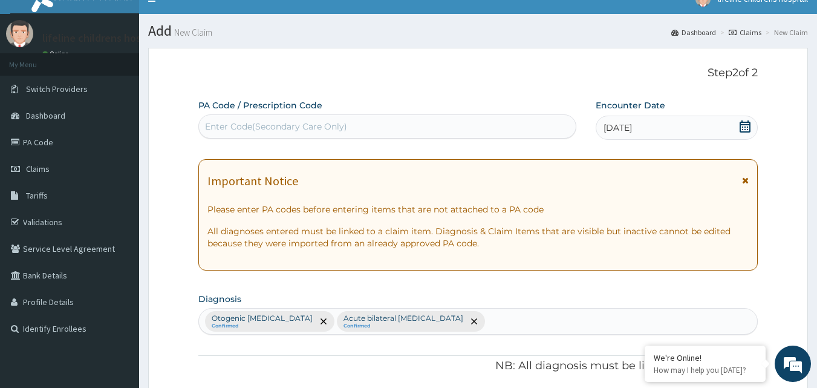
scroll to position [0, 0]
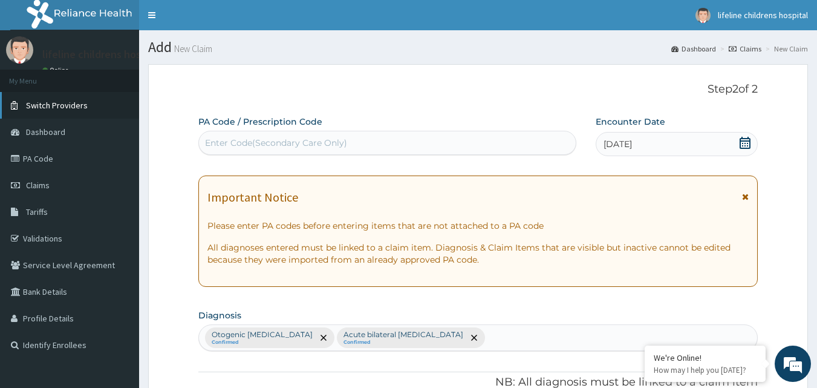
click at [68, 112] on link "Switch Providers" at bounding box center [69, 105] width 139 height 27
click at [68, 129] on link "Dashboard" at bounding box center [69, 132] width 139 height 27
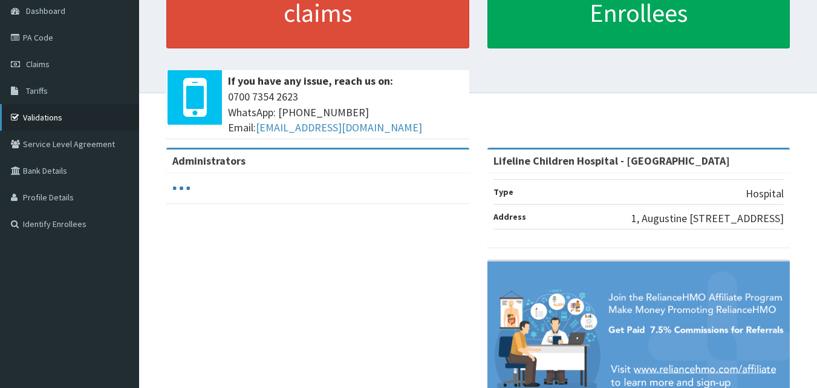
click at [66, 125] on link "Validations" at bounding box center [69, 117] width 139 height 27
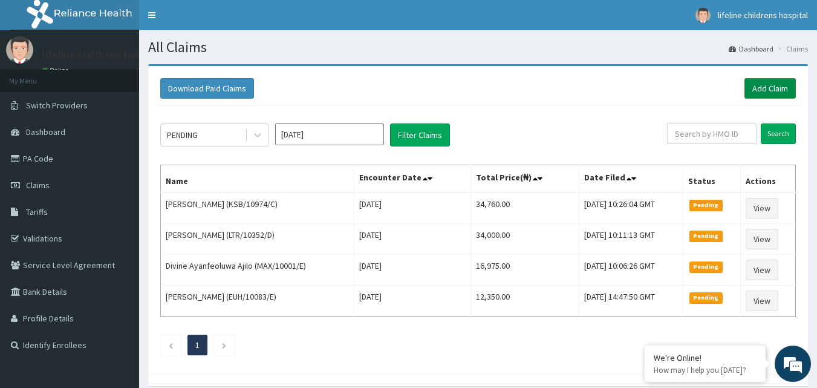
click at [796, 91] on link "Add Claim" at bounding box center [770, 88] width 51 height 21
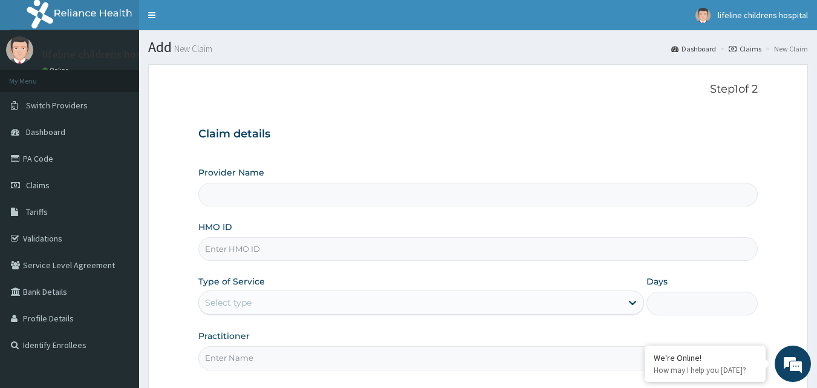
type input "Lifeline Children Hospital - [GEOGRAPHIC_DATA]"
click at [254, 252] on input "HMO ID" at bounding box center [478, 249] width 560 height 24
type input "DYI/10012/A"
click at [275, 309] on div "Select type" at bounding box center [410, 302] width 423 height 19
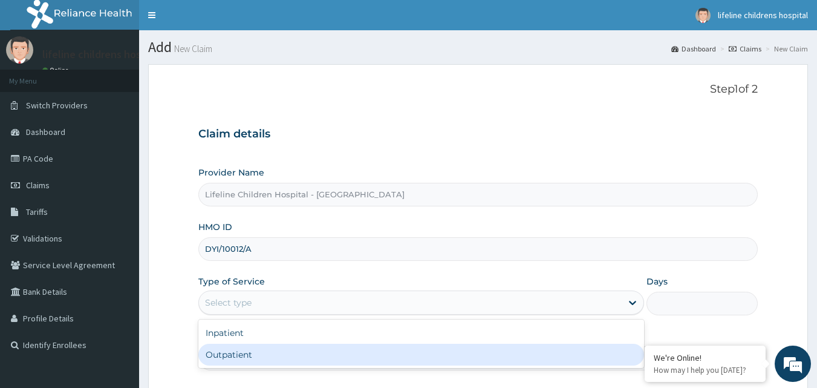
click at [270, 361] on div "Outpatient" at bounding box center [421, 355] width 446 height 22
type input "1"
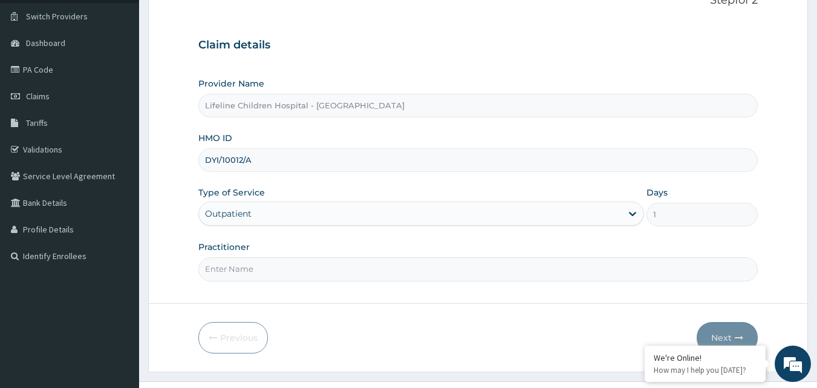
scroll to position [113, 0]
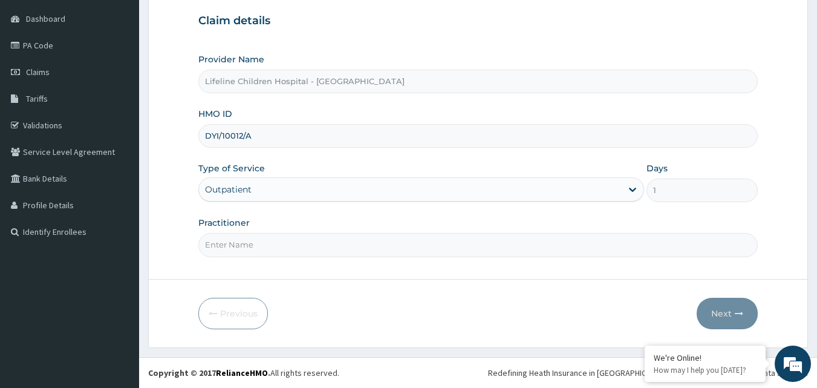
click at [255, 252] on input "Practitioner" at bounding box center [478, 245] width 560 height 24
type input "[PERSON_NAME]"
click at [741, 320] on button "Next" at bounding box center [727, 313] width 61 height 31
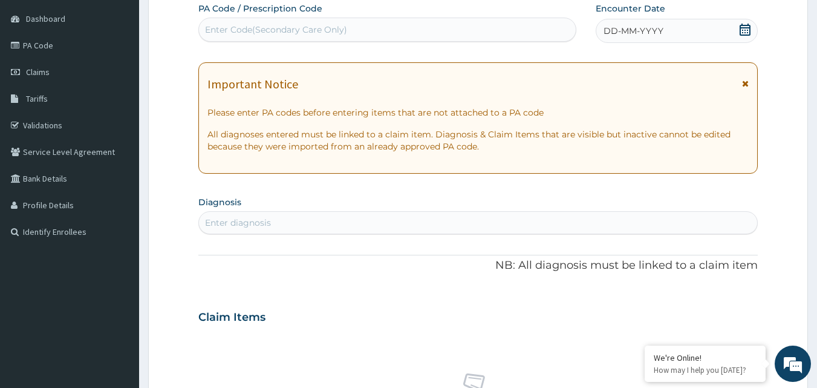
click at [702, 33] on div "DD-MM-YYYY" at bounding box center [677, 31] width 162 height 24
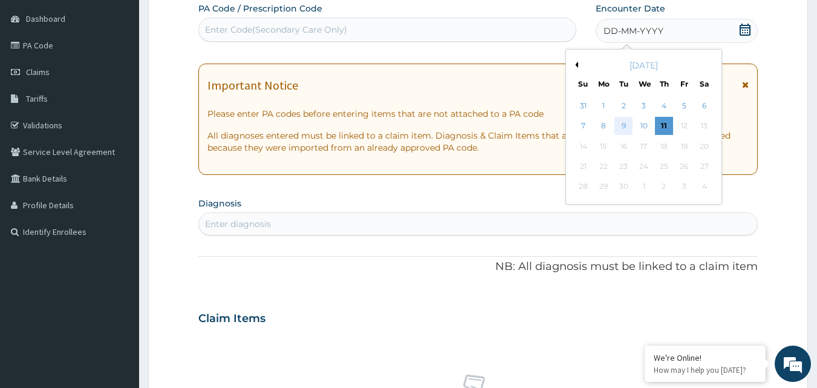
click at [626, 120] on div "9" at bounding box center [624, 126] width 18 height 18
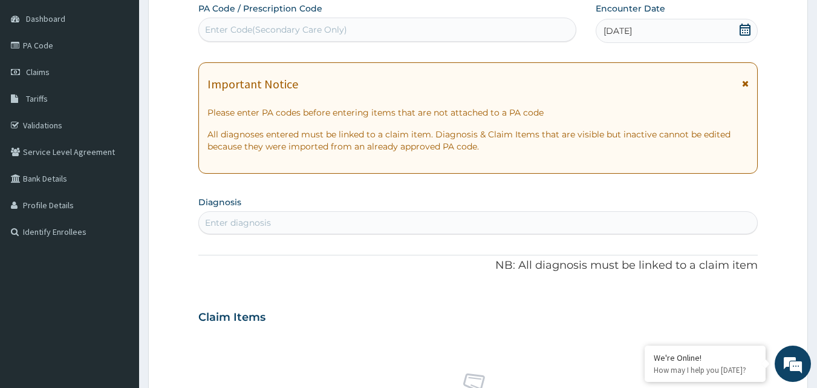
click at [281, 222] on div "Enter diagnosis" at bounding box center [478, 222] width 559 height 19
click at [269, 28] on div "Enter Code(Secondary Care Only)" at bounding box center [276, 30] width 142 height 12
click at [47, 46] on link "PA Code" at bounding box center [69, 45] width 139 height 27
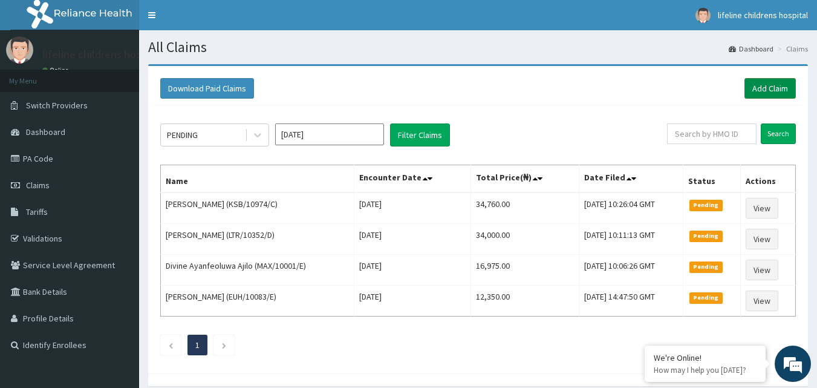
click at [757, 83] on link "Add Claim" at bounding box center [770, 88] width 51 height 21
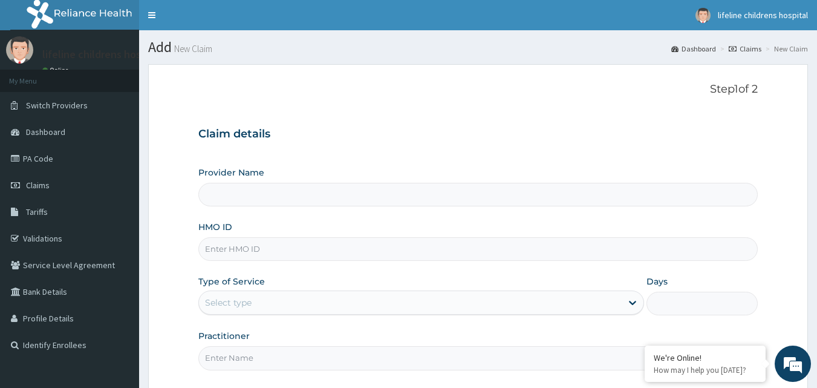
type input "Lifeline Children Hospital - [GEOGRAPHIC_DATA]"
click at [360, 252] on input "HMO ID" at bounding box center [478, 249] width 560 height 24
type input "DYI/10012/A"
click at [367, 307] on div "Select type" at bounding box center [410, 302] width 423 height 19
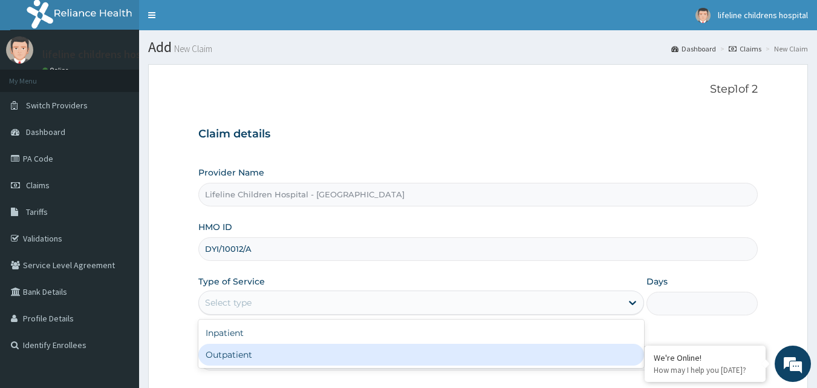
click at [341, 351] on div "Outpatient" at bounding box center [421, 355] width 446 height 22
type input "1"
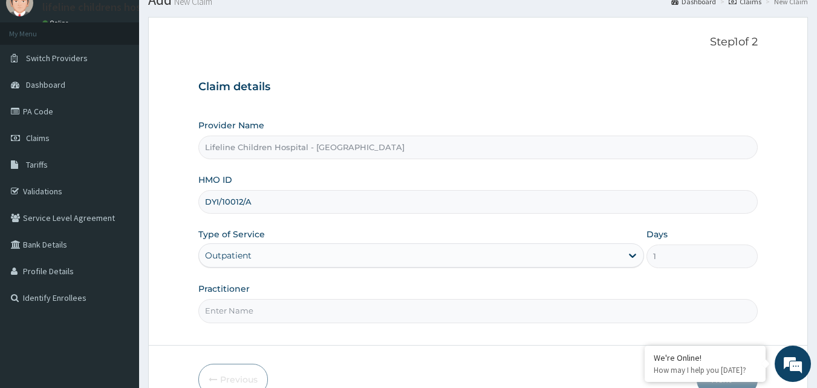
scroll to position [61, 0]
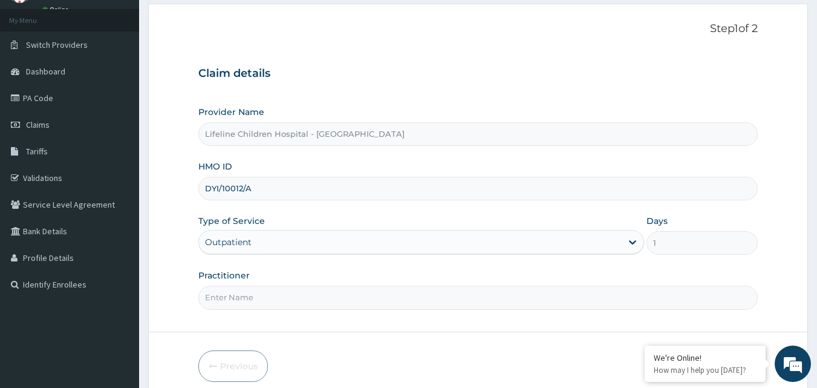
click at [293, 298] on input "Practitioner" at bounding box center [478, 298] width 560 height 24
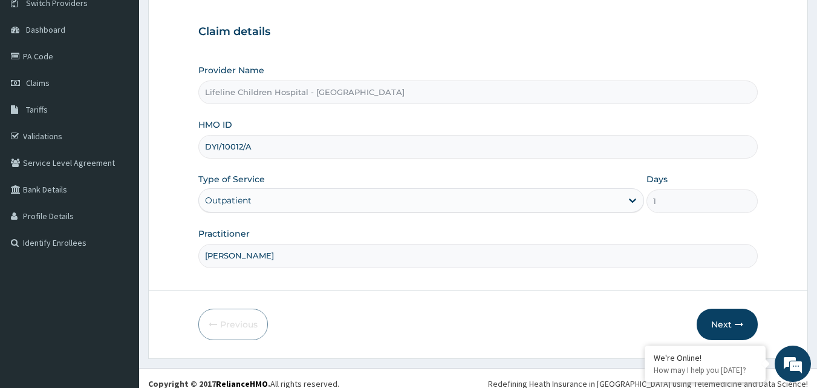
scroll to position [113, 0]
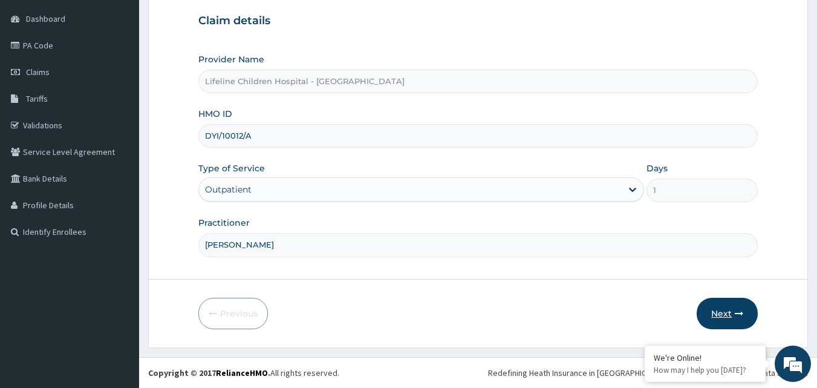
type input "[PERSON_NAME]"
click at [740, 312] on icon "button" at bounding box center [739, 313] width 8 height 8
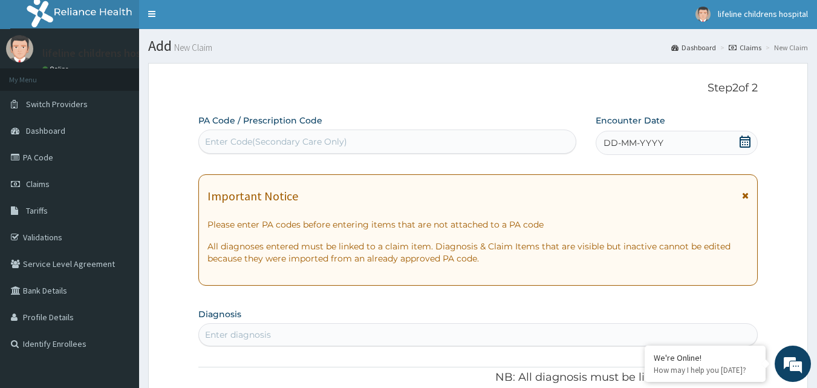
scroll to position [0, 0]
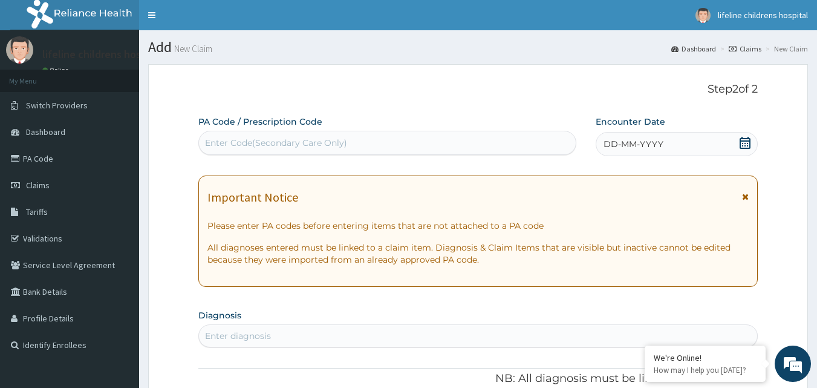
drag, startPoint x: 299, startPoint y: 155, endPoint x: 305, endPoint y: 146, distance: 11.1
click at [304, 148] on div "PA Code / Prescription Code Enter Code(Secondary Care Only)" at bounding box center [387, 136] width 379 height 41
click at [305, 145] on div "Enter Code(Secondary Care Only)" at bounding box center [276, 143] width 142 height 12
paste input "PA/901E27"
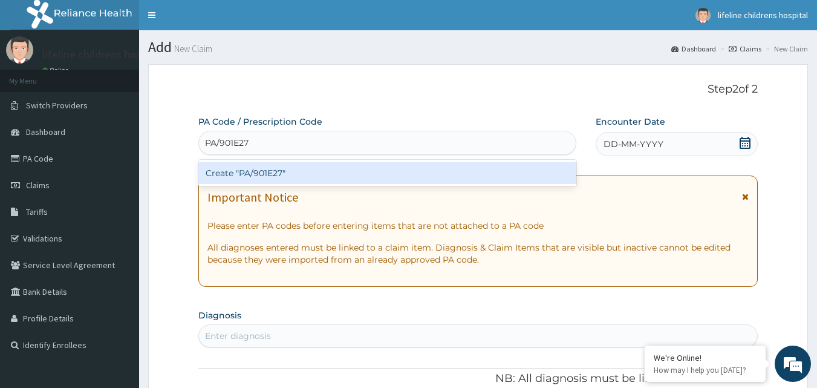
type input "PA/901E27"
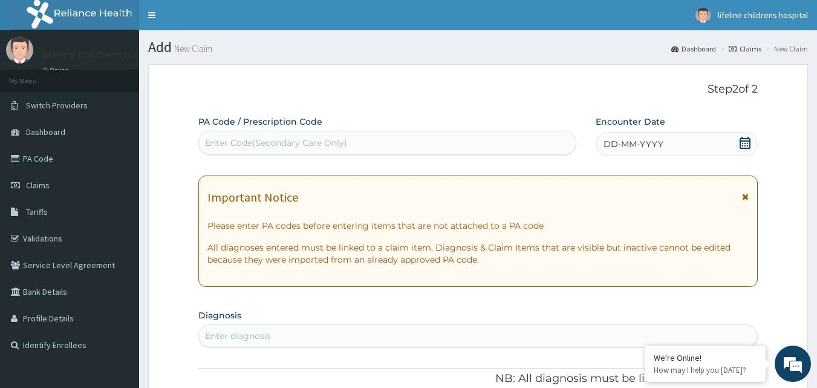
click at [353, 135] on div "Enter Code(Secondary Care Only)" at bounding box center [388, 142] width 378 height 19
click at [352, 143] on div "Enter Code(Secondary Care Only)" at bounding box center [388, 142] width 378 height 19
paste input "PA/901E27"
type input "PA/901E27"
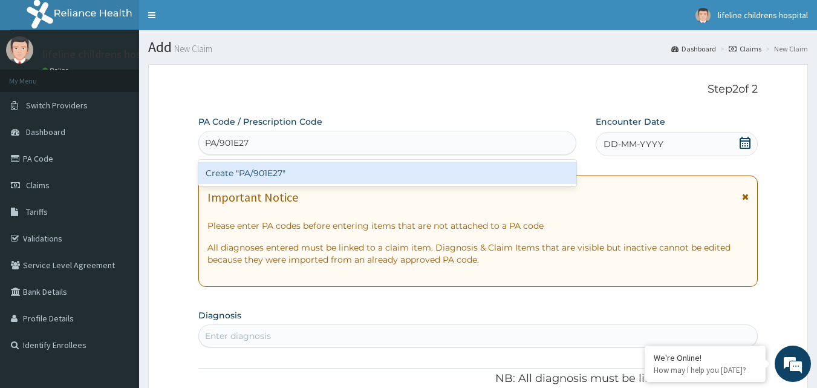
click at [287, 174] on div "Create "PA/901E27"" at bounding box center [387, 173] width 379 height 22
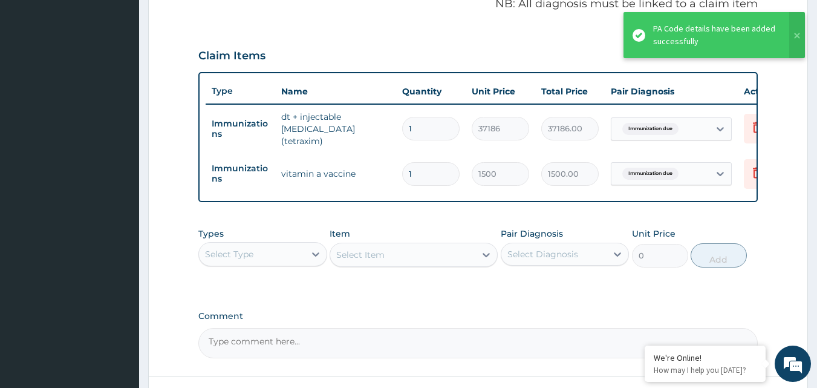
scroll to position [412, 0]
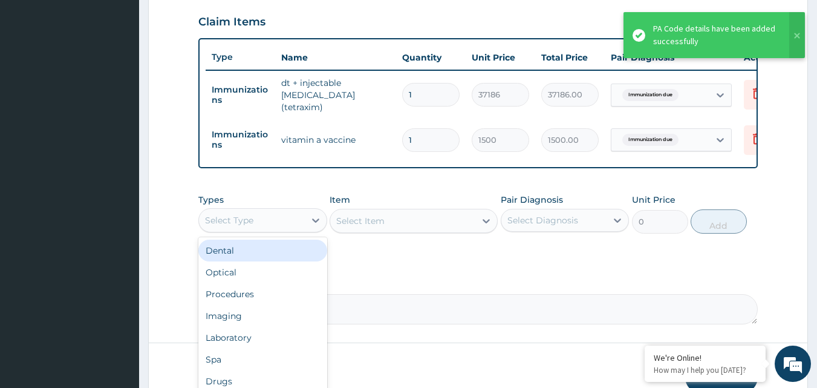
click at [290, 227] on div "Select Type" at bounding box center [252, 220] width 106 height 19
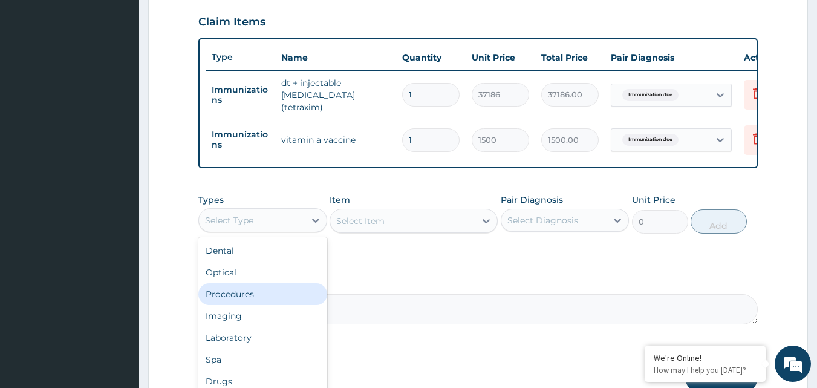
click at [244, 297] on div "Procedures" at bounding box center [262, 294] width 129 height 22
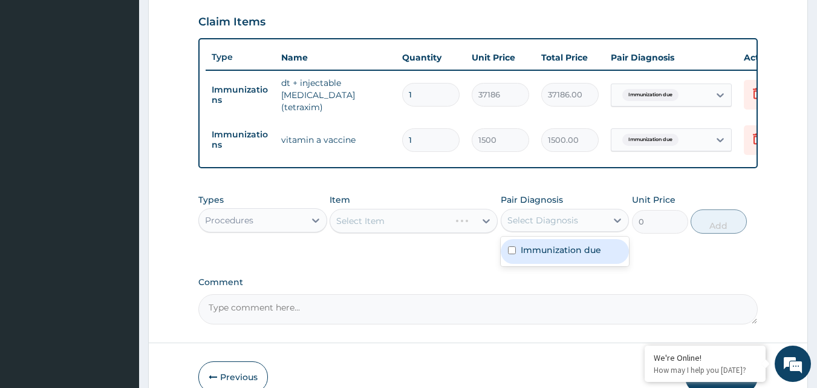
click at [553, 220] on div "Select Diagnosis" at bounding box center [543, 220] width 71 height 12
click at [551, 252] on label "Immunization due" at bounding box center [561, 250] width 80 height 12
checkbox input "true"
click at [382, 209] on div "Item Select Item" at bounding box center [414, 214] width 168 height 40
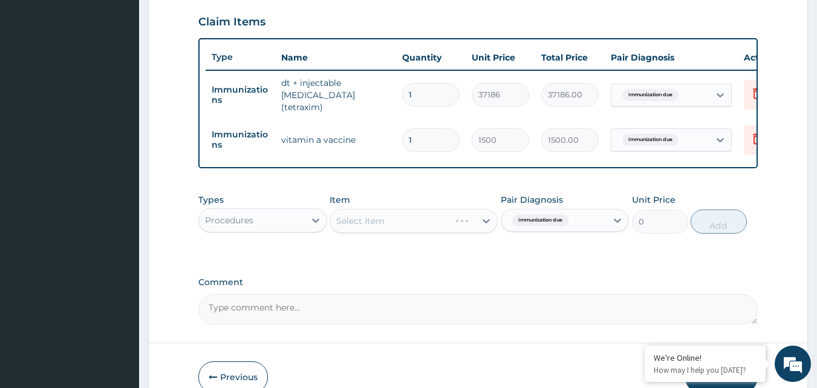
click at [382, 222] on div "Select Item" at bounding box center [414, 221] width 168 height 24
drag, startPoint x: 384, startPoint y: 220, endPoint x: 392, endPoint y: 219, distance: 8.5
click at [387, 219] on div "Select Item" at bounding box center [414, 221] width 168 height 24
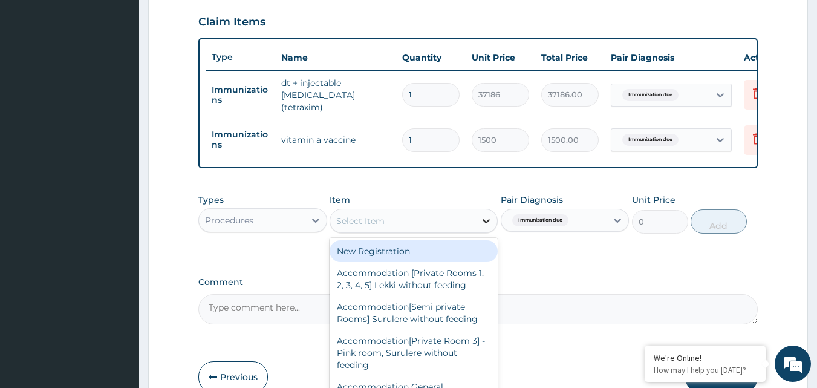
click at [487, 221] on icon at bounding box center [486, 221] width 12 height 12
click at [419, 218] on div "Select Item" at bounding box center [402, 220] width 145 height 19
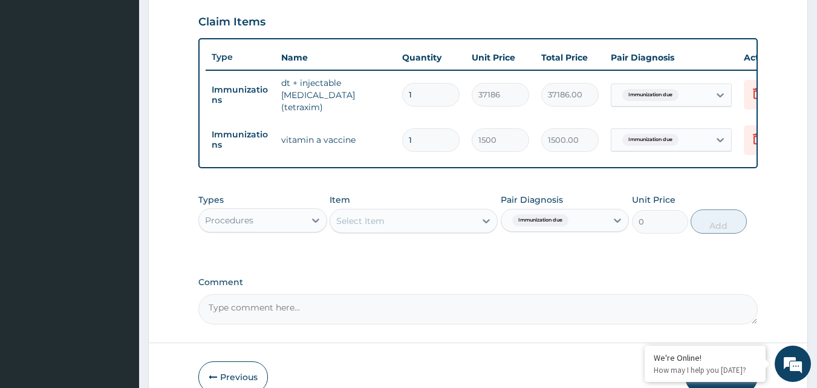
click at [419, 218] on div "Select Item" at bounding box center [402, 220] width 145 height 19
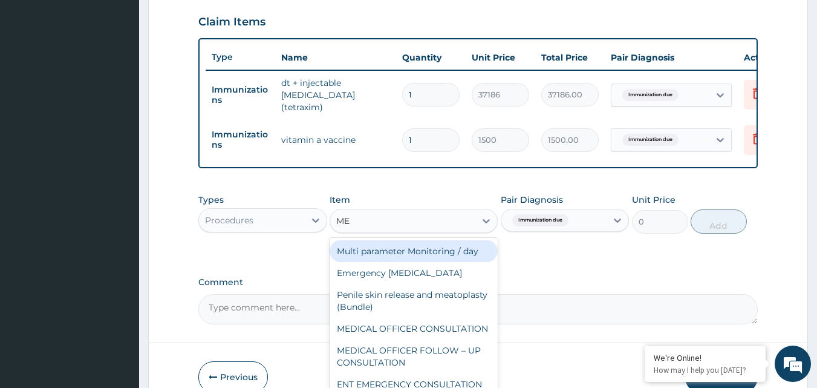
type input "MED"
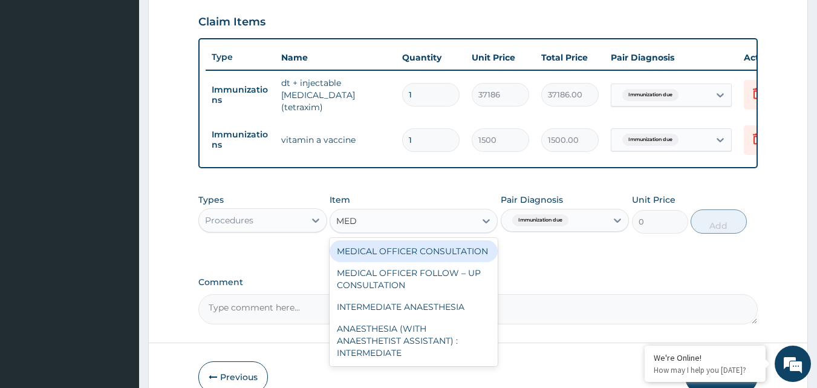
click at [434, 247] on div "MEDICAL OFFICER CONSULTATION" at bounding box center [414, 251] width 168 height 22
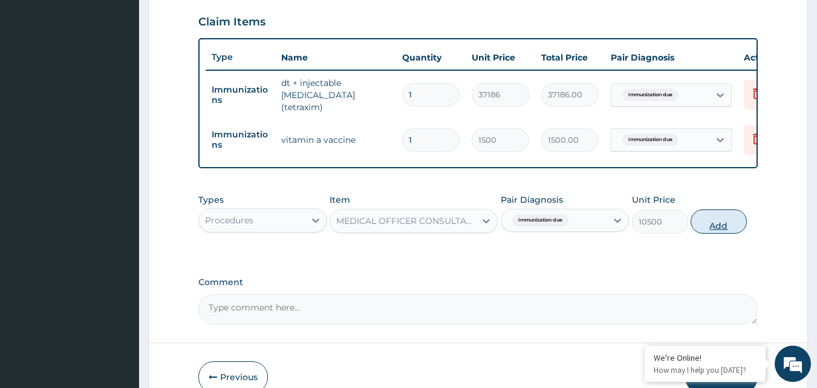
click at [736, 223] on button "Add" at bounding box center [719, 221] width 56 height 24
type input "0"
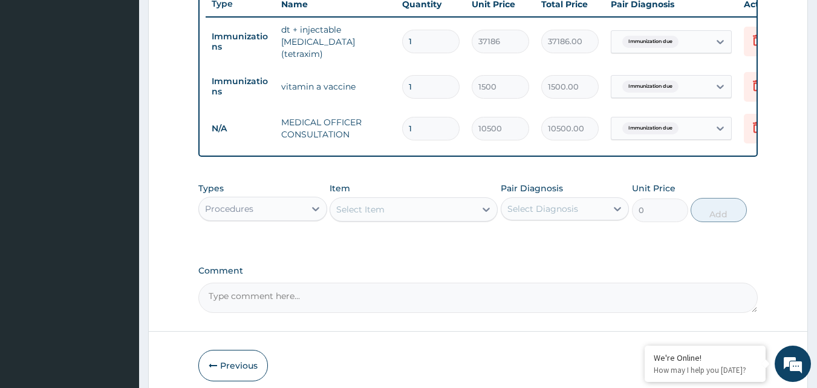
scroll to position [473, 0]
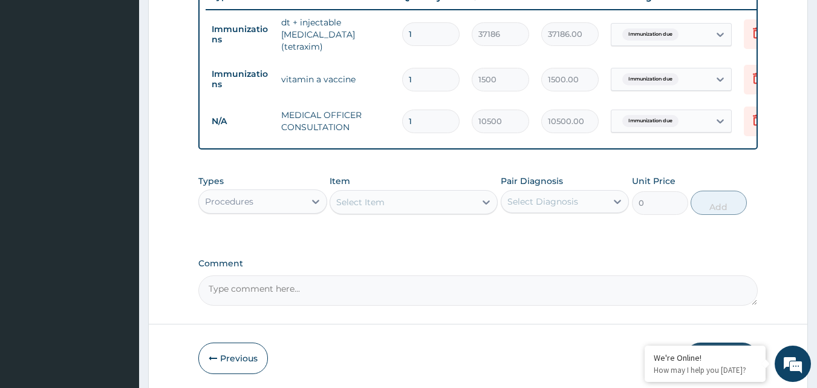
click at [276, 211] on div "Procedures" at bounding box center [252, 201] width 106 height 19
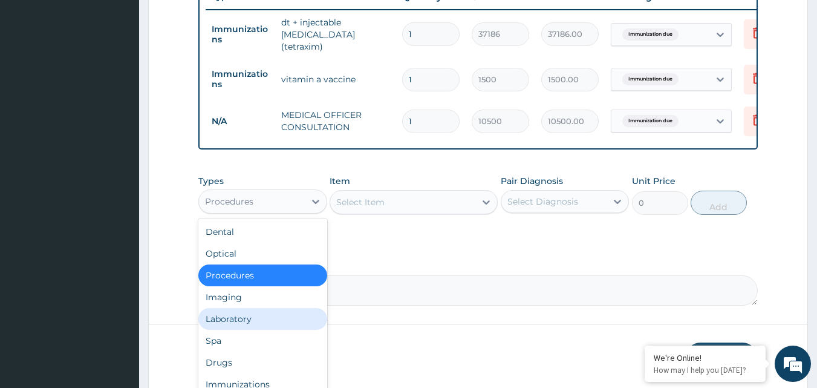
click at [243, 321] on div "Laboratory" at bounding box center [262, 319] width 129 height 22
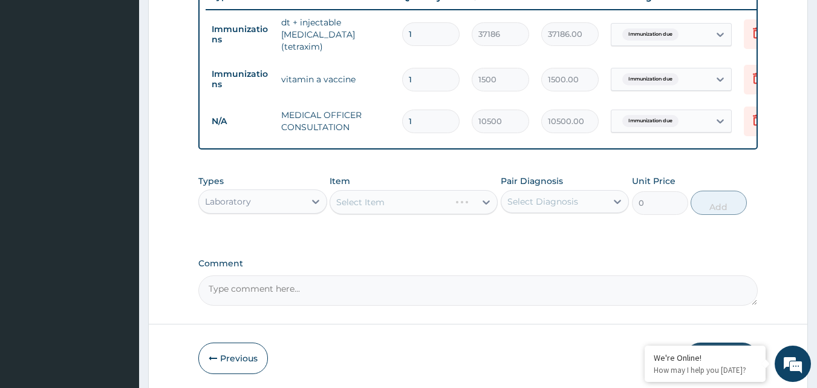
click at [540, 204] on div "Select Diagnosis" at bounding box center [543, 201] width 71 height 12
click at [524, 231] on label "Immunization due" at bounding box center [561, 231] width 80 height 12
checkbox input "true"
click at [418, 206] on div "Select Item" at bounding box center [414, 202] width 168 height 24
click at [479, 198] on div "Select Item" at bounding box center [414, 202] width 168 height 24
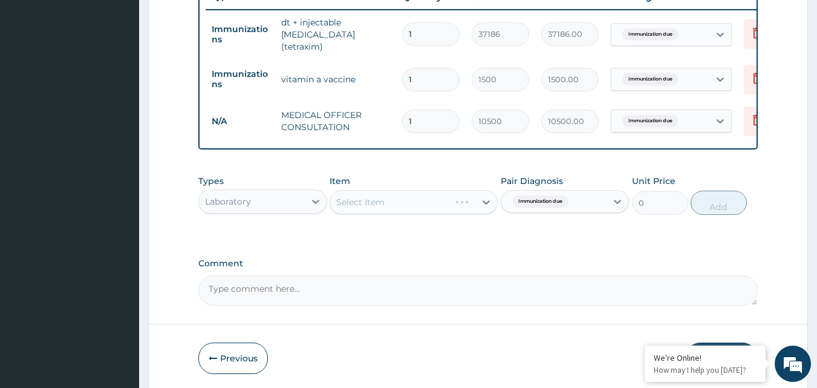
click at [485, 200] on div "Select Item" at bounding box center [414, 202] width 168 height 24
click at [482, 203] on div "Select Item" at bounding box center [414, 202] width 168 height 24
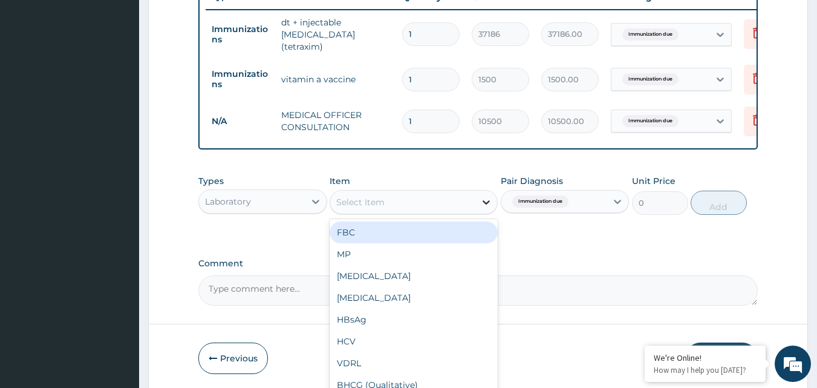
click at [488, 202] on icon at bounding box center [486, 202] width 12 height 12
type input "U"
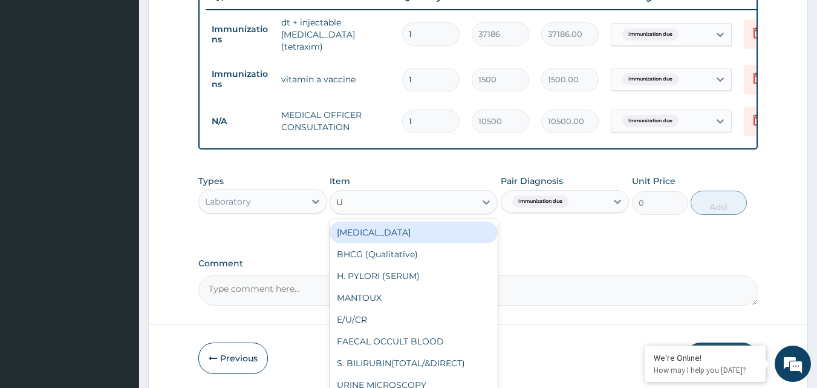
click at [430, 235] on div "URINALYSIS" at bounding box center [414, 232] width 168 height 22
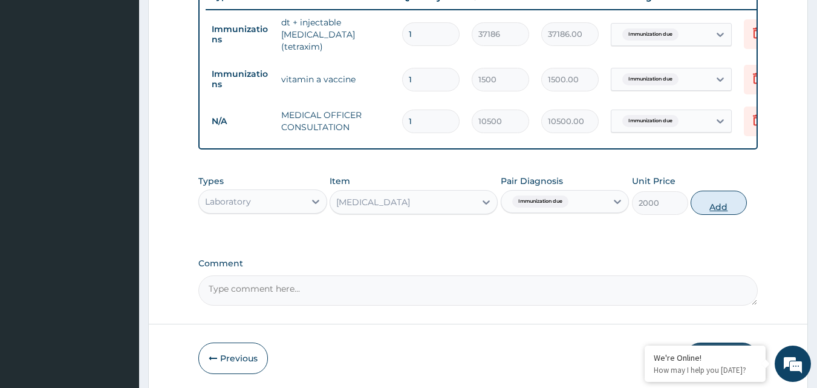
click at [725, 203] on button "Add" at bounding box center [719, 203] width 56 height 24
type input "0"
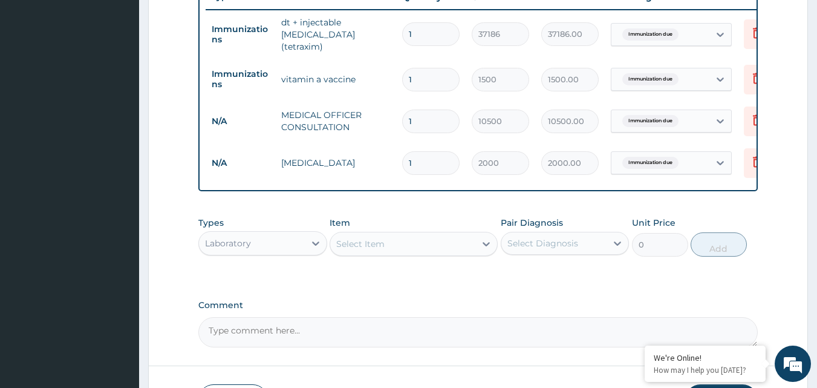
click at [304, 243] on div "Laboratory" at bounding box center [252, 243] width 106 height 19
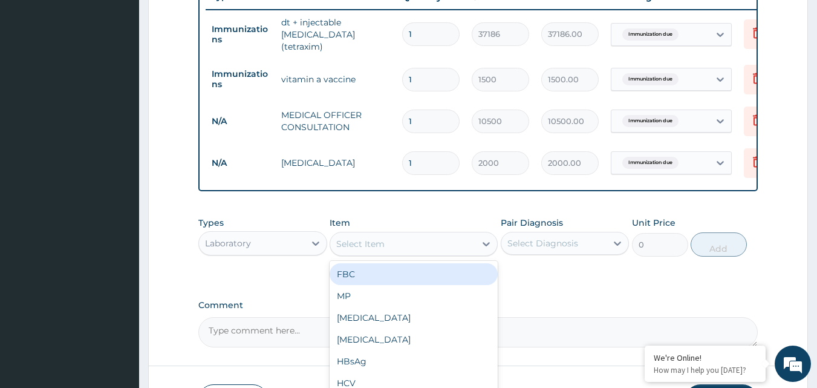
click at [428, 246] on div "Select Item" at bounding box center [402, 243] width 145 height 19
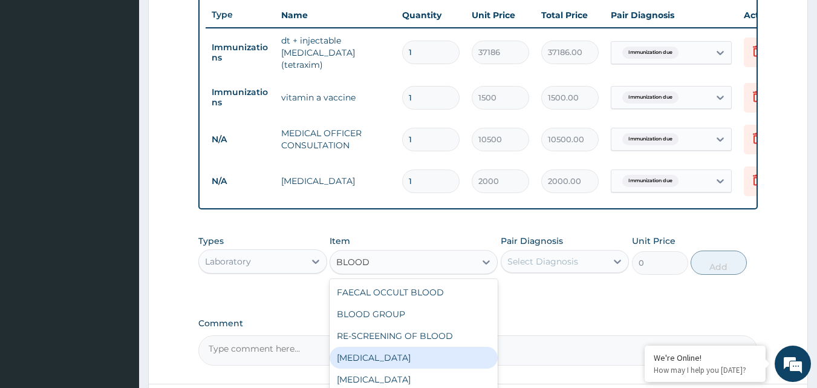
scroll to position [440, 0]
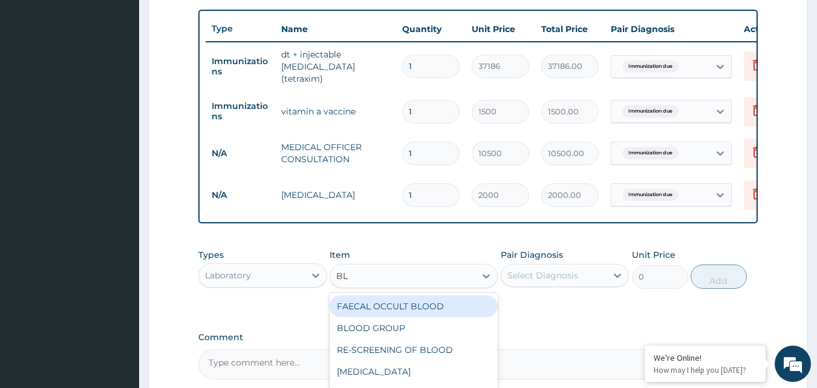
type input "B"
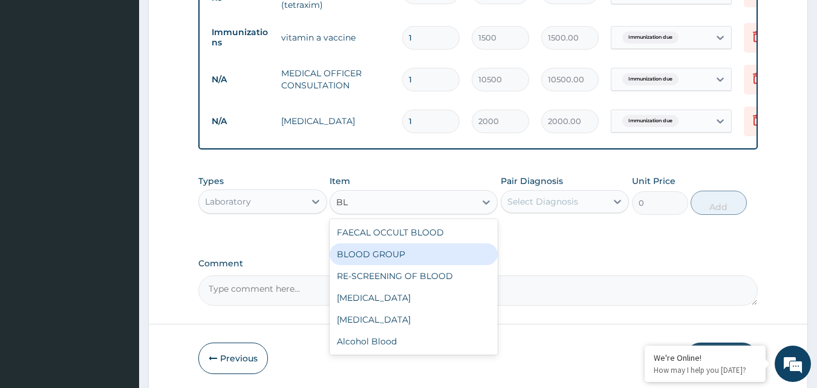
scroll to position [561, 0]
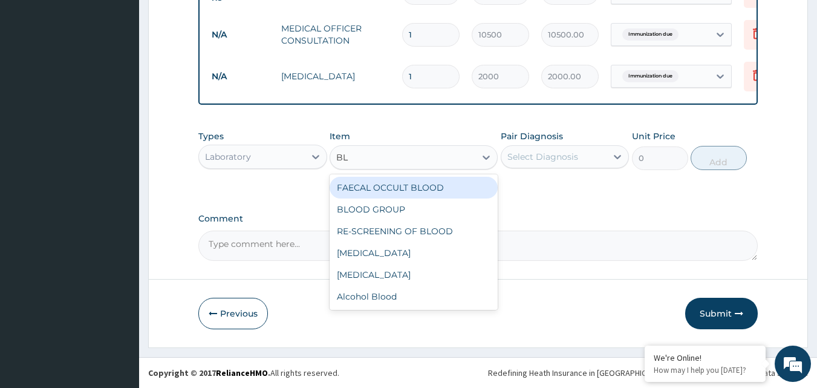
type input "B"
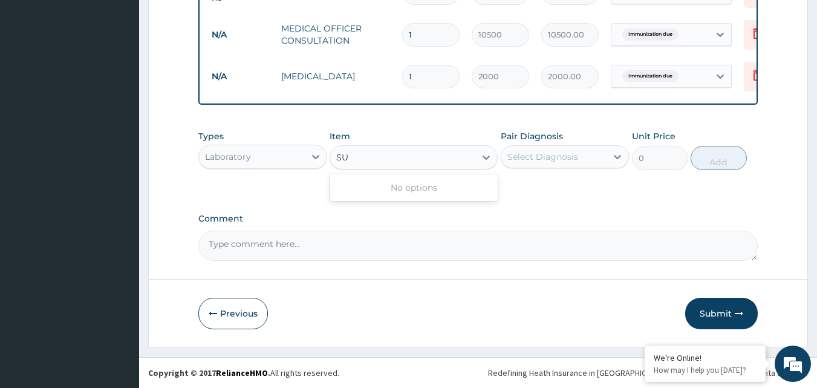
type input "S"
type input "N"
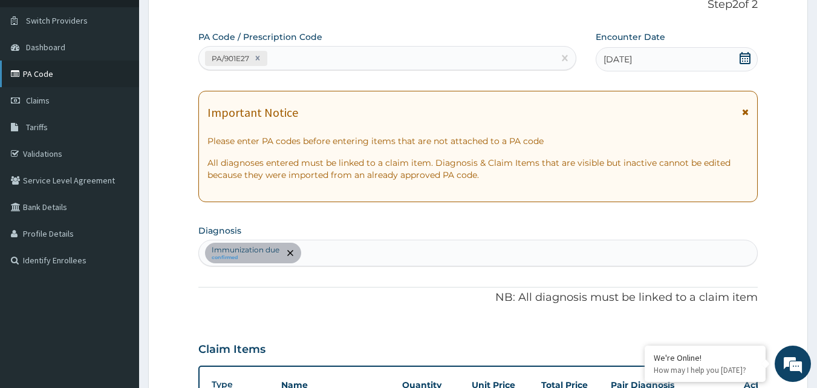
scroll to position [77, 0]
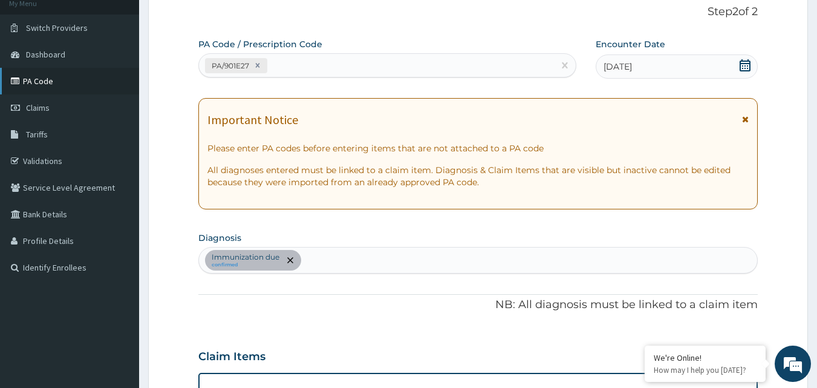
type input "BLOO"
click at [85, 82] on link "PA Code" at bounding box center [69, 81] width 139 height 27
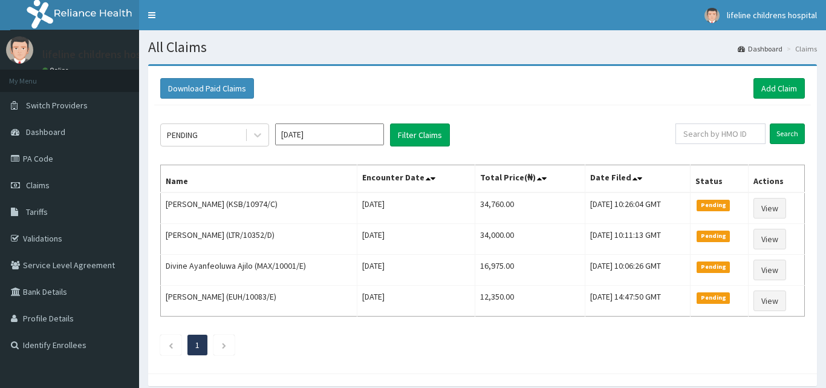
click at [770, 90] on link "Add Claim" at bounding box center [779, 88] width 51 height 21
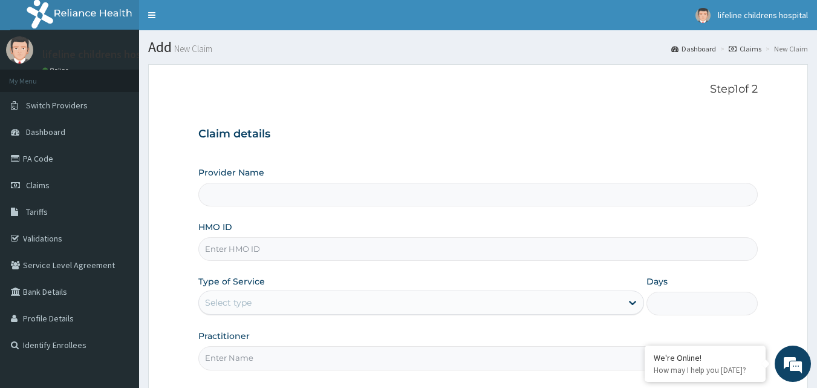
click at [269, 247] on input "HMO ID" at bounding box center [478, 249] width 560 height 24
type input "D"
type input "Lifeline Children Hospital - [GEOGRAPHIC_DATA]"
type input "DYI/10012/A"
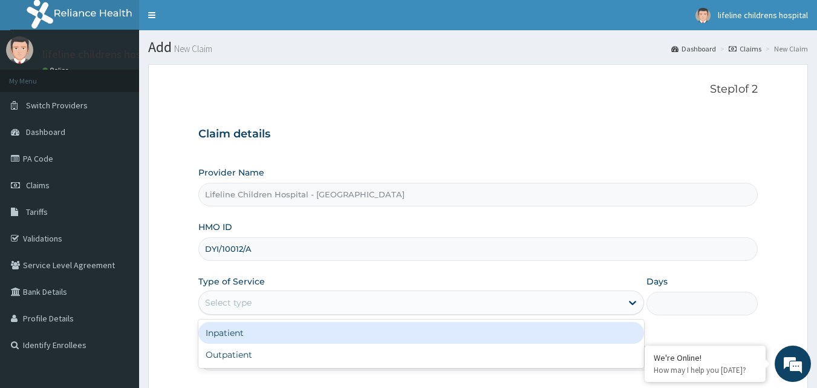
click at [290, 303] on div "Select type" at bounding box center [410, 302] width 423 height 19
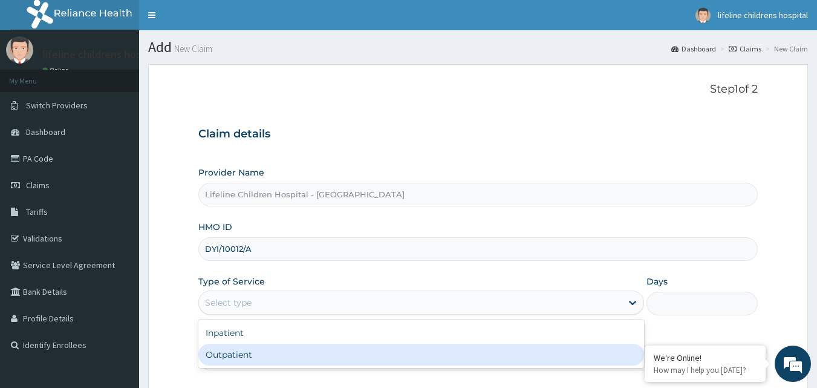
click at [268, 354] on div "Outpatient" at bounding box center [421, 355] width 446 height 22
type input "1"
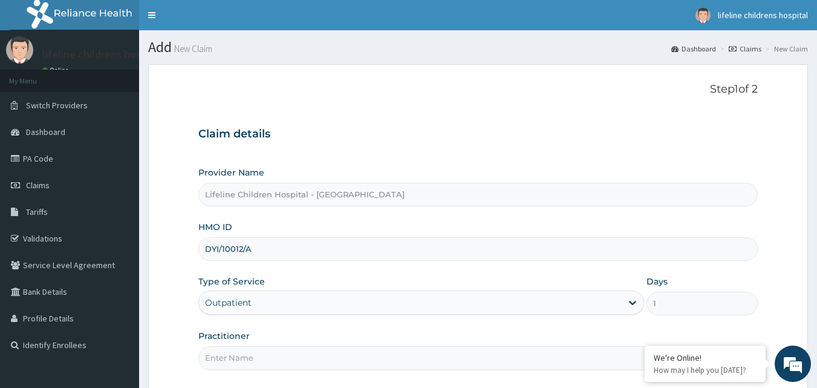
click at [222, 360] on input "Practitioner" at bounding box center [478, 358] width 560 height 24
click at [224, 358] on input "Practitioner" at bounding box center [478, 358] width 560 height 24
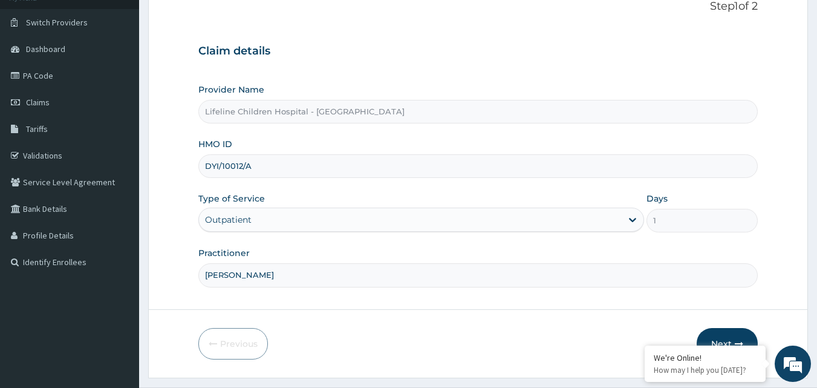
scroll to position [113, 0]
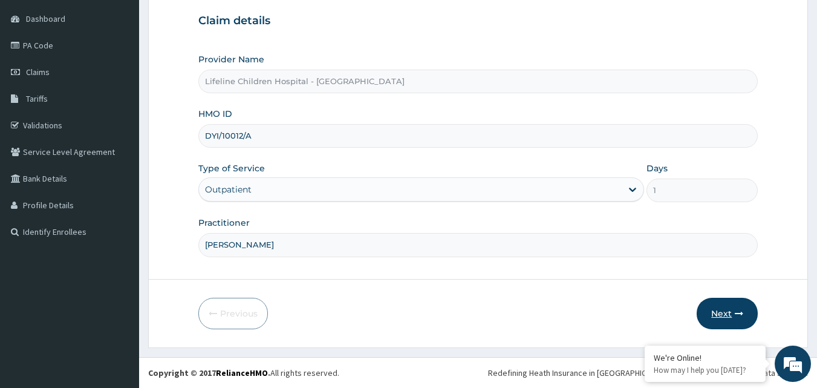
type input "[PERSON_NAME]"
click at [742, 307] on button "Next" at bounding box center [727, 313] width 61 height 31
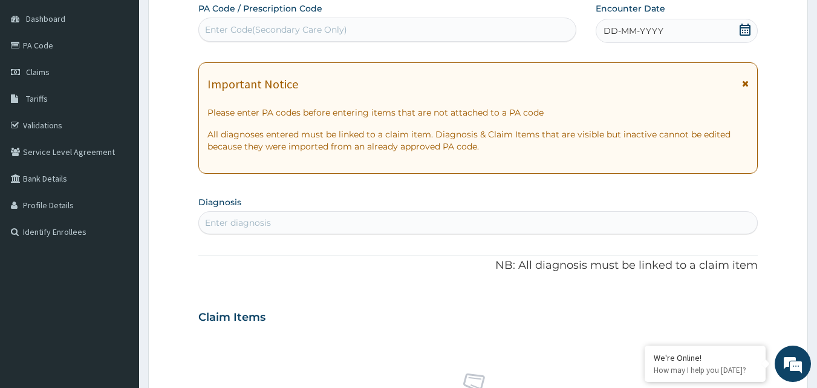
click at [363, 21] on div "Enter Code(Secondary Care Only)" at bounding box center [388, 29] width 378 height 19
paste input "PA/901E27"
type input "PA/901E27"
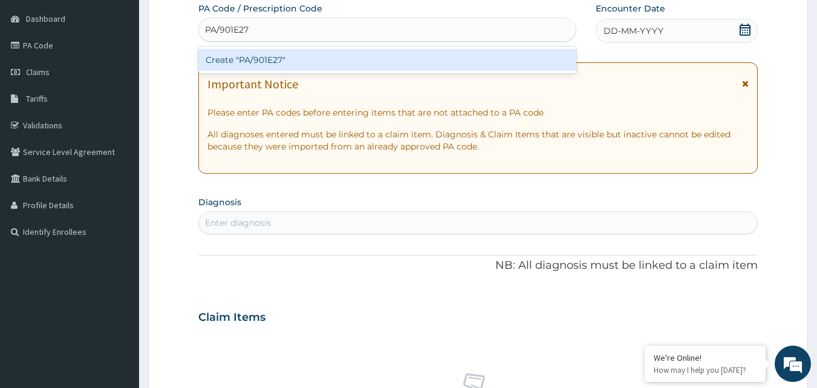
click at [384, 51] on div "Create "PA/901E27"" at bounding box center [387, 60] width 379 height 22
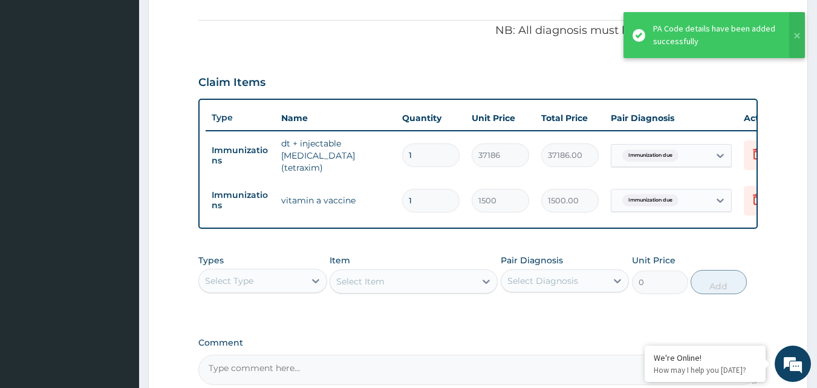
scroll to position [412, 0]
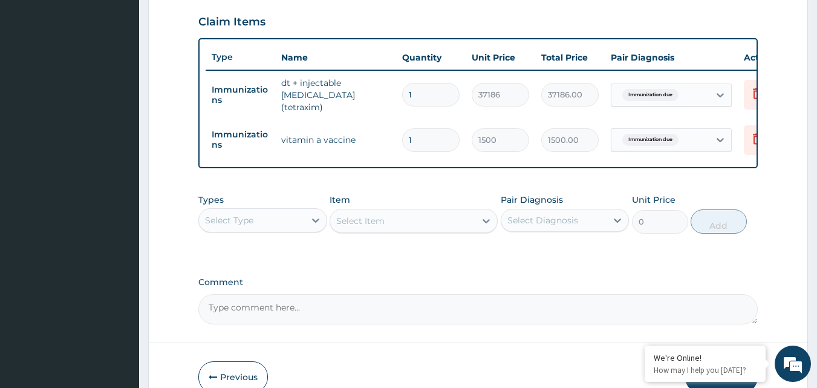
click at [270, 226] on div "Select Type" at bounding box center [252, 220] width 106 height 19
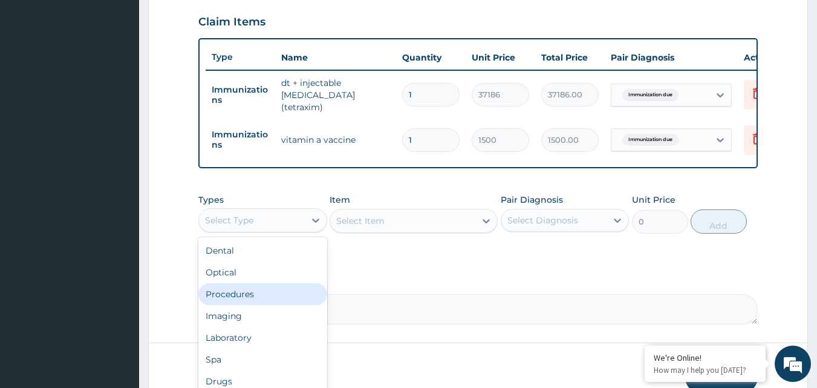
click at [276, 295] on div "Procedures" at bounding box center [262, 294] width 129 height 22
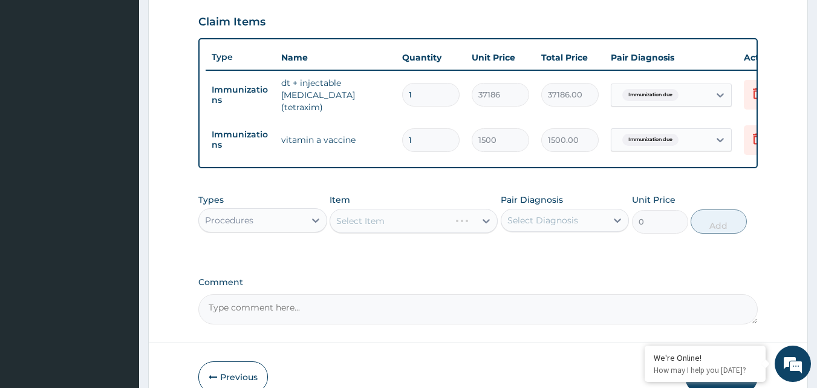
click at [433, 222] on div "Select Item" at bounding box center [414, 221] width 168 height 24
click at [602, 221] on div "Select Diagnosis" at bounding box center [555, 220] width 106 height 19
drag, startPoint x: 597, startPoint y: 253, endPoint x: 581, endPoint y: 258, distance: 15.9
click at [596, 254] on label "Immunization due" at bounding box center [561, 250] width 80 height 12
checkbox input "true"
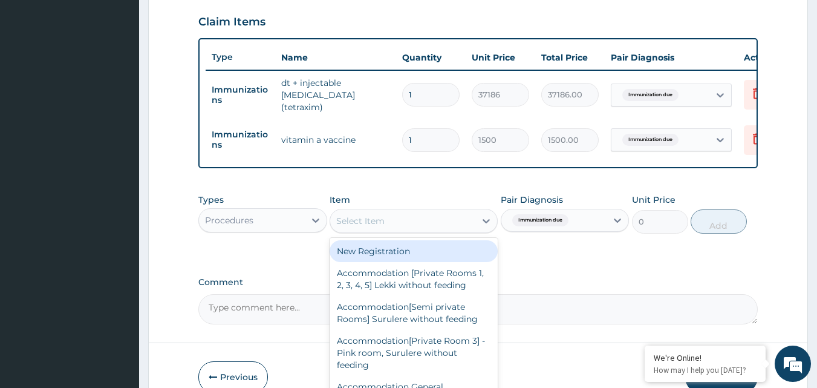
click at [427, 227] on div "Select Item" at bounding box center [402, 220] width 145 height 19
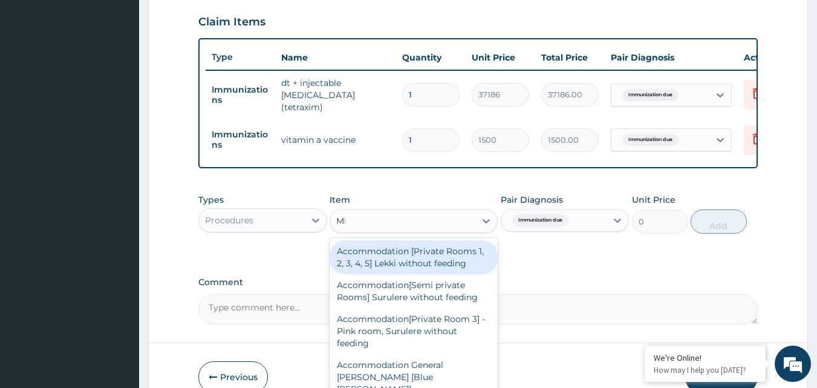
type input "MED"
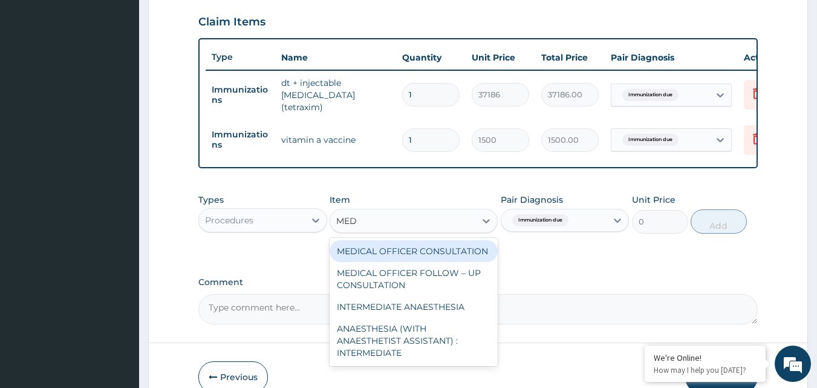
click at [422, 244] on div "MEDICAL OFFICER CONSULTATION" at bounding box center [414, 251] width 168 height 22
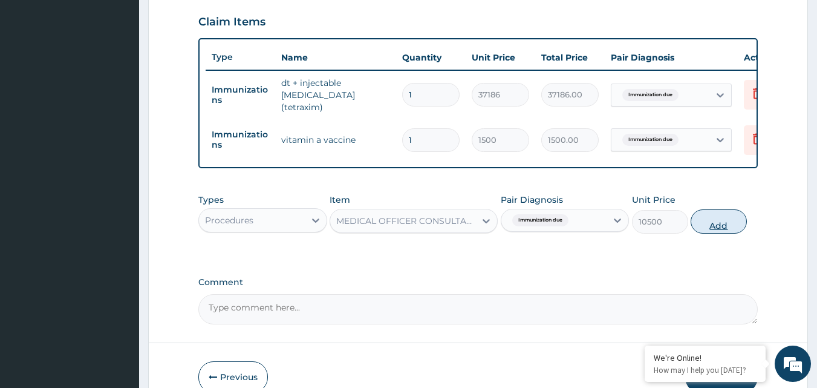
click at [738, 218] on button "Add" at bounding box center [719, 221] width 56 height 24
type input "0"
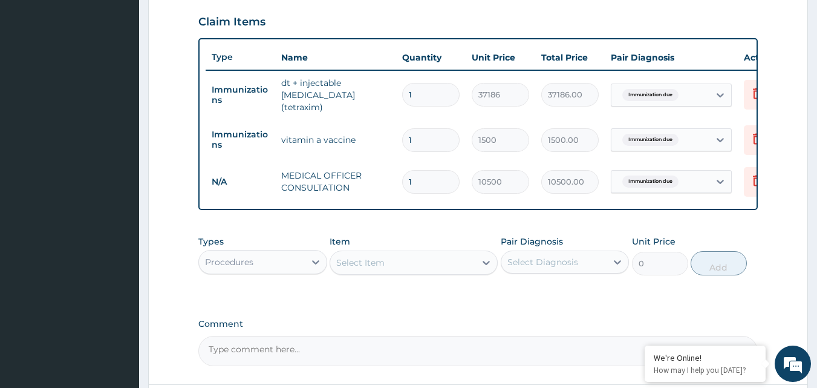
click at [292, 259] on div "Procedures" at bounding box center [252, 261] width 106 height 19
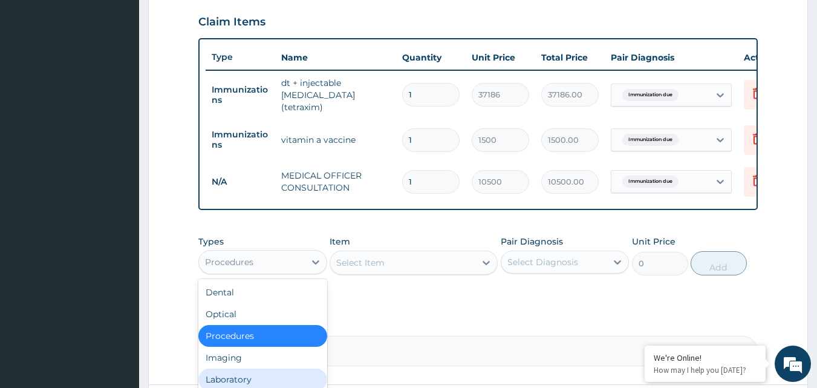
click at [254, 376] on div "Laboratory" at bounding box center [262, 379] width 129 height 22
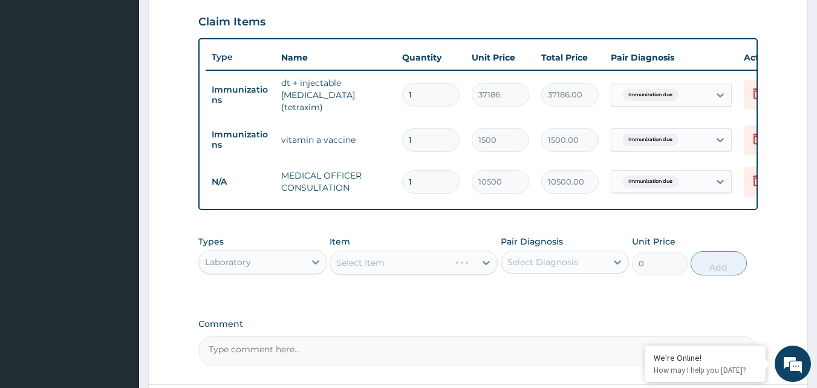
click at [449, 260] on div "Select Item" at bounding box center [414, 262] width 168 height 24
drag, startPoint x: 543, startPoint y: 260, endPoint x: 542, endPoint y: 278, distance: 18.2
click at [544, 263] on div "Select Diagnosis" at bounding box center [543, 262] width 71 height 12
drag, startPoint x: 542, startPoint y: 290, endPoint x: 401, endPoint y: 276, distance: 141.6
click at [539, 291] on label "Immunization due" at bounding box center [561, 292] width 80 height 12
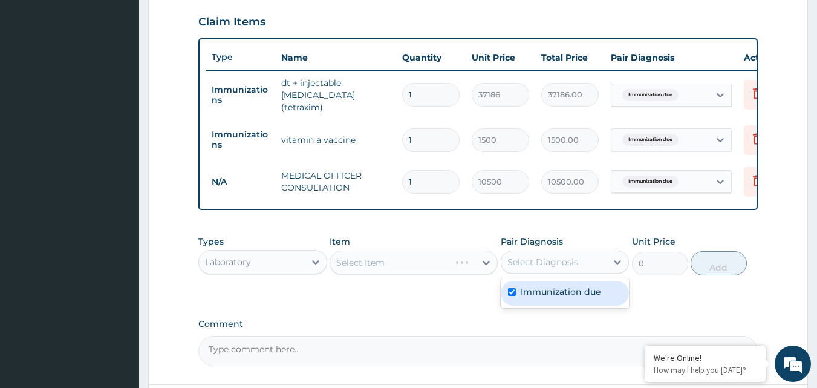
checkbox input "true"
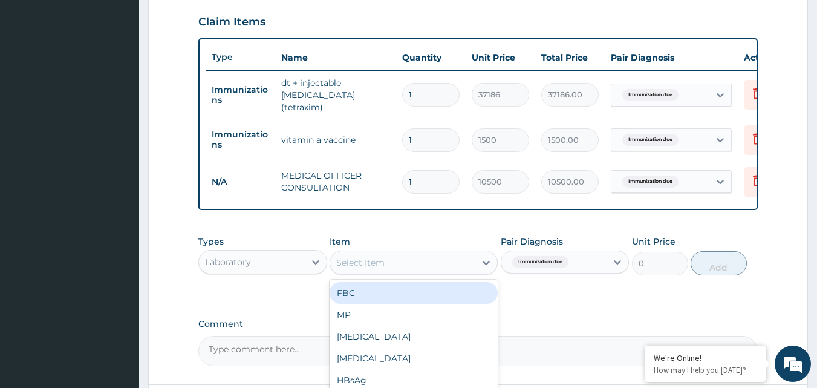
click at [405, 257] on div "Select Item" at bounding box center [414, 262] width 168 height 24
type input "UR"
click at [391, 295] on div "URINALYSIS" at bounding box center [414, 293] width 168 height 22
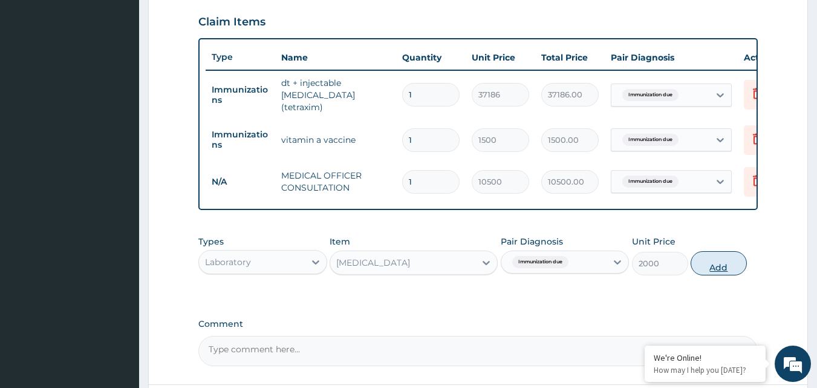
click at [728, 260] on button "Add" at bounding box center [719, 263] width 56 height 24
type input "0"
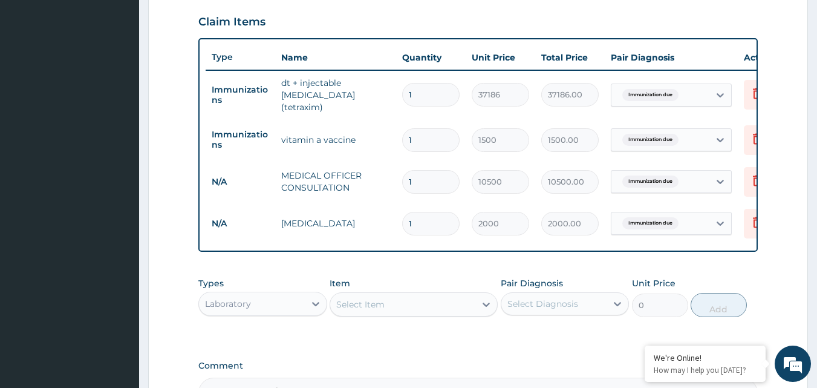
click at [280, 315] on div "Laboratory" at bounding box center [262, 304] width 129 height 24
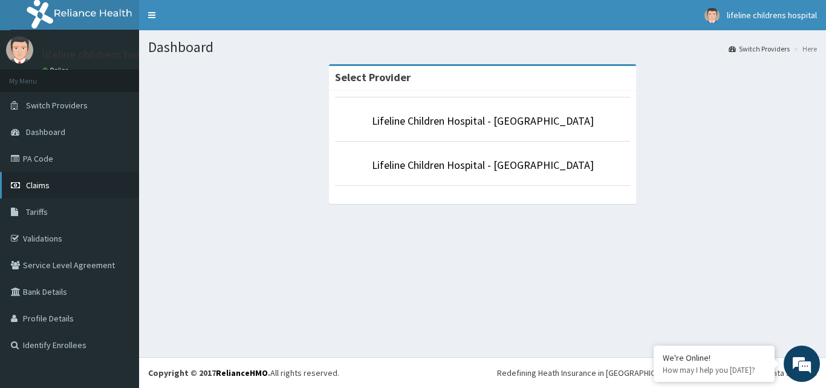
click at [73, 174] on link "Claims" at bounding box center [69, 185] width 139 height 27
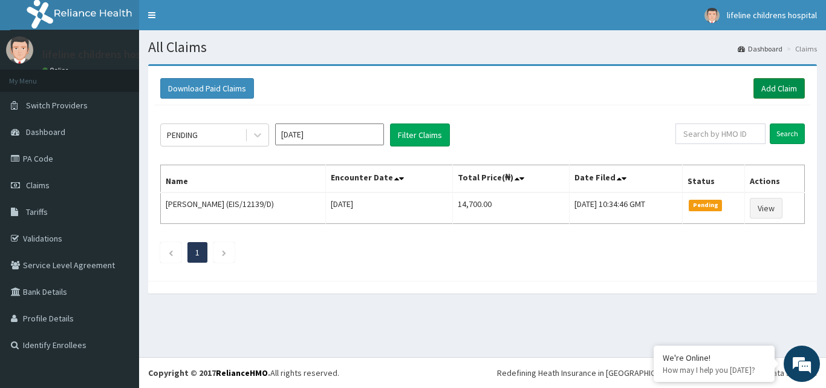
click at [775, 87] on link "Add Claim" at bounding box center [779, 88] width 51 height 21
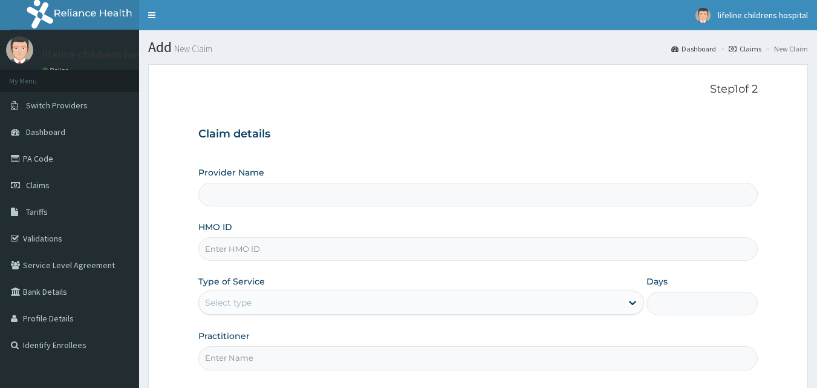
click at [273, 254] on input "HMO ID" at bounding box center [478, 249] width 560 height 24
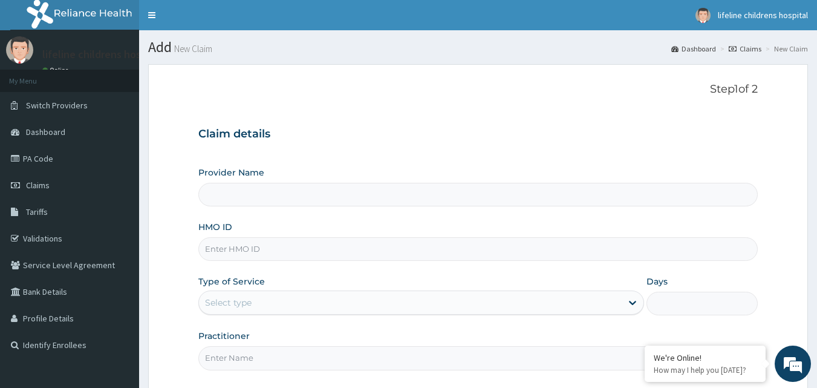
type input "Lifeline Children Hospital - Surulere"
type input "GEL/10015/E"
click at [231, 304] on div "Select type" at bounding box center [228, 302] width 47 height 12
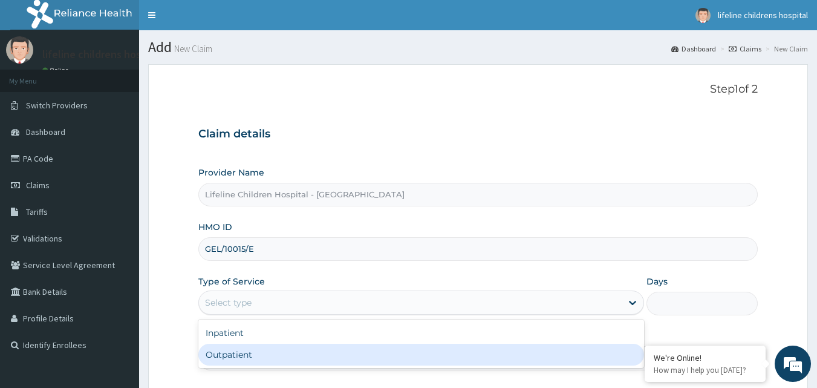
click at [238, 353] on div "Outpatient" at bounding box center [421, 355] width 446 height 22
type input "1"
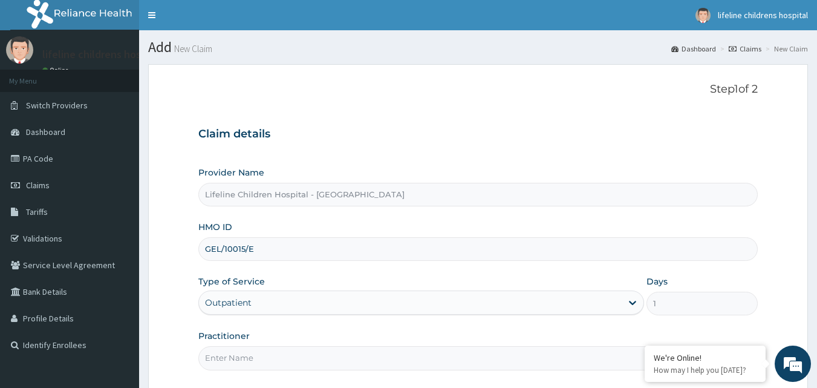
click at [234, 355] on input "Practitioner" at bounding box center [478, 358] width 560 height 24
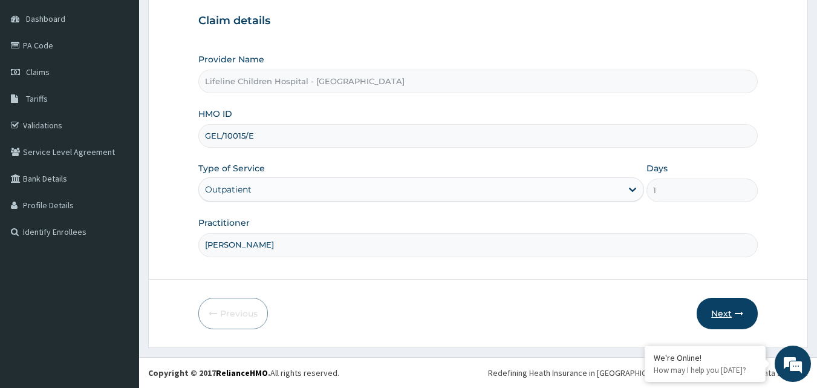
type input "DR WILLIAMS"
click at [716, 318] on button "Next" at bounding box center [727, 313] width 61 height 31
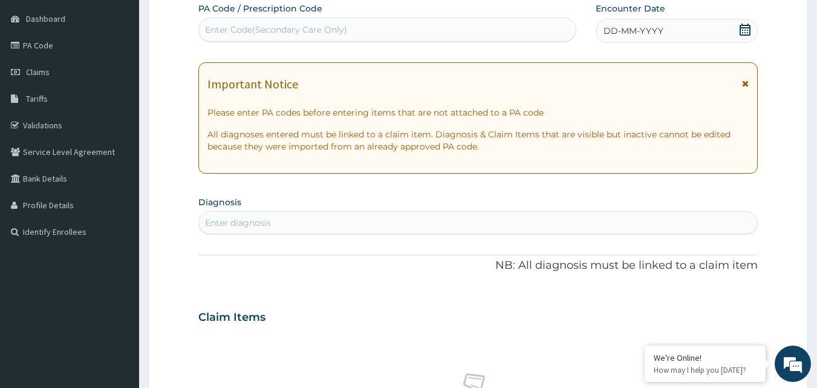
click at [709, 27] on div "DD-MM-YYYY" at bounding box center [677, 31] width 162 height 24
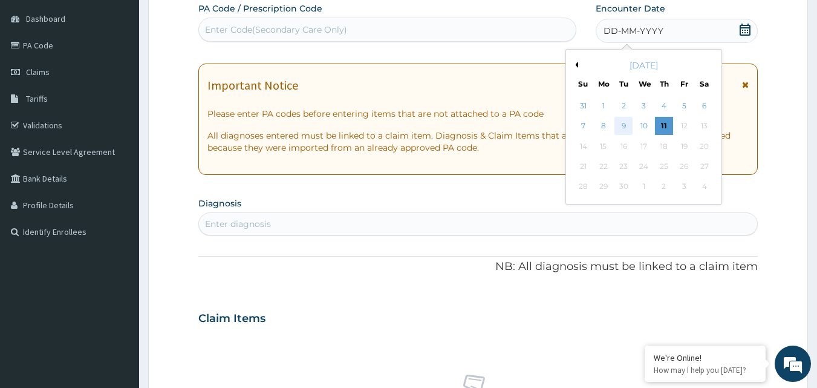
click at [626, 130] on div "9" at bounding box center [624, 126] width 18 height 18
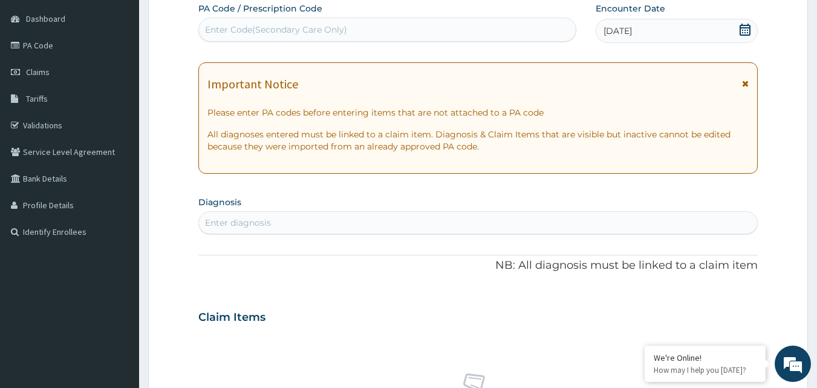
click at [293, 220] on div "Enter diagnosis" at bounding box center [478, 222] width 559 height 19
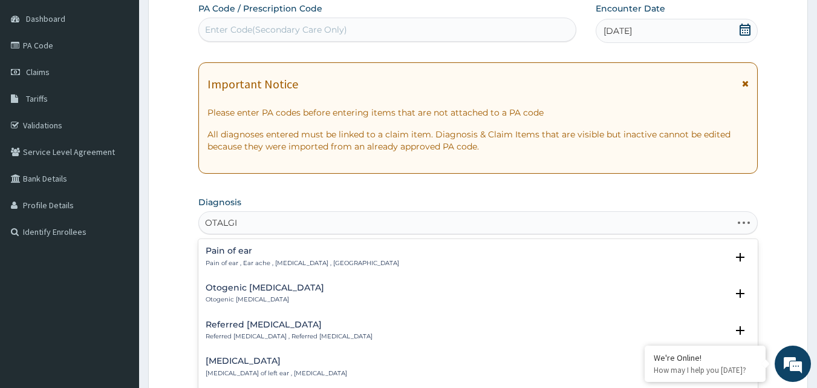
type input "OTALGIA"
click at [260, 289] on h4 "Otogenic otalgia" at bounding box center [265, 287] width 119 height 9
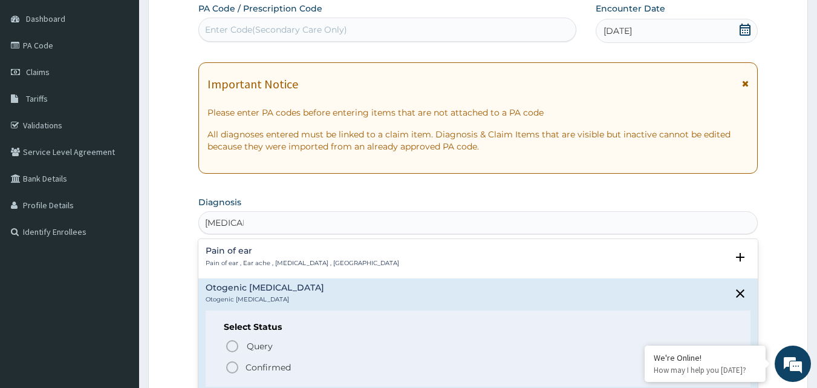
click at [244, 369] on span "Confirmed" at bounding box center [479, 367] width 508 height 15
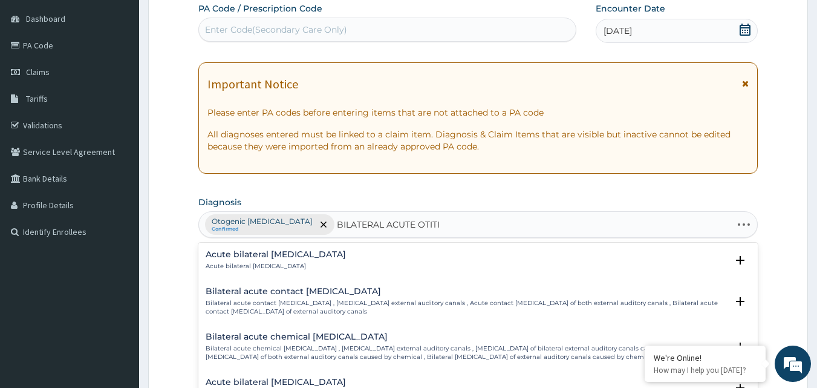
type input "BILATERAL ACUTE OTITIS"
click at [315, 258] on h4 "Acute bilateral otitis media" at bounding box center [276, 254] width 140 height 9
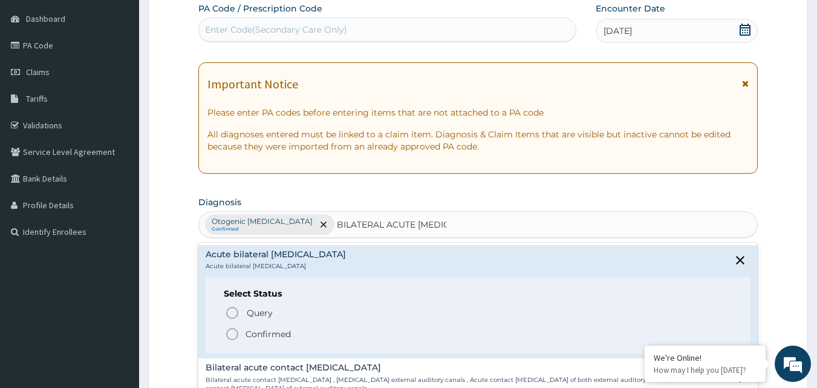
click at [269, 332] on p "Confirmed" at bounding box center [268, 334] width 45 height 12
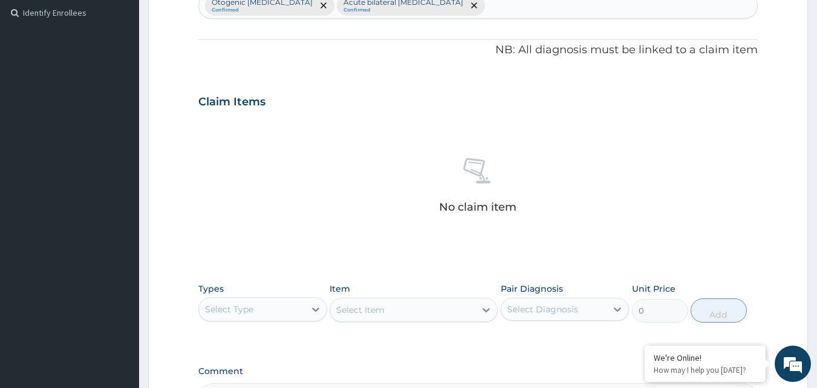
scroll to position [355, 0]
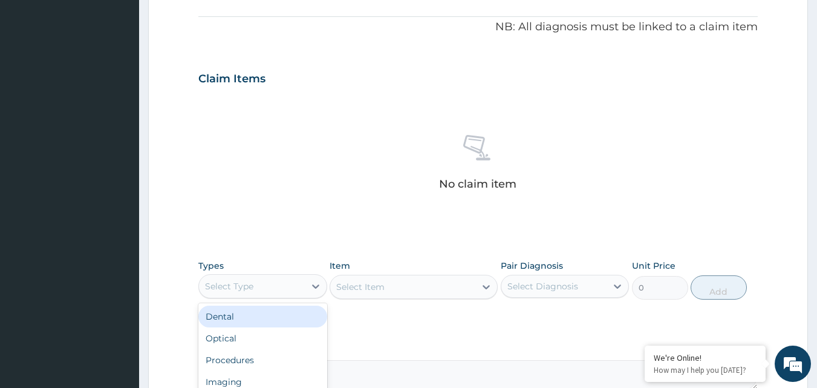
click at [258, 287] on div "Select Type" at bounding box center [252, 285] width 106 height 19
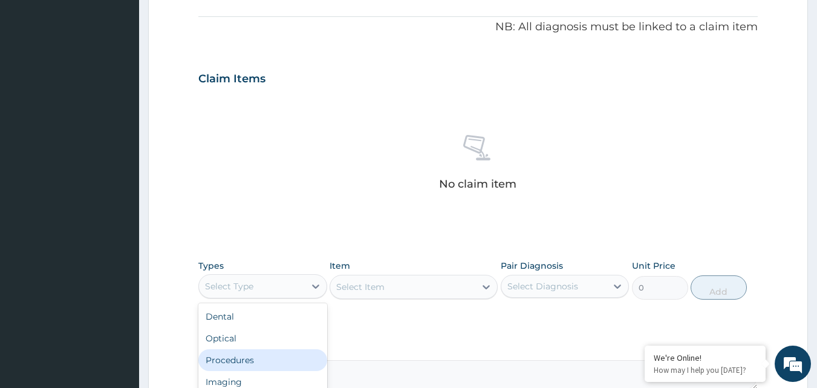
drag, startPoint x: 259, startPoint y: 355, endPoint x: 279, endPoint y: 341, distance: 24.0
click at [260, 354] on div "Procedures" at bounding box center [262, 360] width 129 height 22
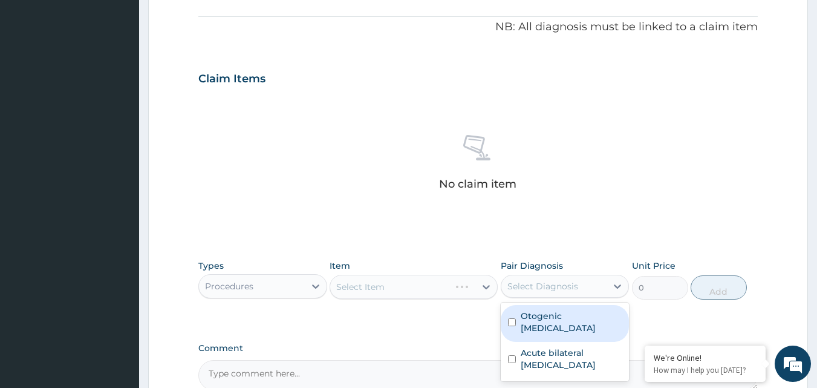
drag, startPoint x: 560, startPoint y: 292, endPoint x: 561, endPoint y: 318, distance: 25.4
click at [560, 293] on div "Select Diagnosis" at bounding box center [555, 285] width 106 height 19
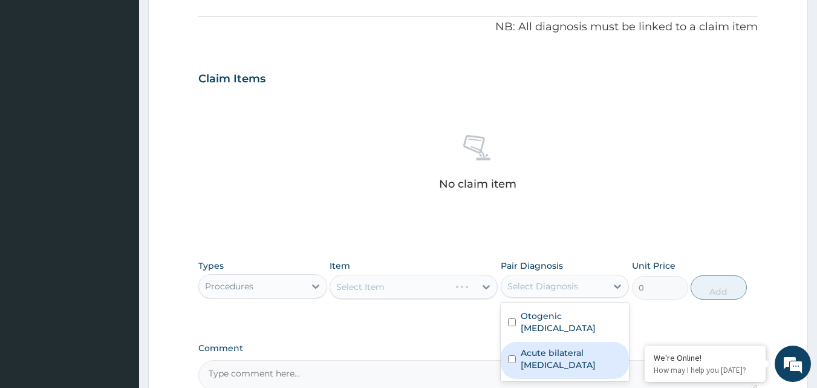
drag, startPoint x: 557, startPoint y: 330, endPoint x: 546, endPoint y: 361, distance: 32.5
click at [551, 348] on div "Acute bilateral otitis media" at bounding box center [565, 360] width 129 height 37
checkbox input "true"
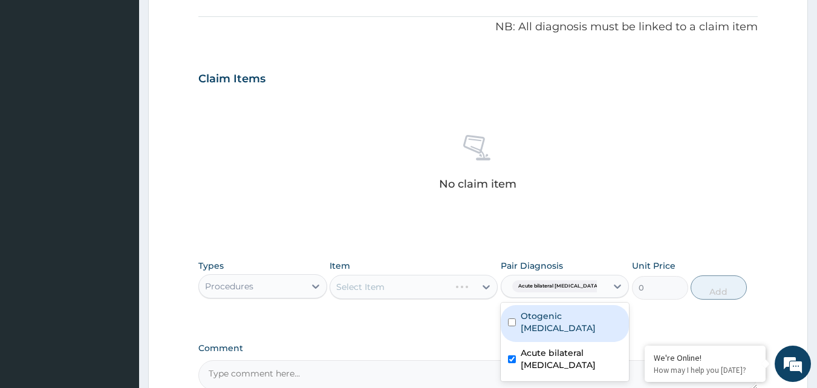
click at [545, 321] on label "Otogenic otalgia" at bounding box center [572, 322] width 102 height 24
checkbox input "true"
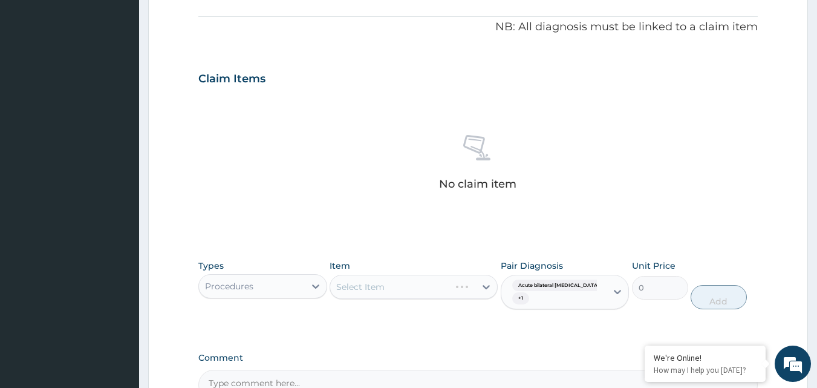
click at [434, 275] on div "Select Item" at bounding box center [414, 287] width 168 height 24
drag, startPoint x: 441, startPoint y: 290, endPoint x: 442, endPoint y: 283, distance: 6.7
click at [442, 284] on div "Select Item" at bounding box center [414, 287] width 168 height 24
drag, startPoint x: 451, startPoint y: 283, endPoint x: 467, endPoint y: 279, distance: 16.1
click at [453, 281] on div "Select Item" at bounding box center [414, 287] width 168 height 24
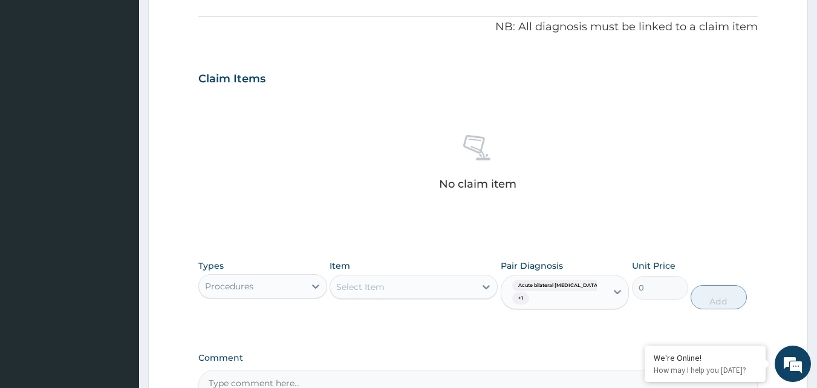
click at [487, 286] on div "Select Item" at bounding box center [414, 287] width 168 height 24
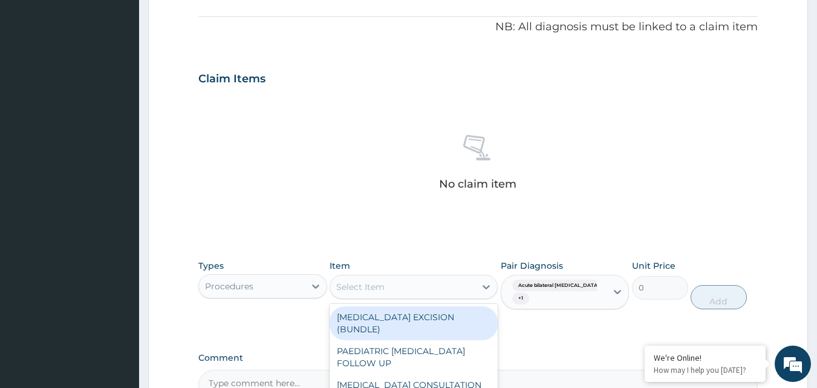
drag, startPoint x: 411, startPoint y: 281, endPoint x: 387, endPoint y: 287, distance: 24.4
click at [399, 286] on div "Select Item" at bounding box center [402, 286] width 145 height 19
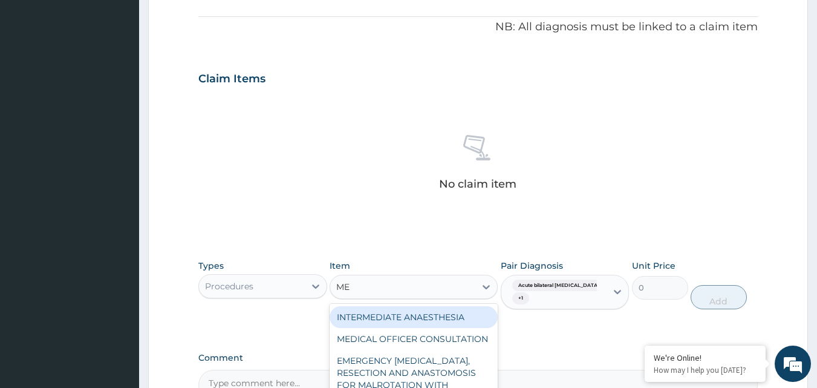
type input "MED"
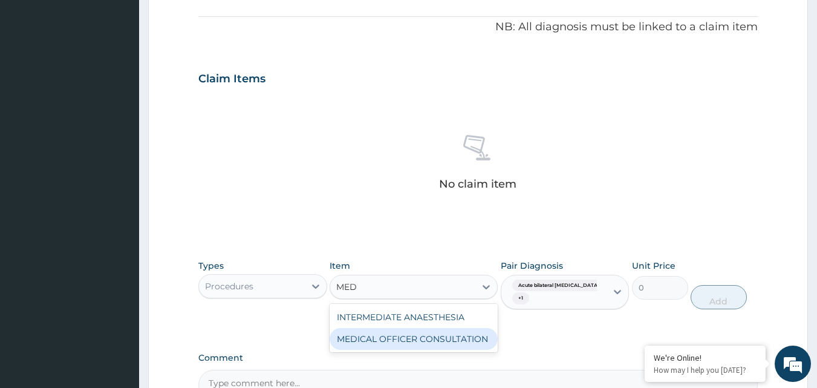
click at [385, 340] on div "MEDICAL OFFICER CONSULTATION" at bounding box center [414, 339] width 168 height 22
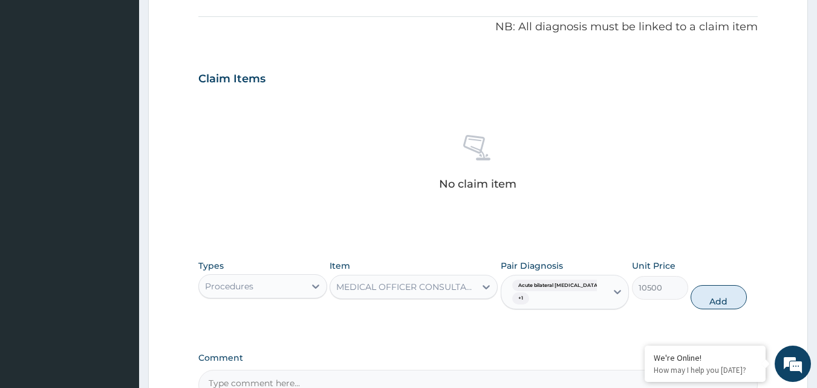
click at [728, 284] on div "Types Procedures Item MEDICAL OFFICER CONSULTATION Pair Diagnosis Acute bilater…" at bounding box center [478, 285] width 560 height 62
click at [722, 304] on button "Add" at bounding box center [719, 297] width 56 height 24
type input "0"
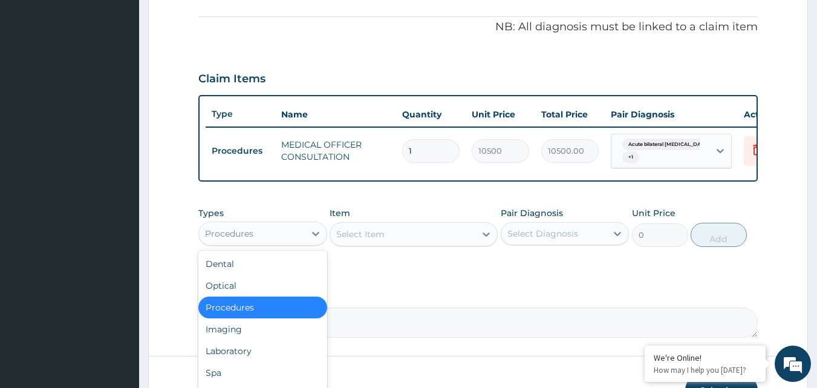
click at [268, 243] on div "Procedures" at bounding box center [252, 233] width 106 height 19
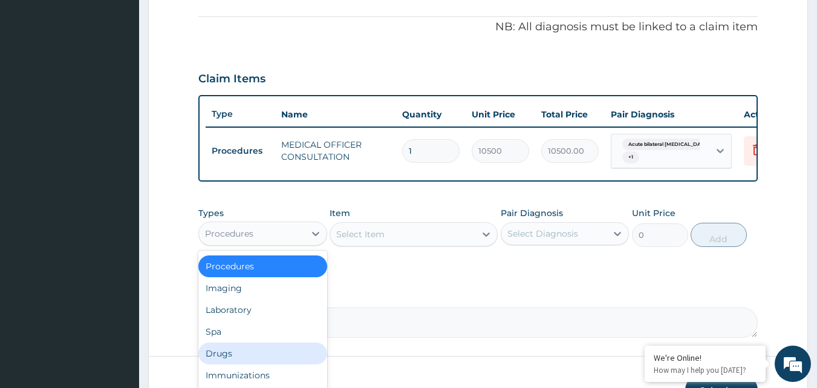
click at [231, 359] on div "Drugs" at bounding box center [262, 353] width 129 height 22
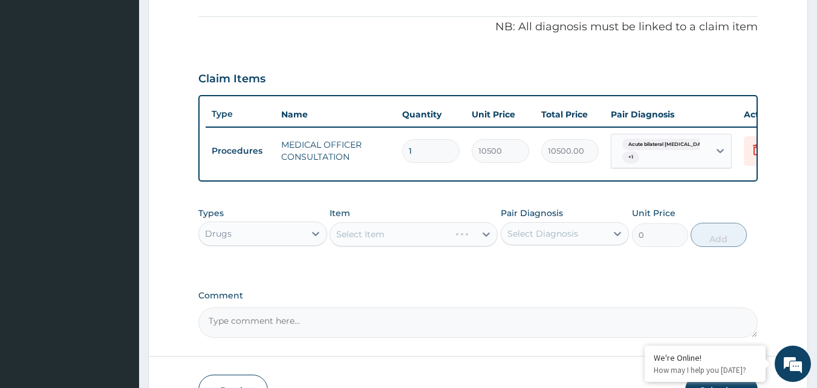
drag, startPoint x: 523, startPoint y: 241, endPoint x: 525, endPoint y: 253, distance: 11.6
click at [525, 240] on div "Select Diagnosis" at bounding box center [543, 233] width 71 height 12
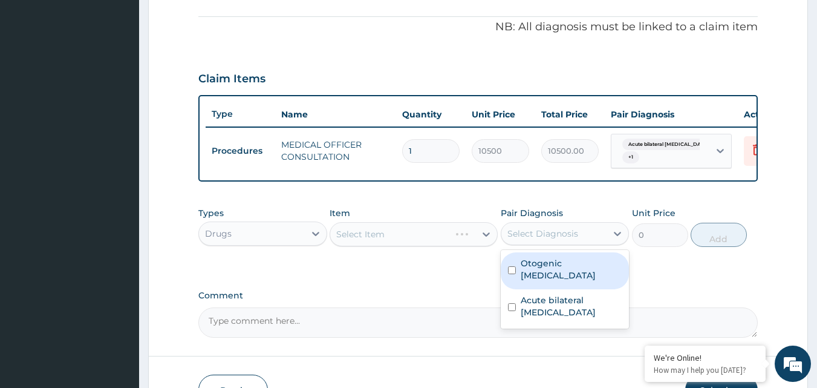
drag, startPoint x: 523, startPoint y: 270, endPoint x: 523, endPoint y: 303, distance: 32.1
click at [523, 284] on div "Otogenic otalgia" at bounding box center [565, 270] width 129 height 37
checkbox input "true"
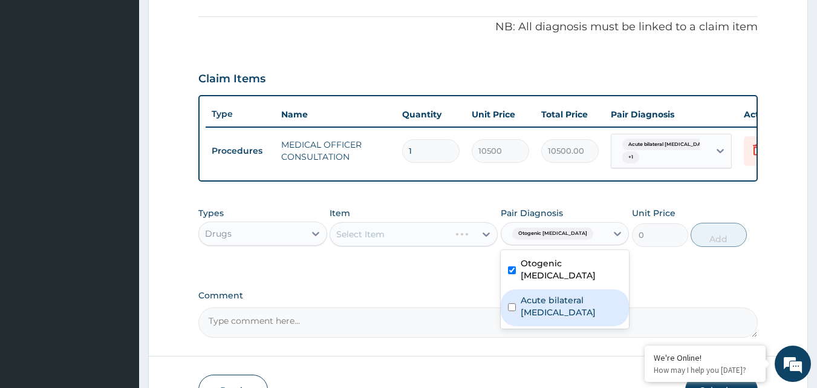
click at [523, 304] on label "Acute bilateral otitis media" at bounding box center [572, 306] width 102 height 24
checkbox input "true"
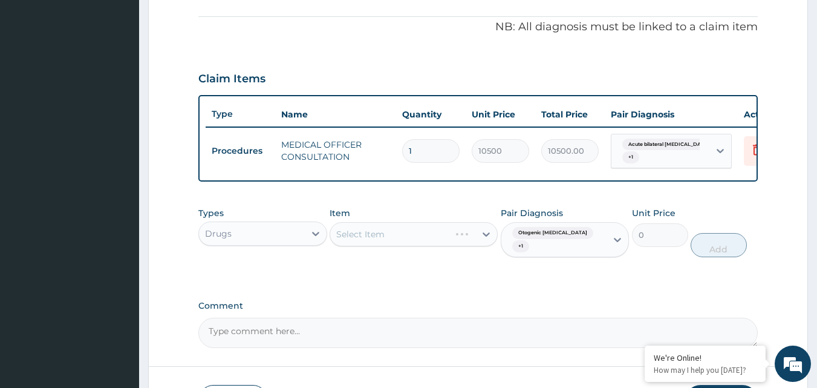
click at [419, 238] on div "Select Item" at bounding box center [414, 234] width 168 height 24
click at [402, 239] on div "Select Item" at bounding box center [414, 234] width 168 height 24
click at [426, 238] on div "Select Item" at bounding box center [414, 234] width 168 height 24
drag, startPoint x: 475, startPoint y: 244, endPoint x: 445, endPoint y: 234, distance: 31.4
click at [476, 244] on div "Select Item" at bounding box center [414, 234] width 168 height 24
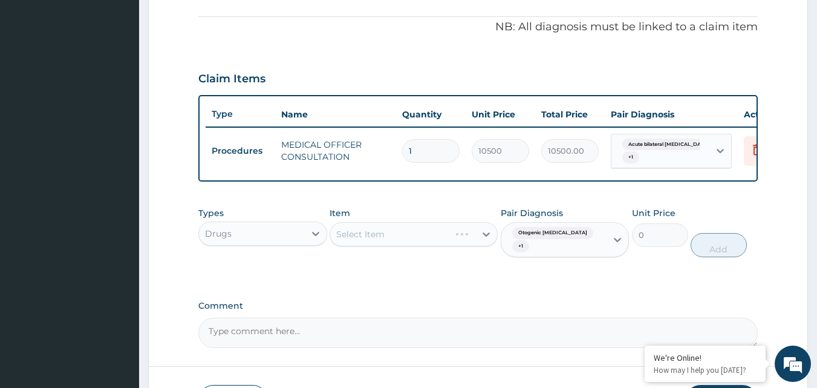
click at [384, 238] on div "Select Item" at bounding box center [414, 234] width 168 height 24
click at [483, 241] on div "Select Item" at bounding box center [414, 234] width 168 height 24
click at [428, 234] on div "Select Item" at bounding box center [414, 234] width 168 height 24
drag, startPoint x: 426, startPoint y: 234, endPoint x: 473, endPoint y: 238, distance: 46.7
click at [426, 235] on div "Select Item" at bounding box center [414, 234] width 168 height 24
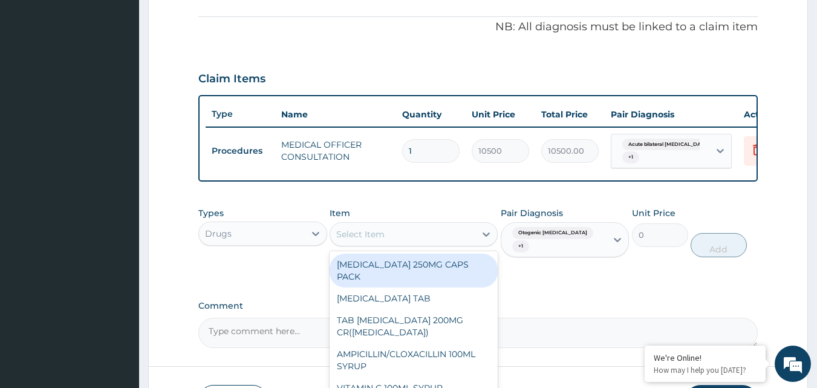
click at [482, 240] on icon at bounding box center [486, 234] width 12 height 12
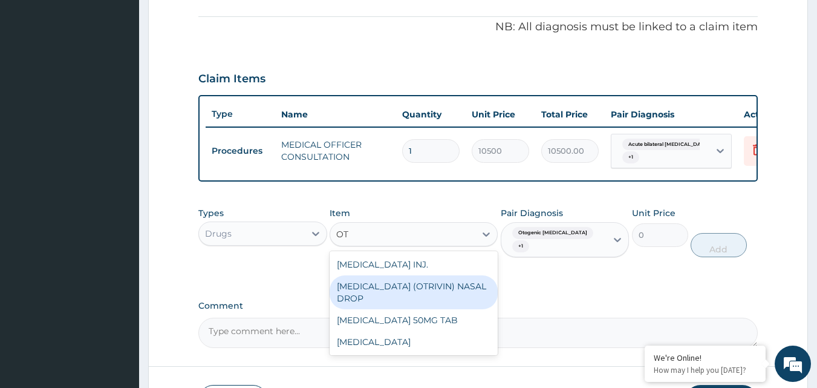
type input "O"
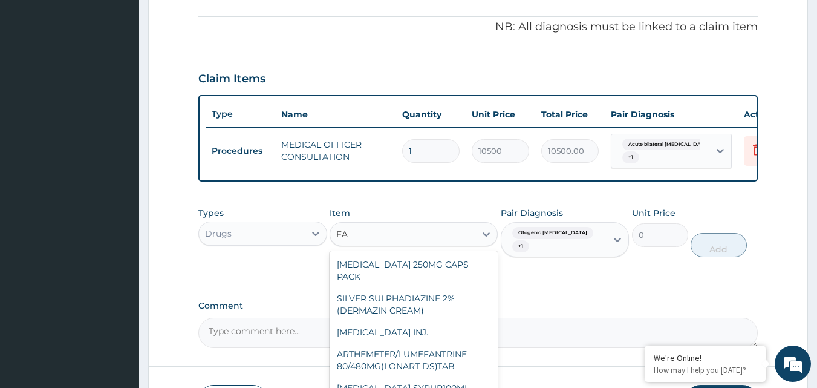
type input "E"
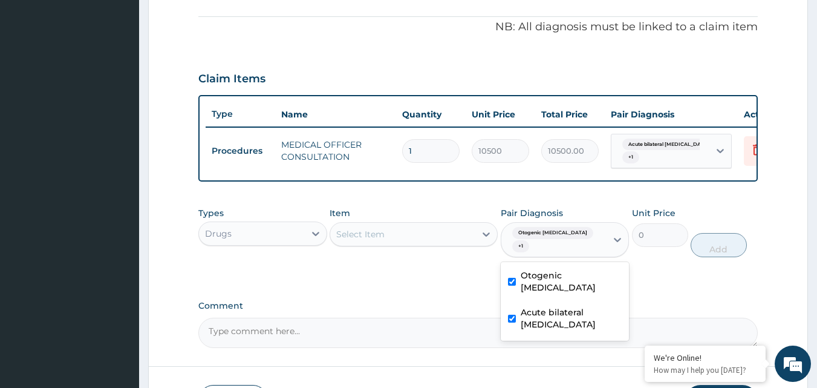
click at [552, 239] on span "Otogenic otalgia" at bounding box center [552, 233] width 81 height 12
click at [573, 270] on label "Otogenic otalgia" at bounding box center [572, 281] width 102 height 24
checkbox input "false"
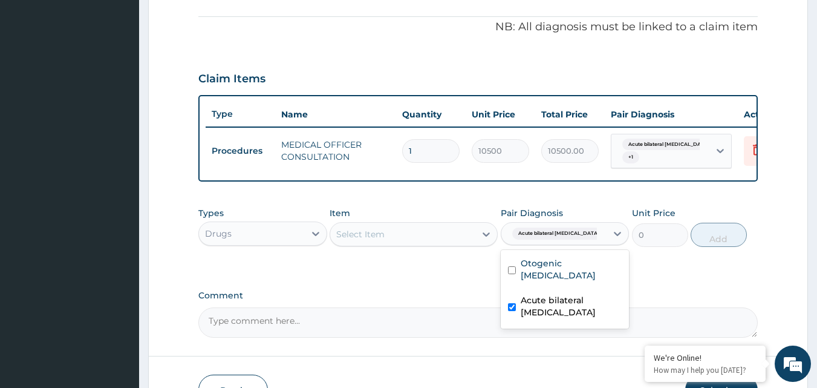
click at [577, 310] on label "Acute bilateral otitis media" at bounding box center [572, 306] width 102 height 24
checkbox input "false"
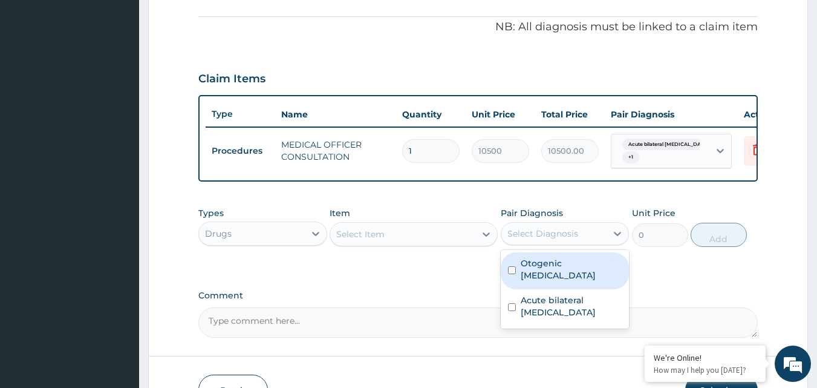
click at [559, 270] on label "Otogenic otalgia" at bounding box center [572, 269] width 102 height 24
checkbox input "true"
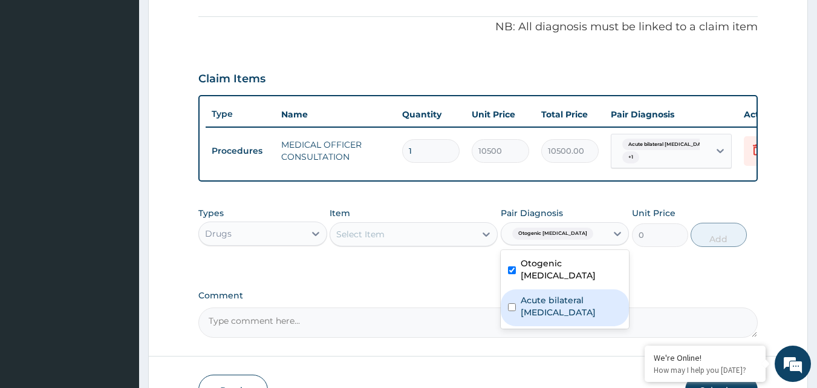
click at [549, 294] on label "Acute bilateral otitis media" at bounding box center [572, 306] width 102 height 24
checkbox input "true"
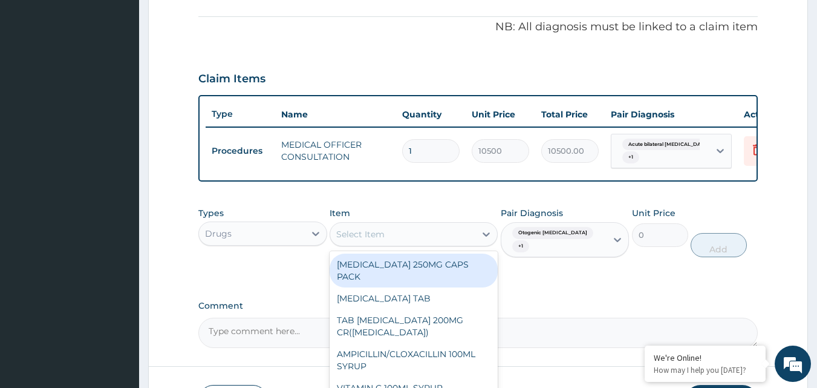
click at [407, 244] on div "Select Item" at bounding box center [402, 233] width 145 height 19
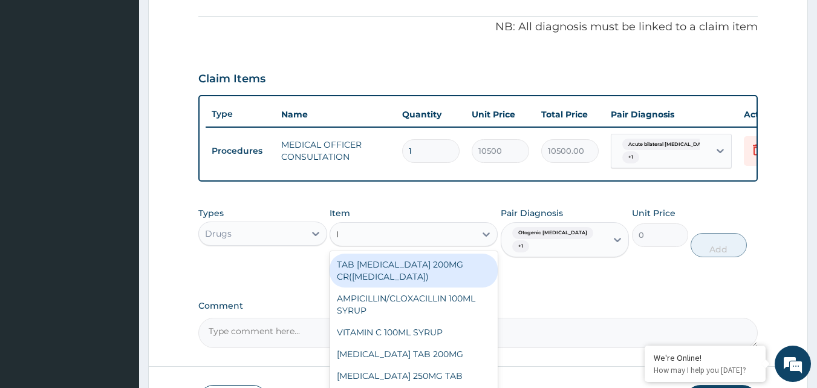
type input "IB"
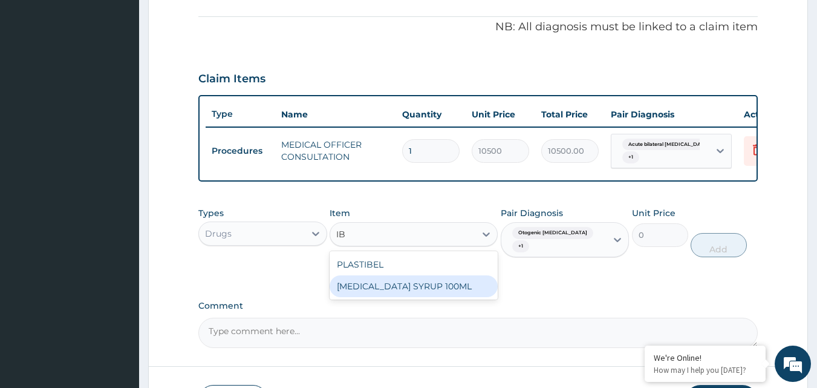
click at [438, 294] on div "IBUPROFEN SYRUP 100ML" at bounding box center [414, 286] width 168 height 22
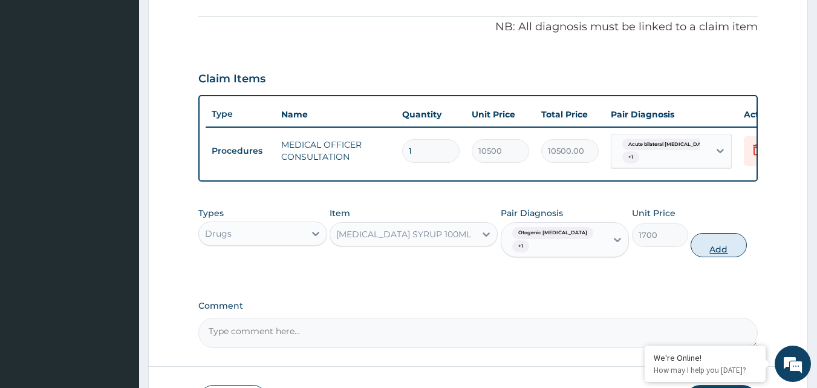
click at [727, 238] on button "Add" at bounding box center [719, 245] width 56 height 24
type input "0"
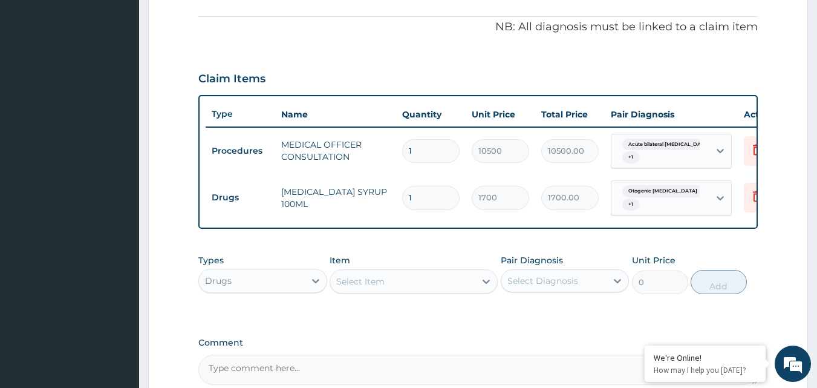
click at [261, 282] on div "Drugs" at bounding box center [252, 280] width 106 height 19
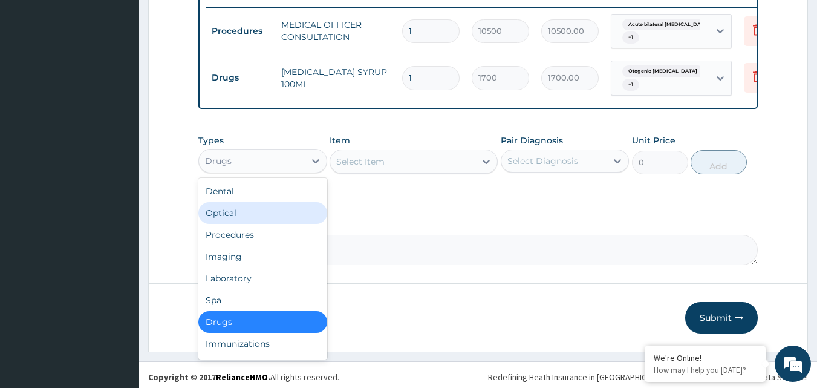
scroll to position [476, 0]
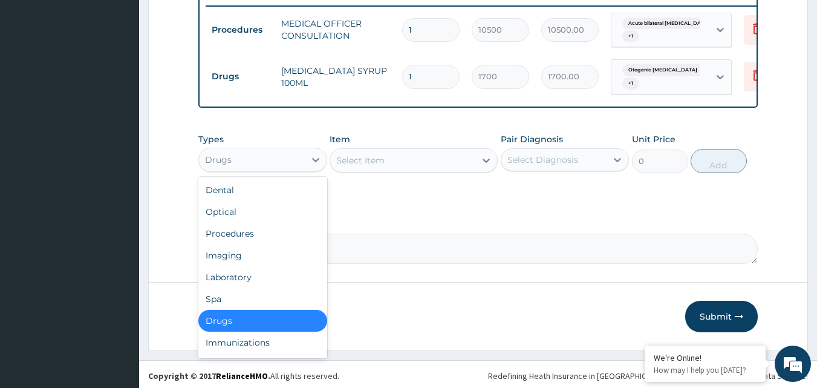
click at [263, 322] on div "Drugs" at bounding box center [262, 321] width 129 height 22
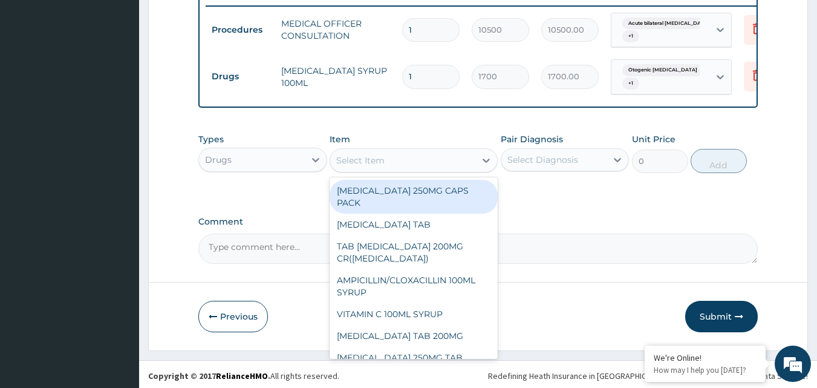
click at [448, 166] on div "Select Item" at bounding box center [402, 160] width 145 height 19
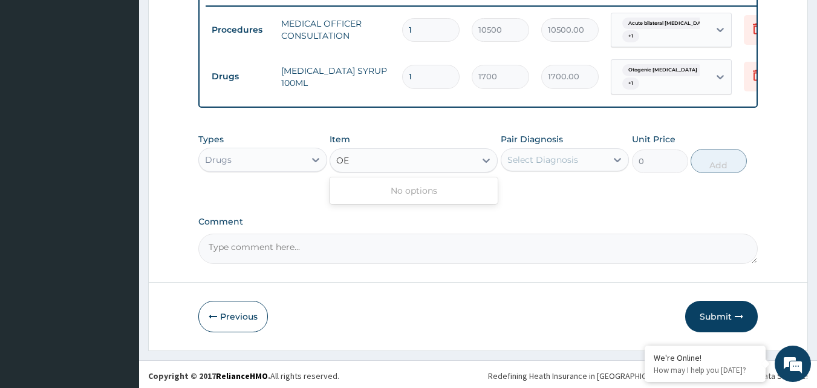
type input "O"
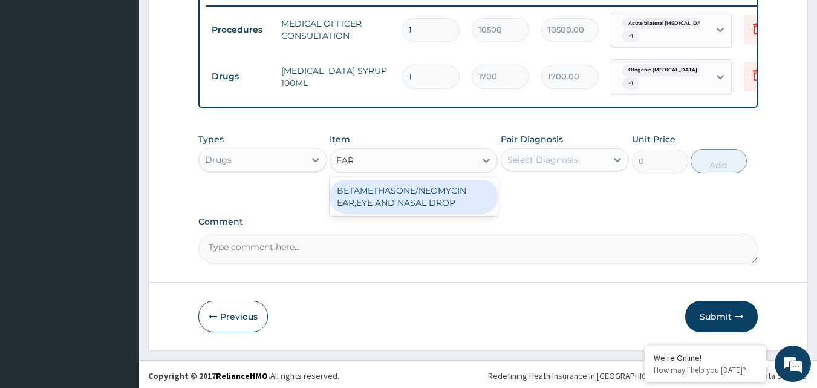
type input "EAR"
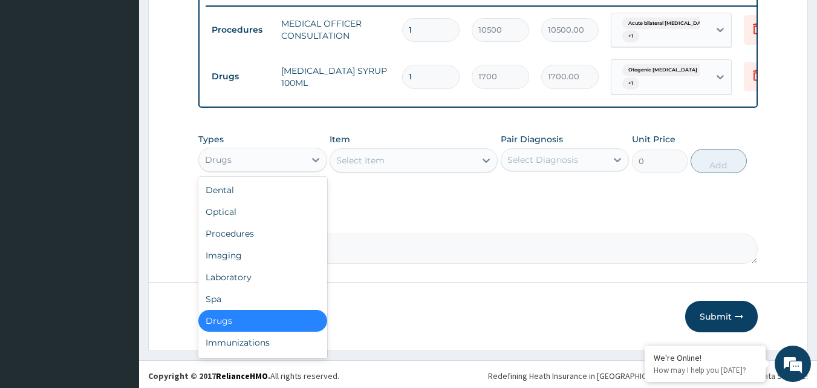
click at [250, 166] on div "Drugs" at bounding box center [252, 159] width 106 height 19
click at [246, 238] on div "Procedures" at bounding box center [262, 234] width 129 height 22
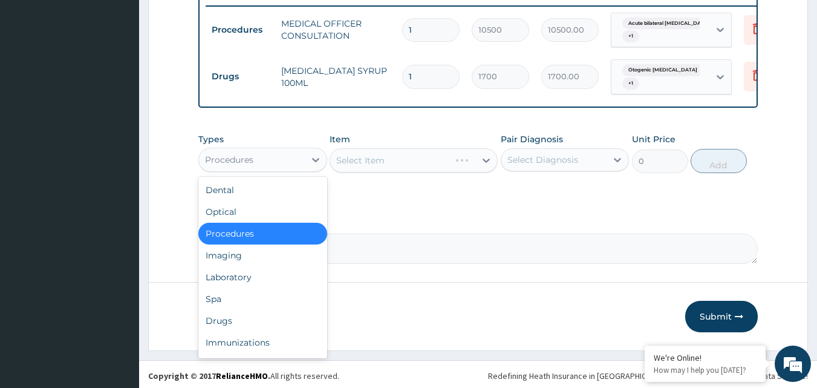
drag, startPoint x: 251, startPoint y: 163, endPoint x: 246, endPoint y: 181, distance: 19.0
click at [250, 166] on div "Procedures" at bounding box center [229, 160] width 48 height 12
drag, startPoint x: 243, startPoint y: 329, endPoint x: 249, endPoint y: 319, distance: 10.9
click at [244, 322] on div "Drugs" at bounding box center [262, 321] width 129 height 22
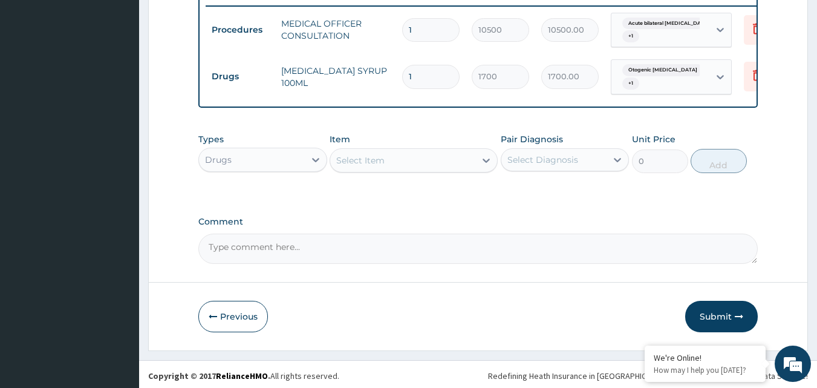
click at [532, 162] on div "Select Diagnosis" at bounding box center [543, 160] width 71 height 12
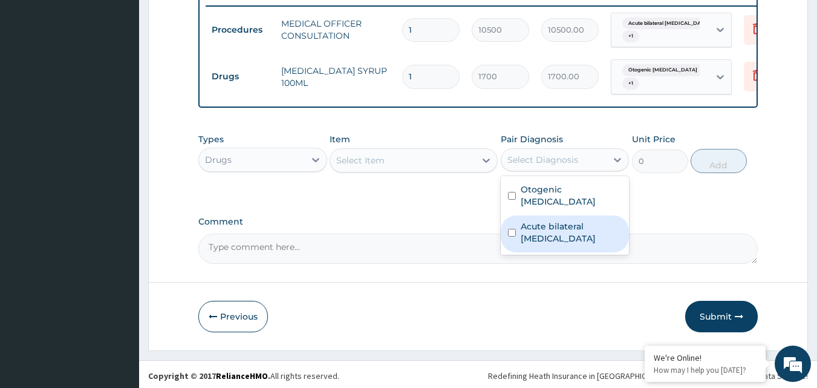
drag, startPoint x: 528, startPoint y: 198, endPoint x: 540, endPoint y: 228, distance: 32.6
click at [540, 227] on div "Otogenic otalgia Acute bilateral otitis media" at bounding box center [565, 215] width 129 height 79
click at [540, 229] on label "Acute bilateral otitis media" at bounding box center [572, 232] width 102 height 24
checkbox input "true"
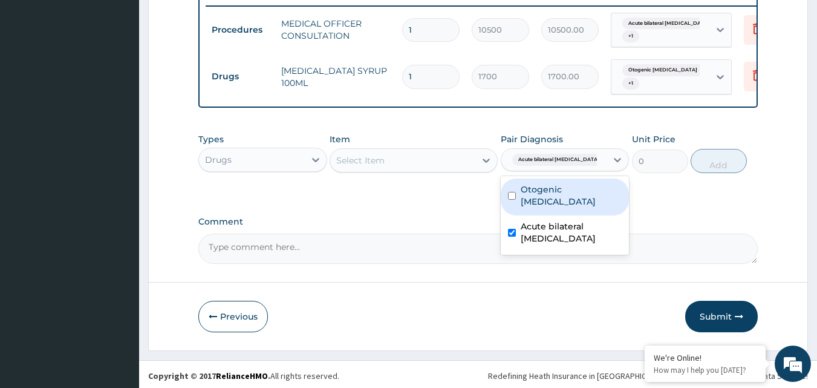
click at [534, 201] on div "Otogenic otalgia" at bounding box center [565, 196] width 129 height 37
checkbox input "true"
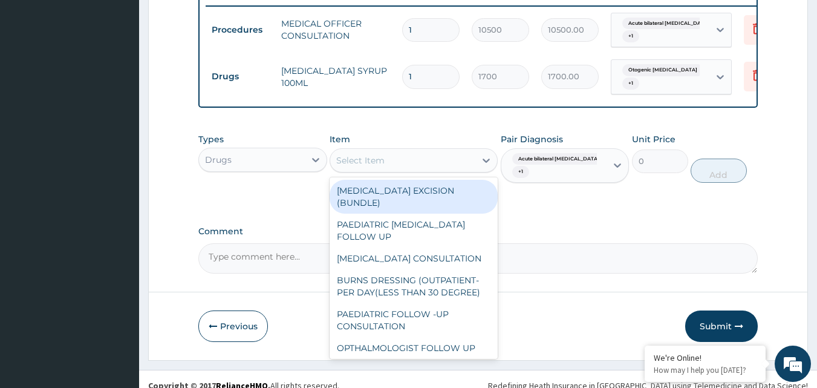
click at [401, 169] on div "Select Item" at bounding box center [402, 160] width 145 height 19
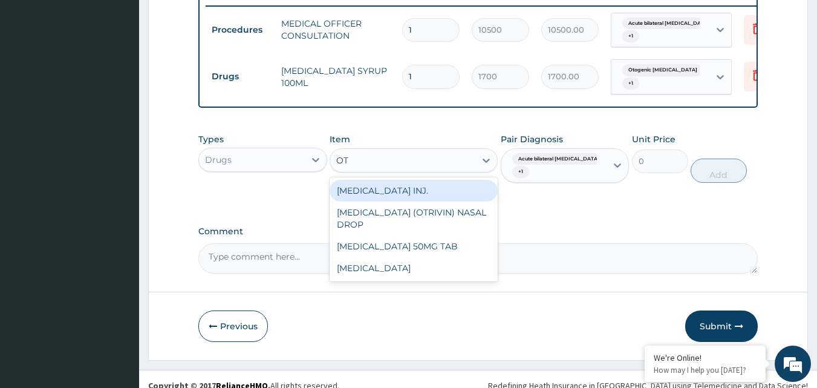
type input "O"
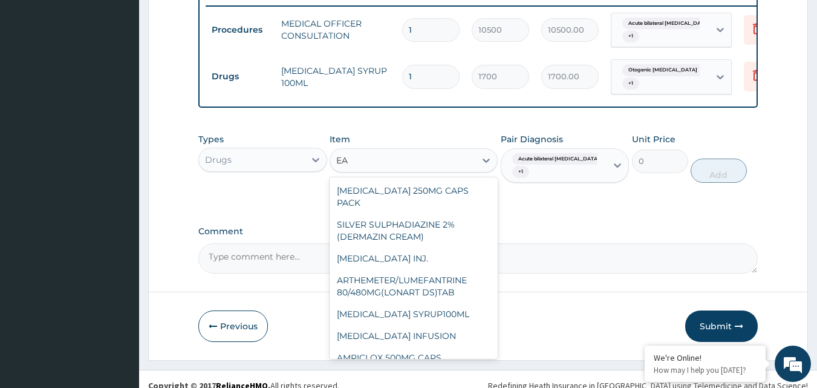
type input "E"
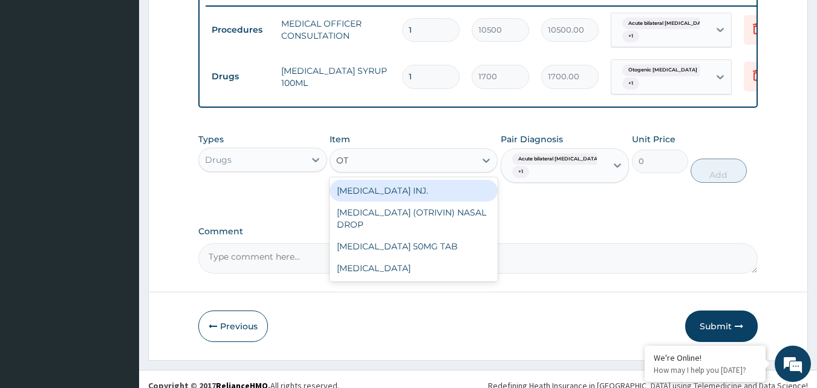
type input "O"
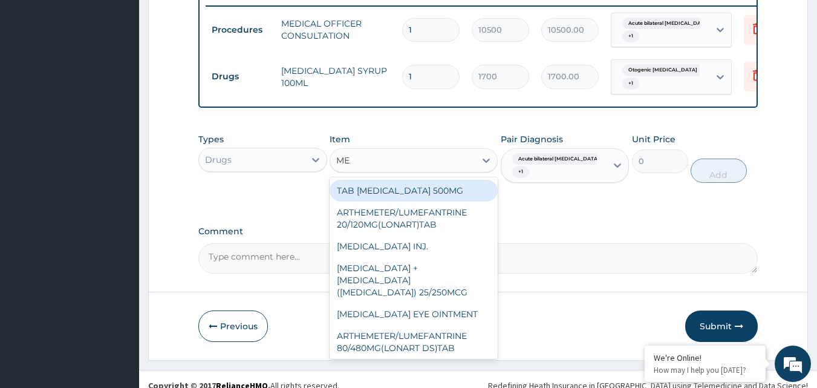
type input "M"
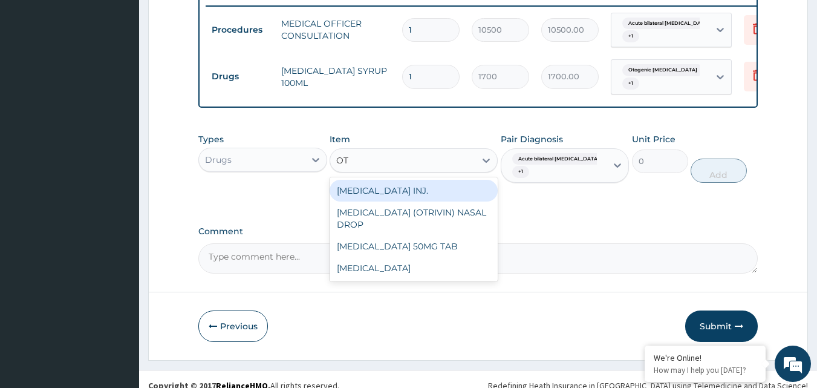
type input "O"
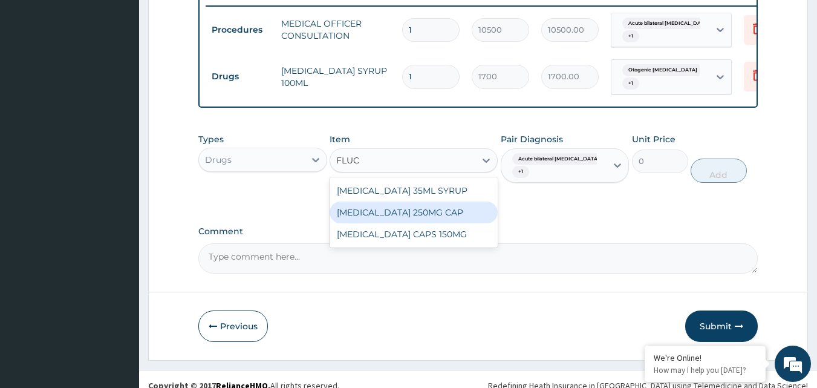
type input "FLUC"
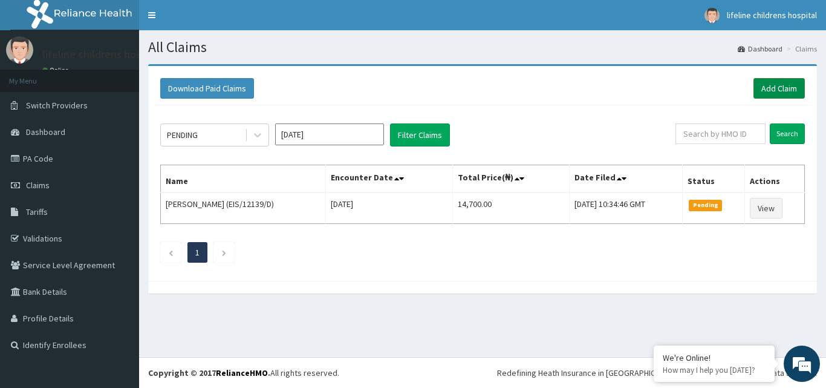
click at [779, 82] on link "Add Claim" at bounding box center [779, 88] width 51 height 21
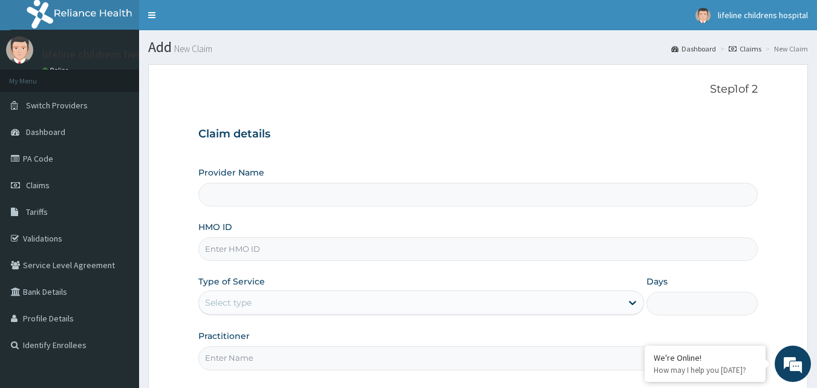
type input "Lifeline Children Hospital - [GEOGRAPHIC_DATA]"
click at [39, 157] on link "PA Code" at bounding box center [69, 158] width 139 height 27
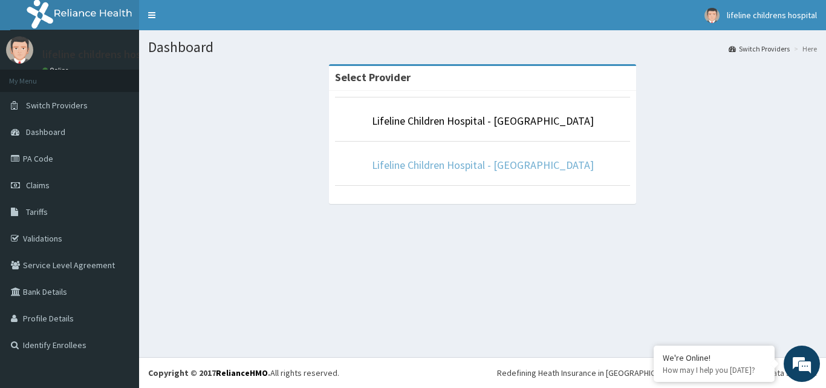
click at [476, 163] on link "Lifeline Children Hospital - Lekki" at bounding box center [483, 165] width 222 height 14
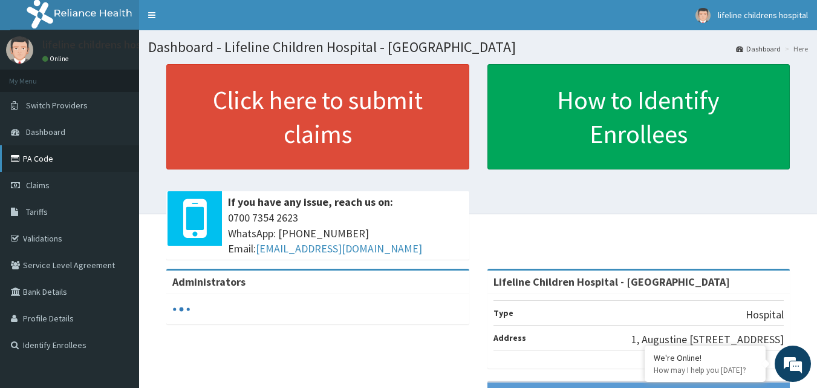
click at [45, 160] on link "PA Code" at bounding box center [69, 158] width 139 height 27
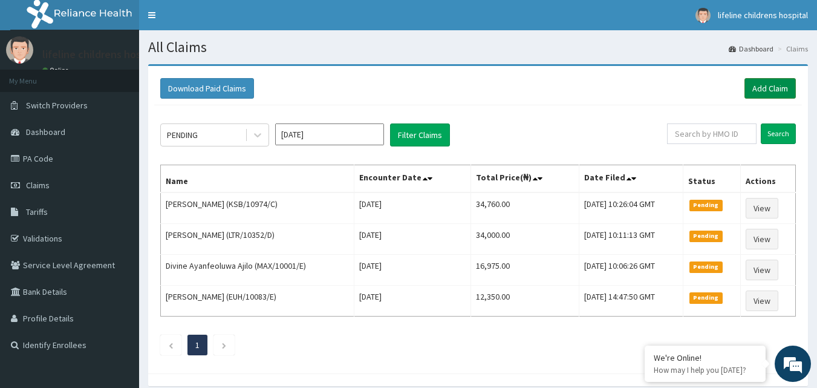
click at [772, 91] on link "Add Claim" at bounding box center [770, 88] width 51 height 21
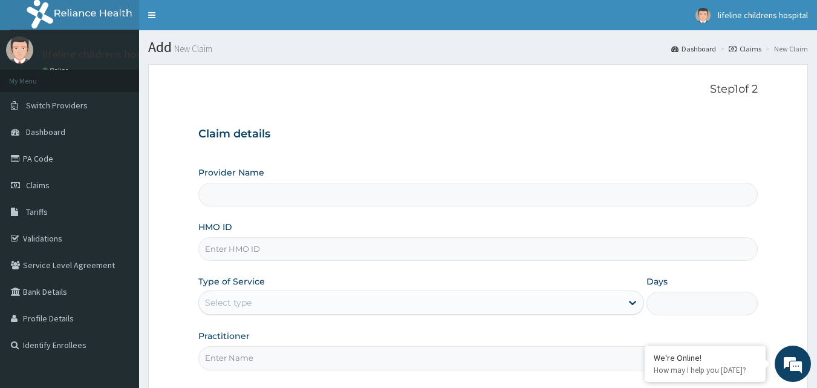
type input "Lifeline Children Hospital - Lekki"
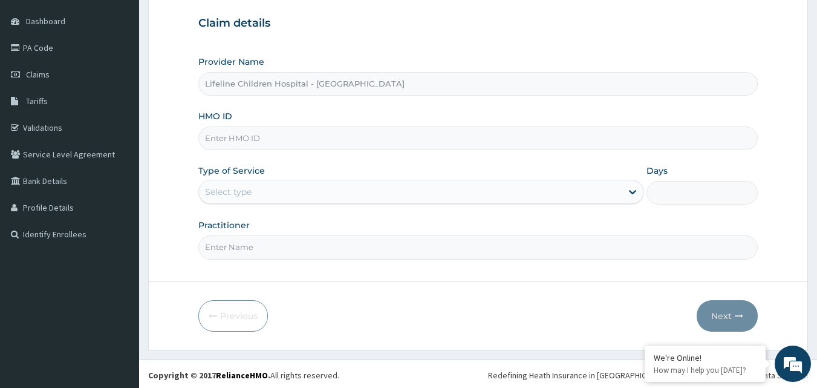
scroll to position [113, 0]
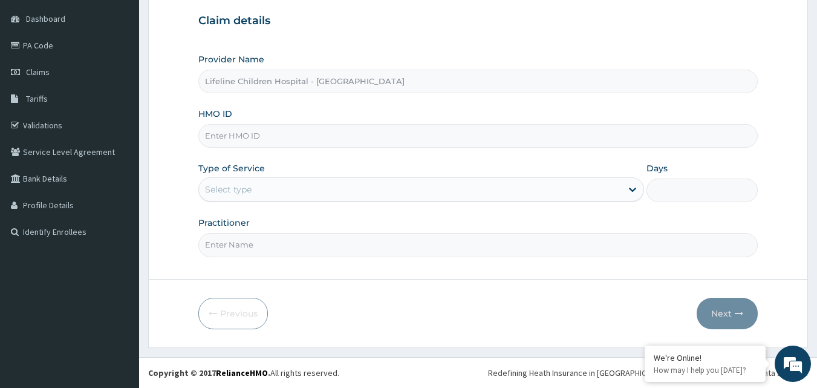
click at [239, 138] on input "HMO ID" at bounding box center [478, 136] width 560 height 24
type input "DYI/10012/A"
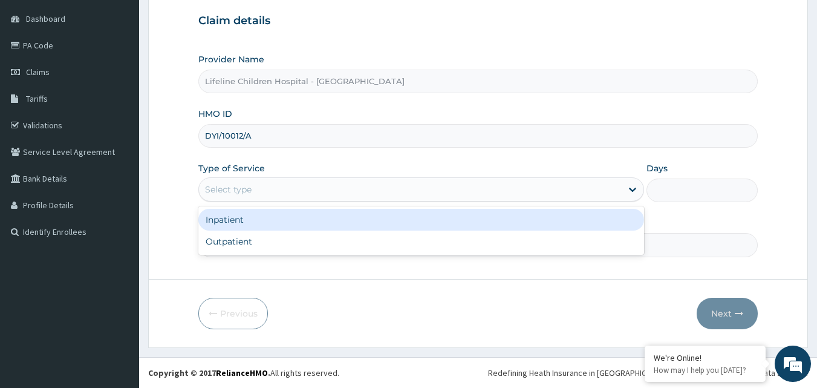
click at [257, 185] on div "Select type" at bounding box center [410, 189] width 423 height 19
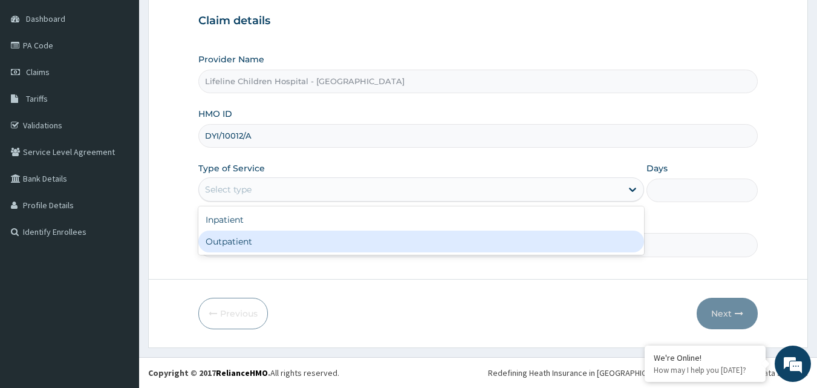
click at [243, 244] on div "Outpatient" at bounding box center [421, 242] width 446 height 22
type input "1"
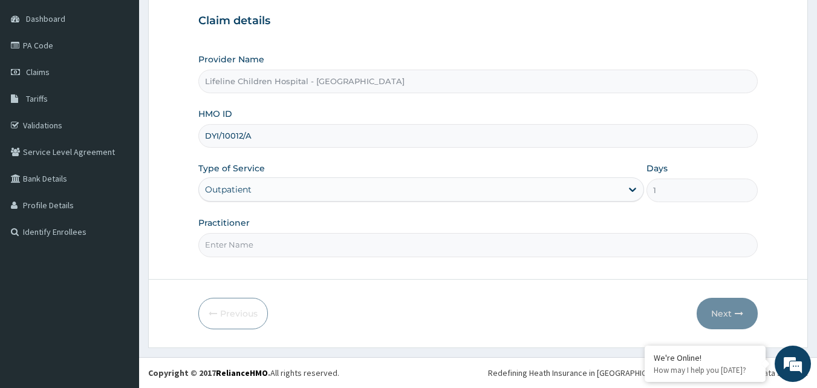
click at [257, 243] on input "Practitioner" at bounding box center [478, 245] width 560 height 24
type input "DR WILLIAMS"
click at [712, 313] on button "Next" at bounding box center [727, 313] width 61 height 31
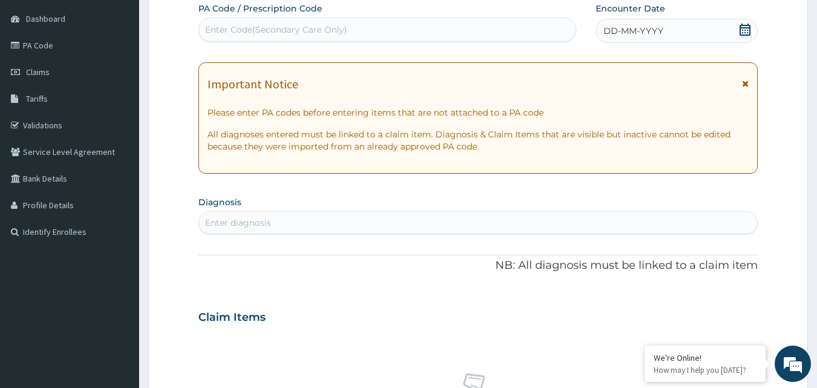
click at [240, 29] on div "Enter Code(Secondary Care Only)" at bounding box center [276, 30] width 142 height 12
drag, startPoint x: 238, startPoint y: 29, endPoint x: 221, endPoint y: 30, distance: 17.0
click at [221, 30] on div "Enter Code(Secondary Care Only)" at bounding box center [276, 30] width 142 height 12
click at [219, 30] on div "Enter Code(Secondary Care Only)" at bounding box center [276, 30] width 142 height 12
click at [220, 27] on div "Enter Code(Secondary Care Only)" at bounding box center [276, 30] width 142 height 12
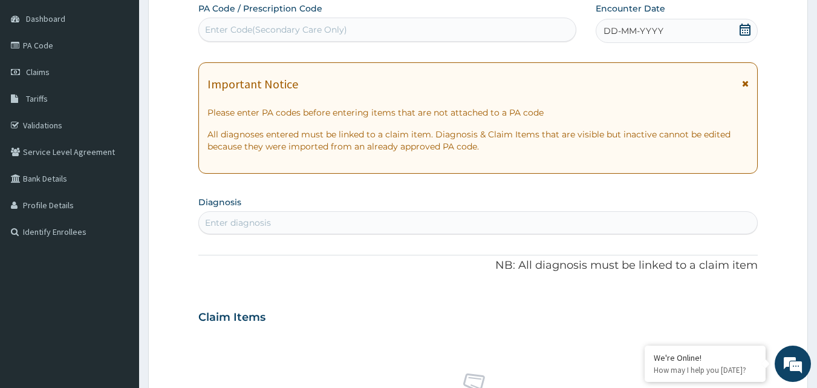
paste input "PA/901E27"
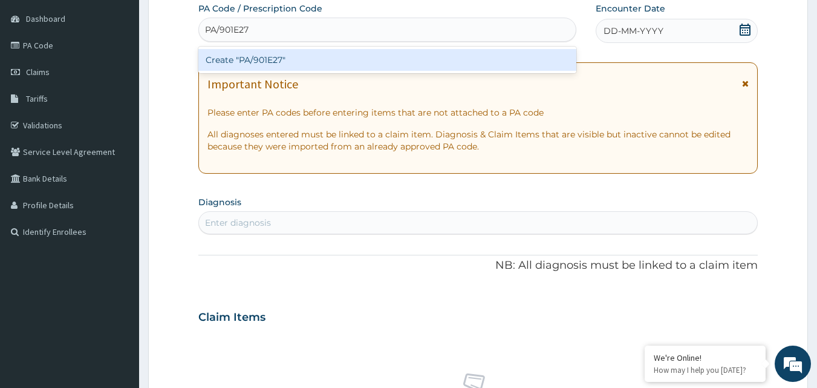
type input "PA/901E27"
click at [656, 31] on div "PA Code / Prescription Code option Create "PA/901E27" focused, 1 of 1. 1 result…" at bounding box center [478, 315] width 560 height 626
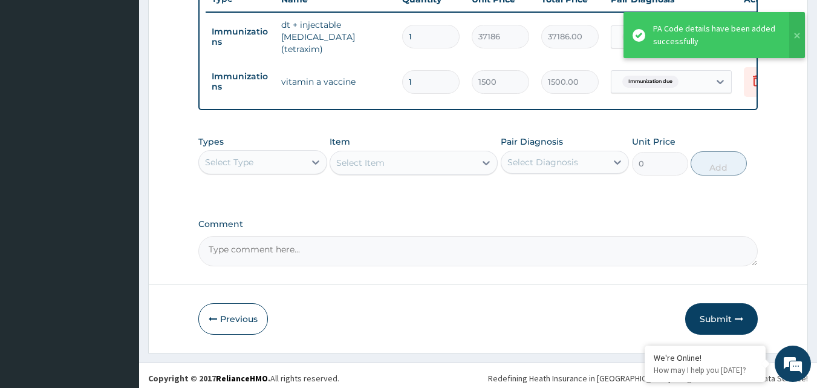
scroll to position [473, 0]
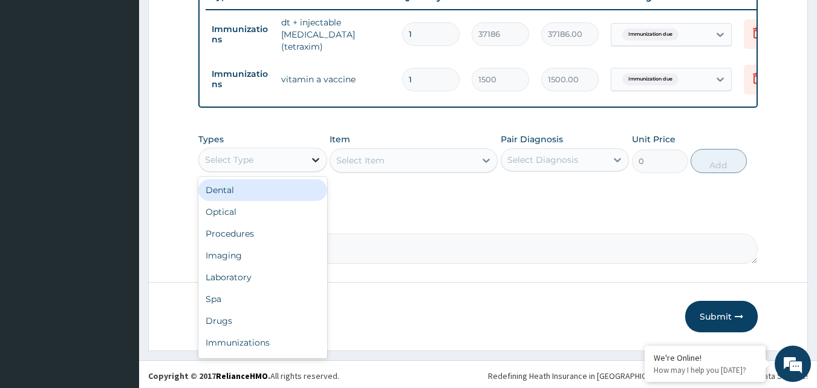
click at [315, 162] on icon at bounding box center [316, 160] width 12 height 12
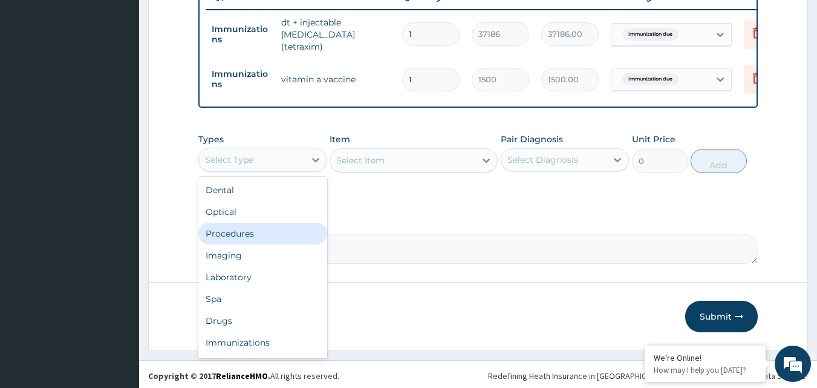
click at [243, 241] on div "Procedures" at bounding box center [262, 234] width 129 height 22
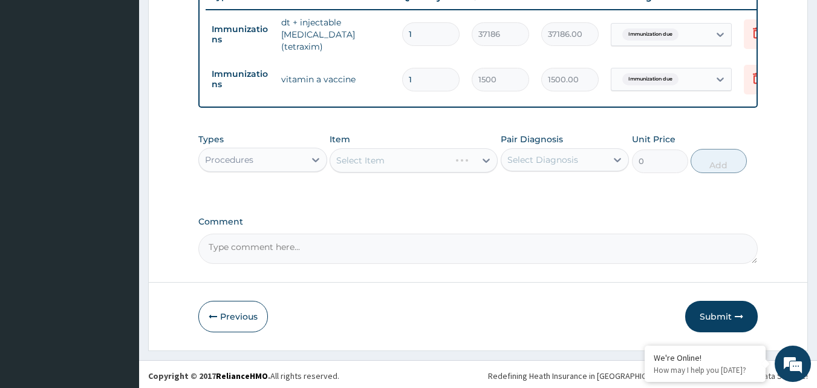
click at [394, 160] on div "Select Item" at bounding box center [414, 160] width 168 height 24
click at [484, 159] on icon at bounding box center [486, 160] width 12 height 12
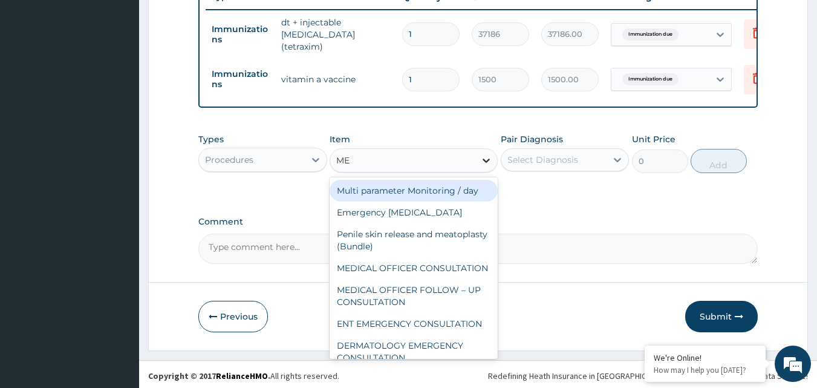
type input "MED"
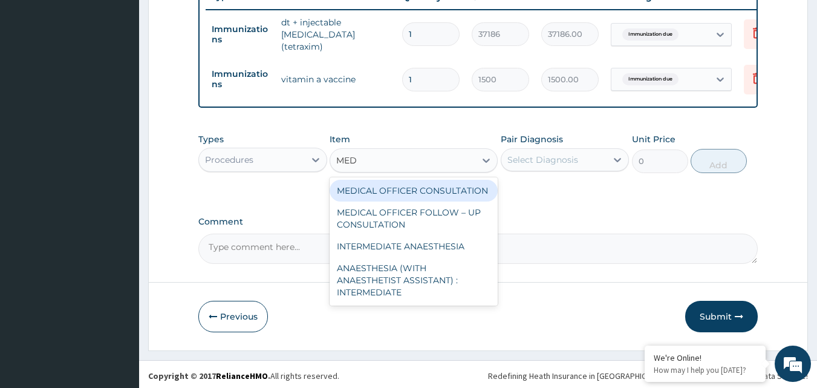
click at [443, 198] on div "MEDICAL OFFICER CONSULTATION" at bounding box center [414, 191] width 168 height 22
type input "10500"
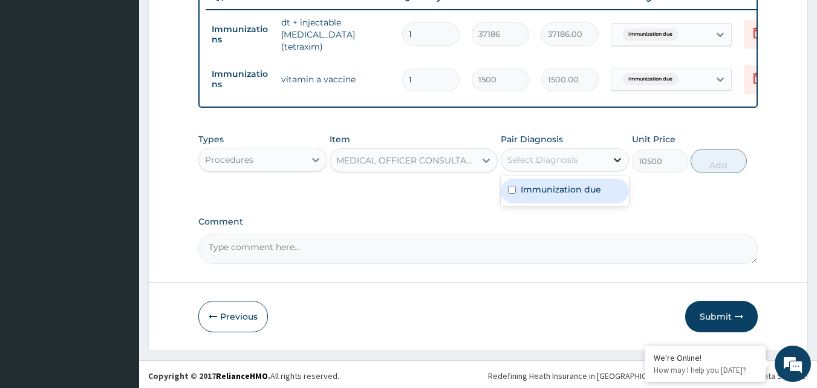
click at [621, 159] on icon at bounding box center [618, 160] width 12 height 12
click at [572, 191] on label "Immunization due" at bounding box center [561, 189] width 80 height 12
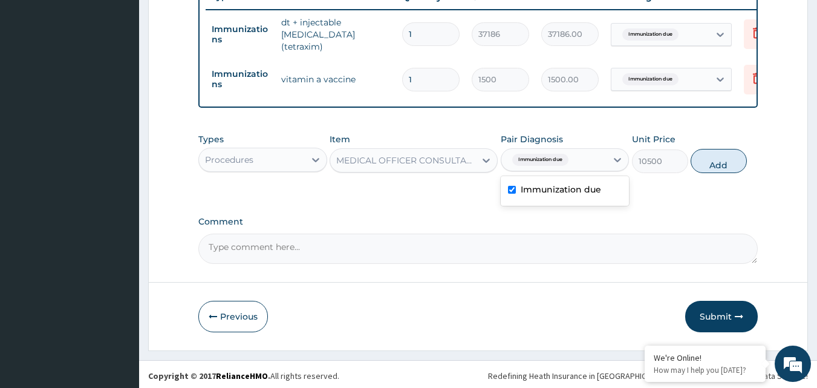
click at [573, 195] on label "Immunization due" at bounding box center [561, 189] width 80 height 12
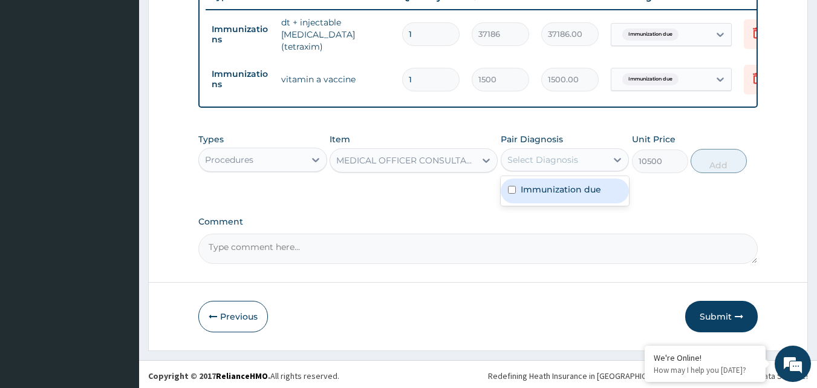
click at [509, 194] on input "checkbox" at bounding box center [512, 190] width 8 height 8
checkbox input "true"
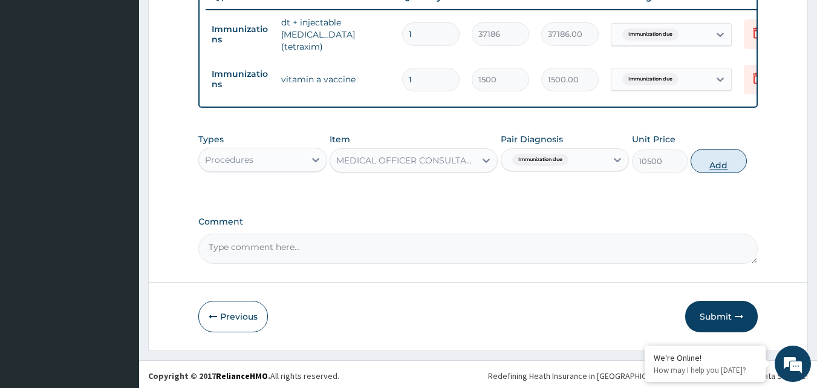
click at [710, 168] on button "Add" at bounding box center [719, 161] width 56 height 24
type input "0"
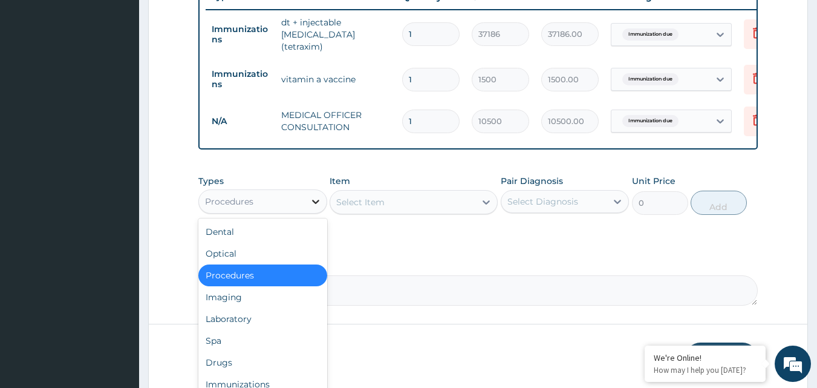
click at [316, 201] on icon at bounding box center [316, 201] width 12 height 12
click at [244, 324] on div "Laboratory" at bounding box center [262, 319] width 129 height 22
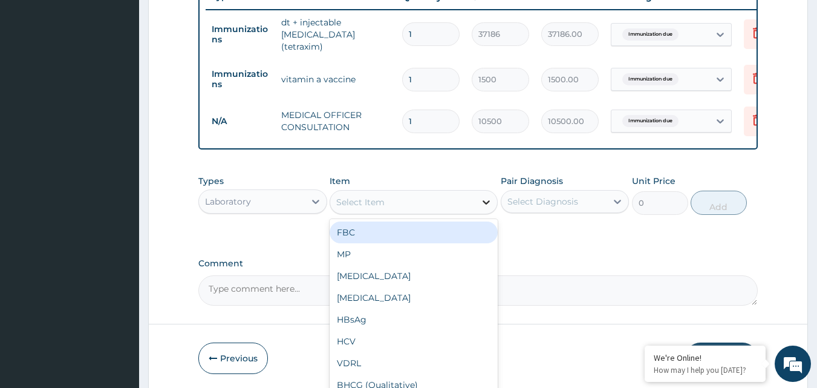
click at [486, 201] on icon at bounding box center [486, 202] width 12 height 12
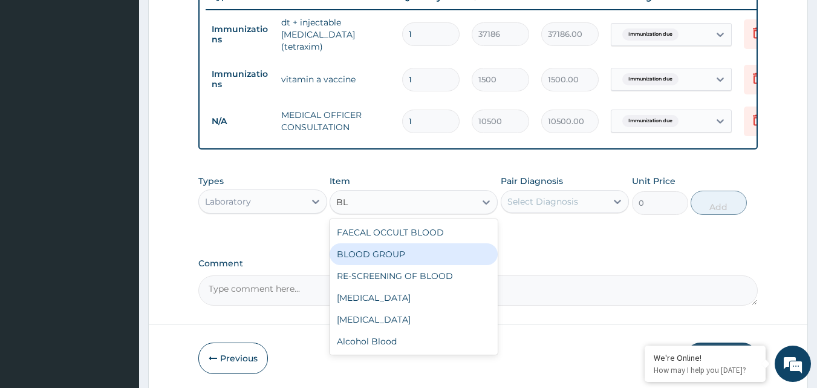
type input "B"
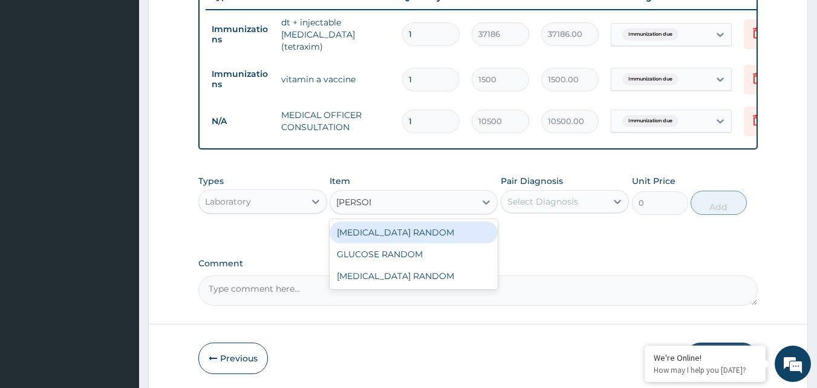
type input "RANDOM"
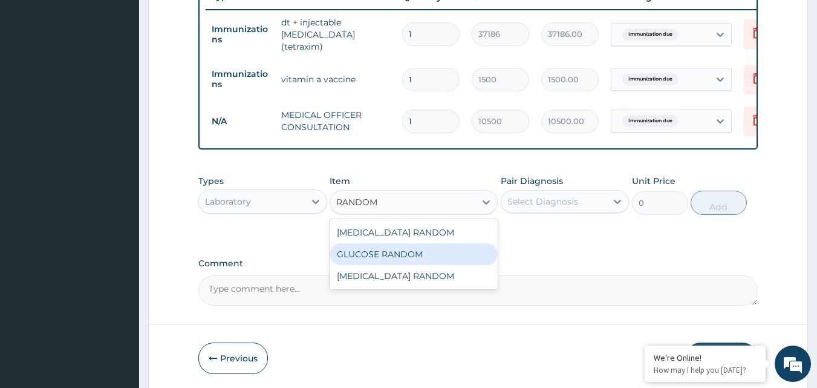
click at [410, 256] on div "GLUCOSE RANDOM" at bounding box center [414, 254] width 168 height 22
type input "3550"
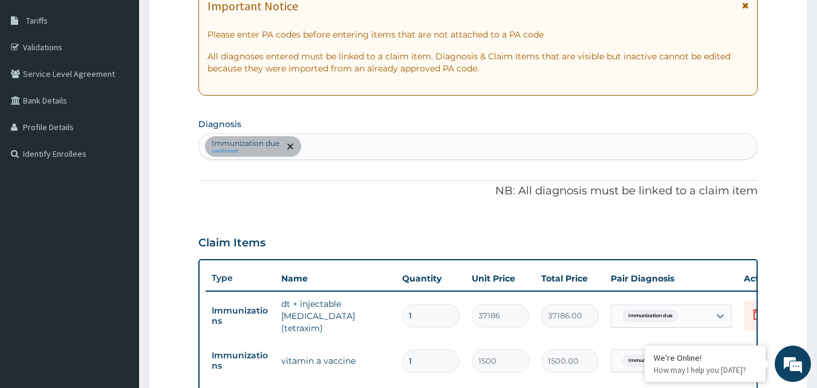
scroll to position [170, 0]
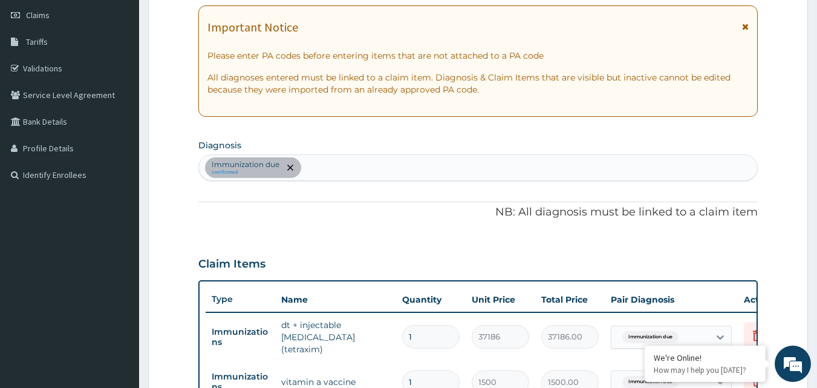
click at [312, 168] on div "Immunization due confirmed" at bounding box center [478, 167] width 559 height 25
type input "FEBRIL"
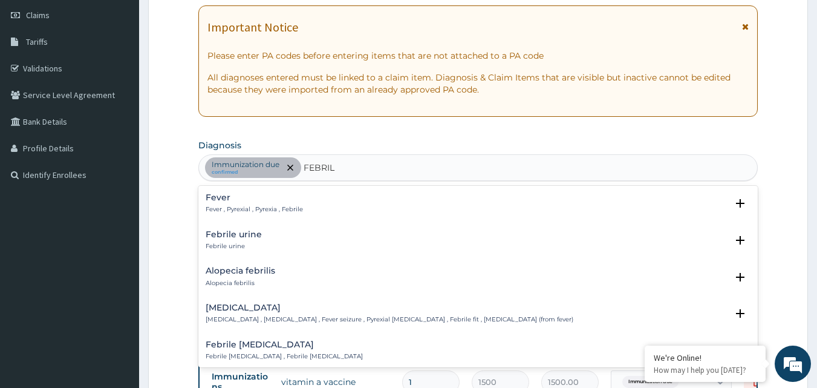
click at [257, 214] on p "Fever , Pyrexial , Pyrexia , Febrile" at bounding box center [254, 209] width 97 height 8
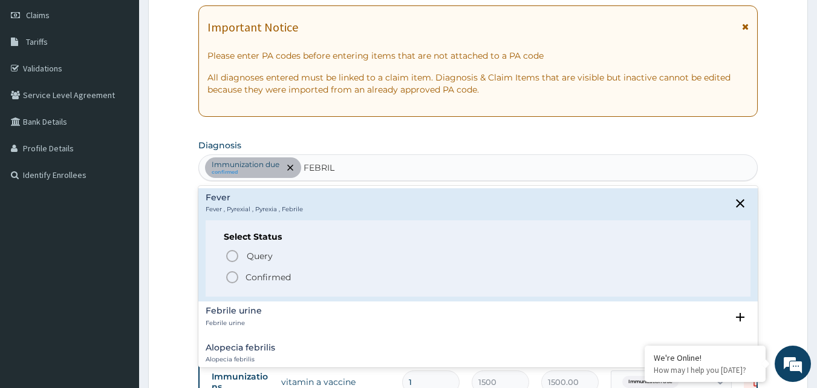
click at [235, 278] on icon "status option filled" at bounding box center [232, 277] width 15 height 15
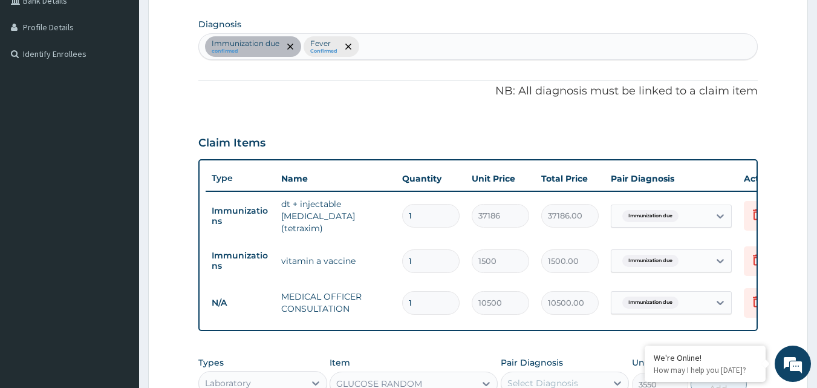
scroll to position [473, 0]
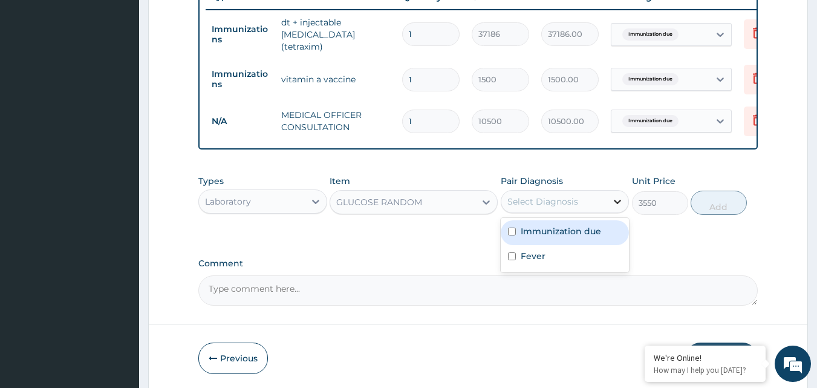
click at [617, 205] on icon at bounding box center [618, 201] width 12 height 12
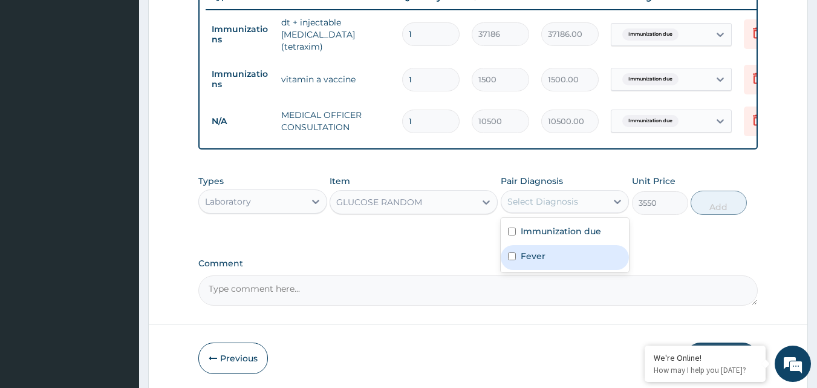
click at [515, 260] on input "checkbox" at bounding box center [512, 256] width 8 height 8
checkbox input "true"
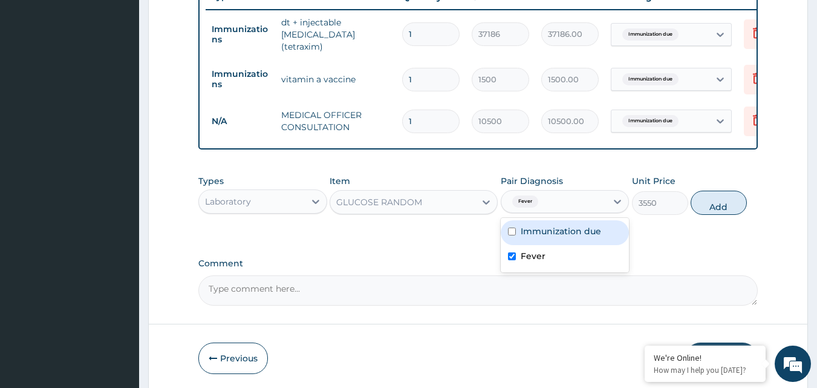
click at [515, 234] on input "checkbox" at bounding box center [512, 231] width 8 height 8
checkbox input "true"
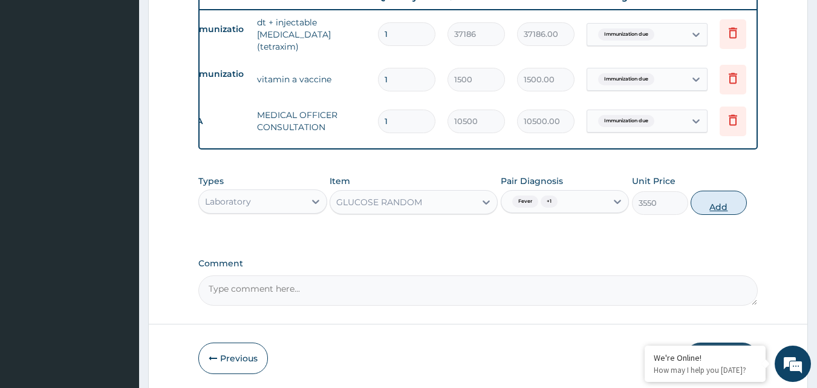
click at [724, 208] on button "Add" at bounding box center [719, 203] width 56 height 24
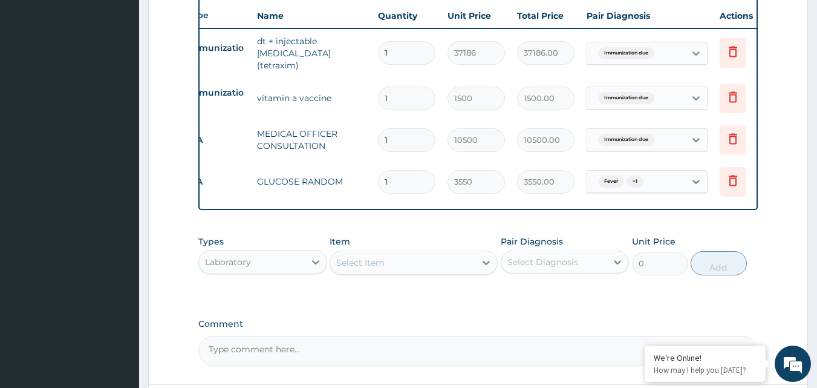
scroll to position [473, 0]
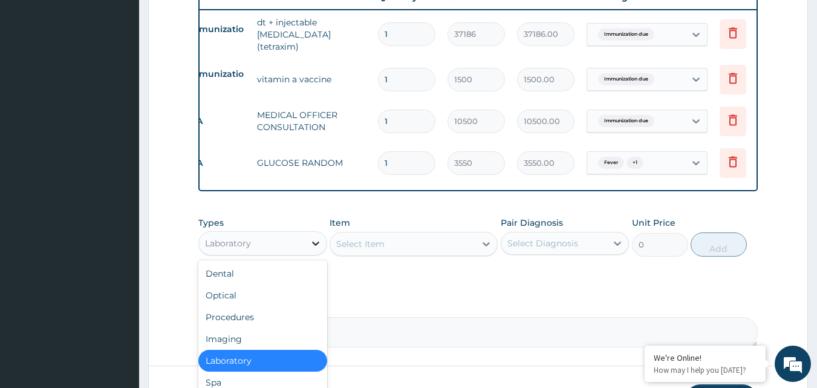
click at [316, 246] on icon at bounding box center [315, 243] width 7 height 4
click at [250, 364] on div "Laboratory" at bounding box center [262, 361] width 129 height 22
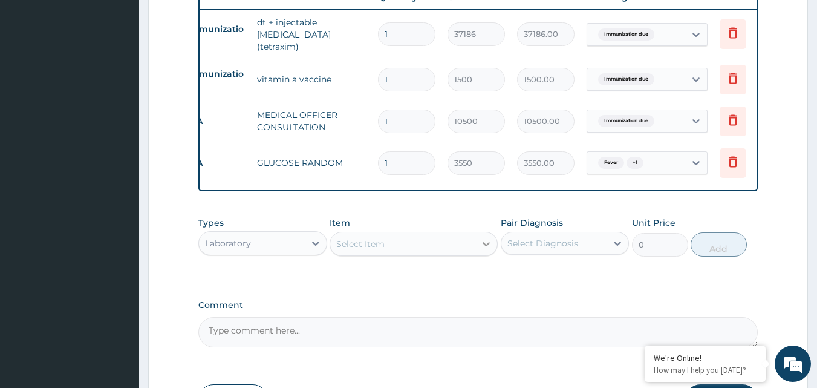
click at [486, 244] on icon at bounding box center [486, 244] width 12 height 12
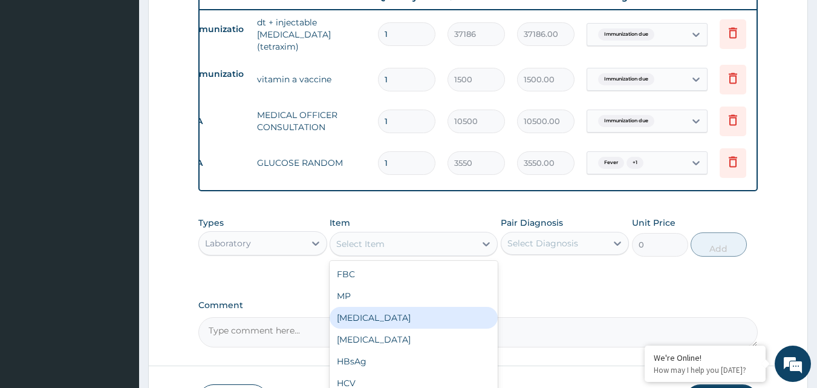
click at [375, 319] on div "URINALYSIS" at bounding box center [414, 318] width 168 height 22
type input "2000"
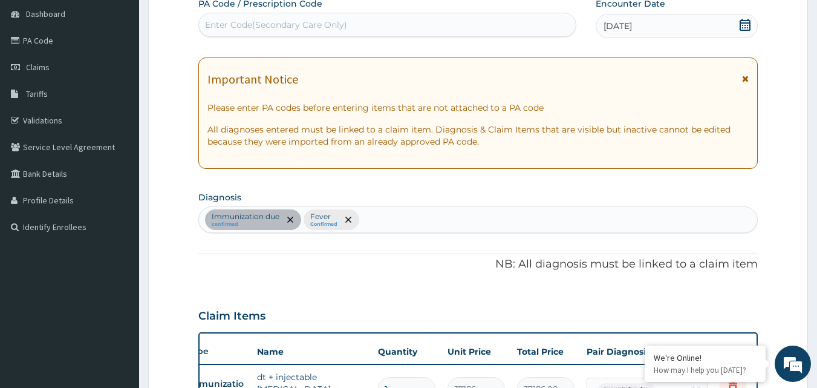
scroll to position [110, 0]
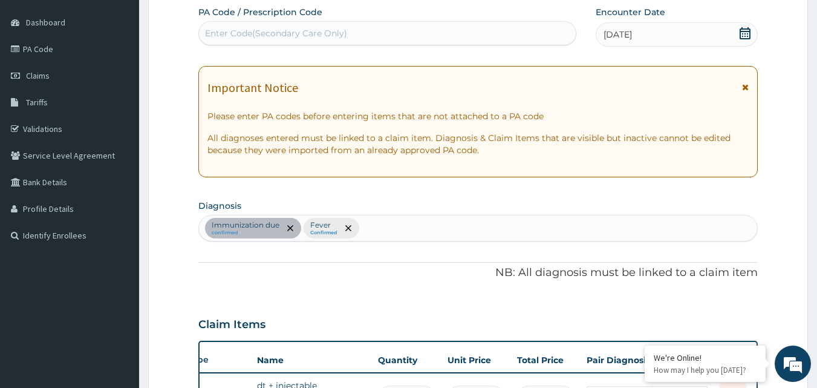
click at [378, 231] on div "Immunization due confirmed Fever Confirmed" at bounding box center [478, 227] width 559 height 25
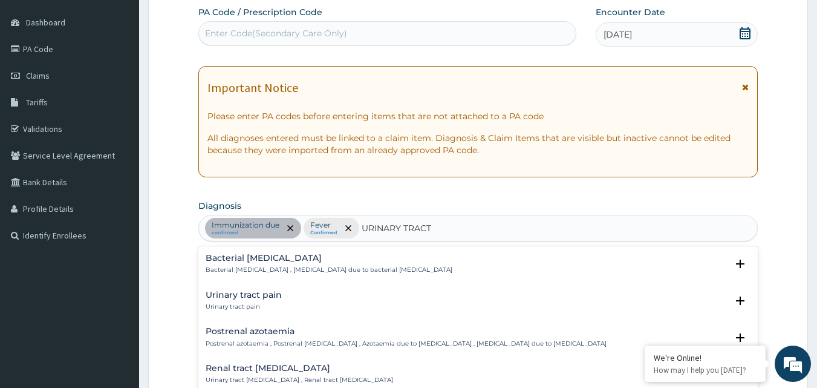
type input "URINARY TRACT I"
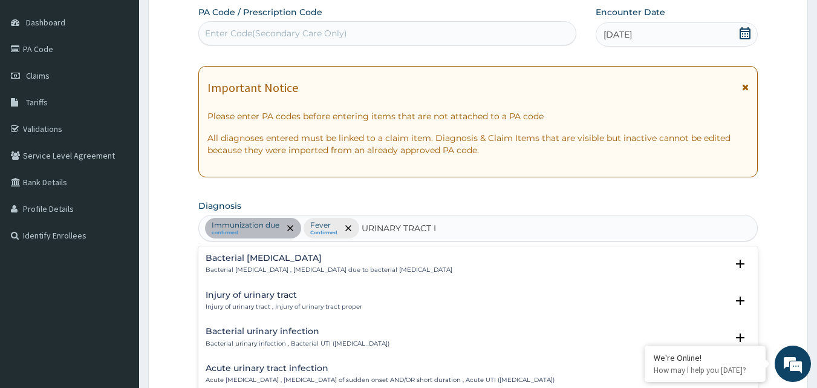
click at [283, 370] on h4 "Acute urinary tract infection" at bounding box center [380, 368] width 349 height 9
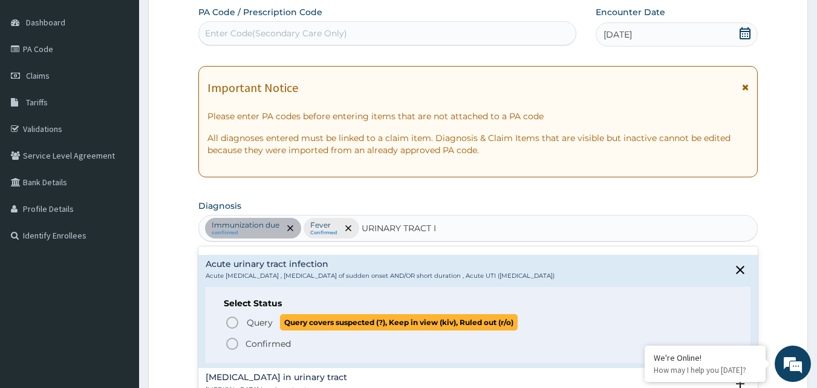
scroll to position [121, 0]
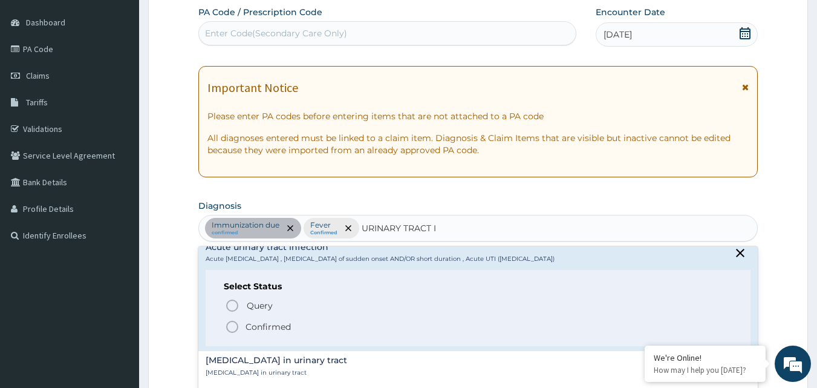
click at [233, 327] on icon "status option filled" at bounding box center [232, 326] width 15 height 15
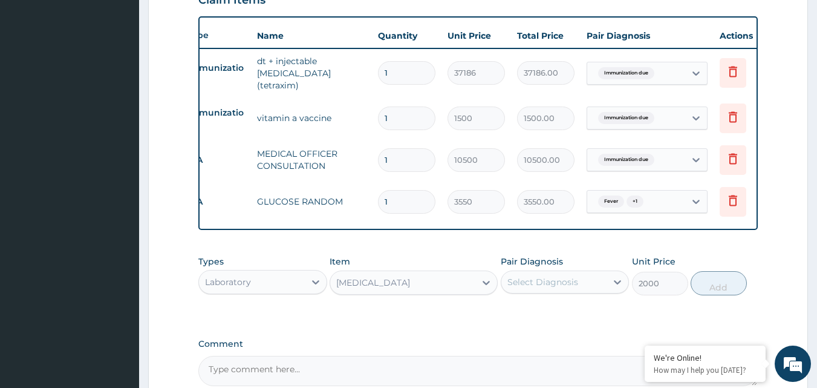
scroll to position [473, 0]
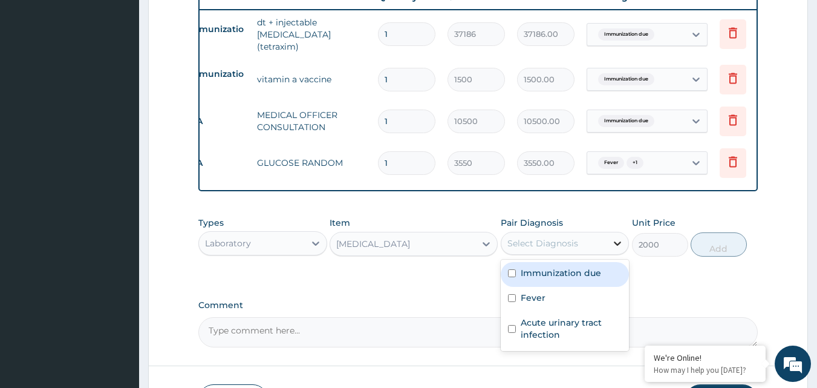
click at [617, 245] on icon at bounding box center [618, 243] width 7 height 4
click at [514, 277] on input "checkbox" at bounding box center [512, 273] width 8 height 8
checkbox input "true"
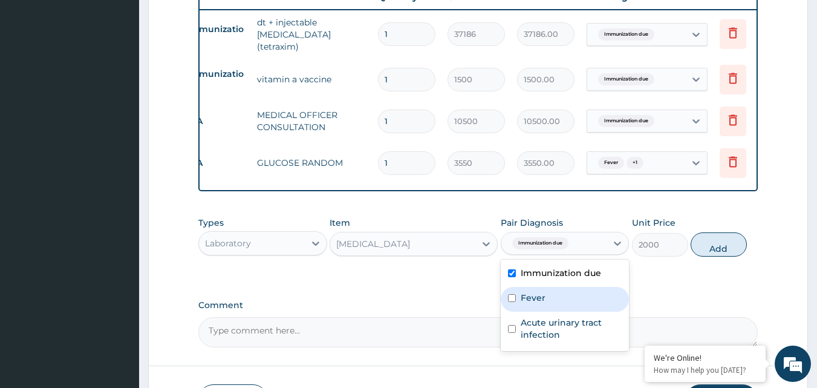
click at [516, 301] on div "Fever" at bounding box center [565, 299] width 129 height 25
checkbox input "true"
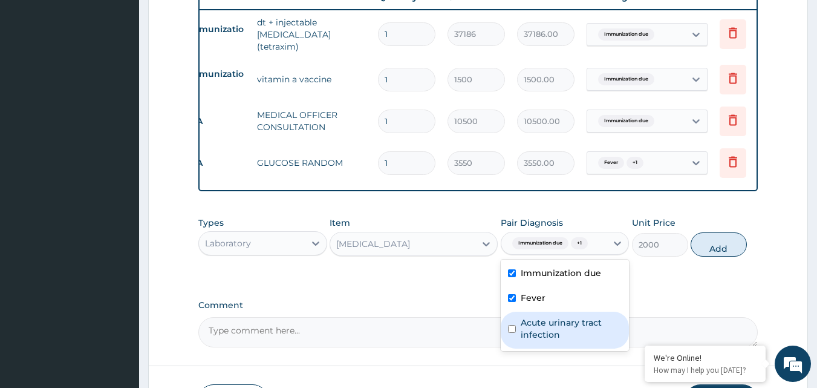
click at [512, 331] on input "checkbox" at bounding box center [512, 329] width 8 height 8
checkbox input "true"
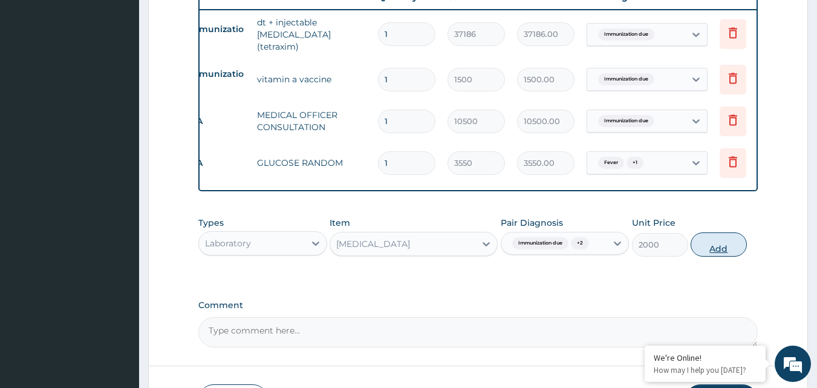
click at [714, 254] on button "Add" at bounding box center [719, 244] width 56 height 24
type input "0"
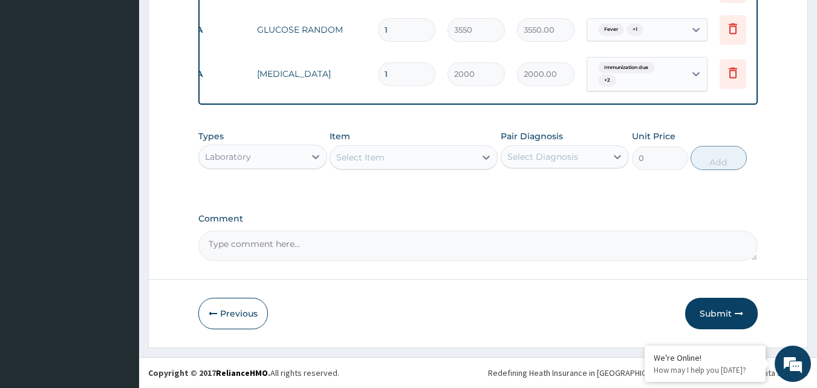
scroll to position [608, 0]
click at [731, 309] on button "Submit" at bounding box center [722, 313] width 73 height 31
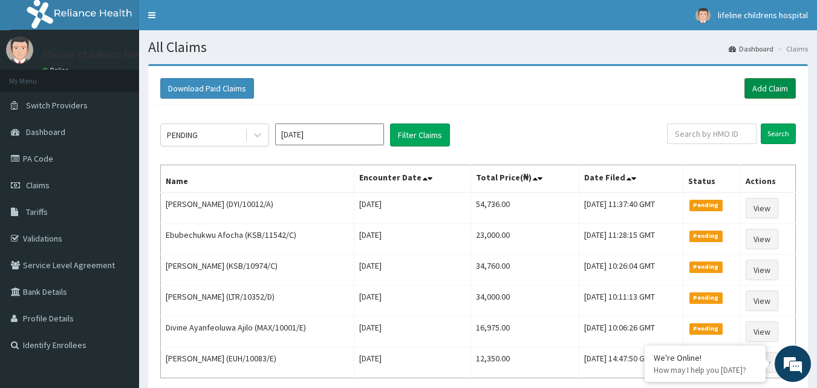
click at [787, 87] on link "Add Claim" at bounding box center [770, 88] width 51 height 21
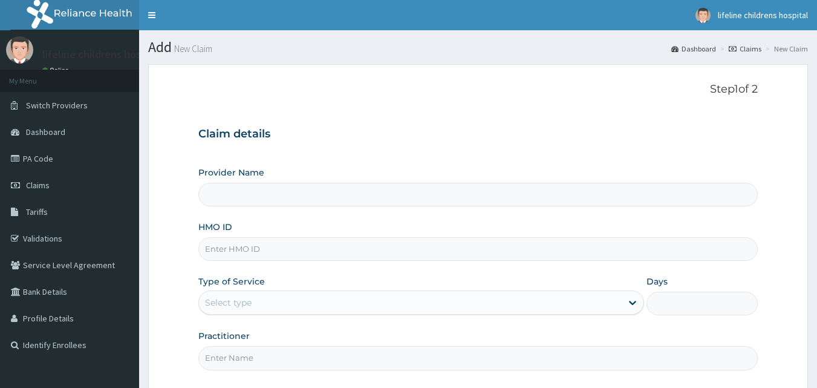
click at [249, 244] on input "HMO ID" at bounding box center [478, 249] width 560 height 24
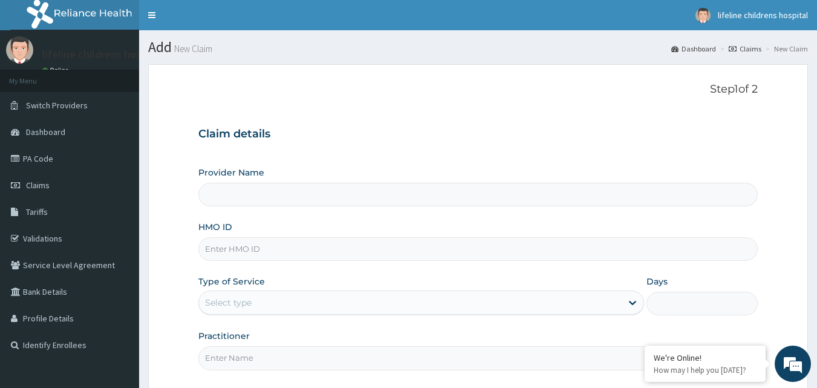
type input "Lifeline Children Hospital - [GEOGRAPHIC_DATA]"
click at [81, 155] on link "PA Code" at bounding box center [69, 158] width 139 height 27
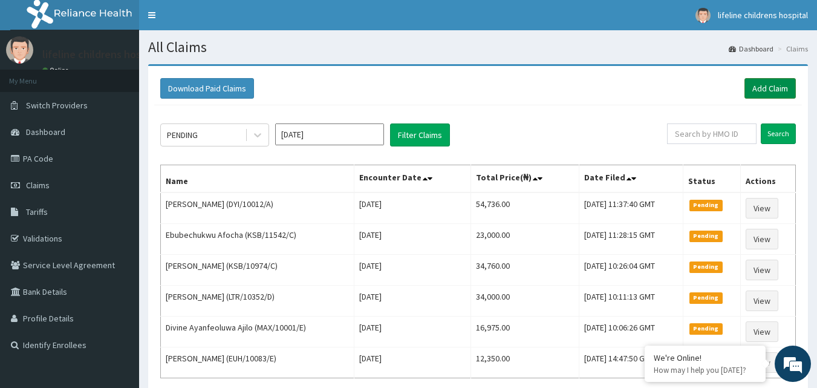
click at [762, 87] on link "Add Claim" at bounding box center [770, 88] width 51 height 21
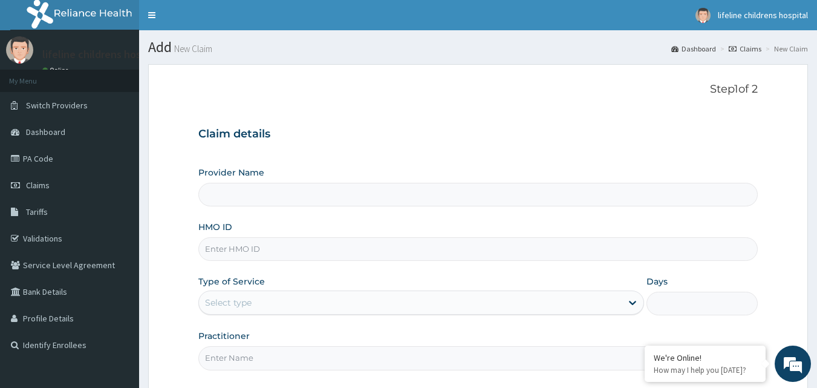
click at [270, 252] on input "HMO ID" at bounding box center [478, 249] width 560 height 24
type input "KU"
type input "Lifeline Children Hospital - [GEOGRAPHIC_DATA]"
type input "KUD/10218/D"
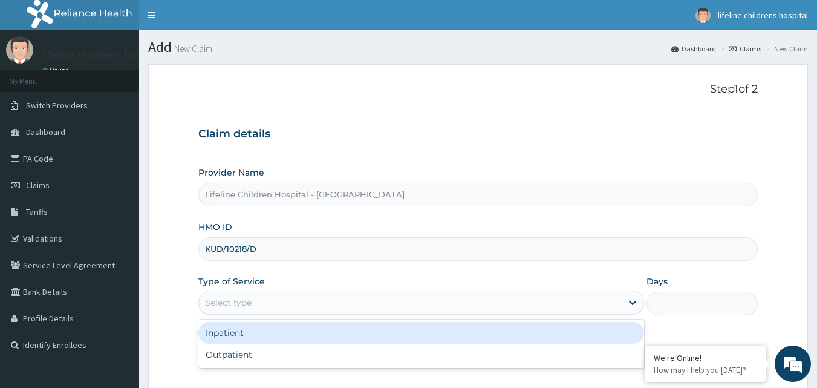
click at [273, 308] on div "Select type" at bounding box center [410, 302] width 423 height 19
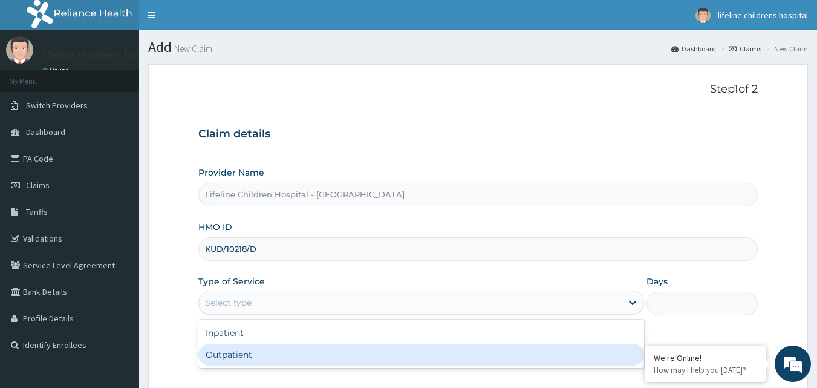
click at [280, 359] on div "Outpatient" at bounding box center [421, 355] width 446 height 22
type input "1"
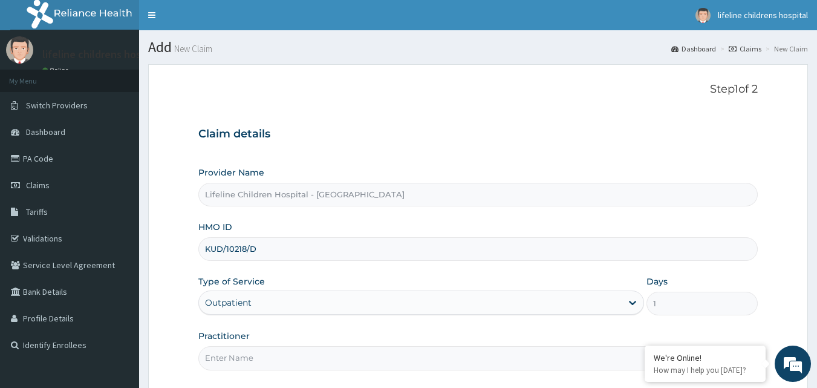
click at [271, 364] on input "Practitioner" at bounding box center [478, 358] width 560 height 24
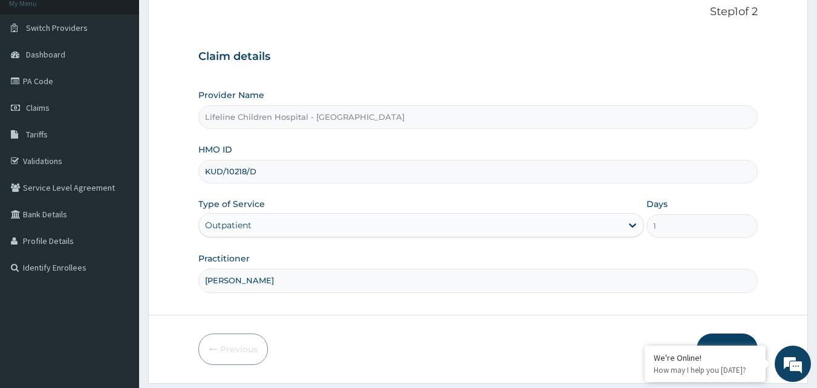
scroll to position [113, 0]
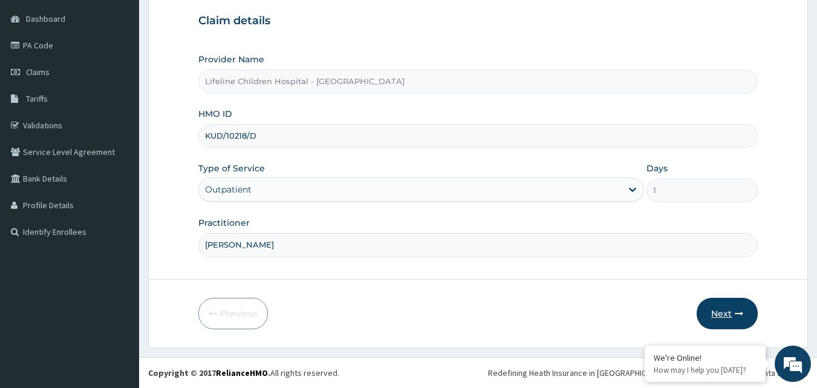
type input "[PERSON_NAME]"
click at [736, 315] on icon "button" at bounding box center [739, 313] width 8 height 8
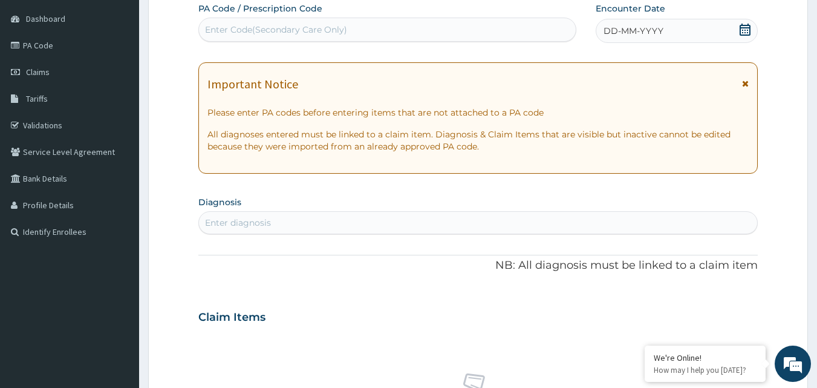
click at [514, 31] on div "Enter Code(Secondary Care Only)" at bounding box center [388, 29] width 378 height 19
paste input "PA/2BBC79"
type input "PA/2BBC79"
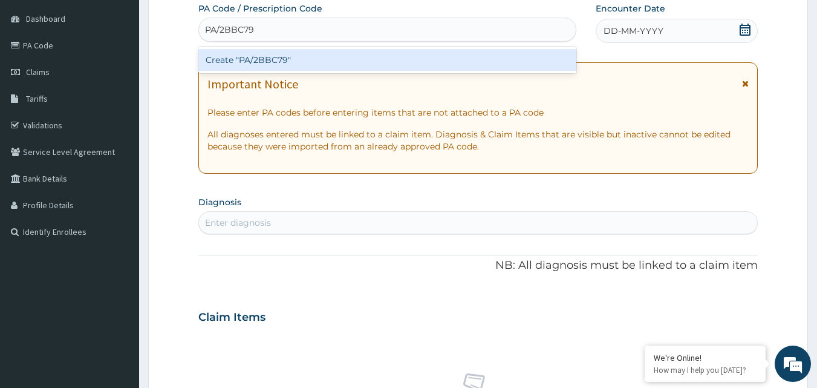
click at [499, 59] on div "Create "PA/2BBC79"" at bounding box center [387, 60] width 379 height 22
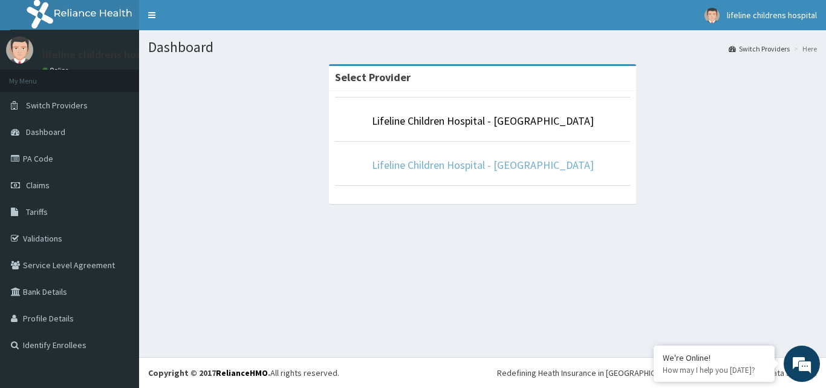
click at [450, 167] on link "Lifeline Children Hospital - [GEOGRAPHIC_DATA]" at bounding box center [483, 165] width 222 height 14
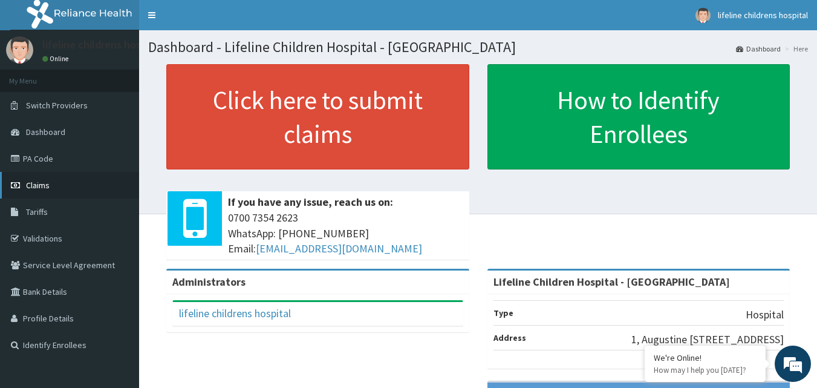
click at [94, 187] on link "Claims" at bounding box center [69, 185] width 139 height 27
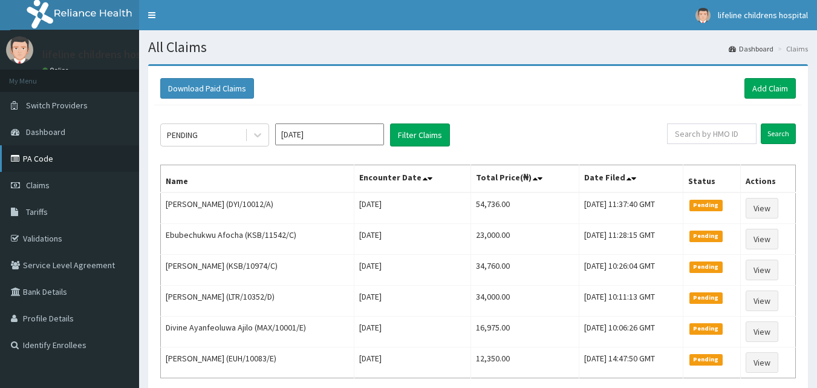
click at [54, 159] on link "PA Code" at bounding box center [69, 158] width 139 height 27
drag, startPoint x: 774, startPoint y: 90, endPoint x: 762, endPoint y: 89, distance: 11.5
click at [774, 88] on link "Add Claim" at bounding box center [770, 88] width 51 height 21
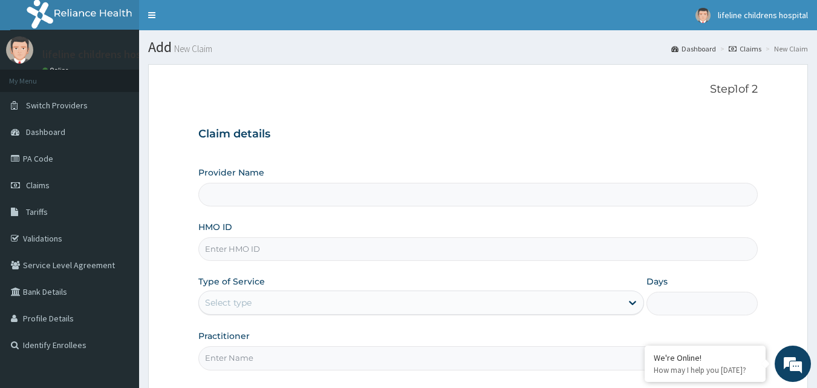
click at [240, 247] on input "HMO ID" at bounding box center [478, 249] width 560 height 24
type input "Lifeline Children Hospital - Lekki"
type input "KUD/10218/D"
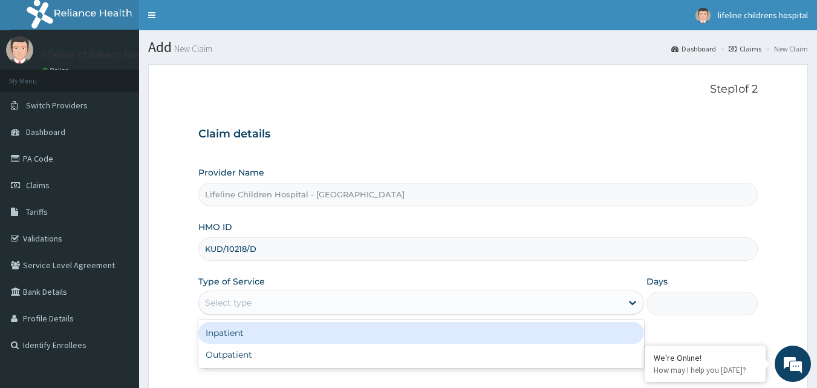
click at [217, 303] on div "Select type" at bounding box center [228, 302] width 47 height 12
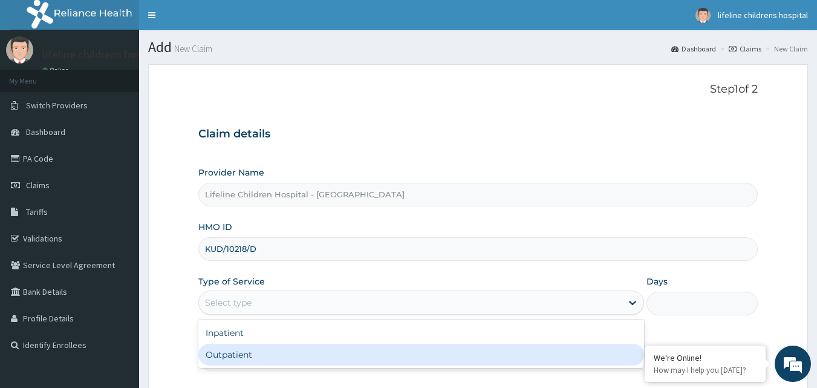
click at [240, 358] on div "Outpatient" at bounding box center [421, 355] width 446 height 22
type input "1"
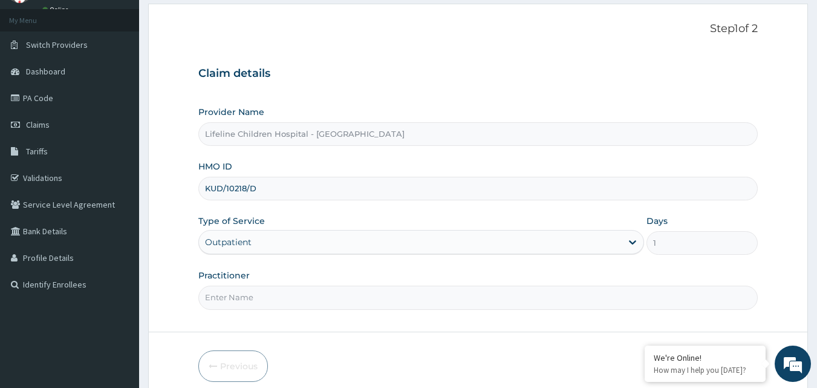
scroll to position [113, 0]
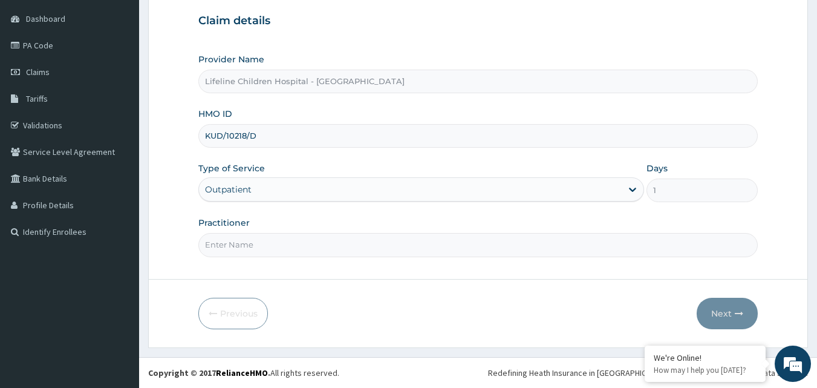
click at [244, 241] on input "Practitioner" at bounding box center [478, 245] width 560 height 24
type input "[PERSON_NAME]"
click at [730, 307] on button "Next" at bounding box center [727, 313] width 61 height 31
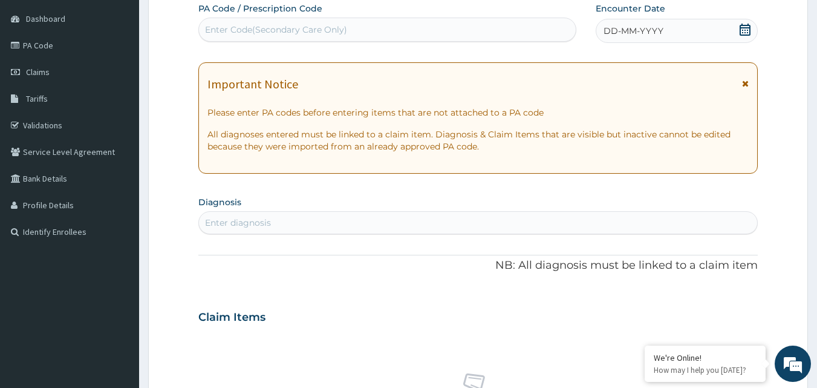
click at [280, 34] on div "Enter Code(Secondary Care Only)" at bounding box center [276, 30] width 142 height 12
click at [81, 47] on link "PA Code" at bounding box center [69, 45] width 139 height 27
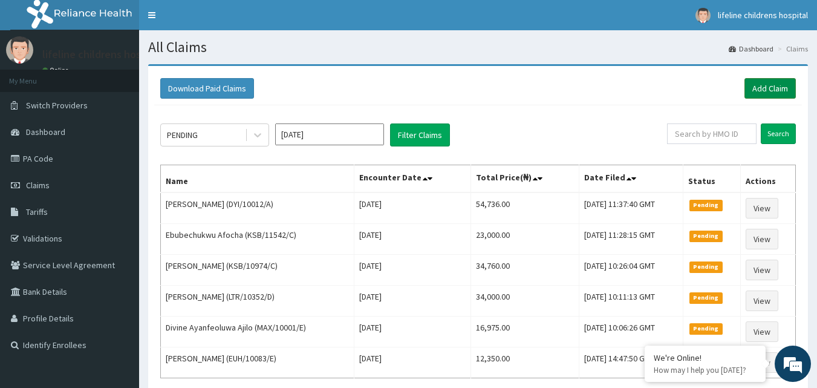
click at [747, 79] on link "Add Claim" at bounding box center [770, 88] width 51 height 21
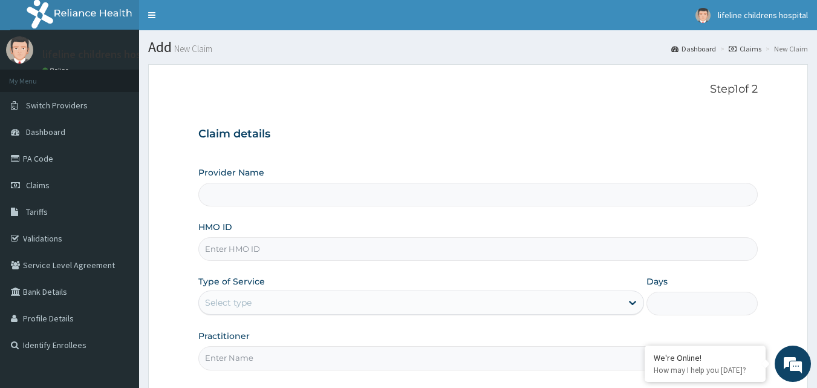
click at [278, 258] on input "HMO ID" at bounding box center [478, 249] width 560 height 24
type input "Lifeline Children Hospital - [GEOGRAPHIC_DATA]"
type input "KUD/10218/D"
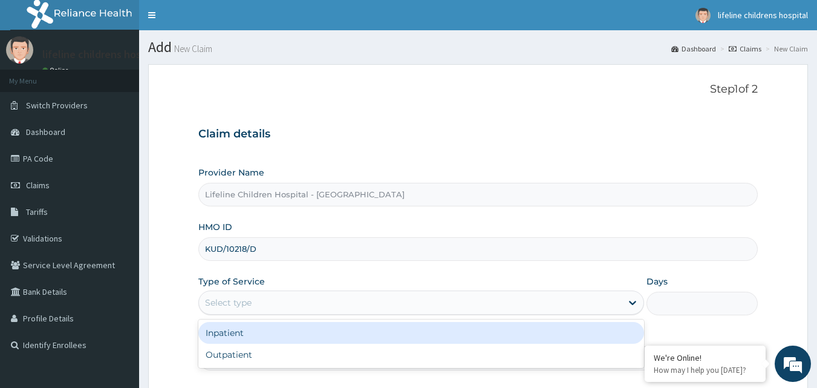
click at [284, 303] on div "Select type" at bounding box center [410, 302] width 423 height 19
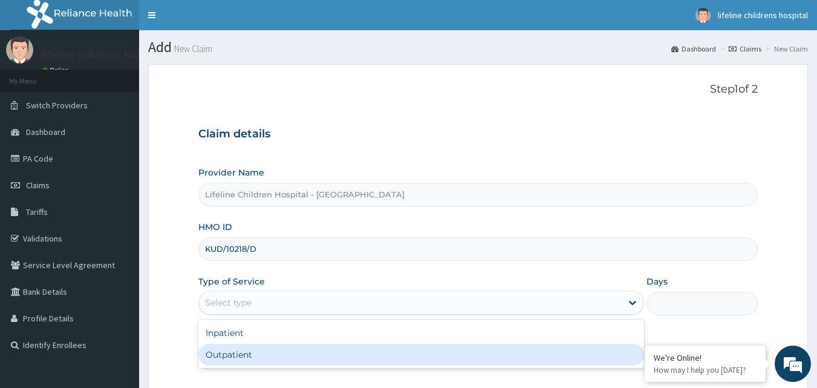
drag, startPoint x: 275, startPoint y: 347, endPoint x: 272, endPoint y: 356, distance: 9.2
click at [275, 347] on div "Outpatient" at bounding box center [421, 355] width 446 height 22
type input "1"
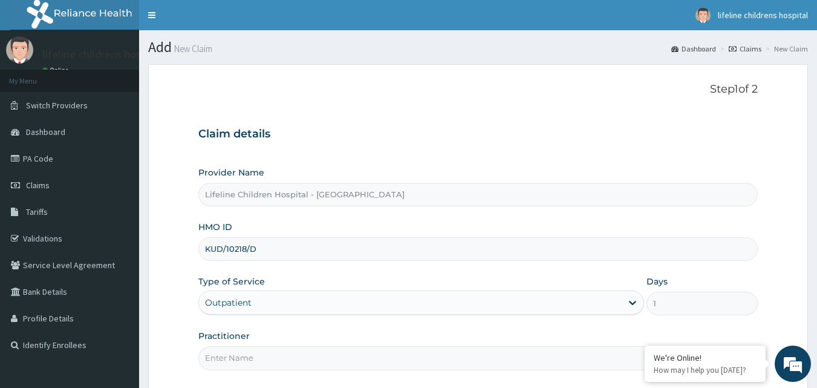
click at [270, 361] on input "Practitioner" at bounding box center [478, 358] width 560 height 24
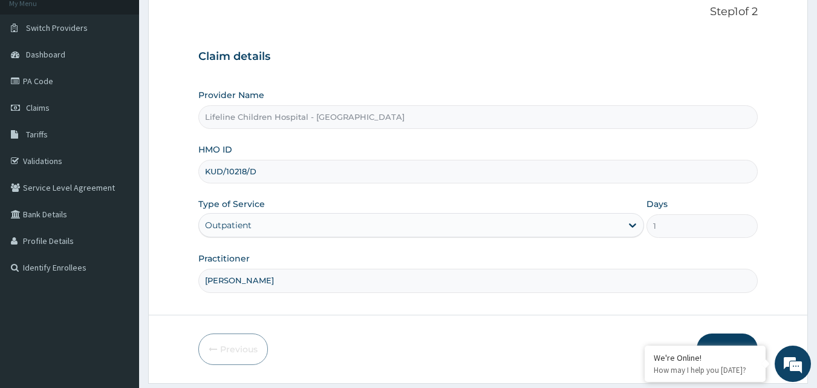
scroll to position [113, 0]
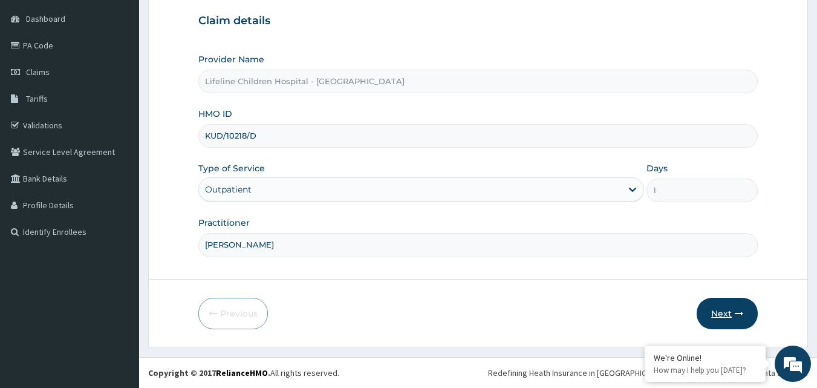
type input "[PERSON_NAME]"
click at [717, 318] on button "Next" at bounding box center [727, 313] width 61 height 31
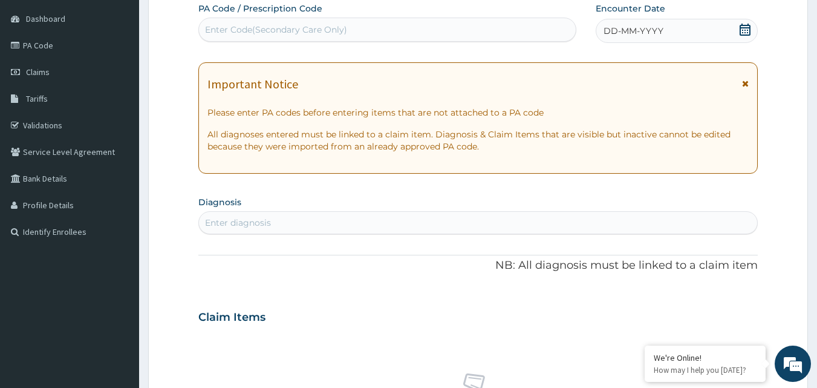
click at [243, 25] on div "Enter Code(Secondary Care Only)" at bounding box center [276, 30] width 142 height 12
paste input "PA/A9D113"
type input "PA/A9D113"
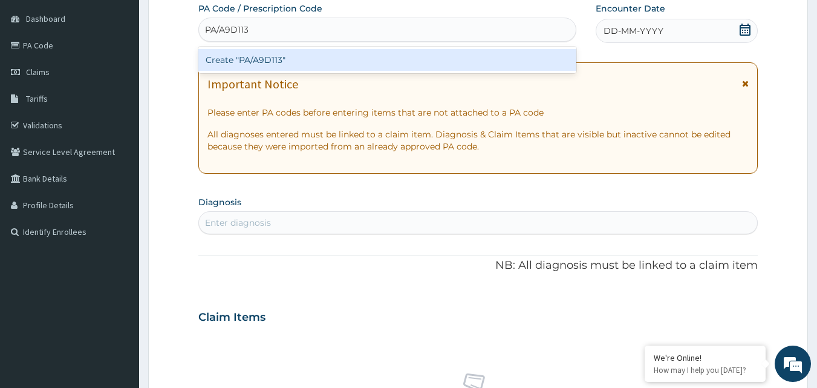
click at [265, 54] on div "Create "PA/A9D113"" at bounding box center [387, 60] width 379 height 22
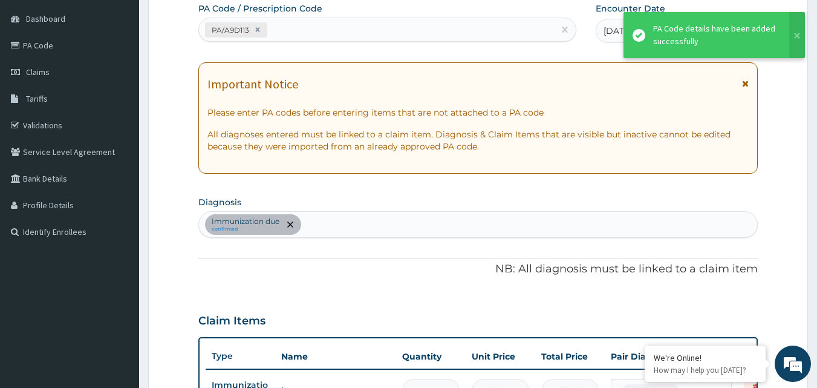
scroll to position [393, 0]
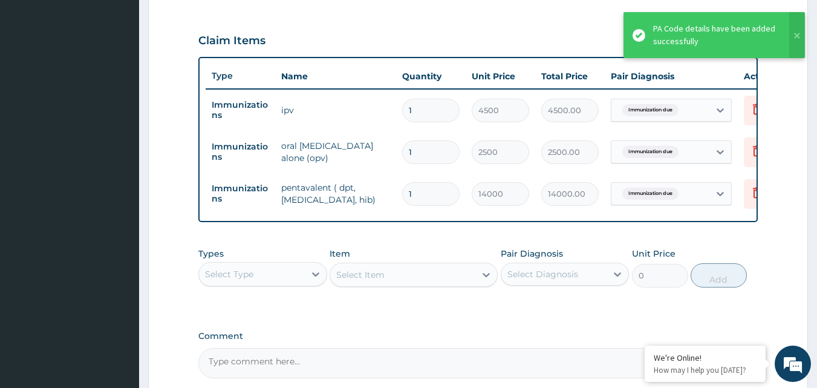
type input "0"
type input "0.00"
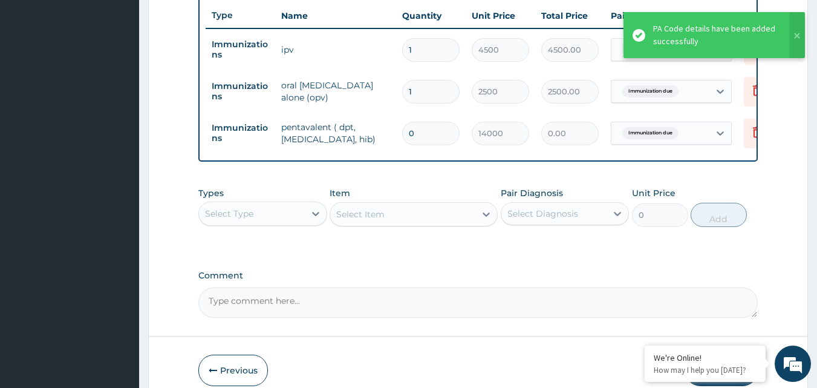
type input "0"
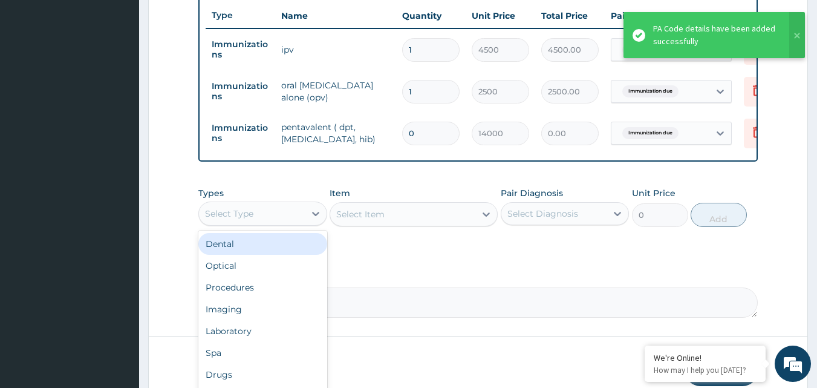
click at [267, 221] on div "Select Type" at bounding box center [252, 213] width 106 height 19
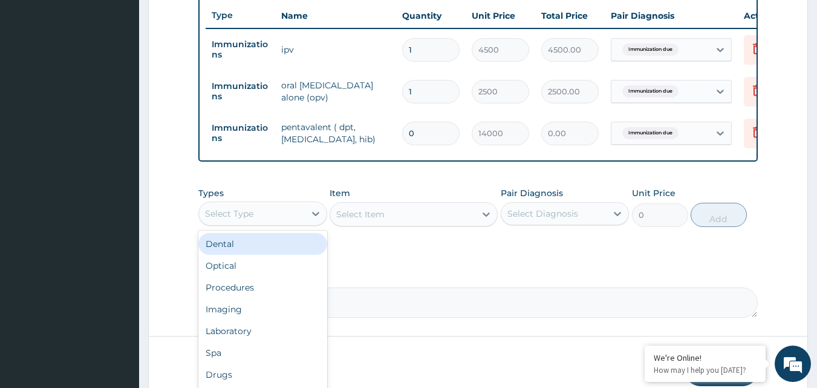
click at [436, 137] on input "0" at bounding box center [430, 134] width 57 height 24
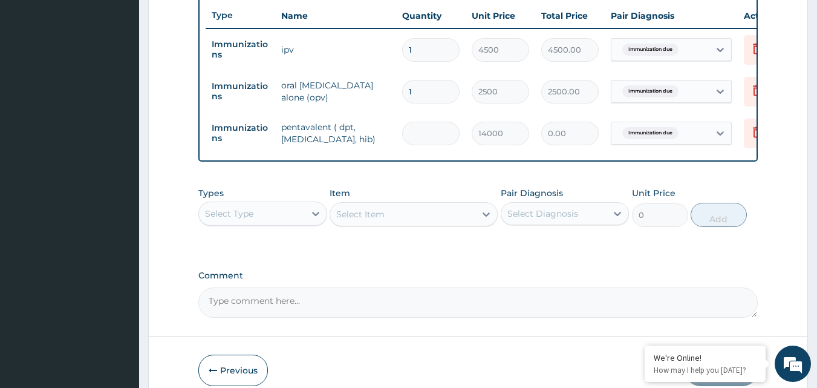
type input "1"
type input "14000.00"
type input "1"
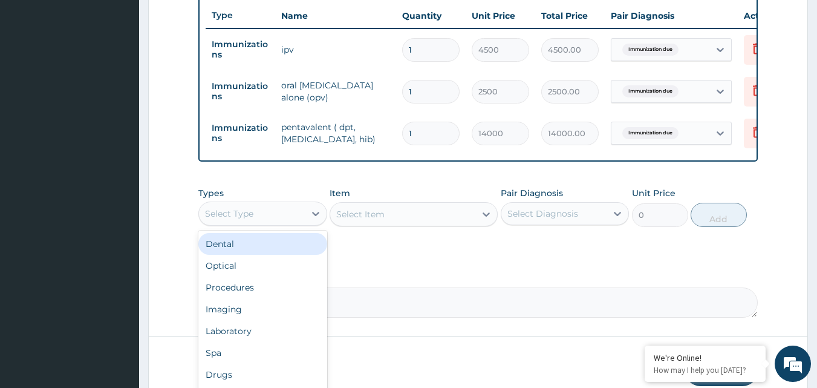
click at [291, 217] on div "Select Type" at bounding box center [252, 213] width 106 height 19
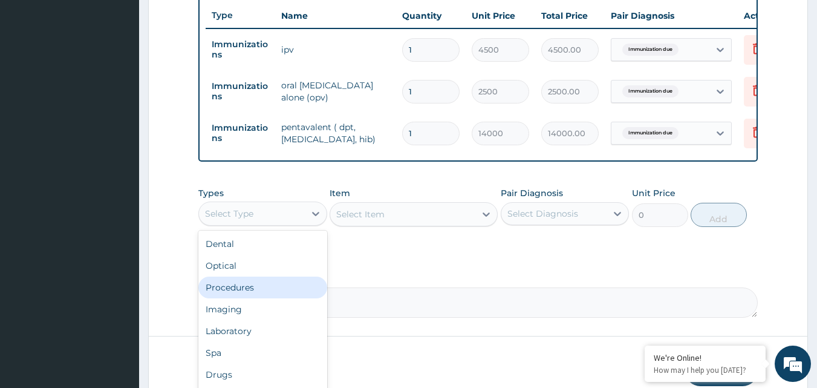
click at [298, 298] on div "Procedures" at bounding box center [262, 287] width 129 height 22
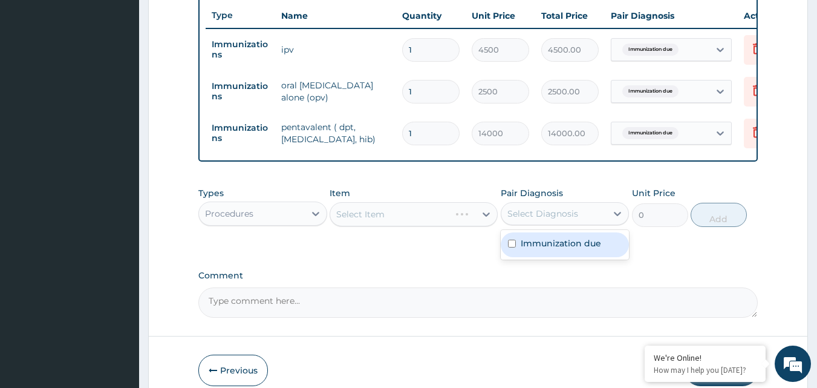
drag, startPoint x: 551, startPoint y: 215, endPoint x: 555, endPoint y: 238, distance: 23.4
click at [551, 218] on div "Select Diagnosis" at bounding box center [555, 213] width 106 height 19
click at [555, 249] on label "Immunization due" at bounding box center [561, 243] width 80 height 12
checkbox input "true"
click at [442, 224] on div "Select Item" at bounding box center [414, 214] width 168 height 24
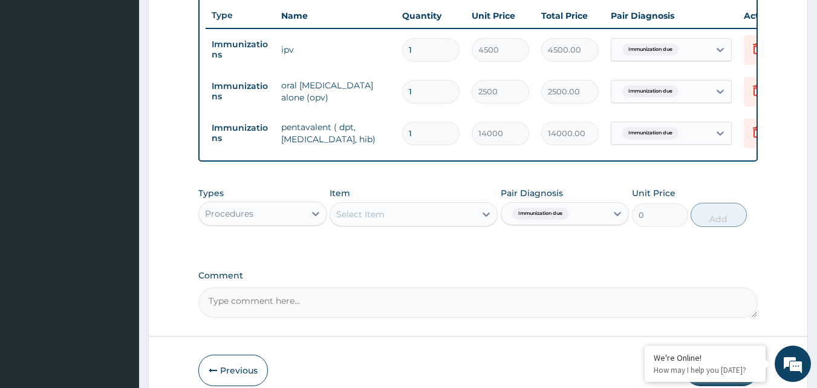
drag, startPoint x: 433, startPoint y: 217, endPoint x: 452, endPoint y: 216, distance: 19.4
click at [439, 216] on div "Select Item" at bounding box center [402, 214] width 145 height 19
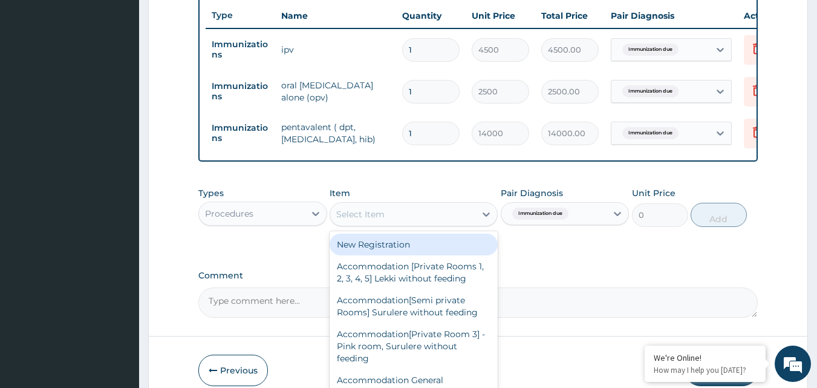
click at [393, 255] on div "New Registration" at bounding box center [414, 245] width 168 height 22
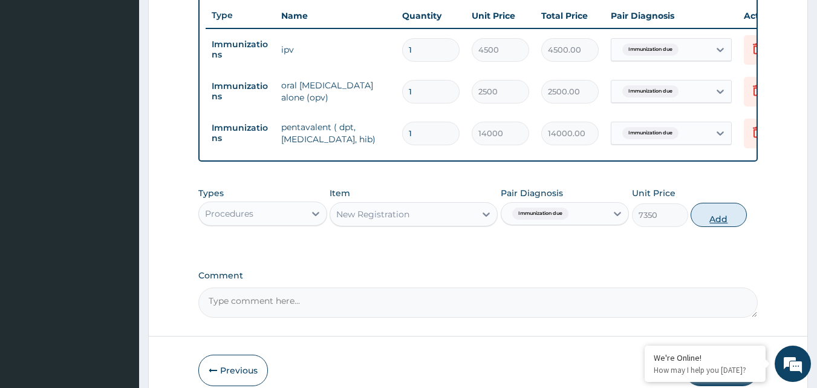
click at [713, 219] on button "Add" at bounding box center [719, 215] width 56 height 24
type input "0"
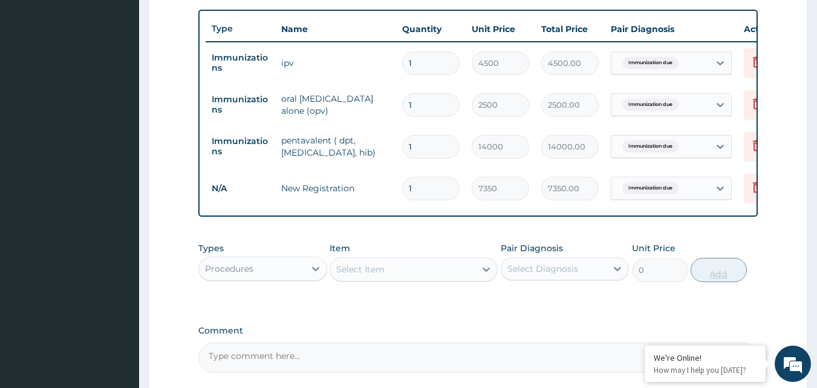
scroll to position [561, 0]
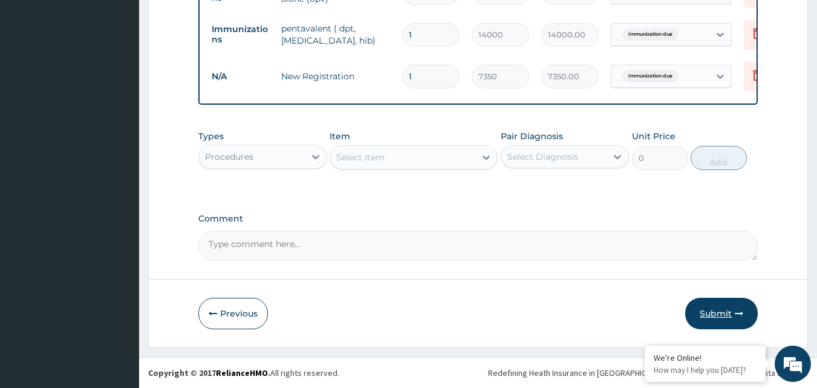
click at [732, 312] on button "Submit" at bounding box center [722, 313] width 73 height 31
